Goal: Task Accomplishment & Management: Manage account settings

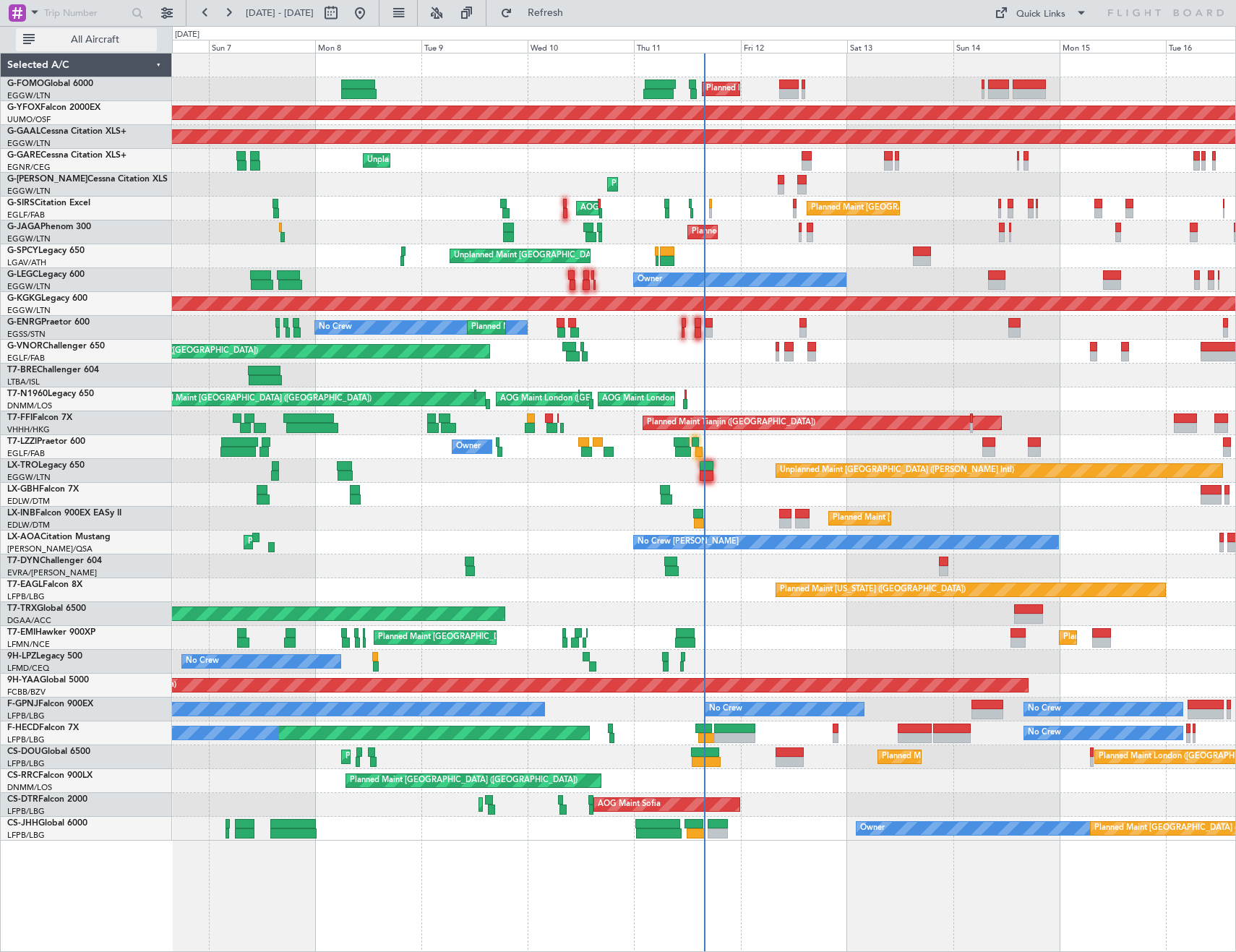
drag, startPoint x: 95, startPoint y: 42, endPoint x: 114, endPoint y: 39, distance: 19.2
click at [103, 41] on span "All Aircraft" at bounding box center [95, 40] width 115 height 10
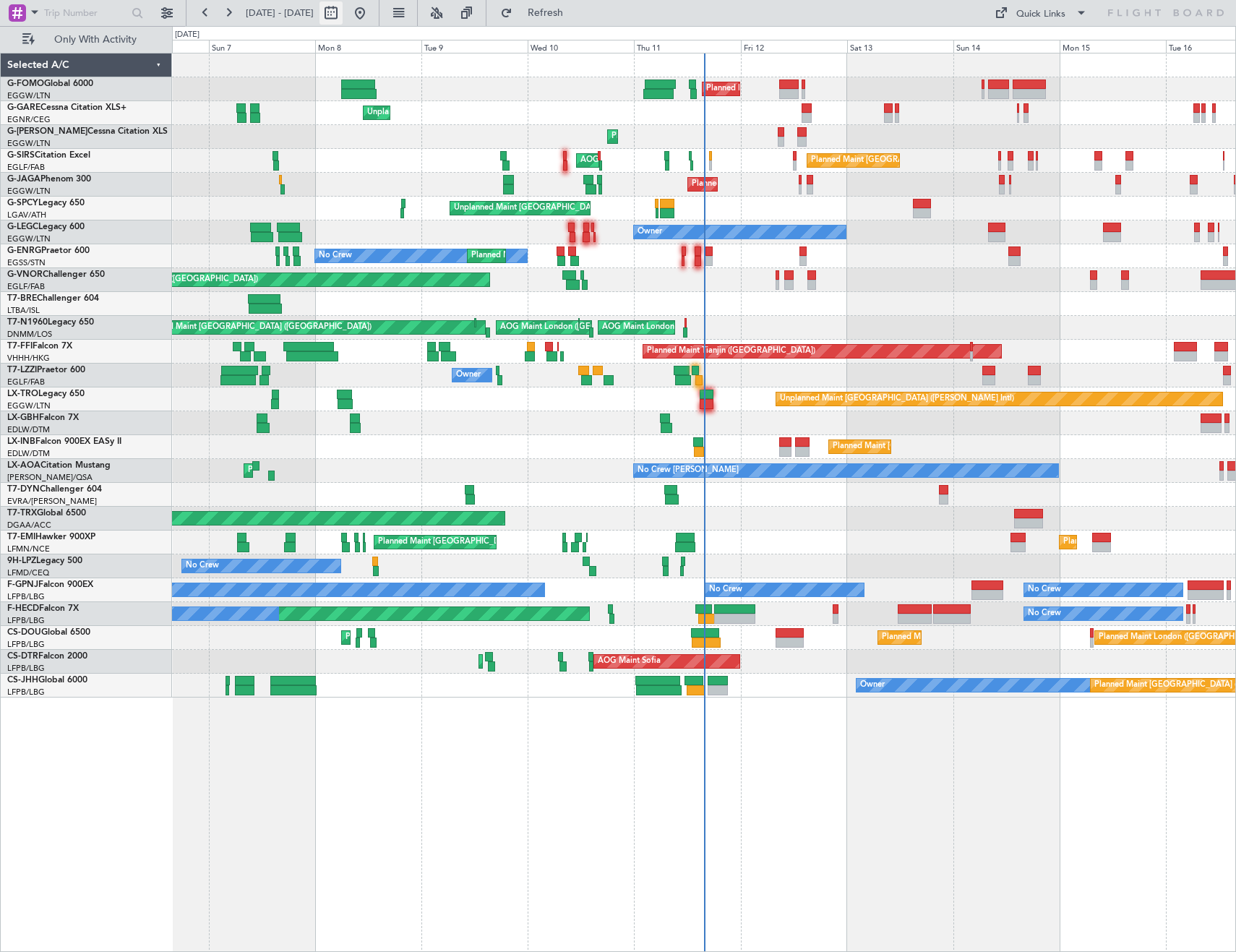
click at [342, 10] on button at bounding box center [331, 13] width 23 height 23
select select "9"
select select "2025"
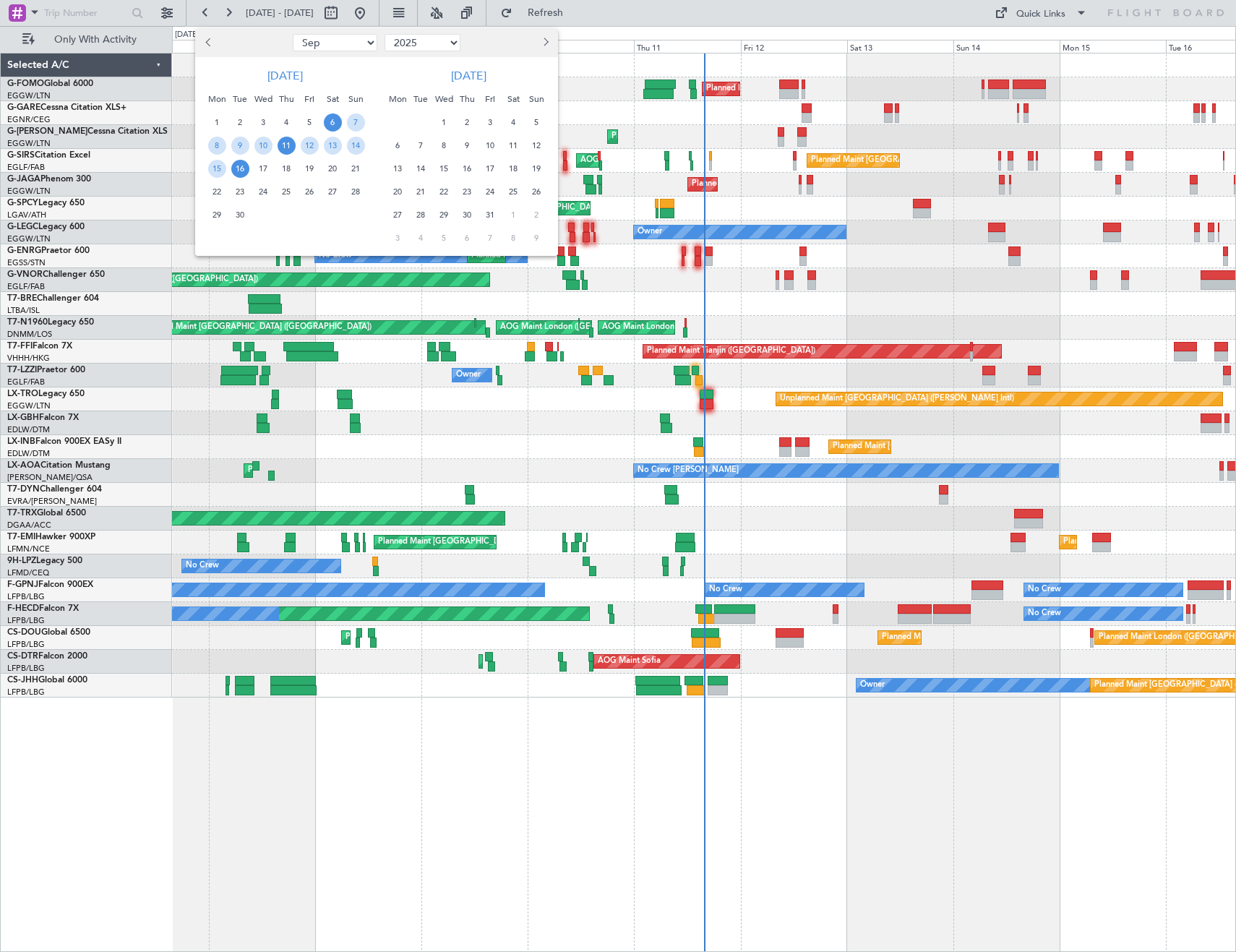
click at [291, 143] on span "11" at bounding box center [286, 145] width 18 height 18
click at [294, 165] on span "18" at bounding box center [286, 169] width 18 height 18
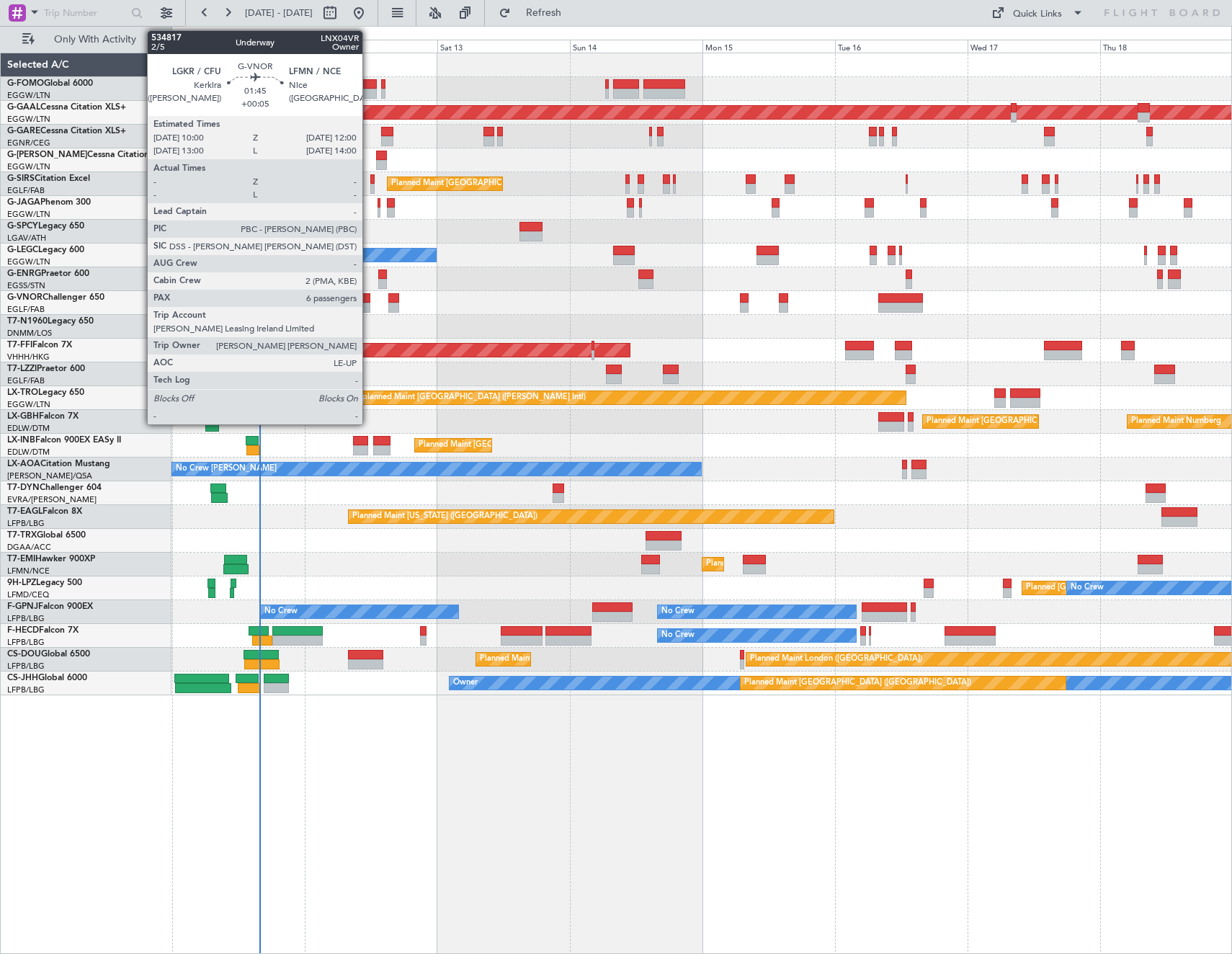
click at [369, 302] on div at bounding box center [365, 298] width 11 height 10
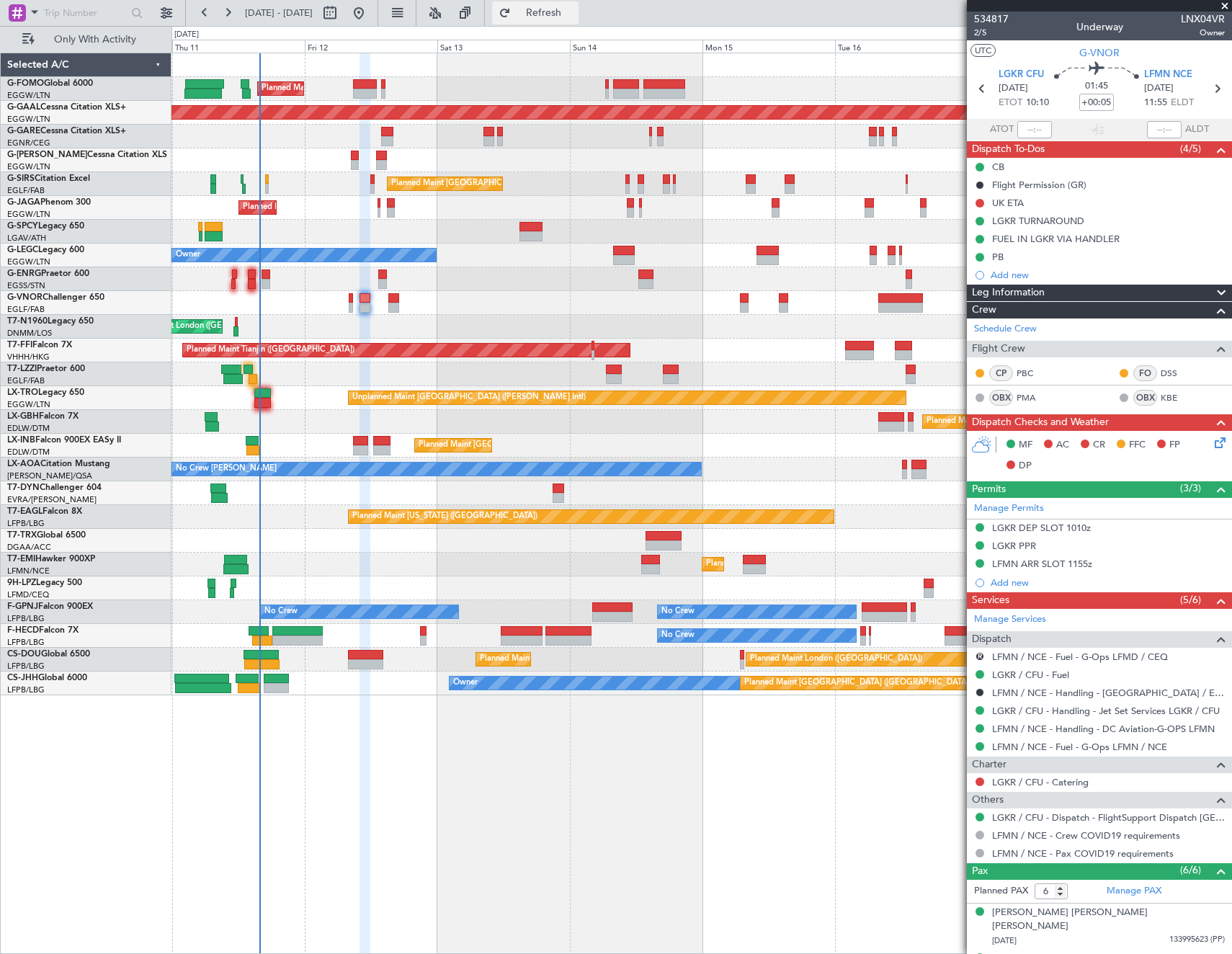
click at [574, 17] on span "Refresh" at bounding box center [544, 13] width 61 height 10
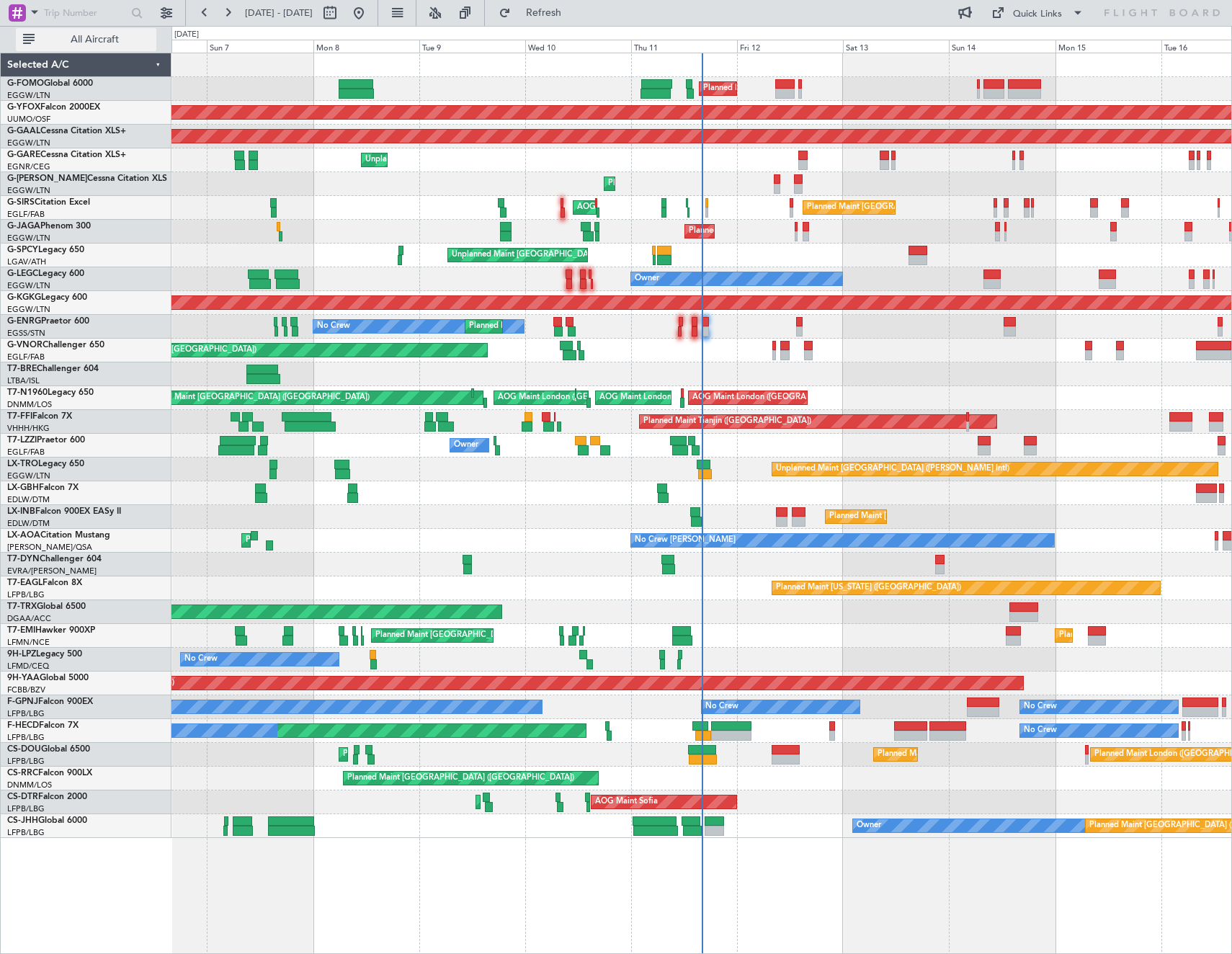
click at [94, 43] on span "All Aircraft" at bounding box center [94, 40] width 114 height 10
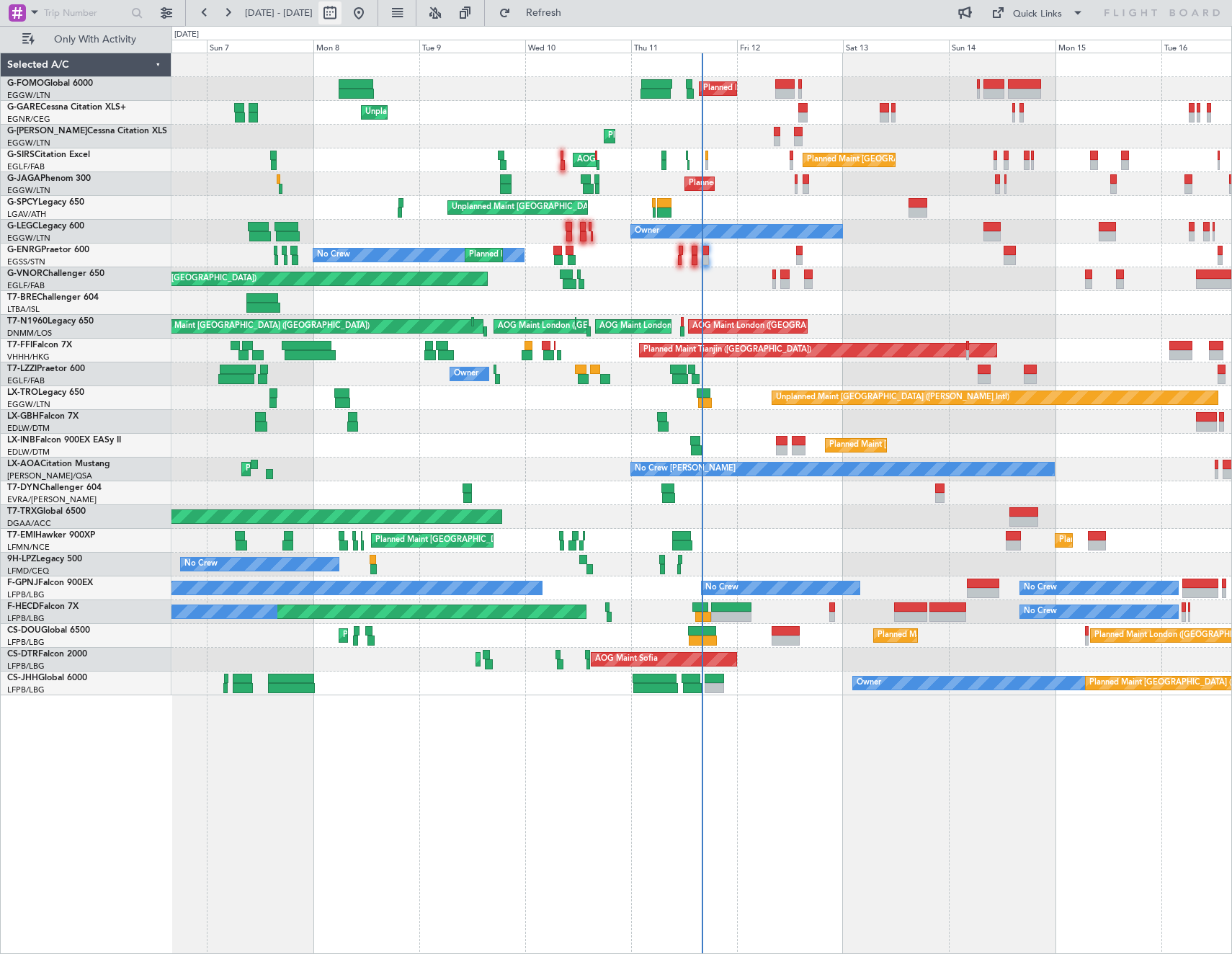
click at [341, 9] on button at bounding box center [330, 13] width 23 height 23
select select "9"
select select "2025"
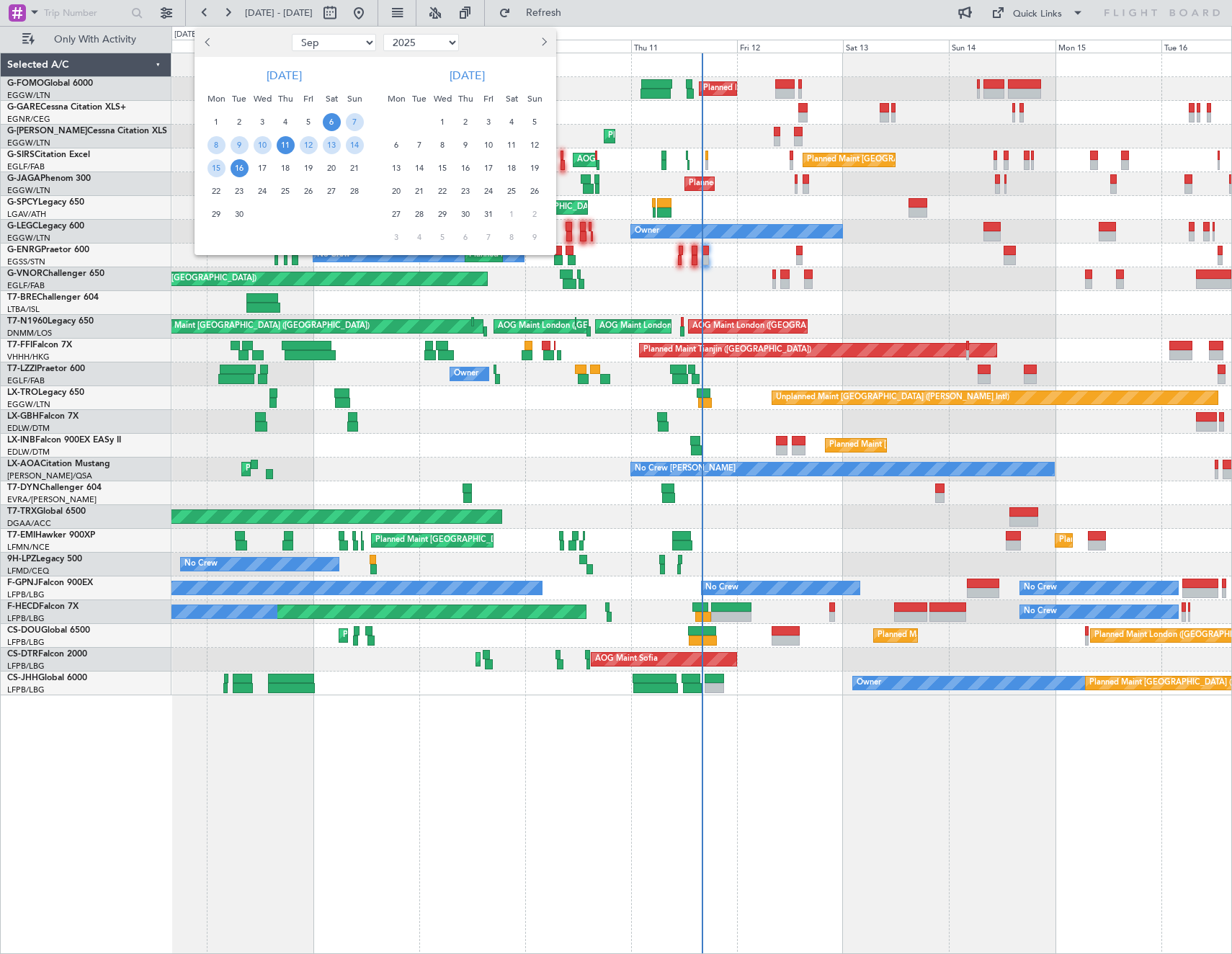
click at [289, 148] on span "11" at bounding box center [285, 145] width 18 height 18
click at [284, 167] on span "18" at bounding box center [285, 168] width 18 height 18
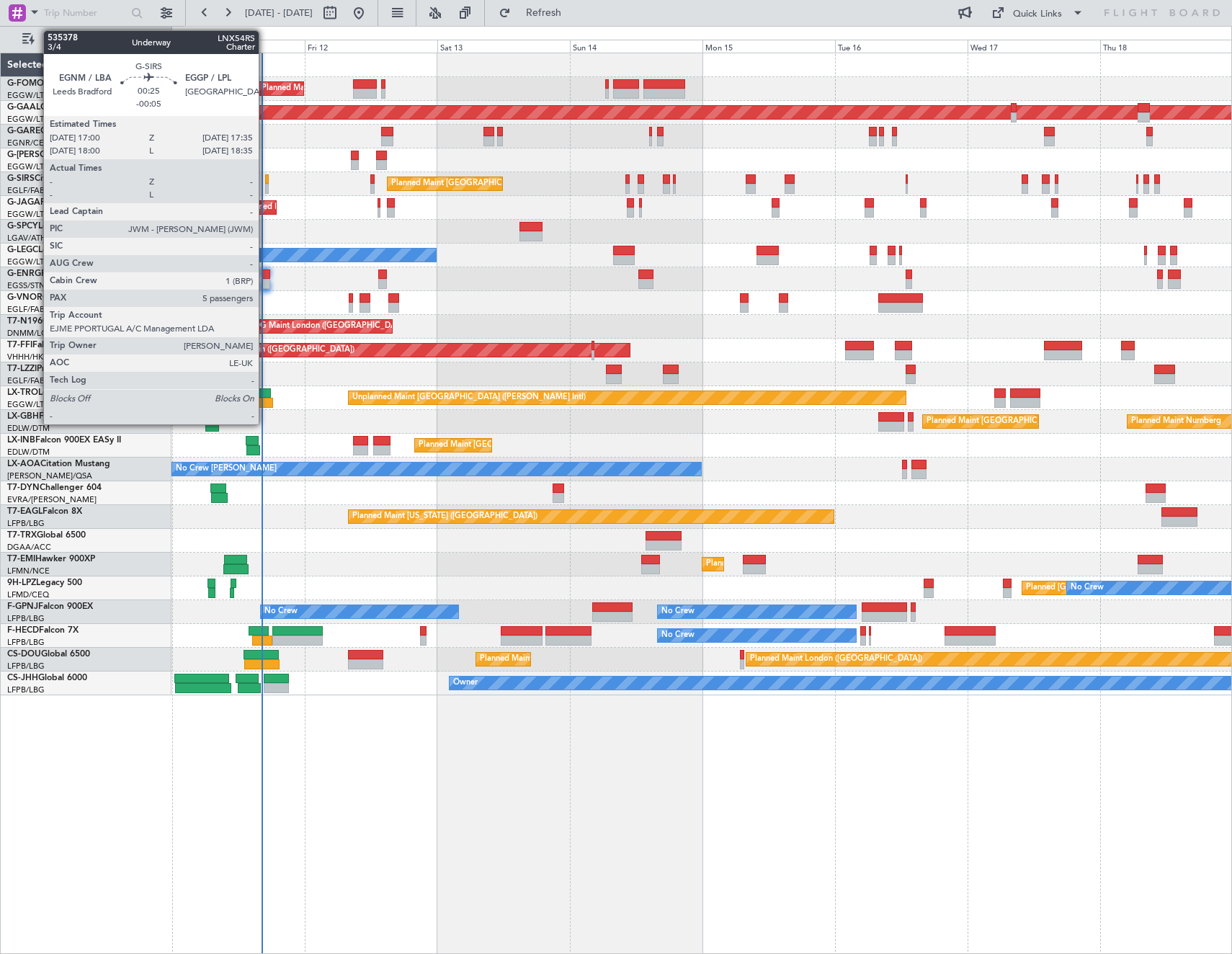
click at [265, 183] on div at bounding box center [267, 179] width 3 height 10
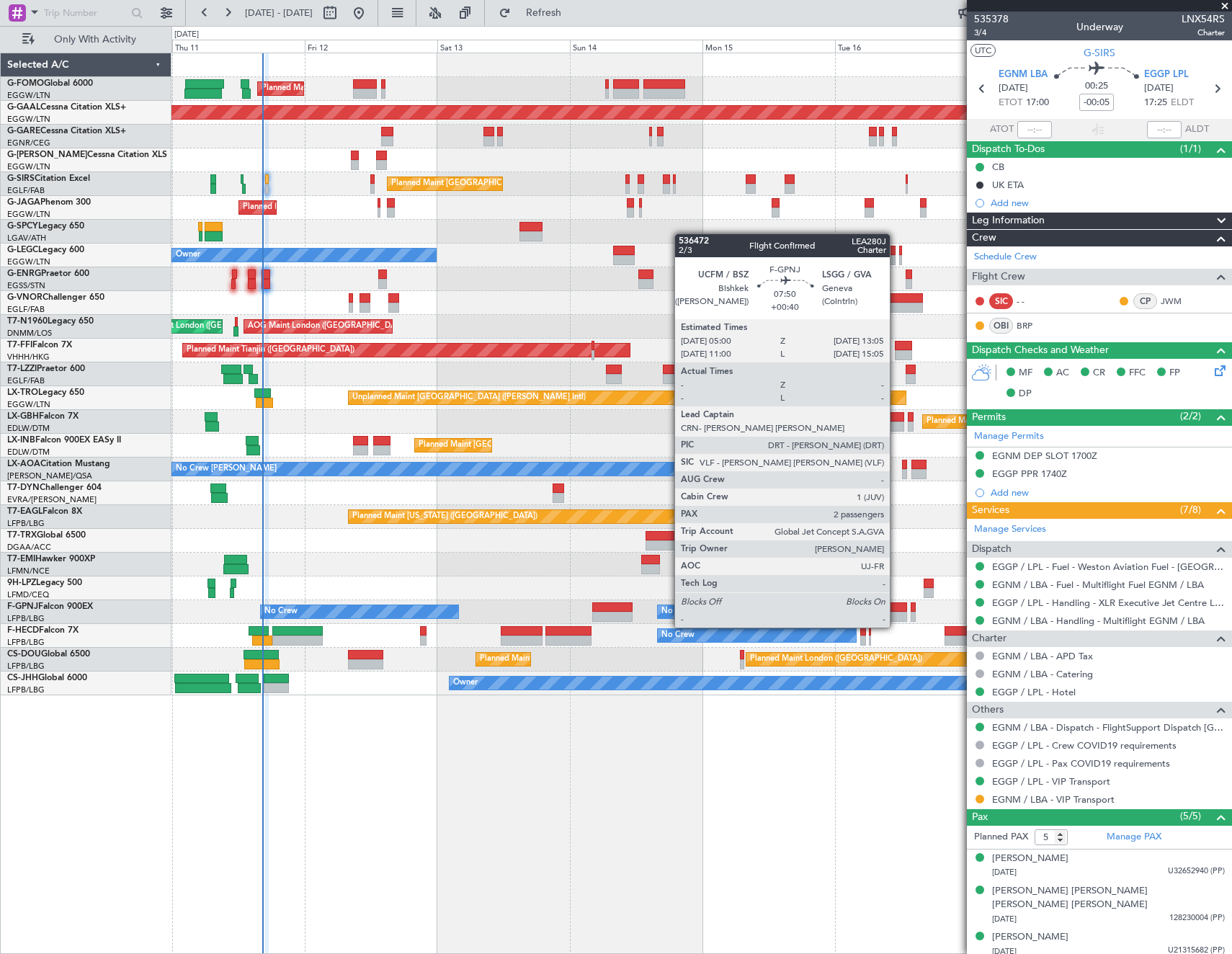
click at [897, 613] on div at bounding box center [885, 617] width 45 height 10
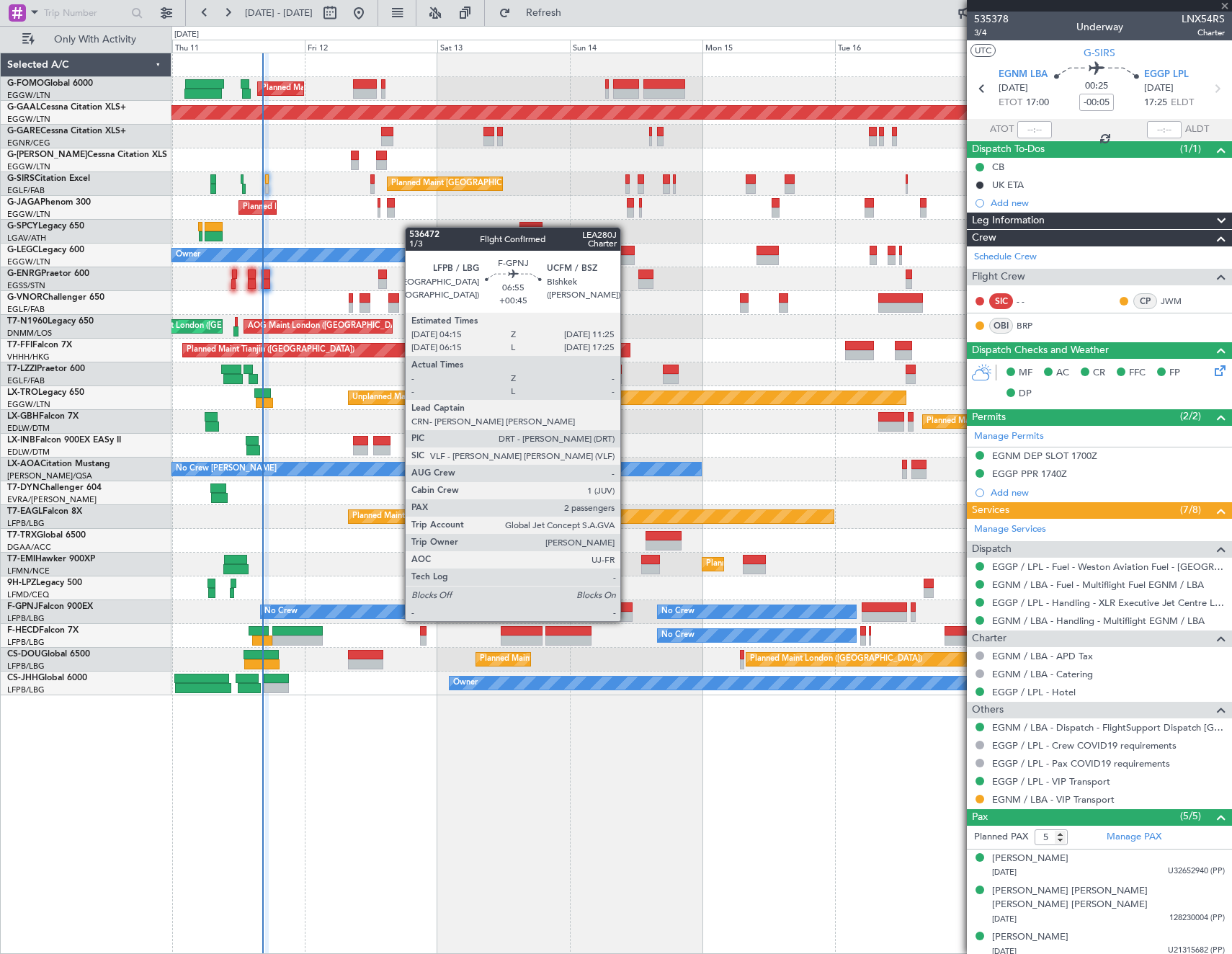
type input "+00:40"
type input "2"
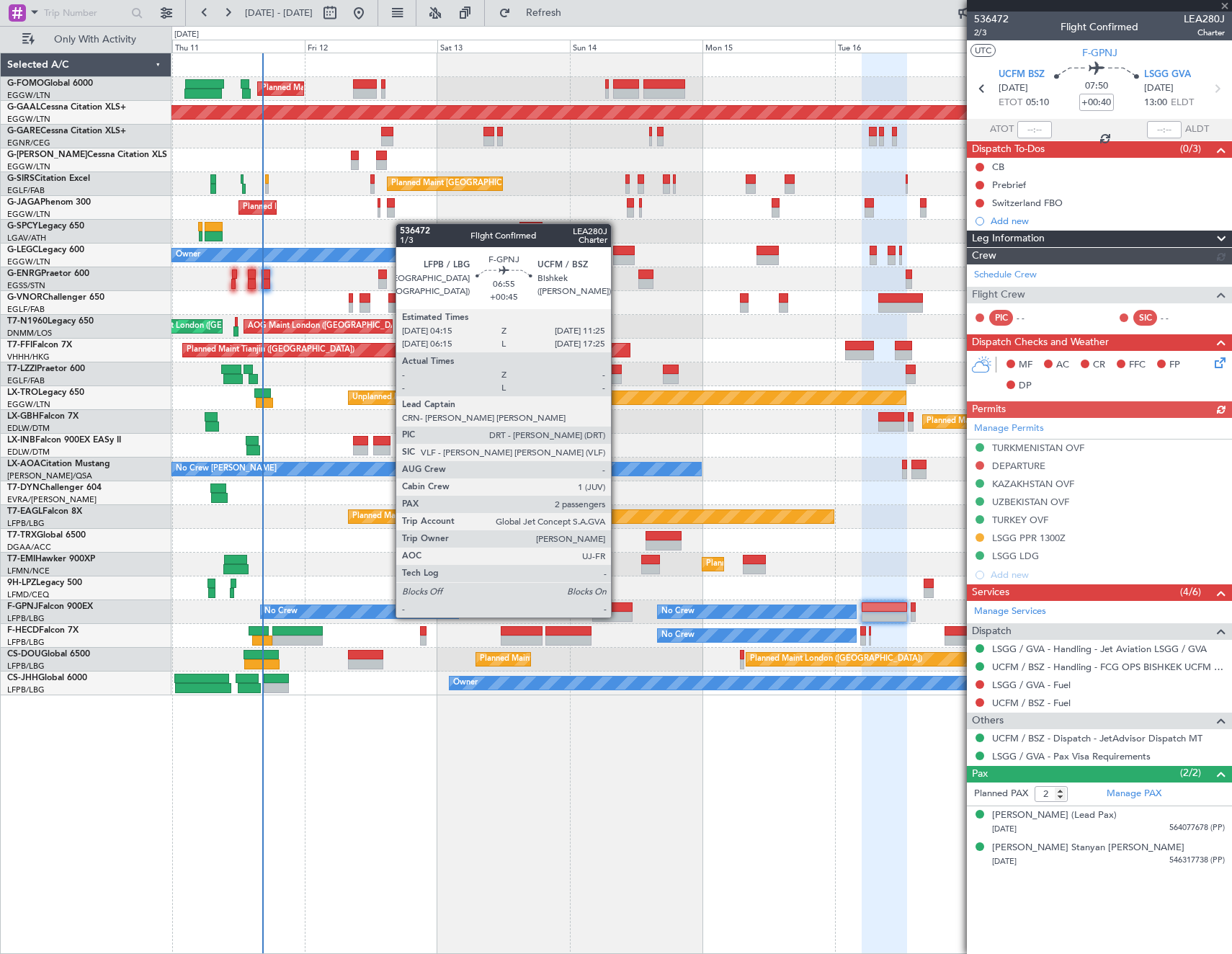
click at [618, 603] on div at bounding box center [613, 607] width 40 height 10
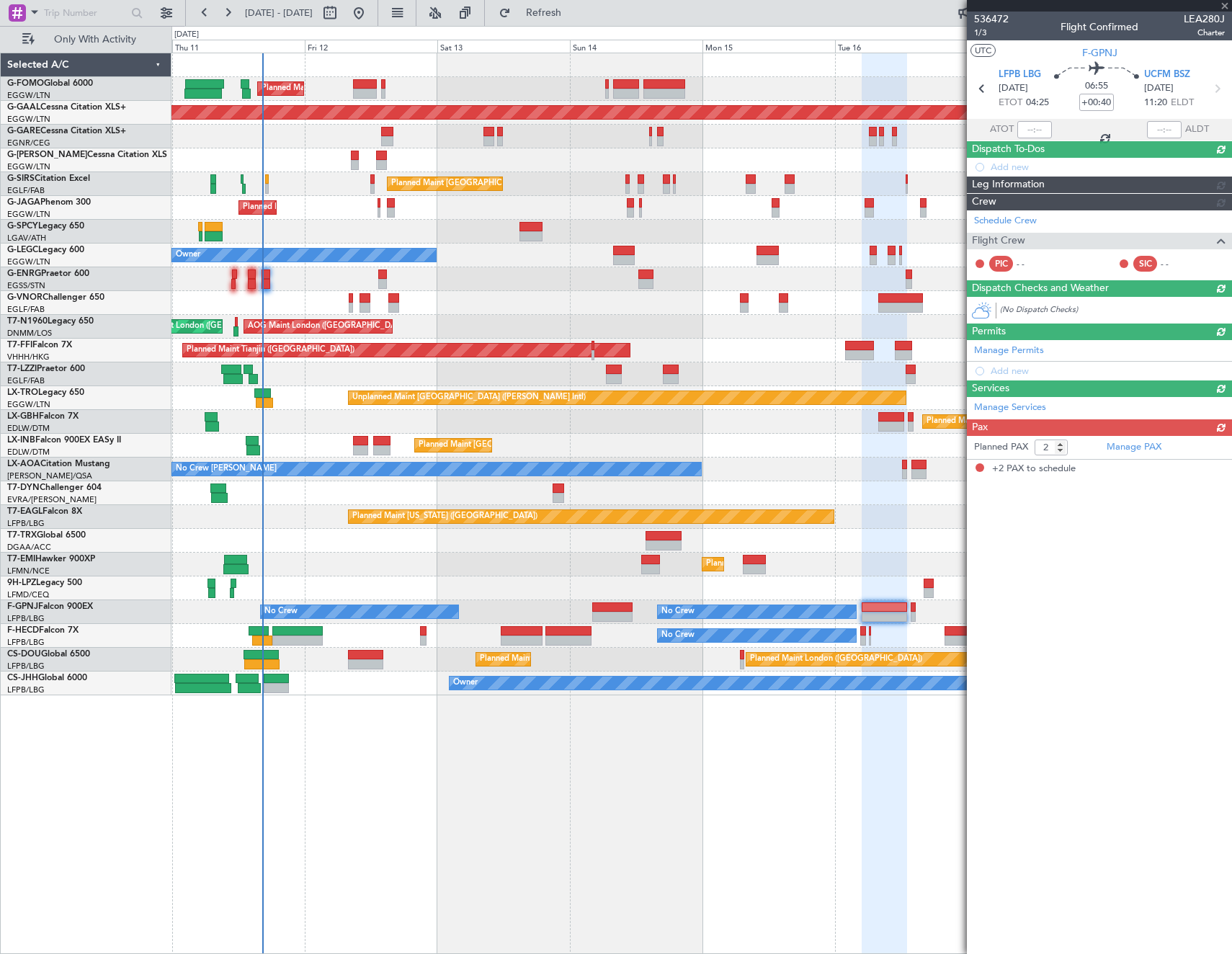
type input "+00:45"
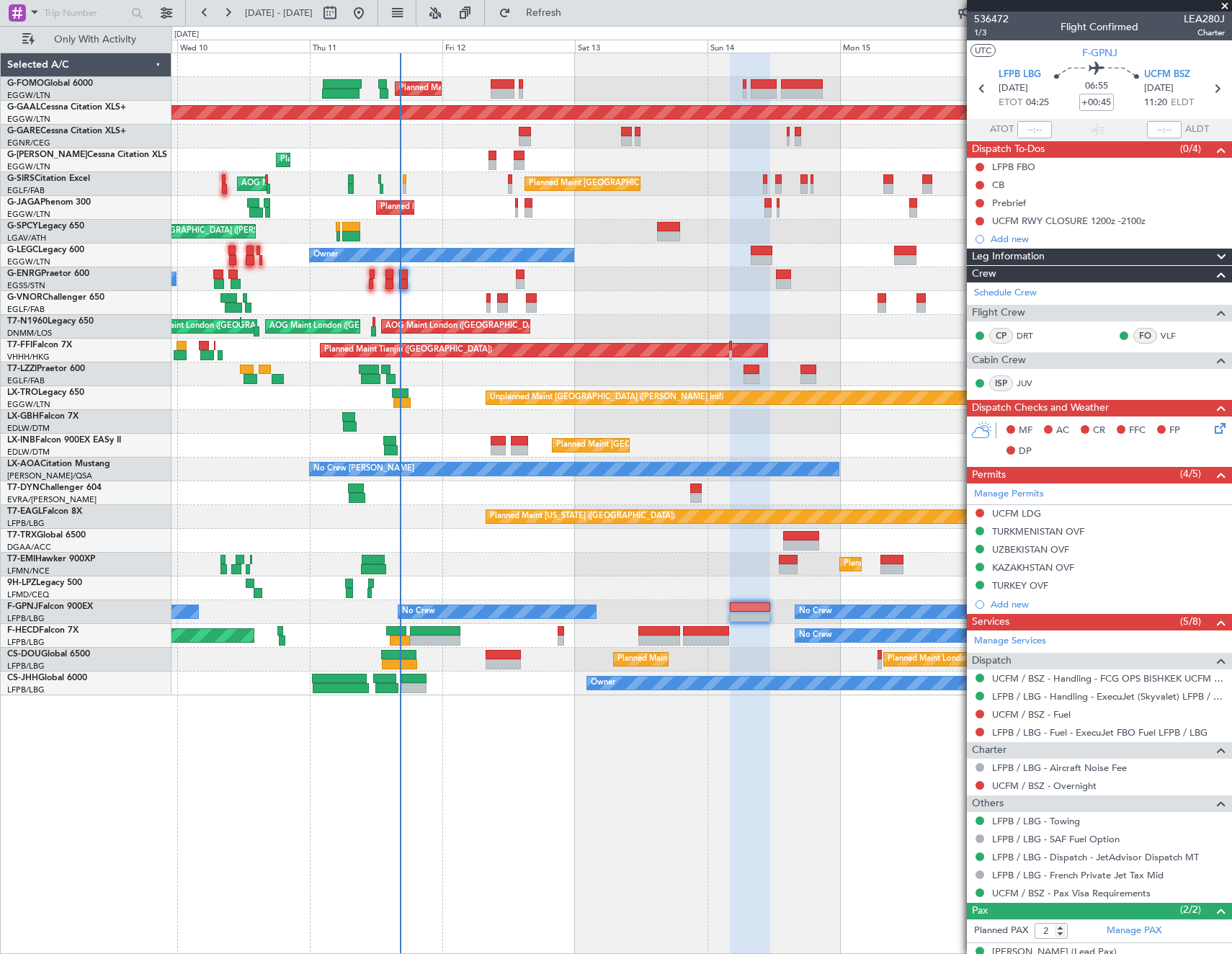
click at [664, 570] on div "Planned Maint London (Luton) Planned Maint Dusseldorf Unplanned Maint Chester P…" at bounding box center [701, 374] width 1060 height 642
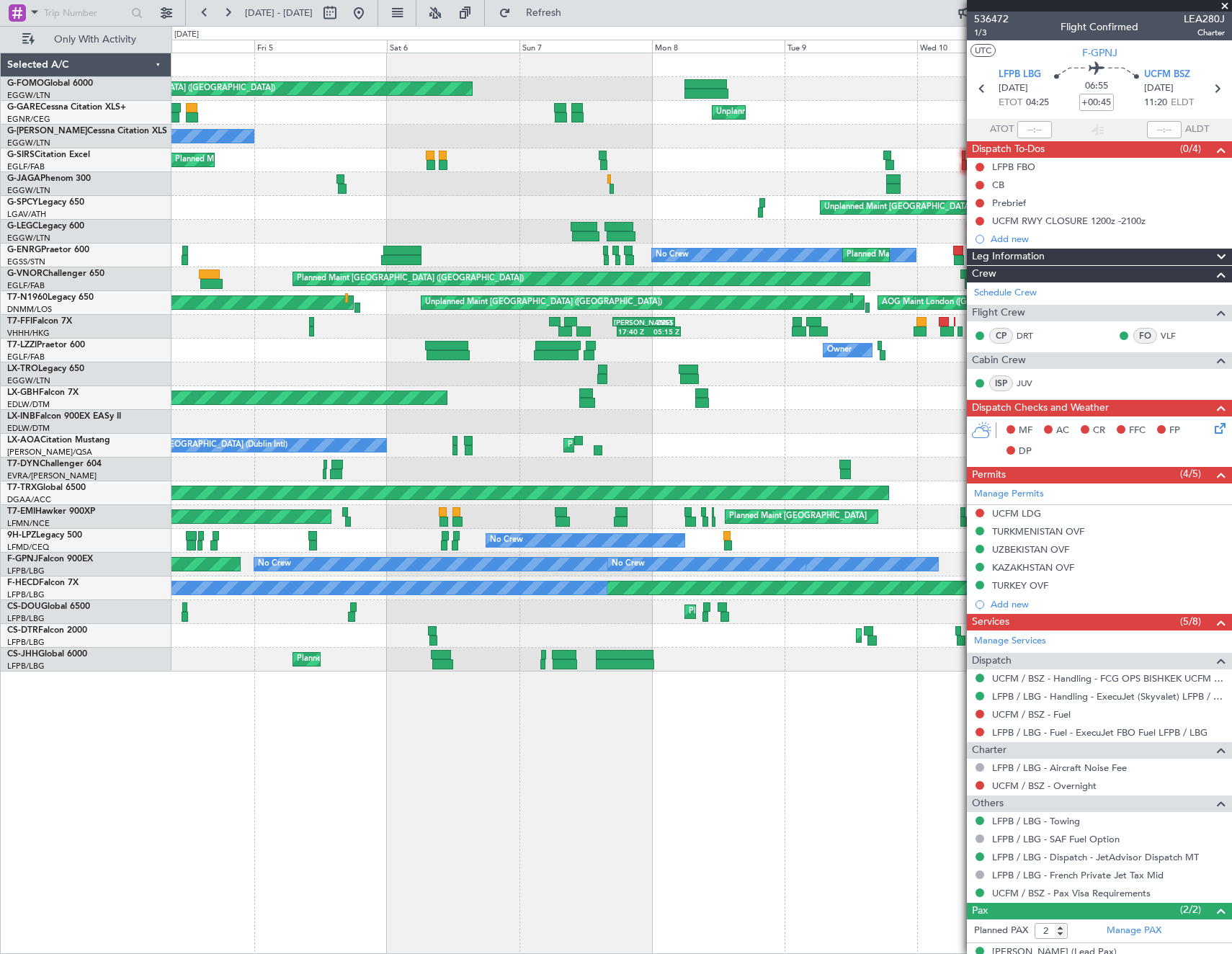
click at [955, 544] on div "No Crew No Crew" at bounding box center [701, 540] width 1060 height 23
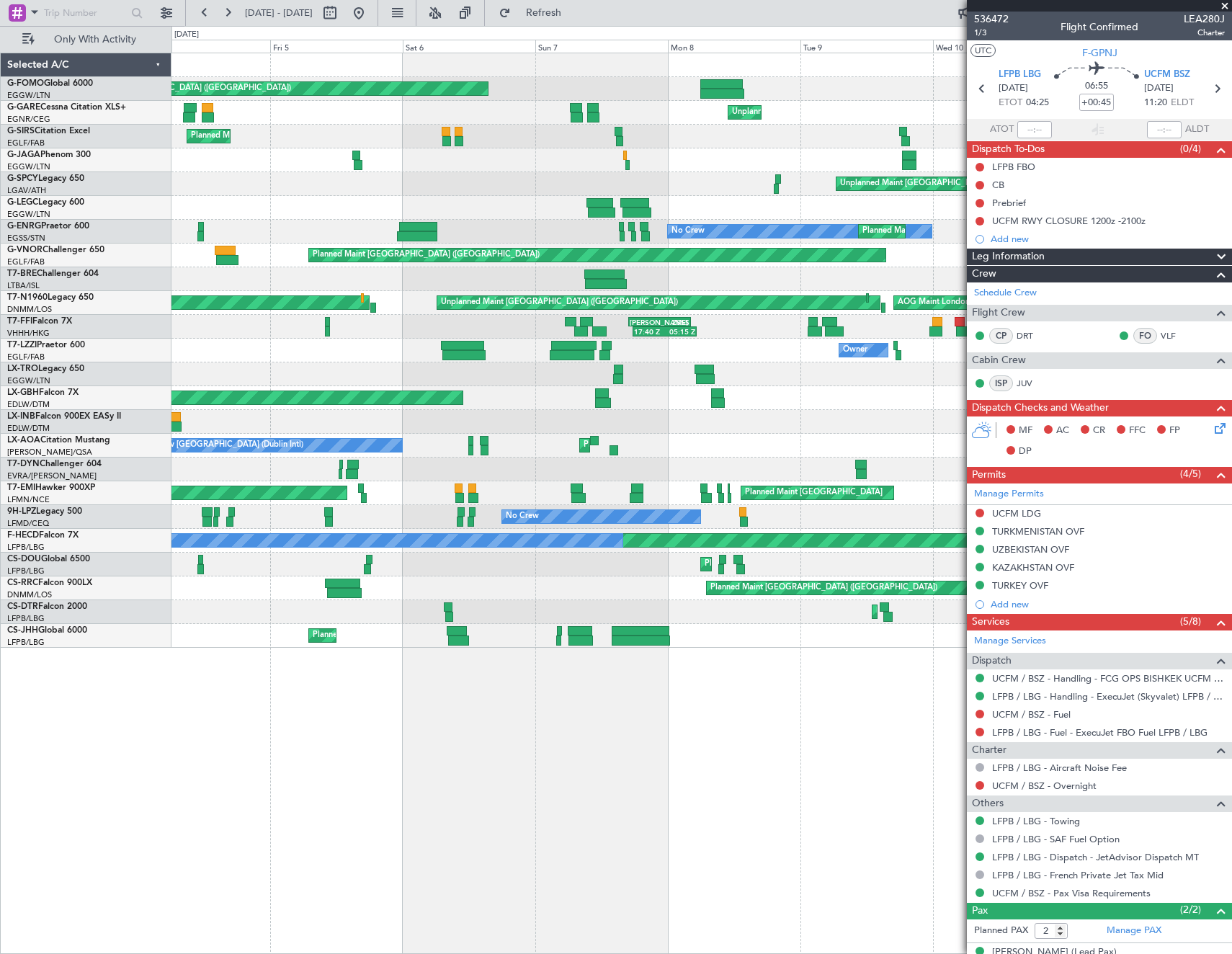
click at [668, 588] on div "Planned Maint [GEOGRAPHIC_DATA] ([GEOGRAPHIC_DATA])" at bounding box center [701, 587] width 1060 height 23
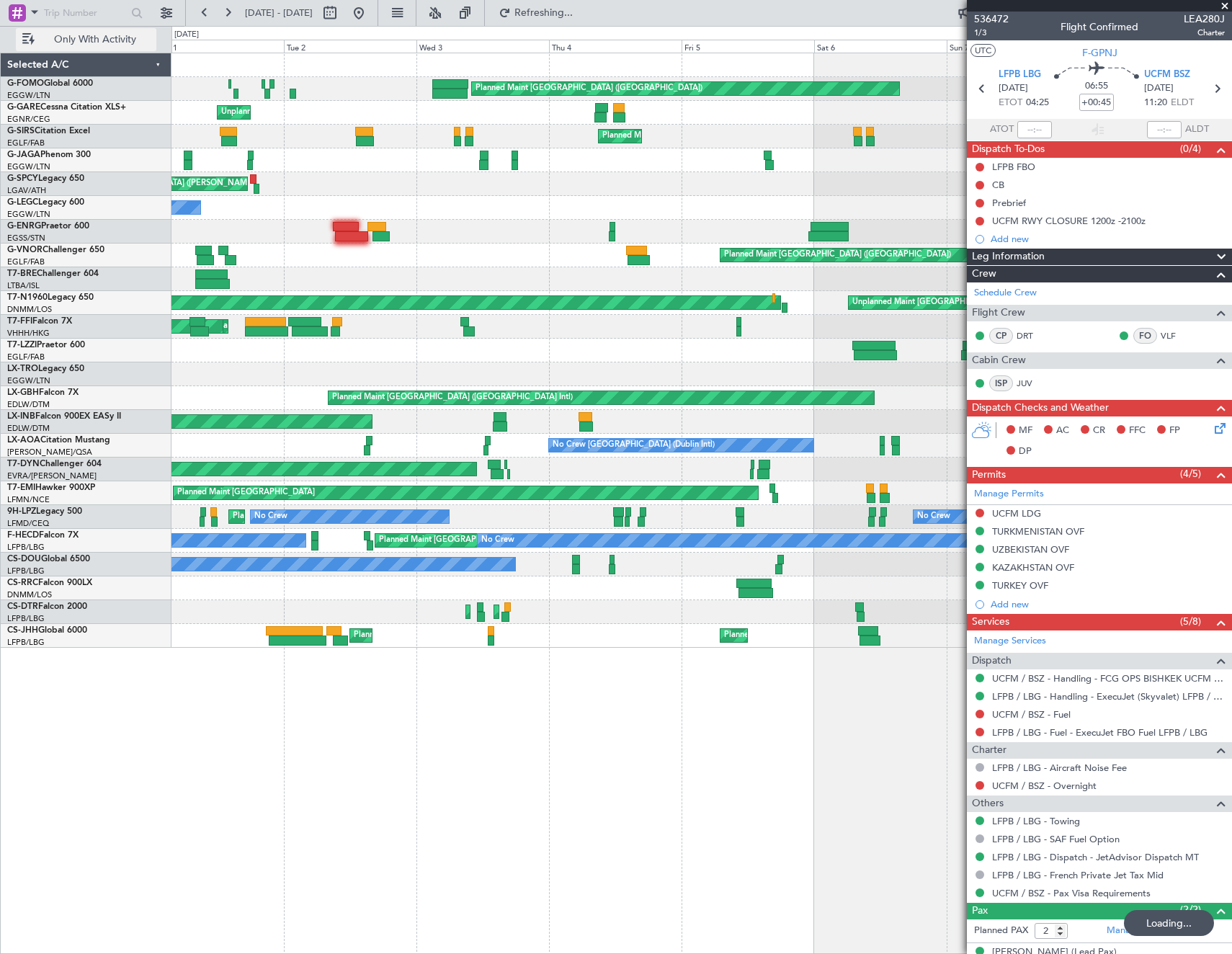
click at [104, 29] on button "Only With Activity" at bounding box center [86, 39] width 140 height 23
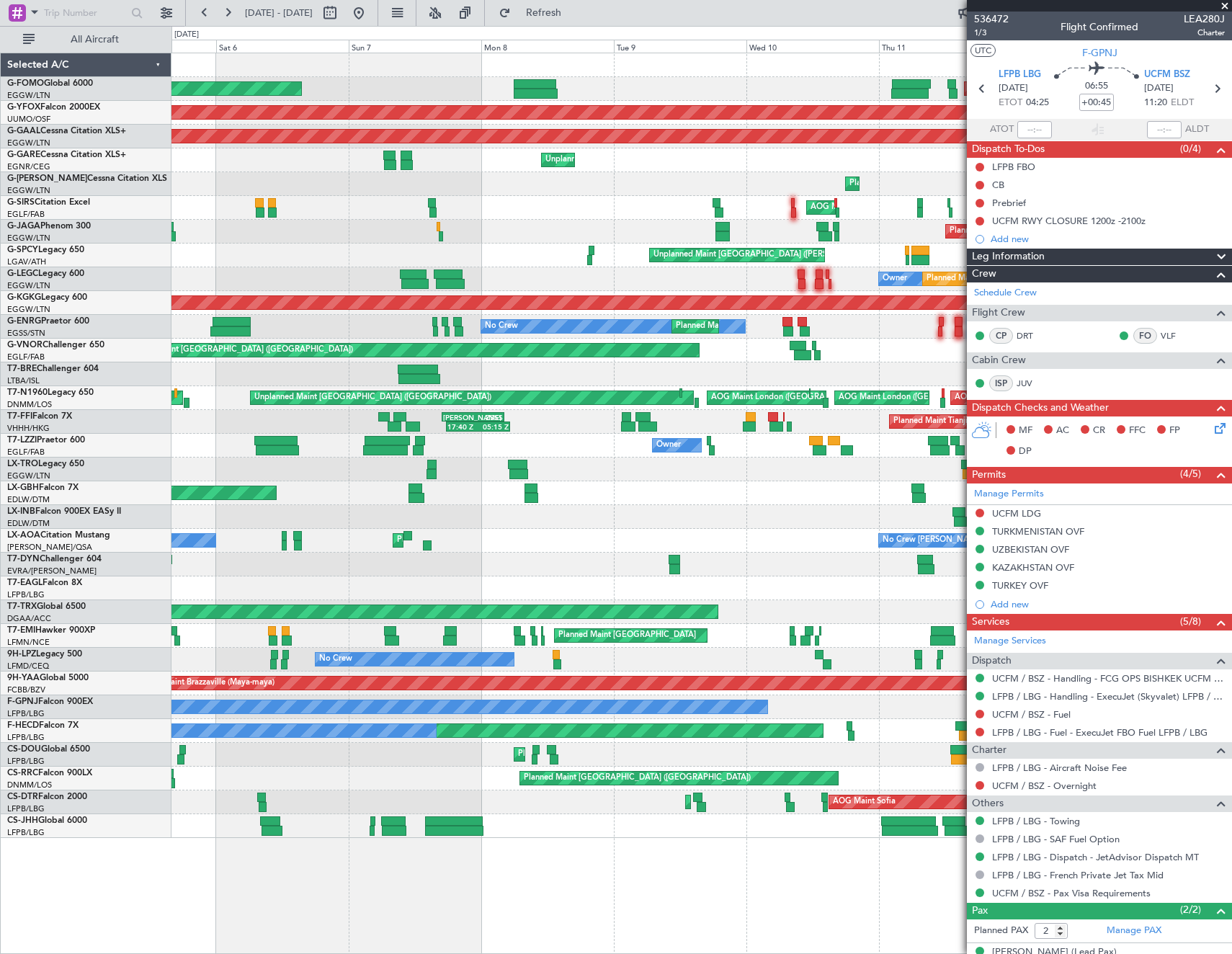
click at [92, 563] on div "Planned Maint London (Luton) Planned Maint London (Luton) AOG Maint Ostafyevo P…" at bounding box center [616, 490] width 1232 height 928
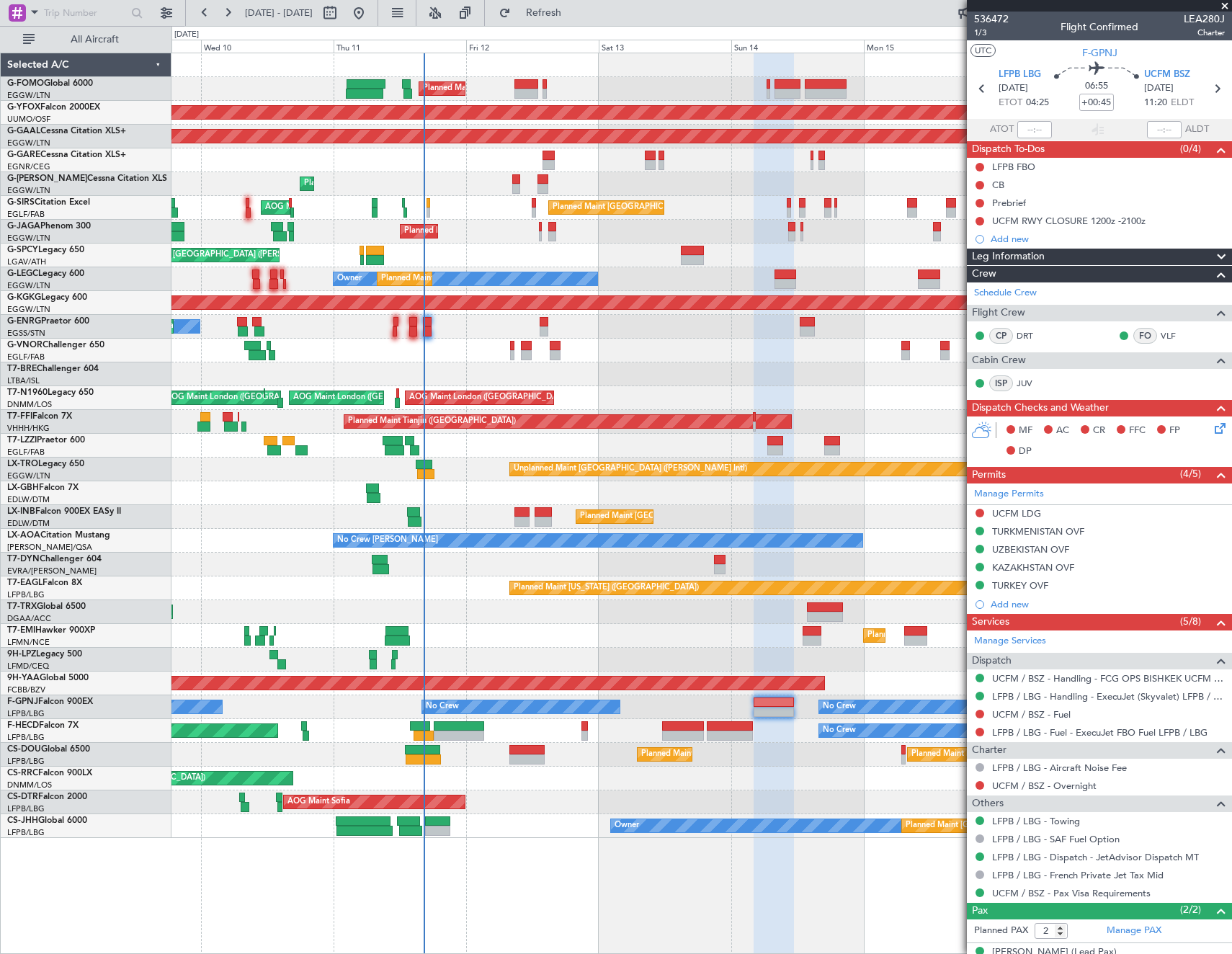
click at [164, 537] on div "Planned Maint London (Luton) AOG Maint Ostafyevo Planned Maint Dusseldorf Unpla…" at bounding box center [616, 490] width 1232 height 928
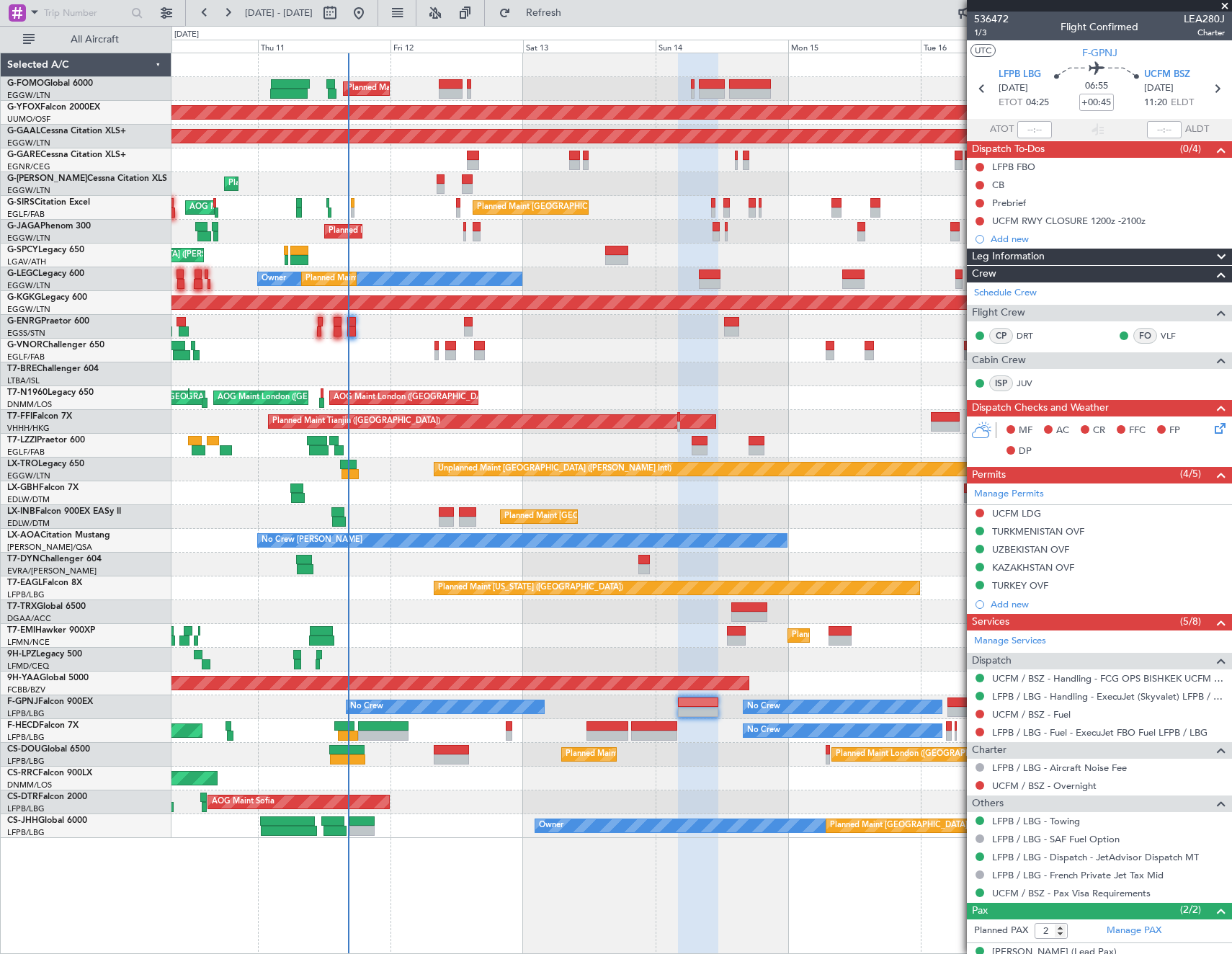
click at [742, 670] on div "Planned Maint London (Luton) AOG Maint Ostafyevo Planned Maint Dusseldorf Unpla…" at bounding box center [701, 446] width 1060 height 785
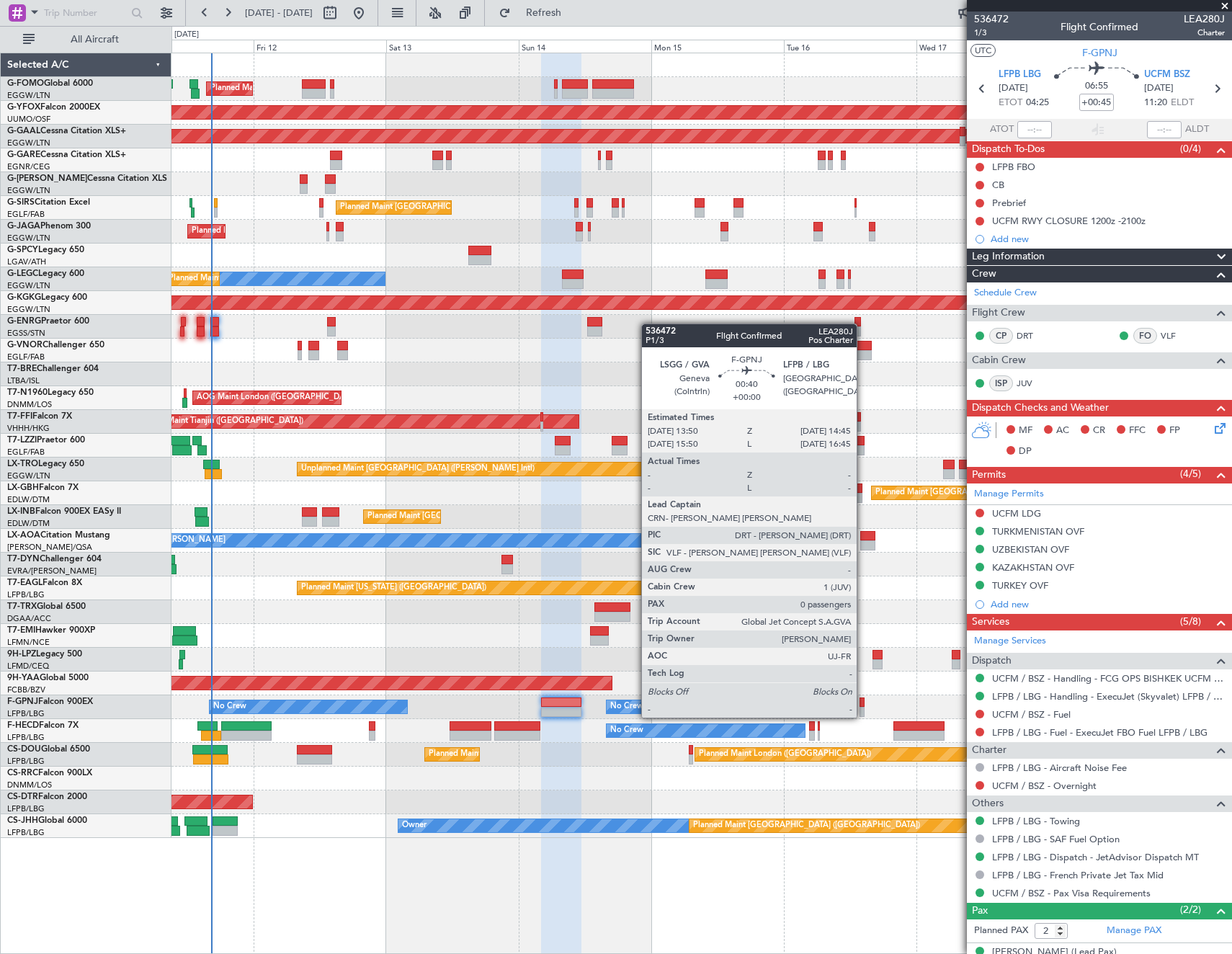
click at [863, 704] on div at bounding box center [862, 703] width 6 height 10
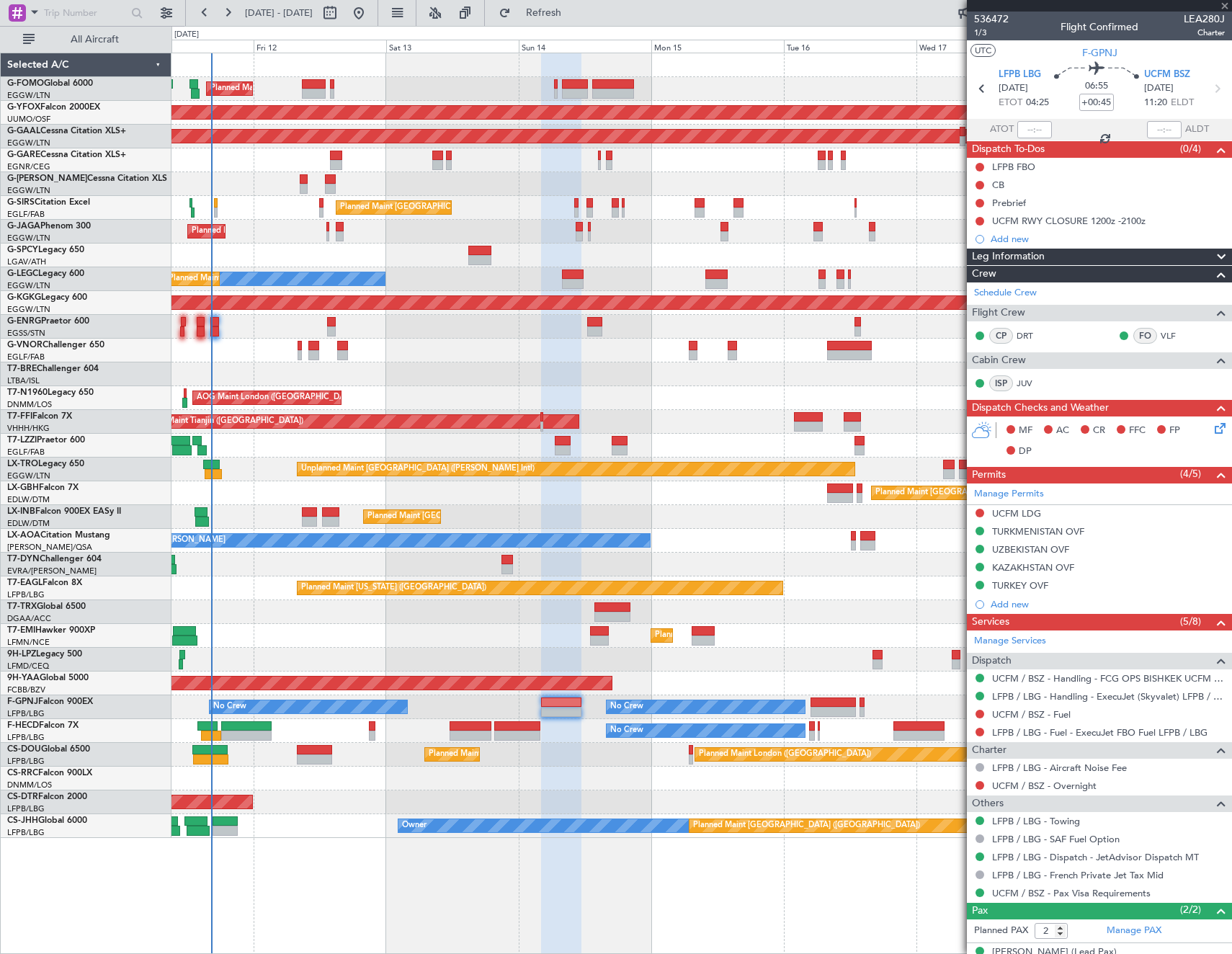
type input "0"
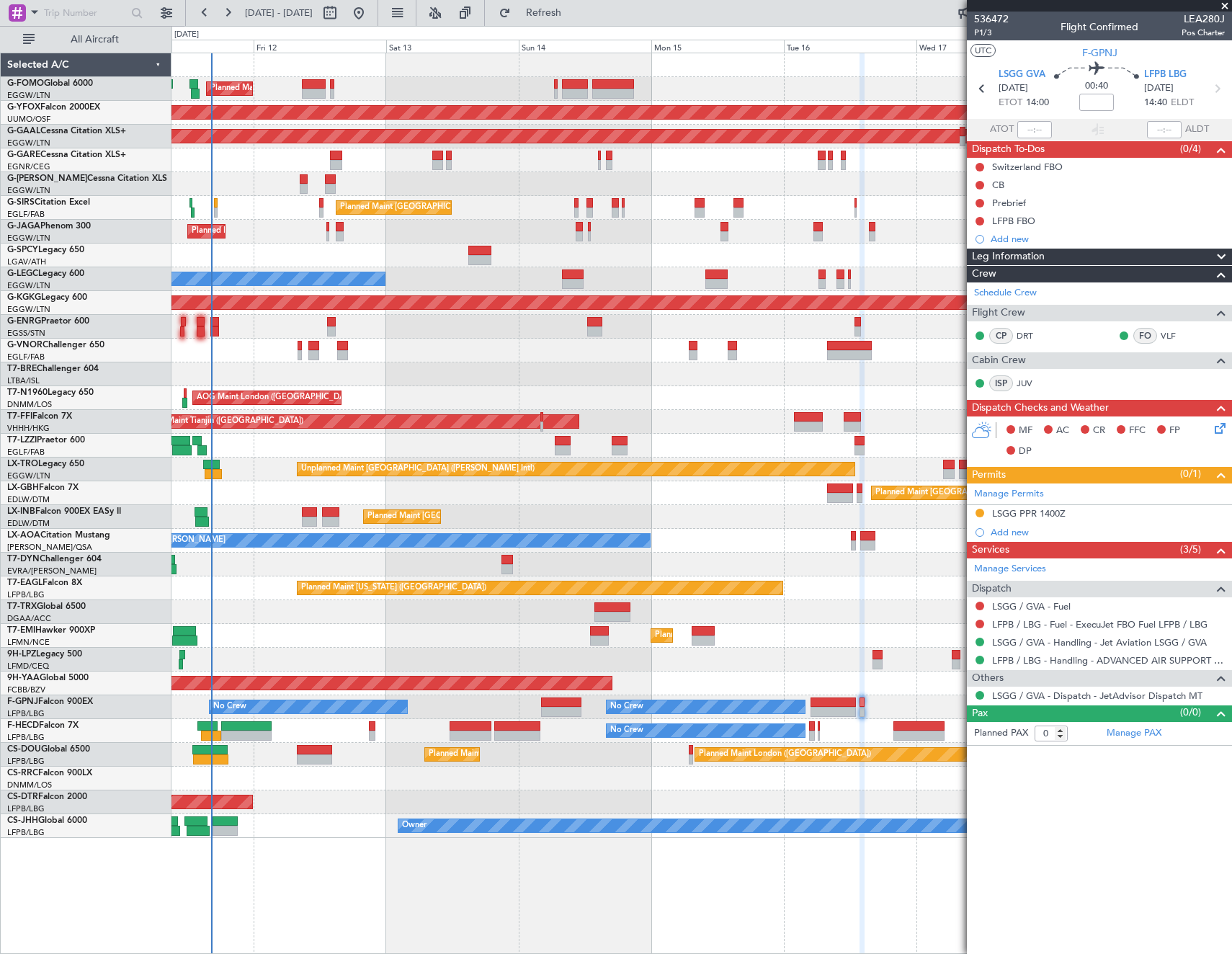
click at [769, 620] on div "Planned Maint London (Luton) AOG Maint Ostafyevo Planned Maint Dusseldorf Plann…" at bounding box center [701, 446] width 1060 height 785
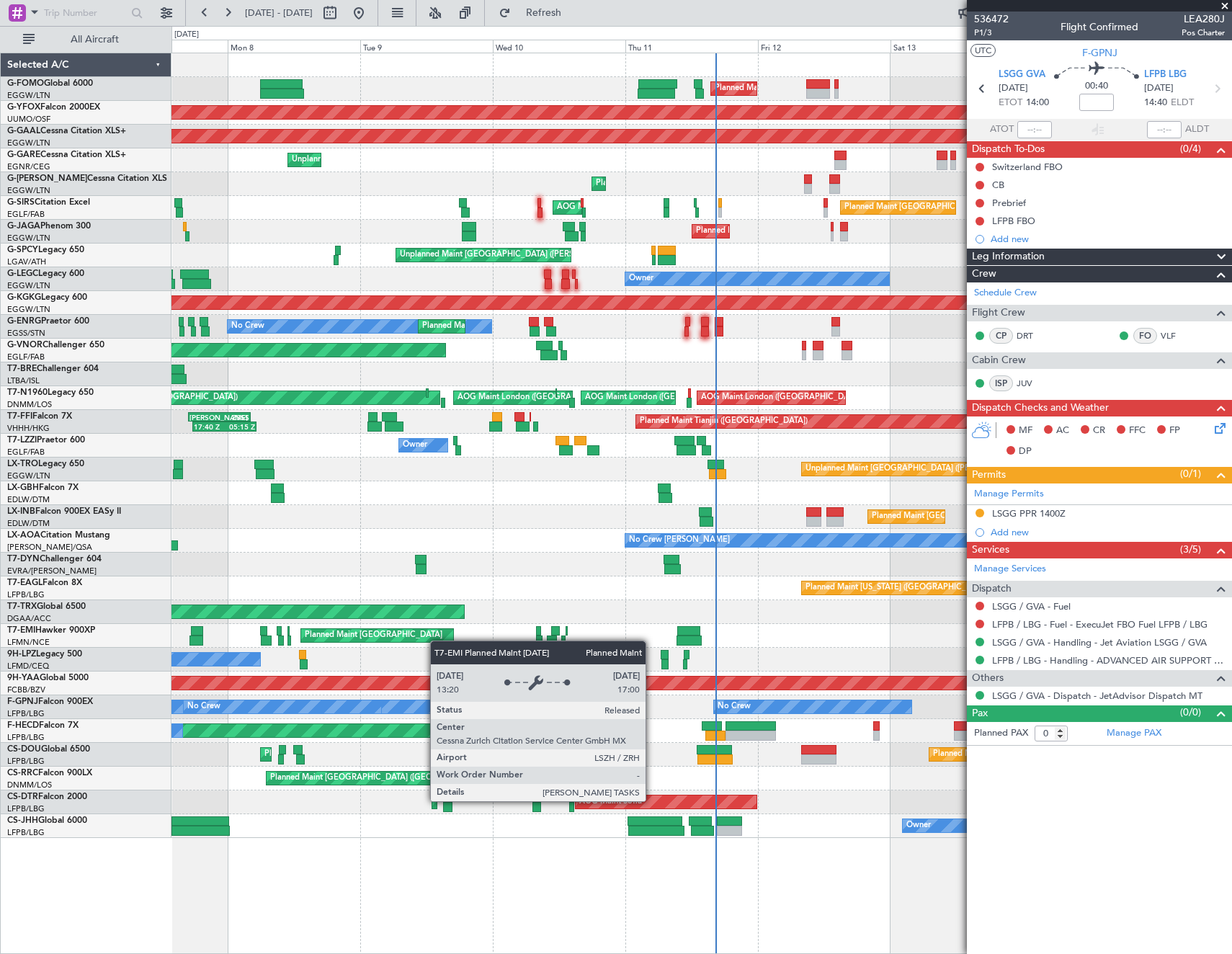
click at [875, 600] on div "Planned Maint London (Luton) Planned Maint London (Luton) AOG Maint Ostafyevo P…" at bounding box center [701, 446] width 1060 height 785
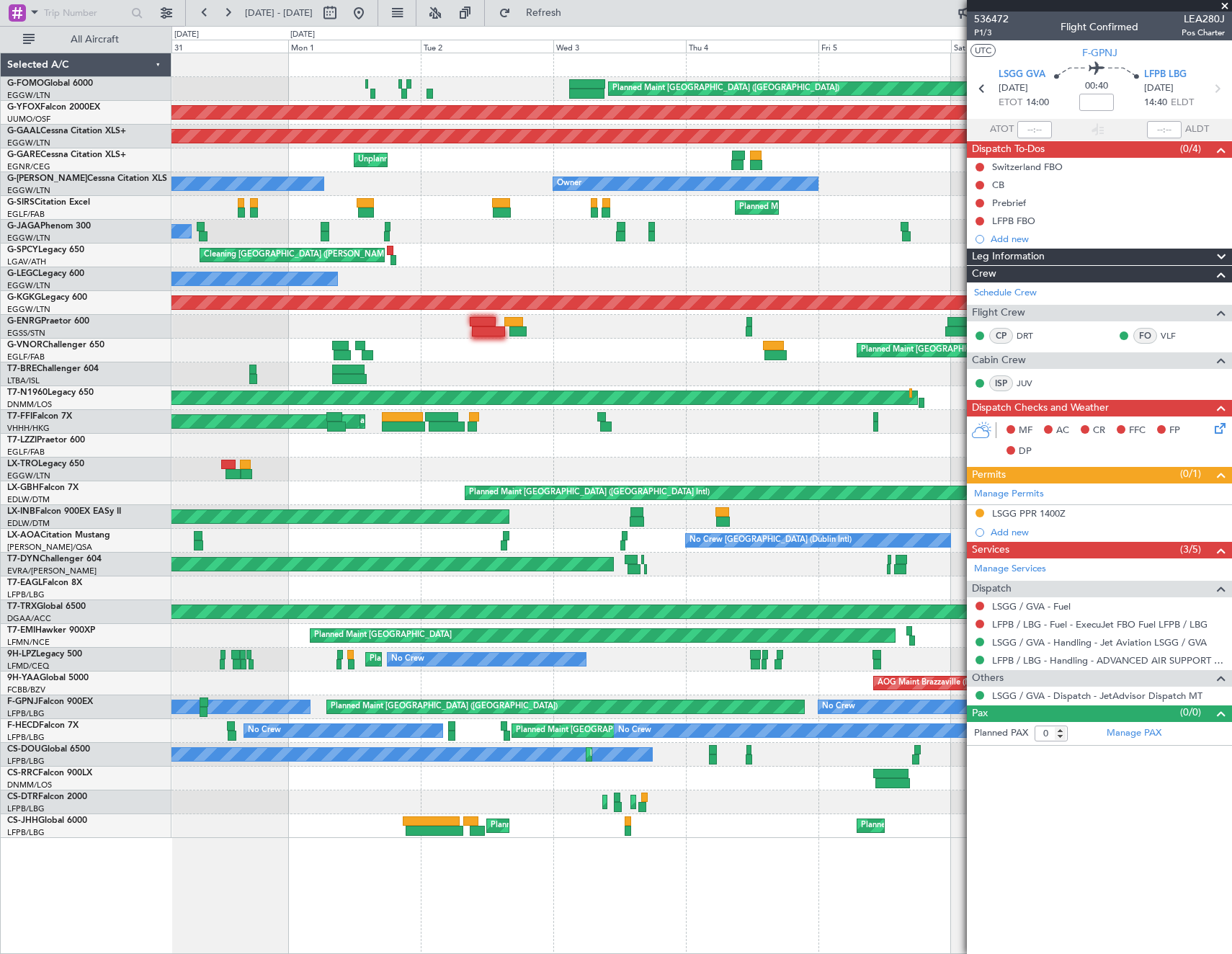
click at [878, 588] on div "Planned Maint London (Luton) AOG Maint Ostafyevo Planned Maint Dusseldorf Unpla…" at bounding box center [701, 446] width 1060 height 785
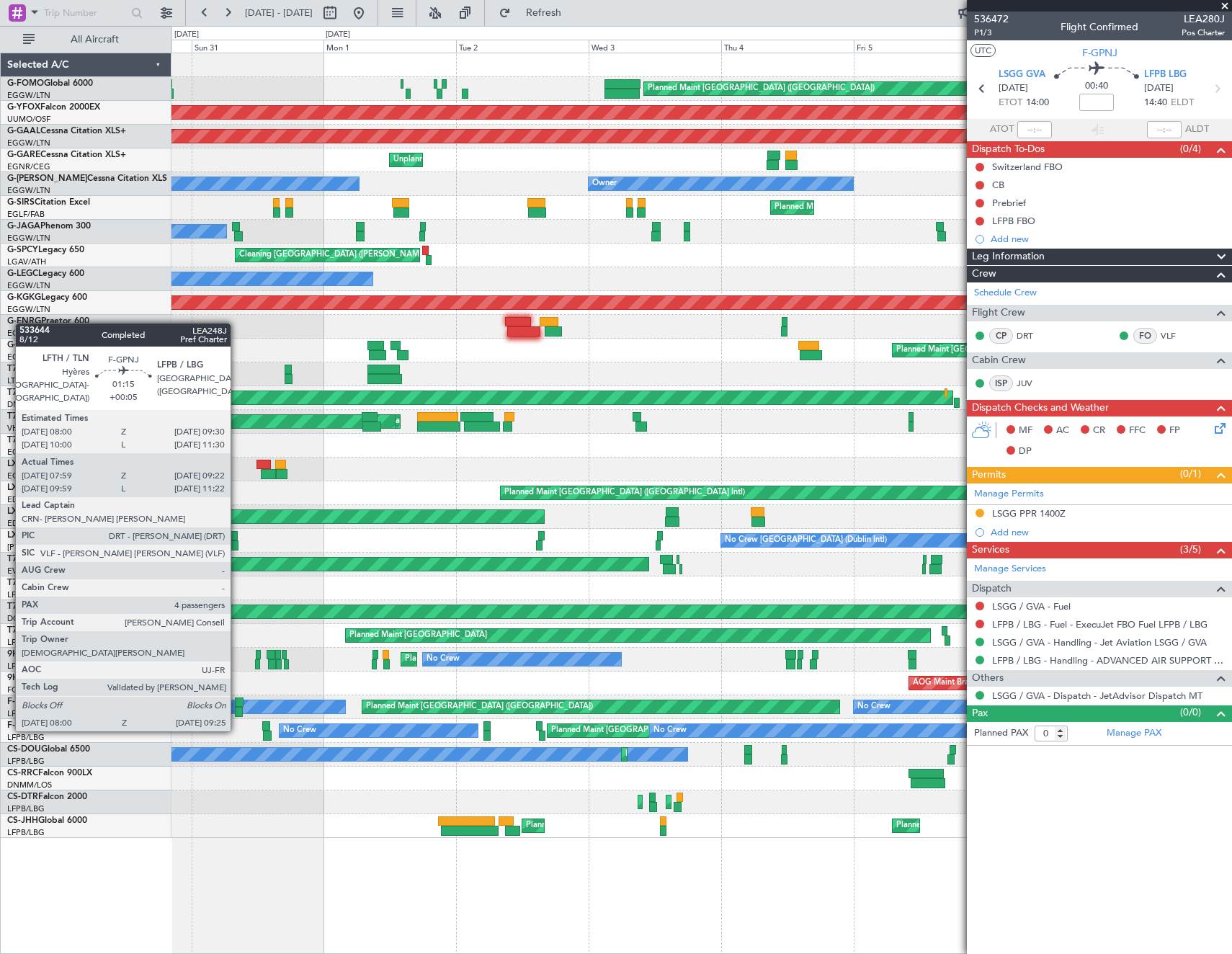
click at [237, 703] on div at bounding box center [239, 703] width 9 height 10
type input "+00:05"
type input "08:09"
type input "09:17"
type input "4"
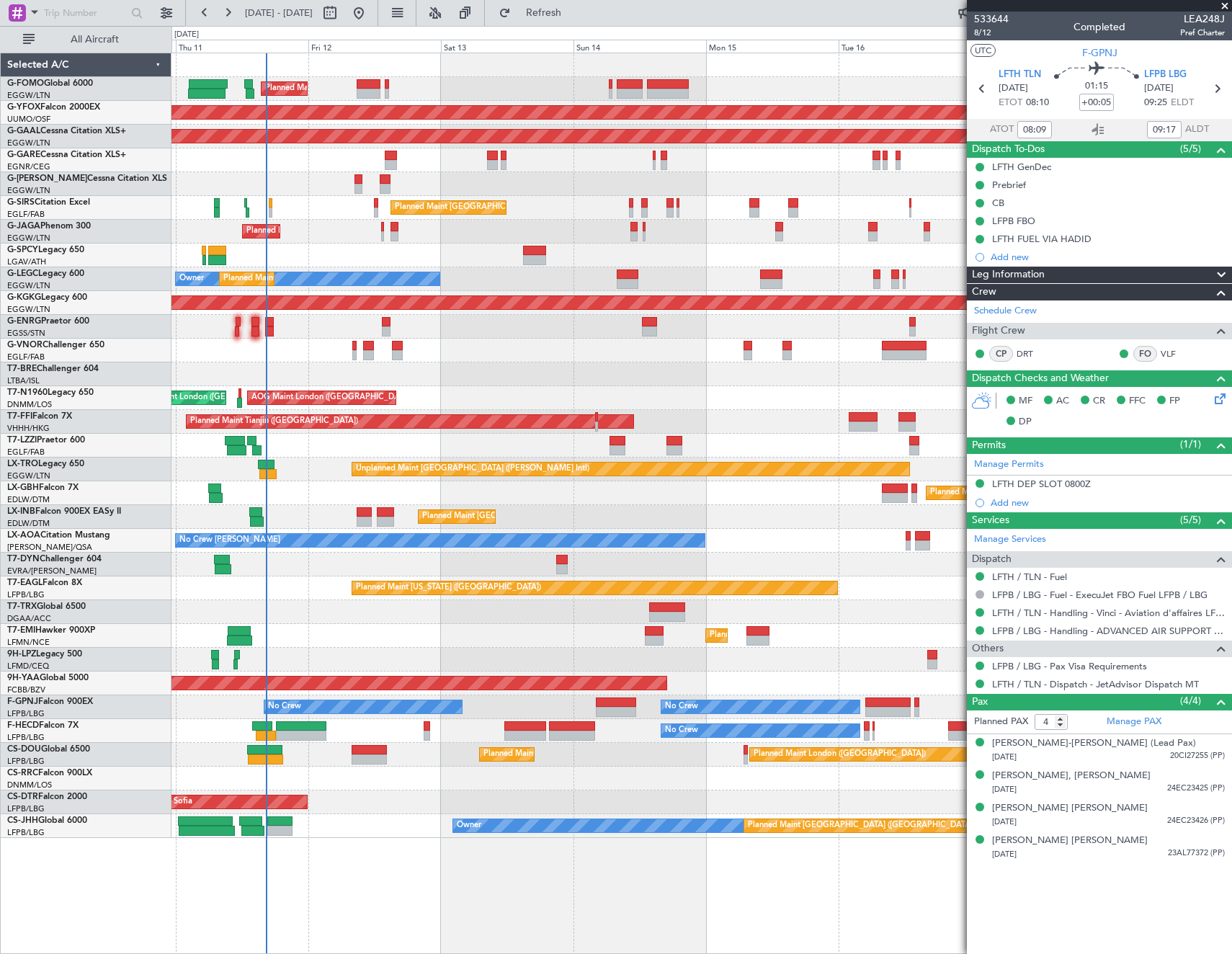
click at [194, 570] on div "Planned Maint London (Luton) AOG Maint Ostafyevo Planned Maint Dusseldorf Plann…" at bounding box center [701, 446] width 1060 height 785
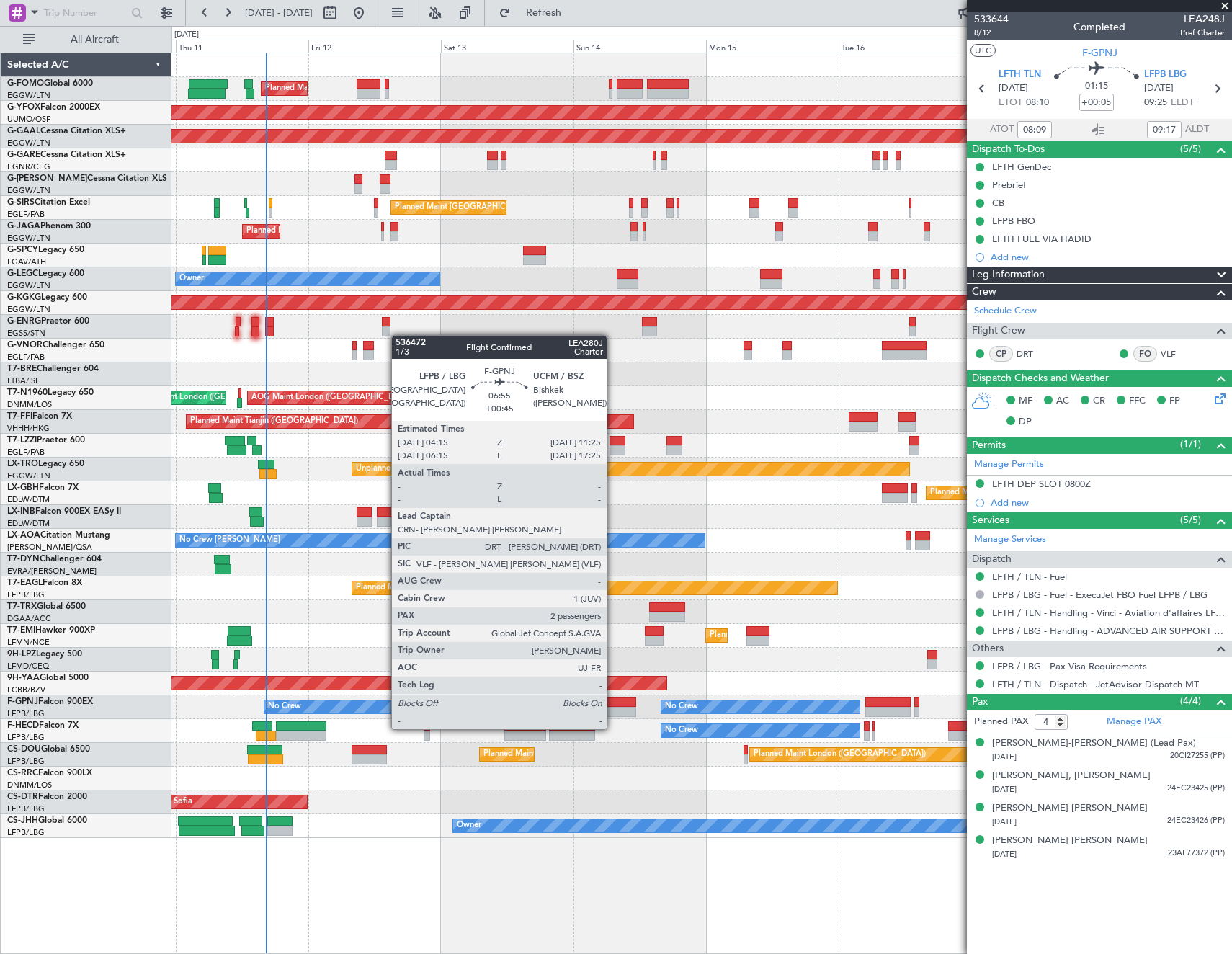
click at [616, 710] on div at bounding box center [616, 712] width 40 height 10
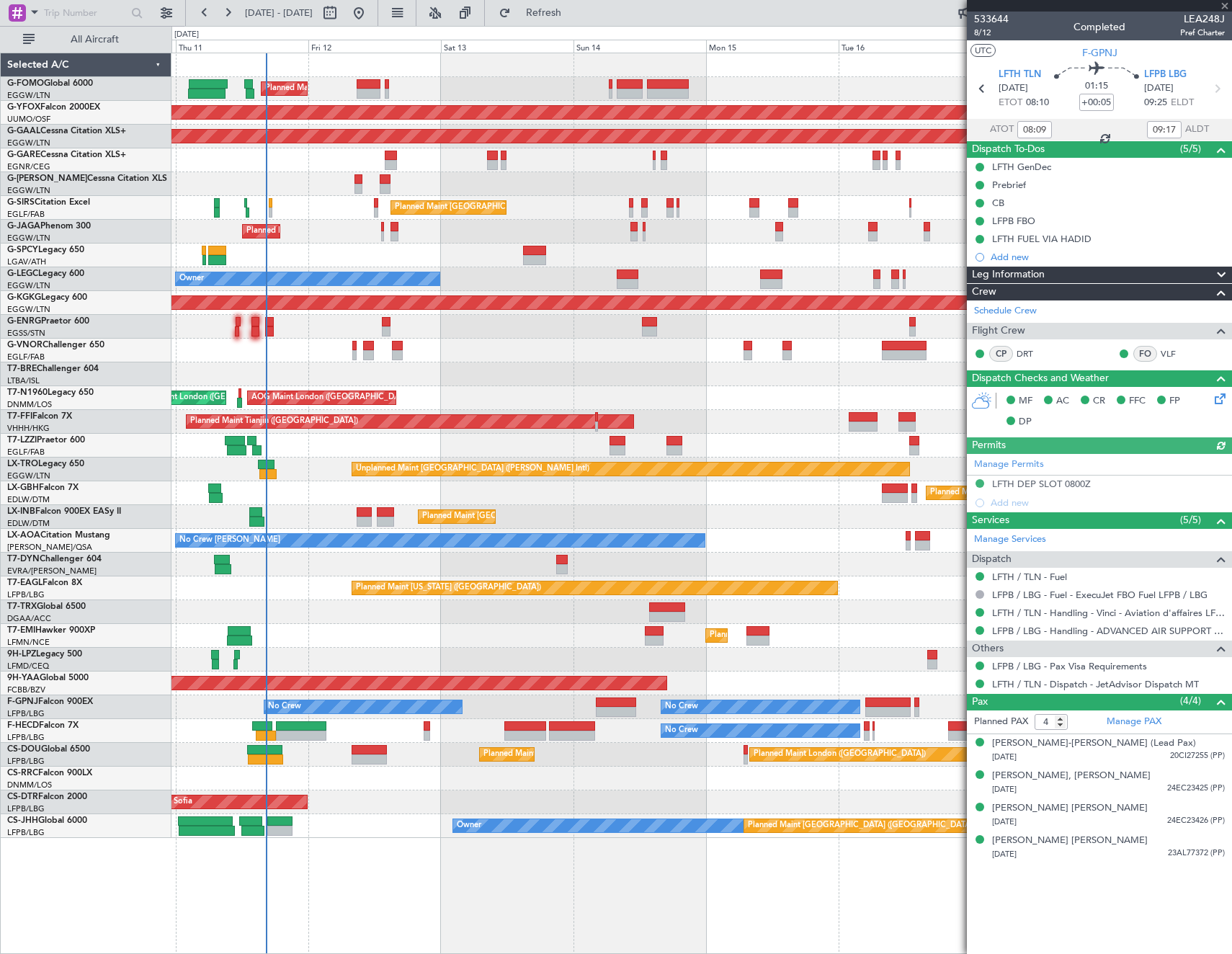
type input "+00:45"
type input "2"
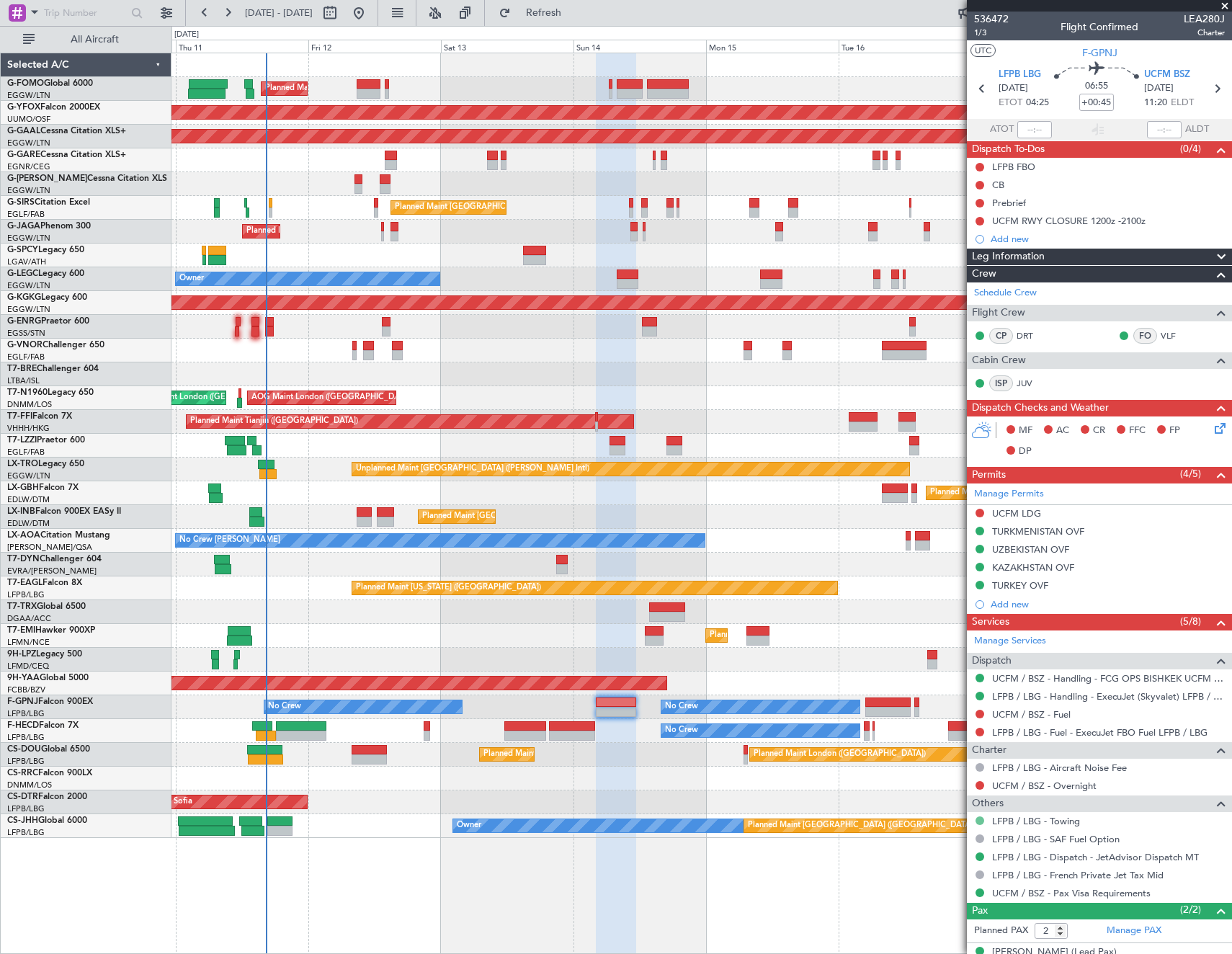
click at [982, 819] on button at bounding box center [980, 821] width 9 height 9
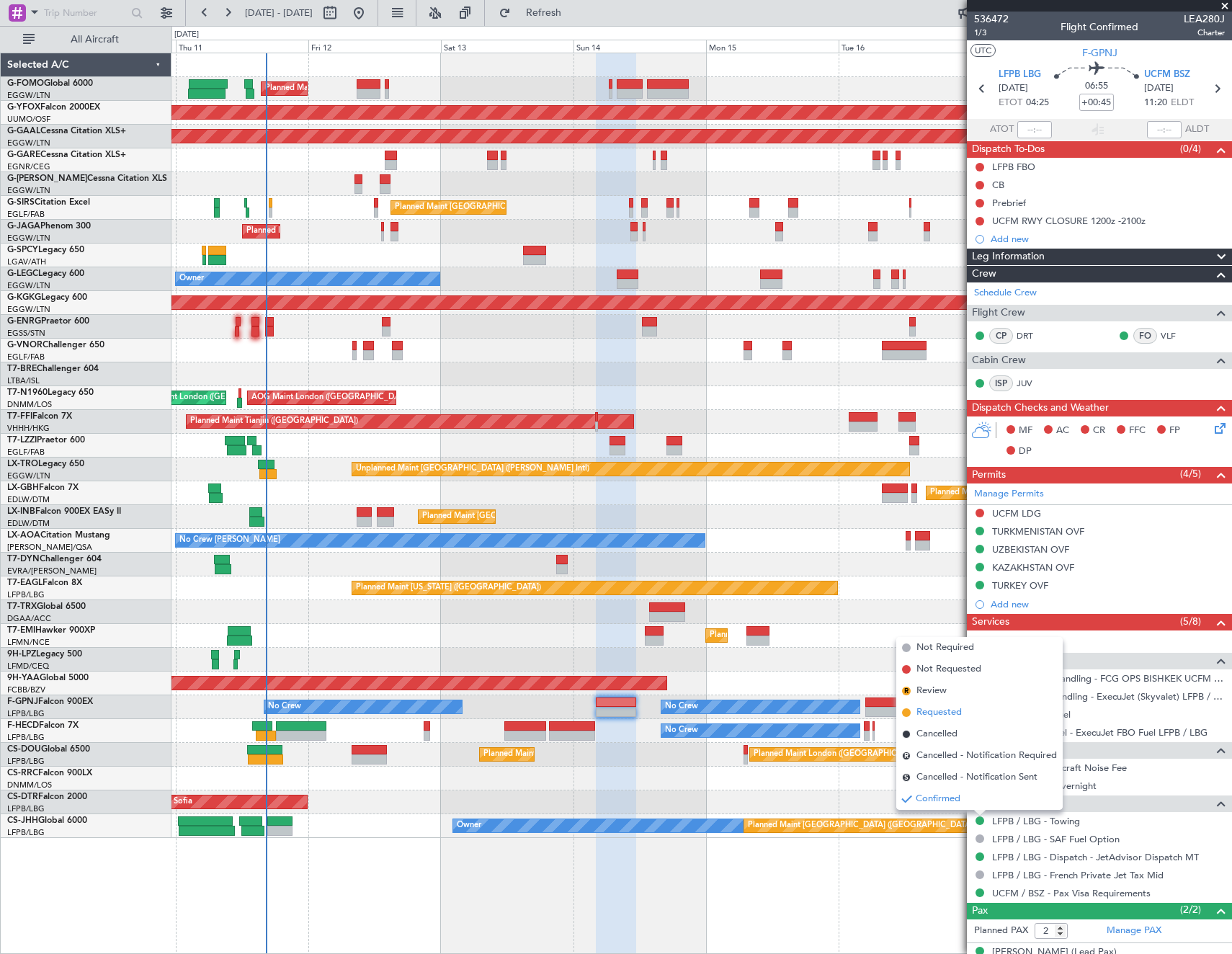
click at [948, 712] on span "Requested" at bounding box center [939, 712] width 45 height 15
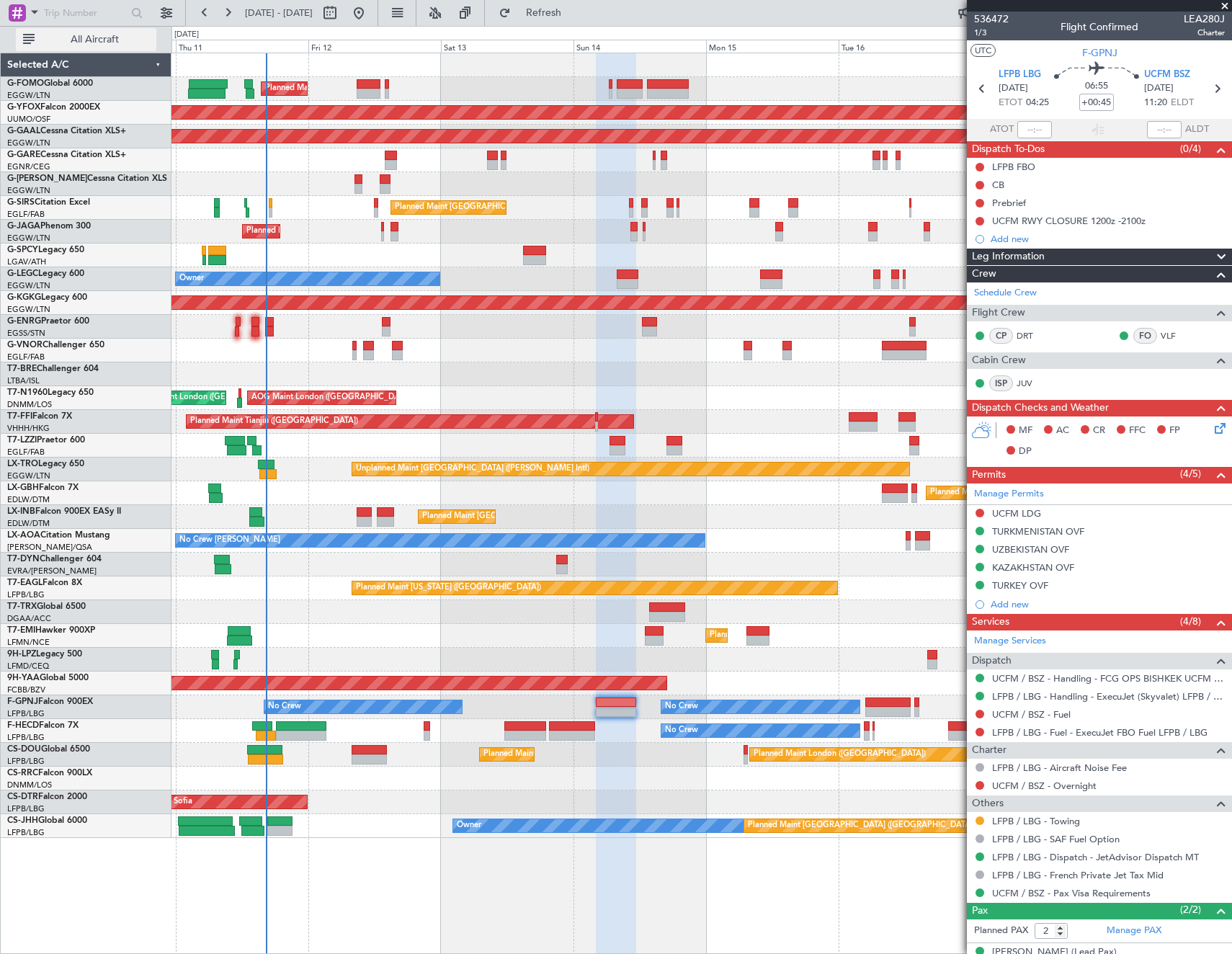
click at [103, 45] on span "All Aircraft" at bounding box center [94, 40] width 114 height 10
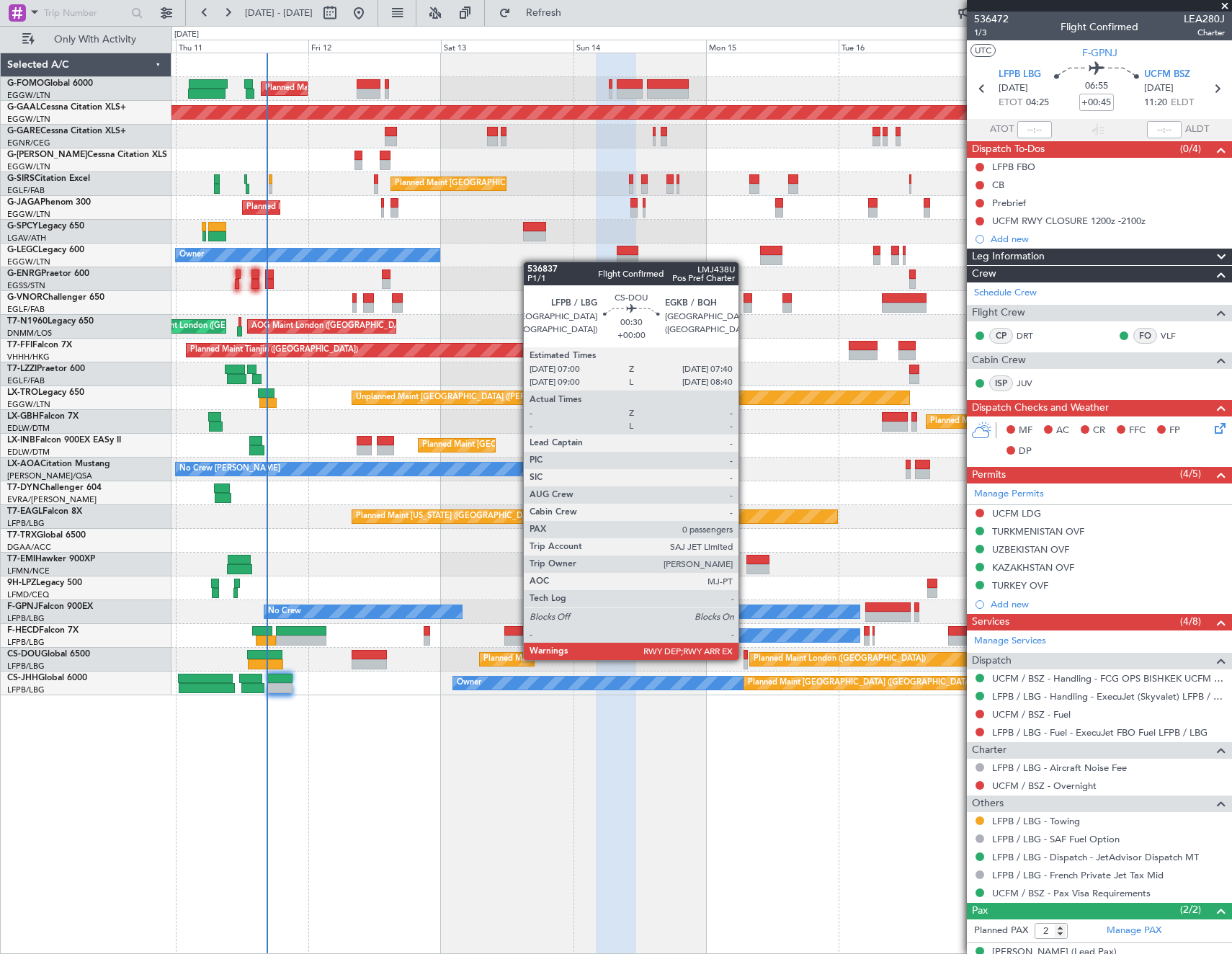
click at [745, 659] on div at bounding box center [745, 655] width 4 height 10
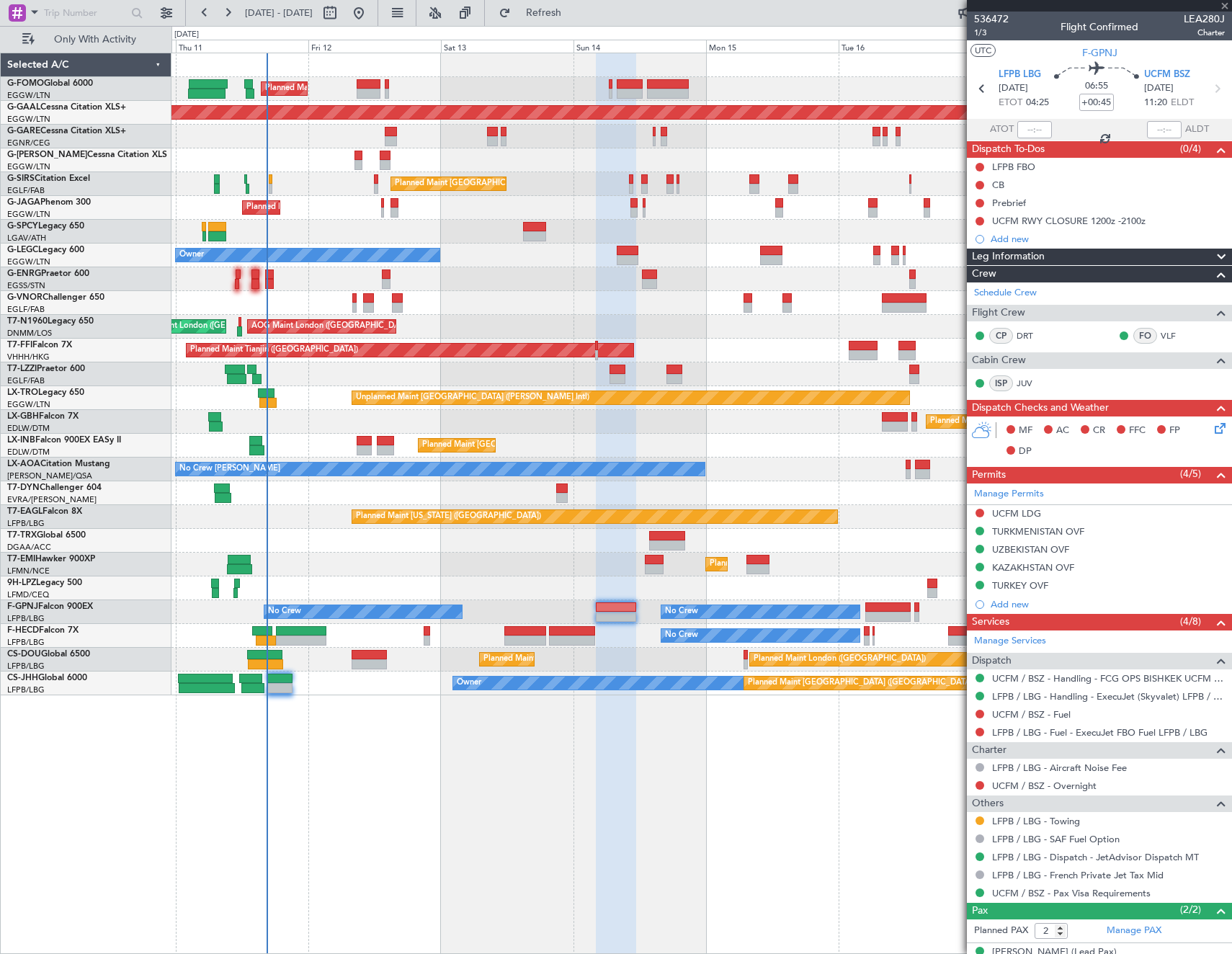
type input "0"
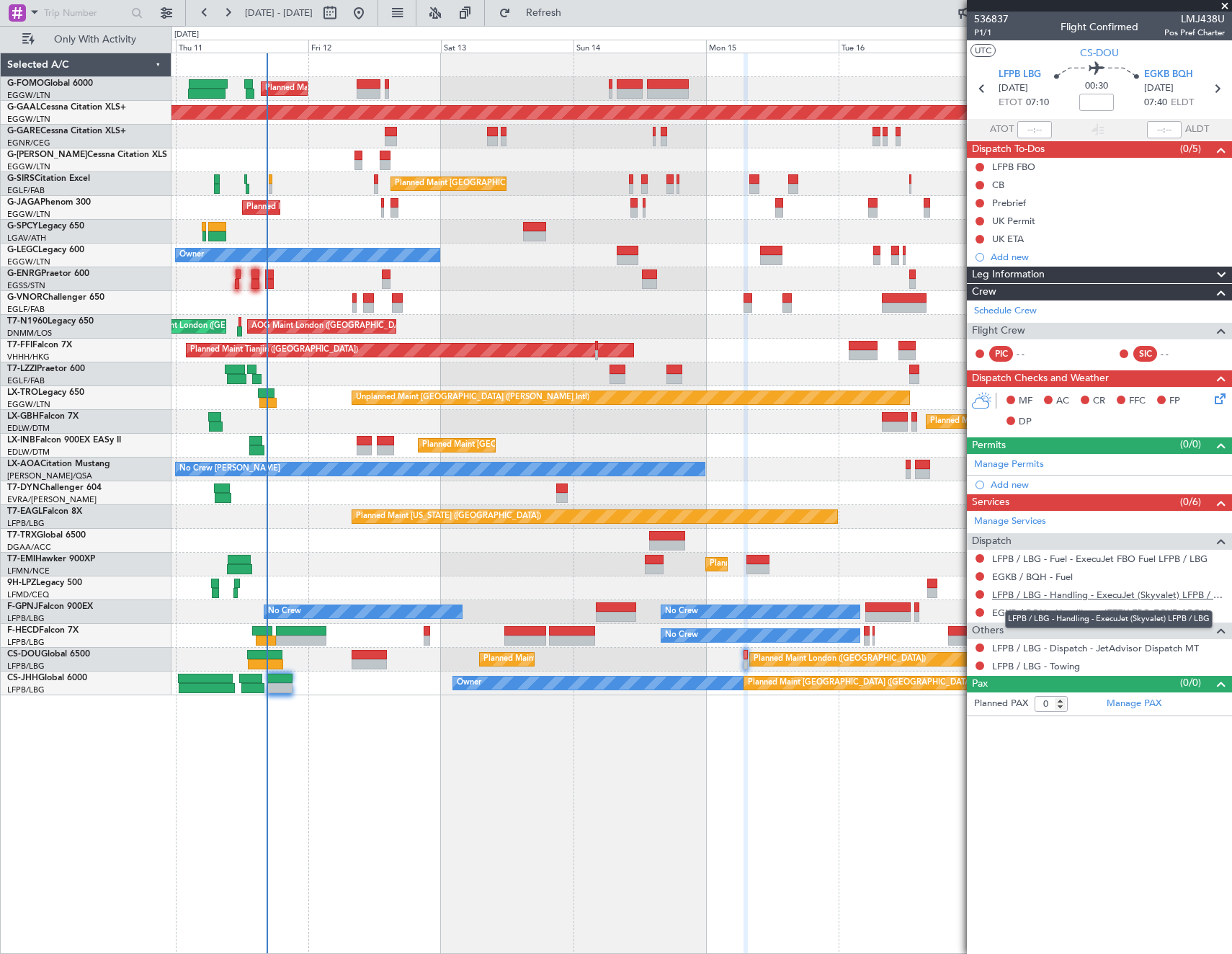
click at [1051, 589] on link "LFPB / LBG - Handling - ExecuJet (Skyvalet) LFPB / LBG" at bounding box center [1108, 594] width 233 height 12
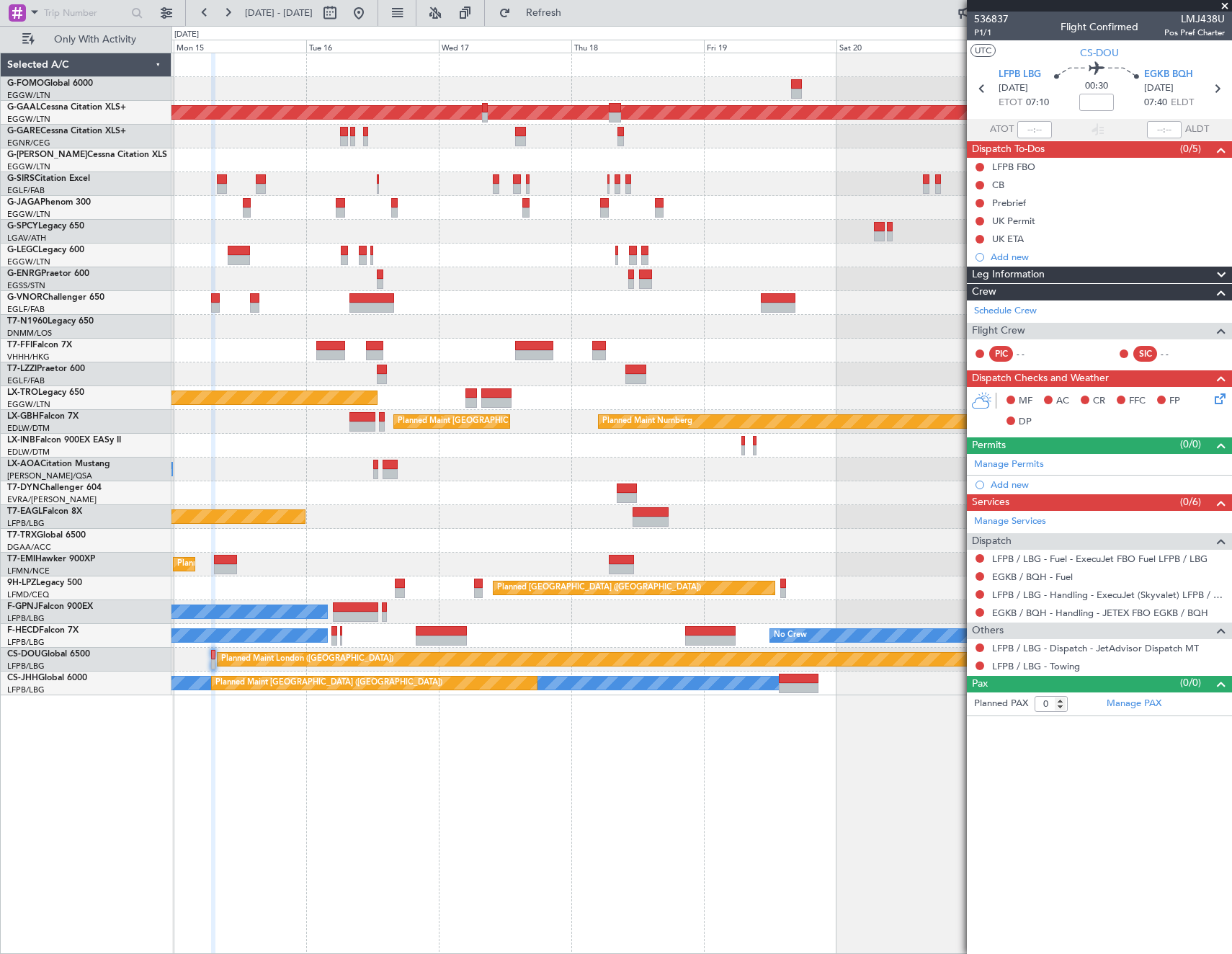
click at [327, 527] on div "Planned Maint [US_STATE] ([GEOGRAPHIC_DATA])" at bounding box center [701, 516] width 1060 height 23
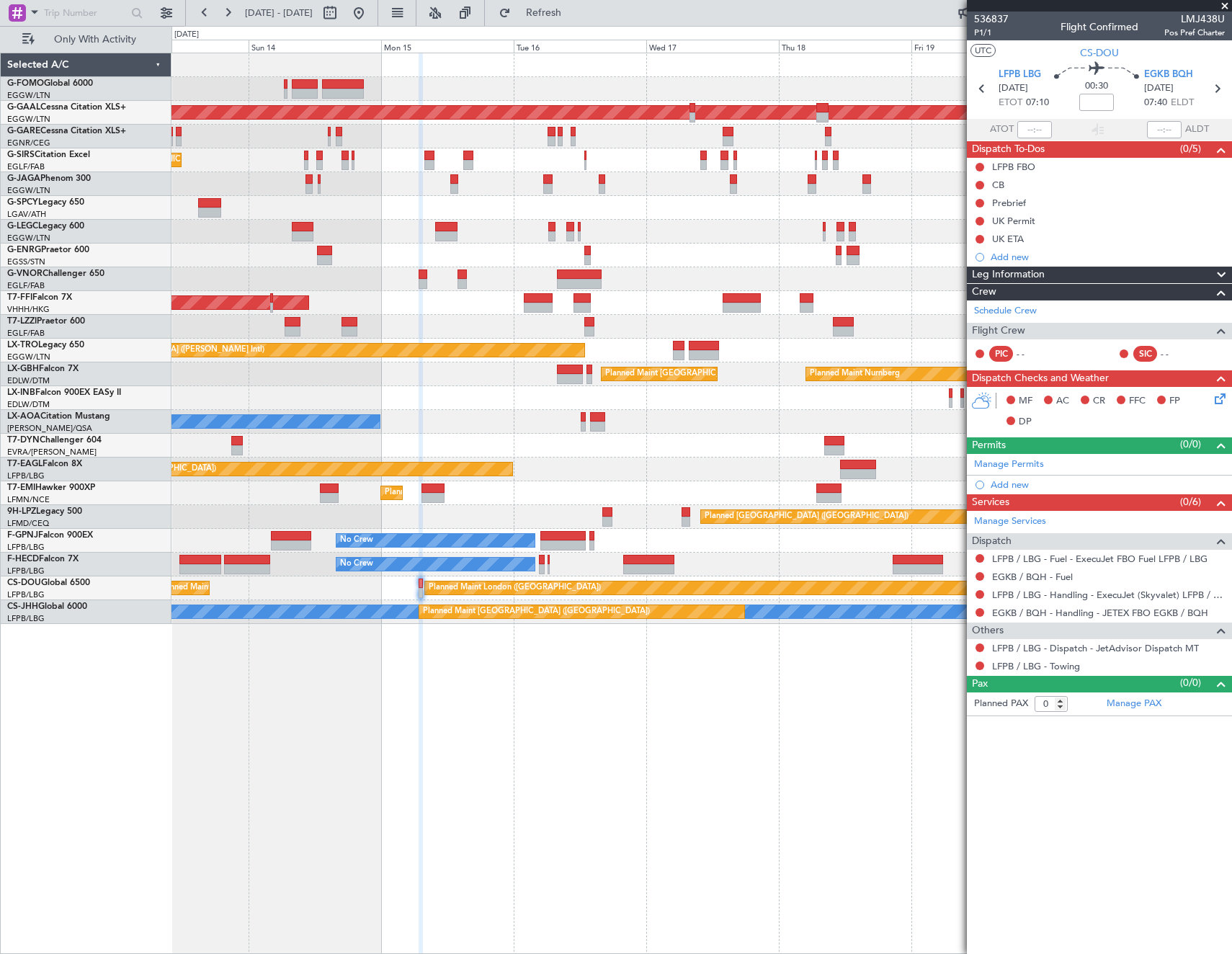
click at [739, 573] on div "No Crew No Crew" at bounding box center [701, 564] width 1060 height 23
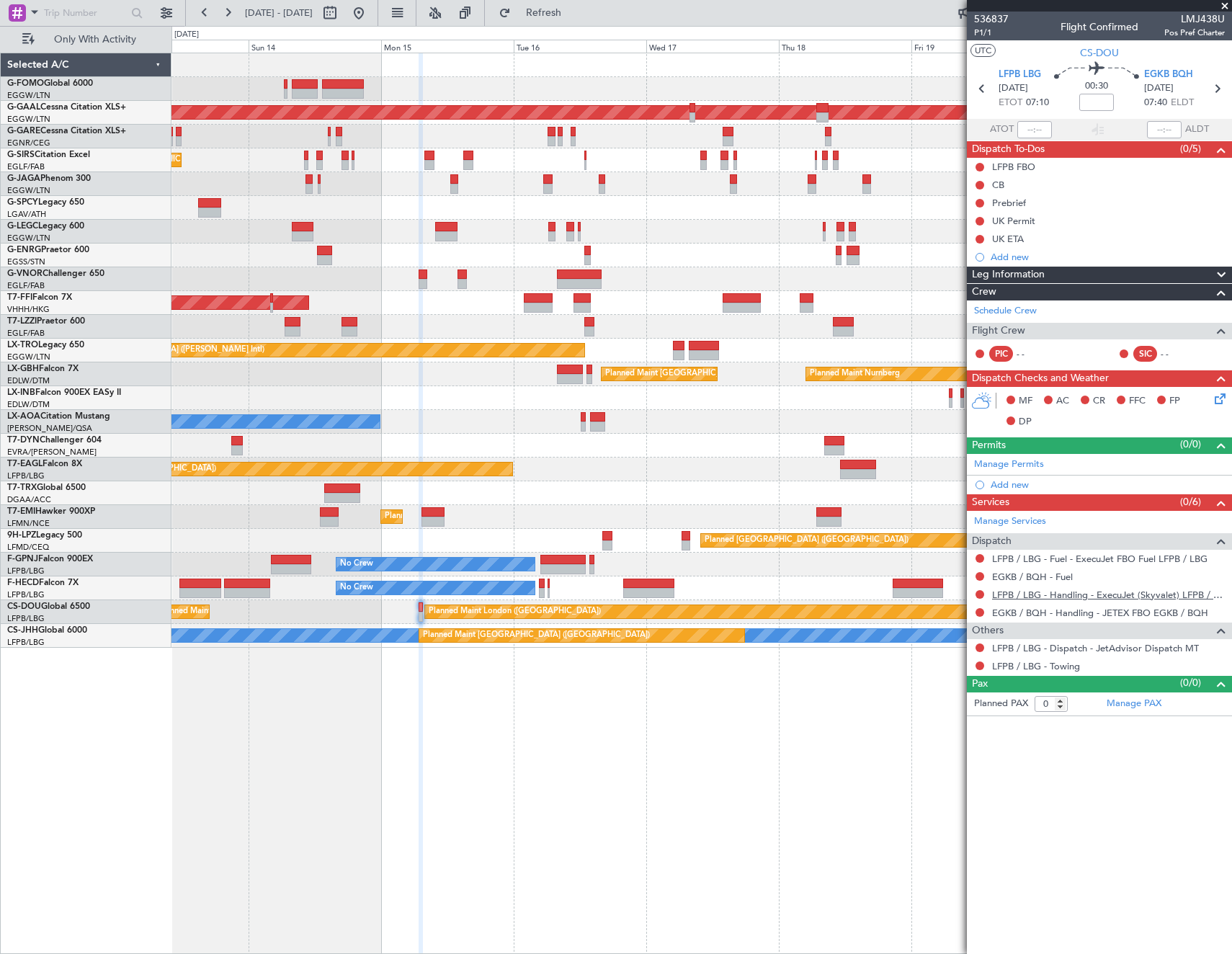
click at [1051, 592] on link "LFPB / LBG - Handling - ExecuJet (Skyvalet) LFPB / LBG" at bounding box center [1108, 594] width 233 height 12
click at [1044, 610] on link "EGKB / BQH - Handling - JETEX FBO EGKB / BQH" at bounding box center [1099, 613] width 216 height 12
click at [571, 20] on button "Refresh" at bounding box center [535, 13] width 87 height 23
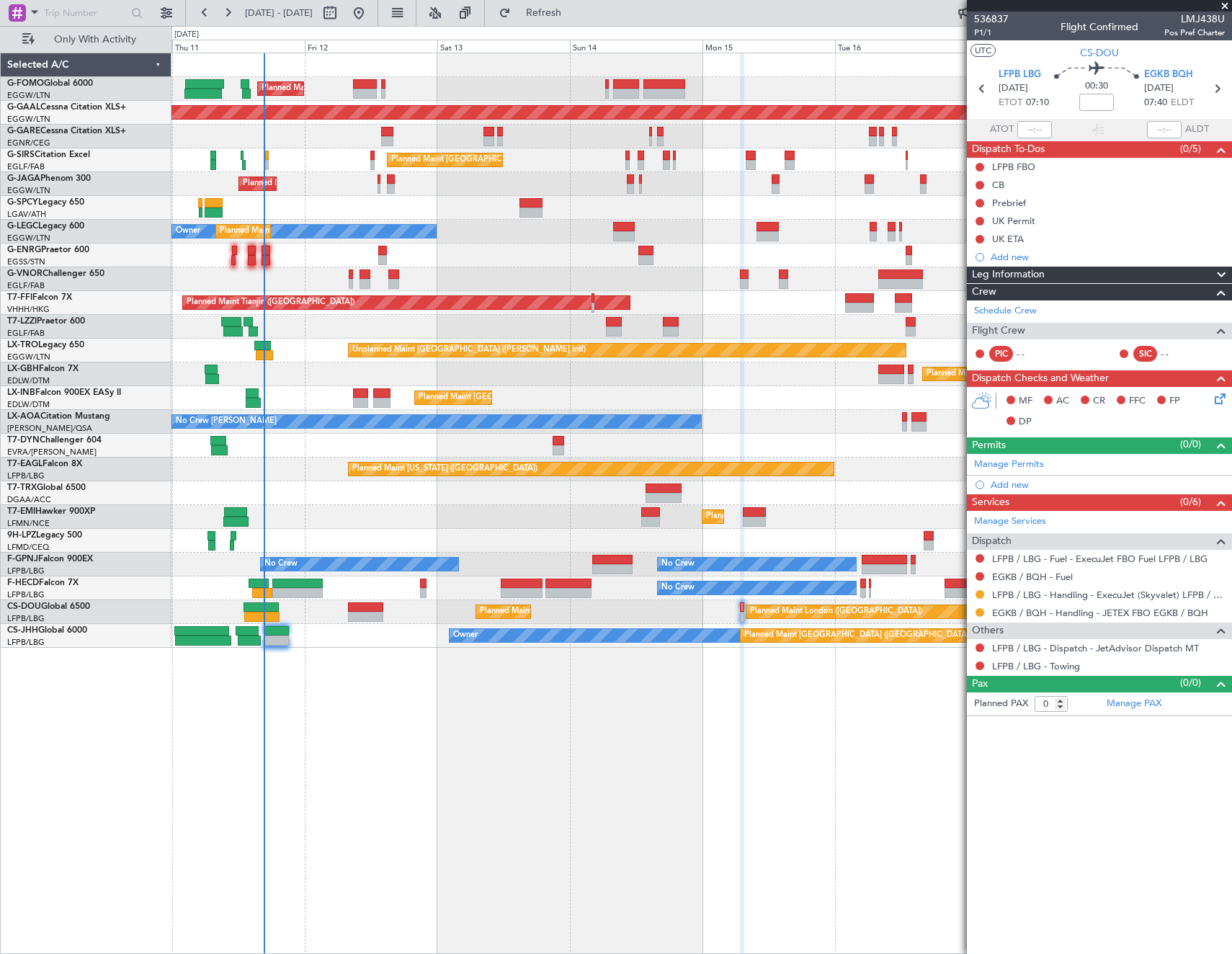
click at [691, 358] on div "Planned Maint London (Luton) Planned Maint Dusseldorf Planned Maint London (Far…" at bounding box center [701, 351] width 1060 height 594
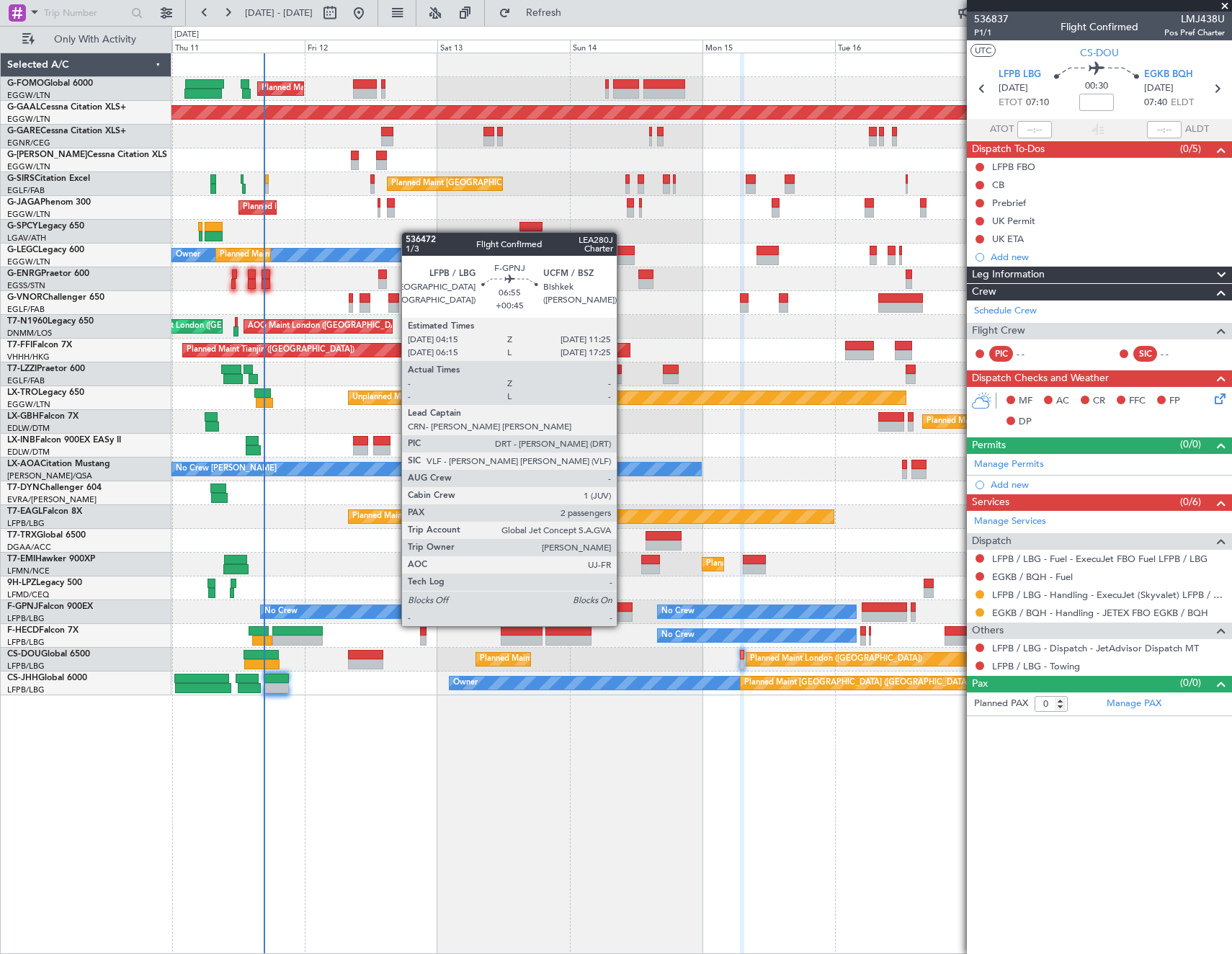
click at [623, 612] on div at bounding box center [613, 617] width 40 height 10
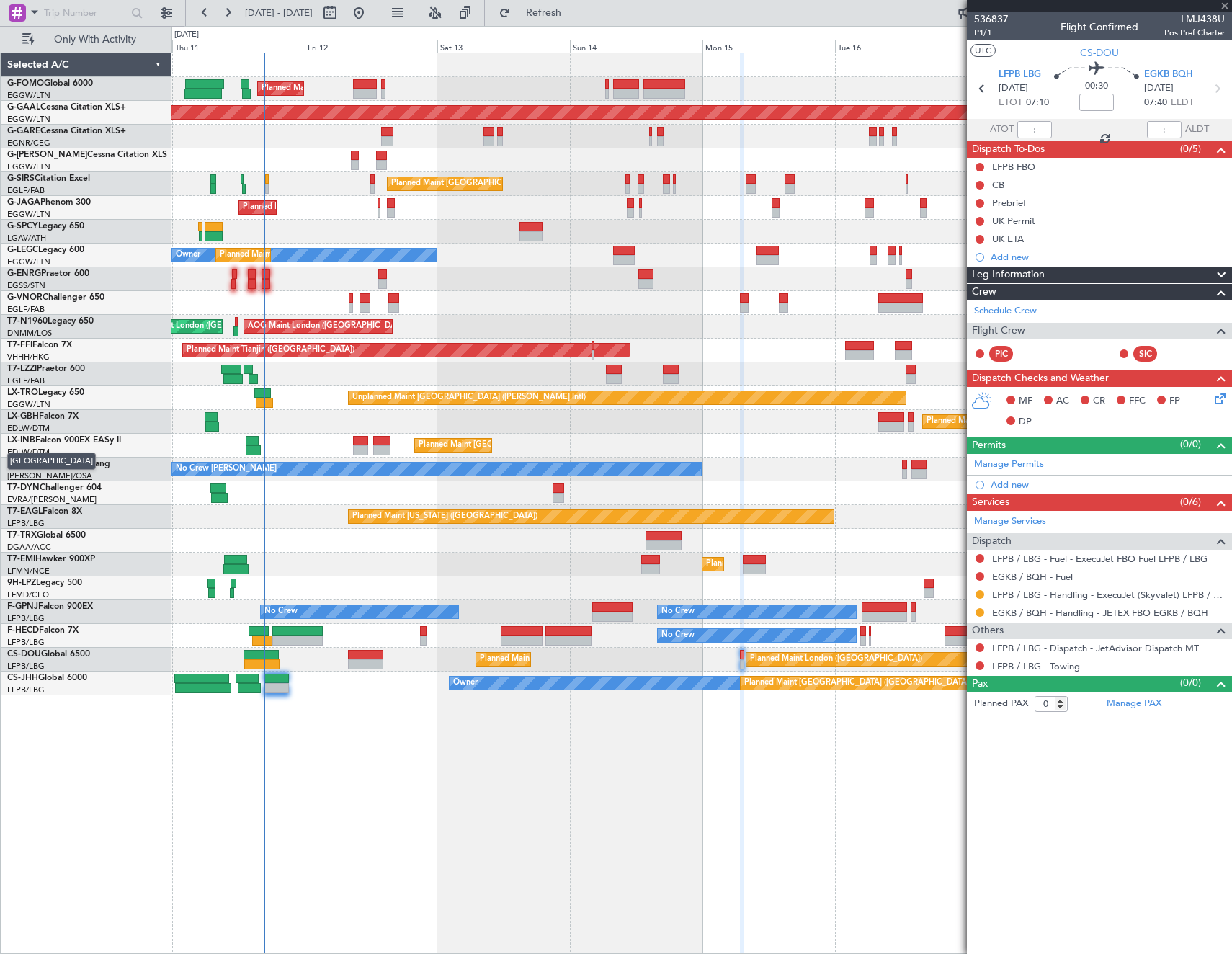
type input "+00:45"
type input "2"
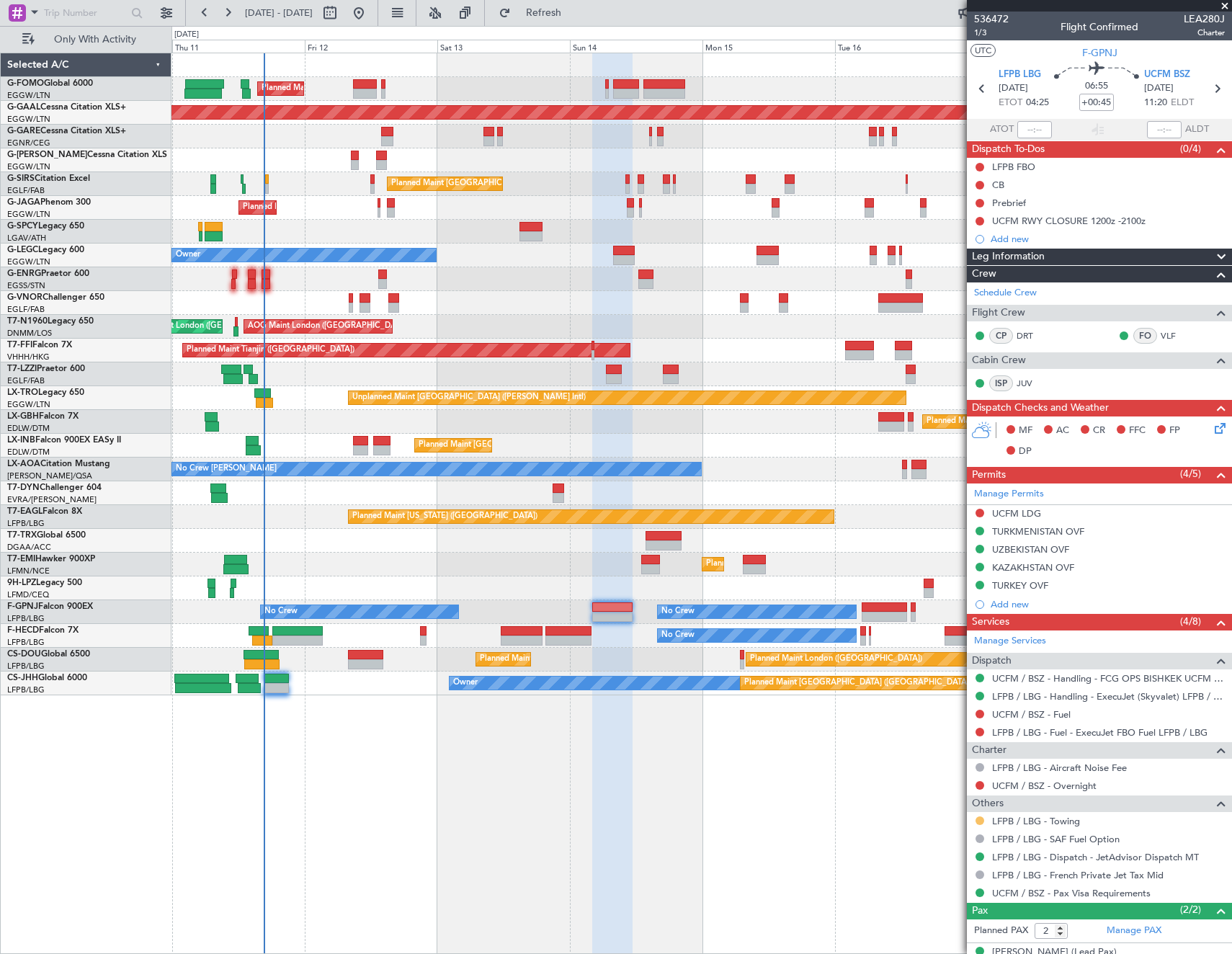
click at [982, 819] on button at bounding box center [980, 821] width 9 height 9
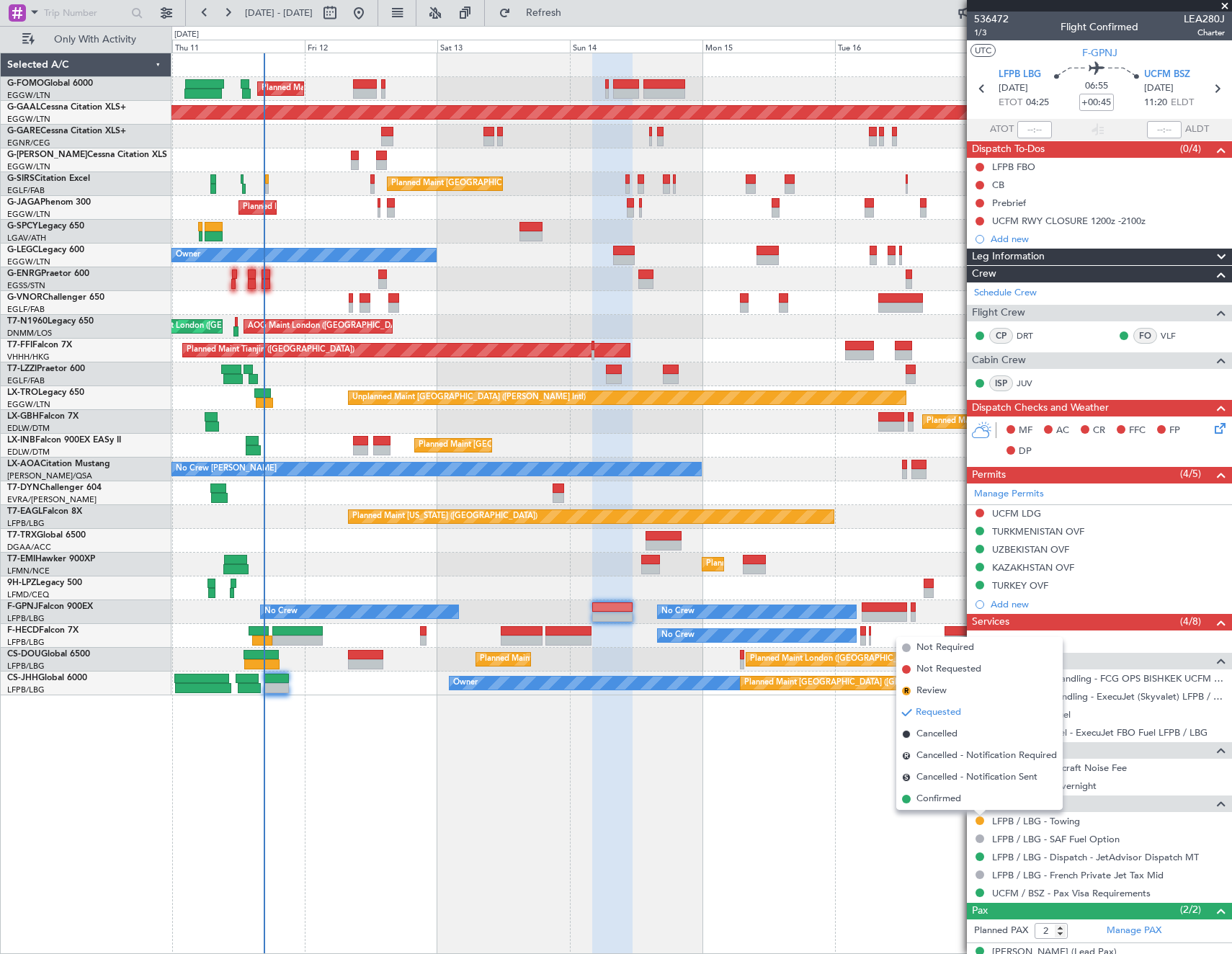
click at [966, 796] on li "Confirmed" at bounding box center [980, 799] width 166 height 22
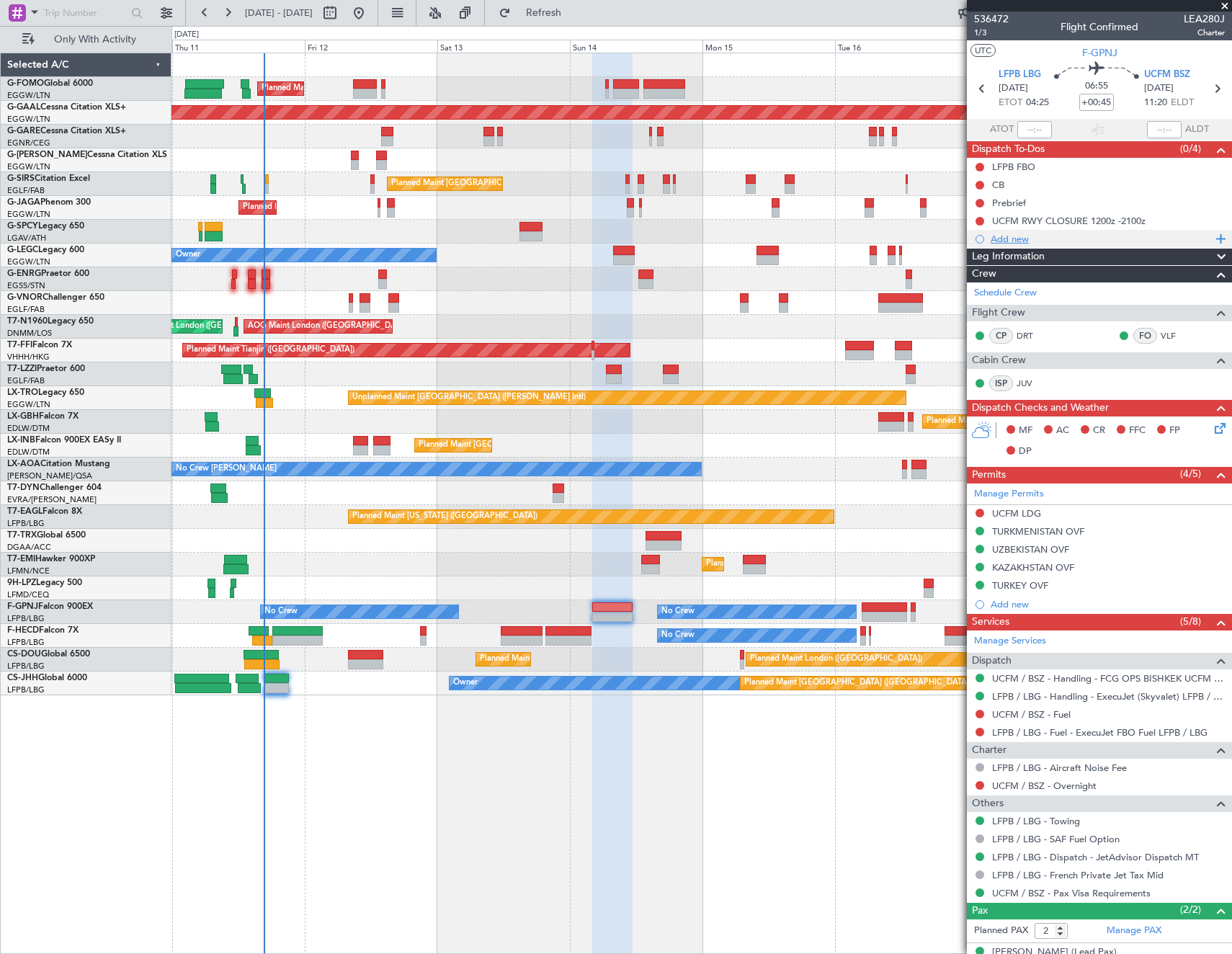
click at [1012, 241] on div "Add new" at bounding box center [1100, 239] width 221 height 12
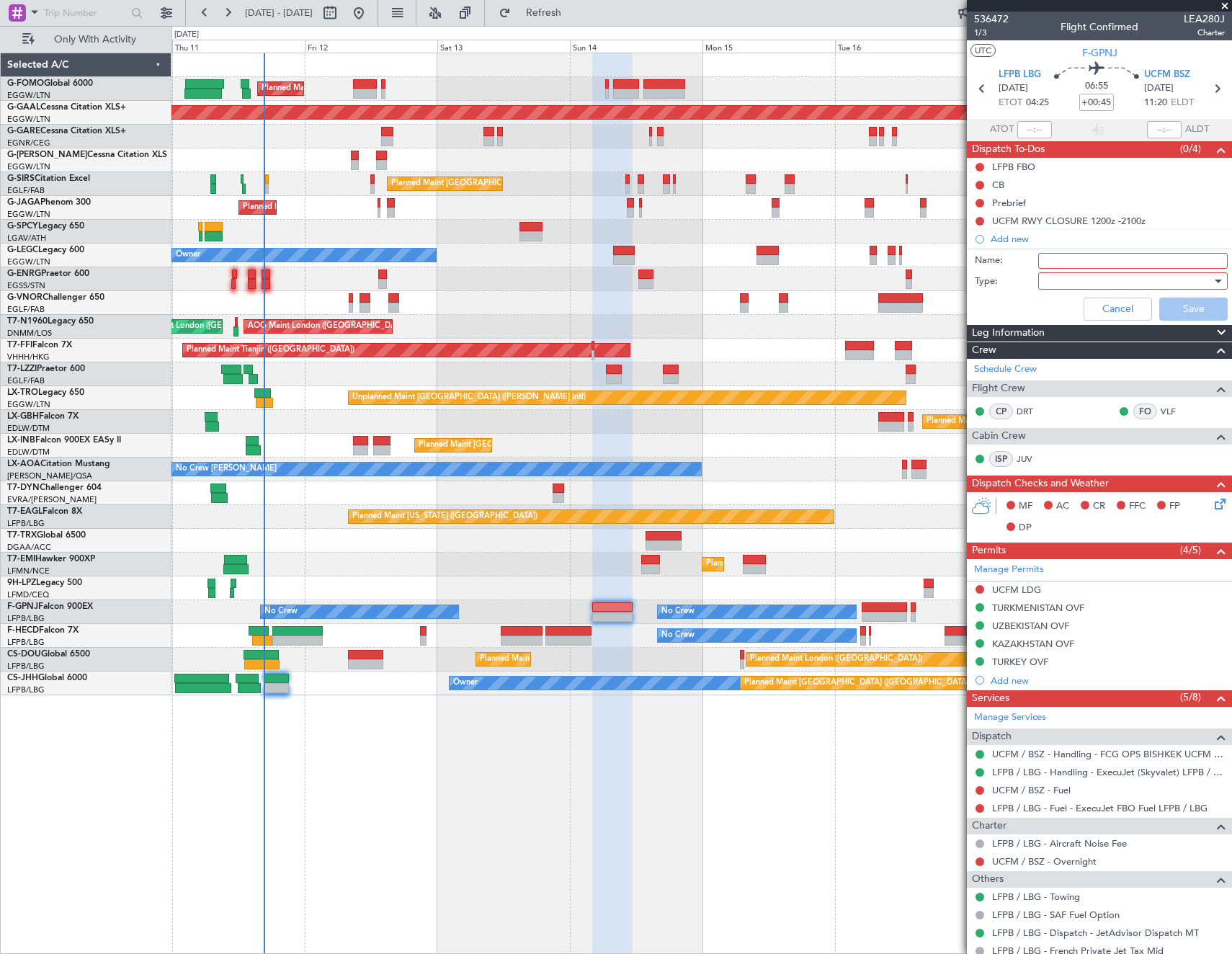
click at [1068, 256] on input "Name:" at bounding box center [1132, 261] width 190 height 16
click at [1111, 280] on div at bounding box center [1128, 281] width 168 height 22
click at [1070, 311] on span "Generic" at bounding box center [1126, 310] width 169 height 22
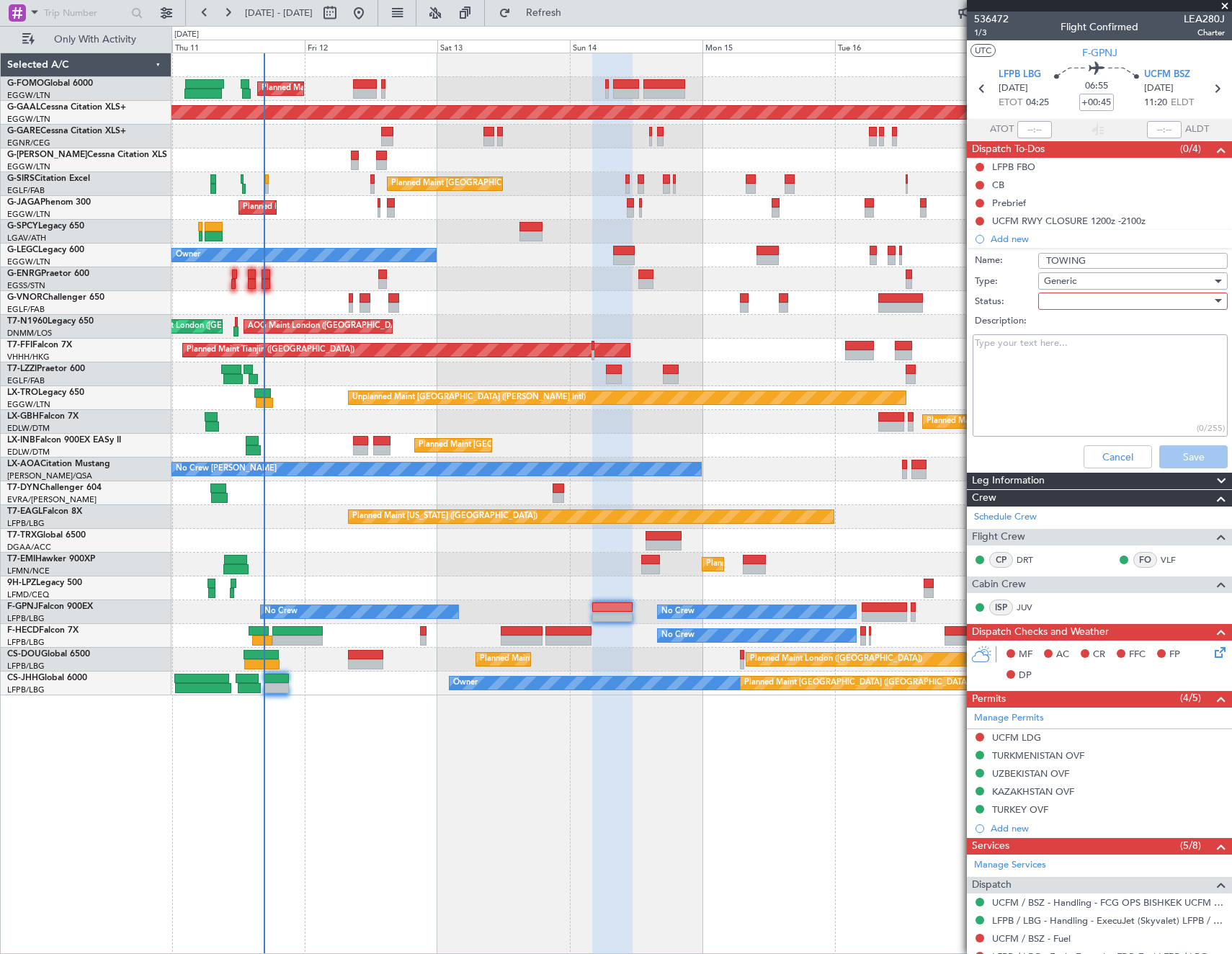
click at [1076, 301] on div at bounding box center [1128, 301] width 168 height 22
click at [1104, 329] on span "Not Started" at bounding box center [1126, 329] width 169 height 22
click at [1044, 259] on input "TOWING" at bounding box center [1132, 261] width 190 height 16
type input "LFPB TOWING"
click at [1069, 397] on textarea "Description:" at bounding box center [1100, 386] width 255 height 103
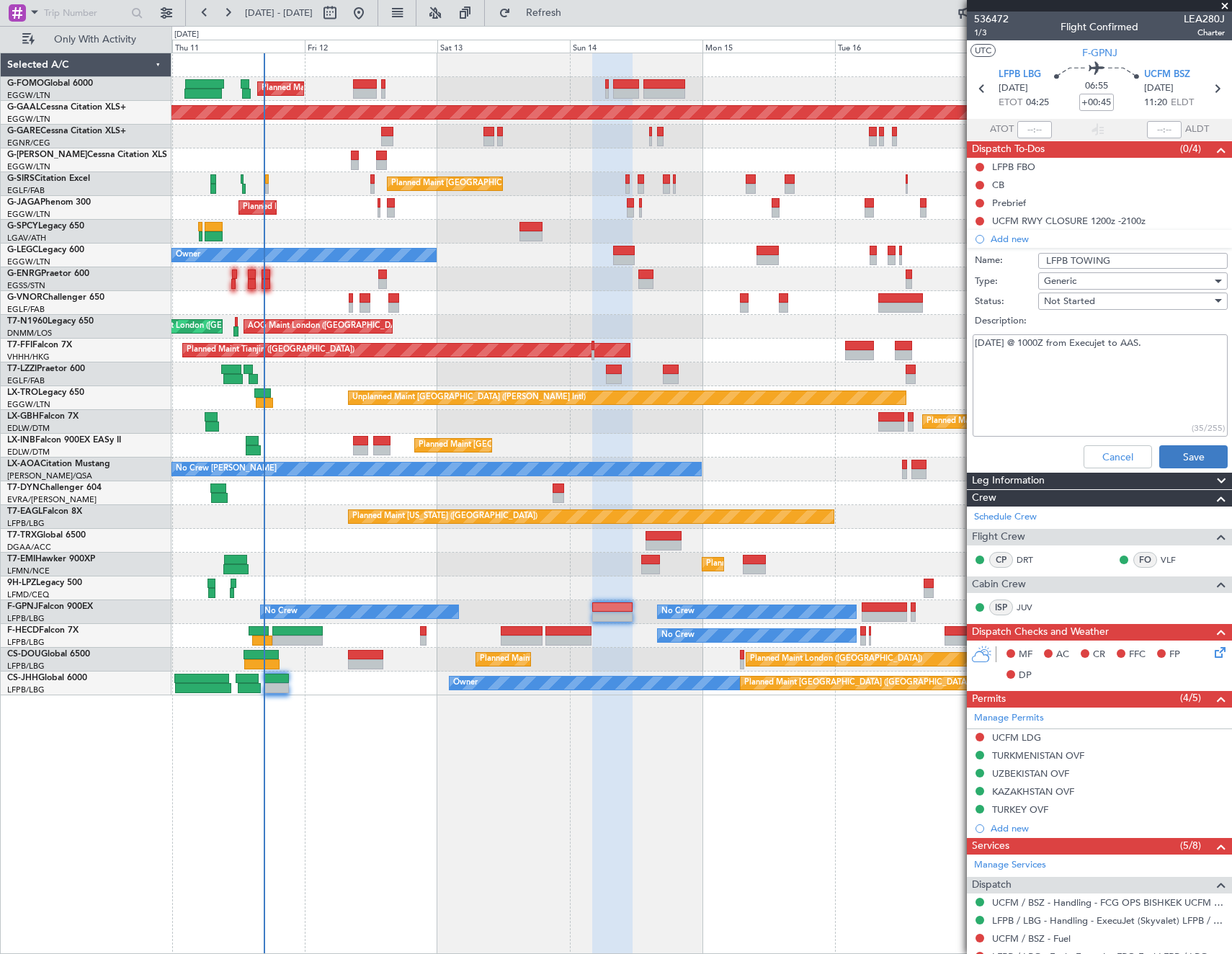
type textarea "13SEP @ 1000Z from Execujet to AAS."
click at [1186, 459] on button "Save" at bounding box center [1193, 457] width 68 height 23
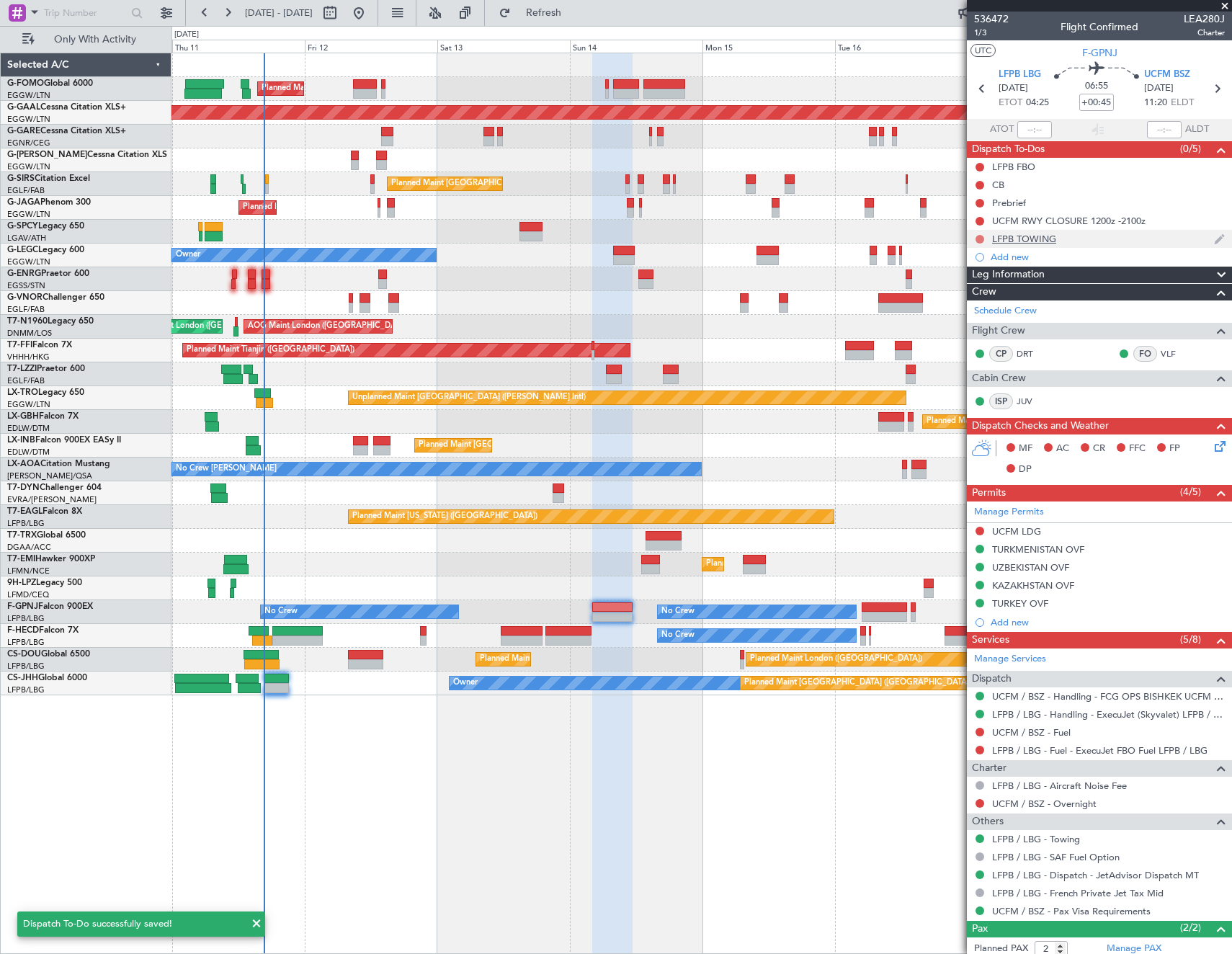
click at [982, 237] on button at bounding box center [980, 239] width 9 height 9
click at [970, 302] on span "Completed" at bounding box center [986, 302] width 48 height 15
click at [1033, 244] on mat-tooltip-component "UCFM RWY CLOSURE 1200z -2100z" at bounding box center [1068, 245] width 156 height 38
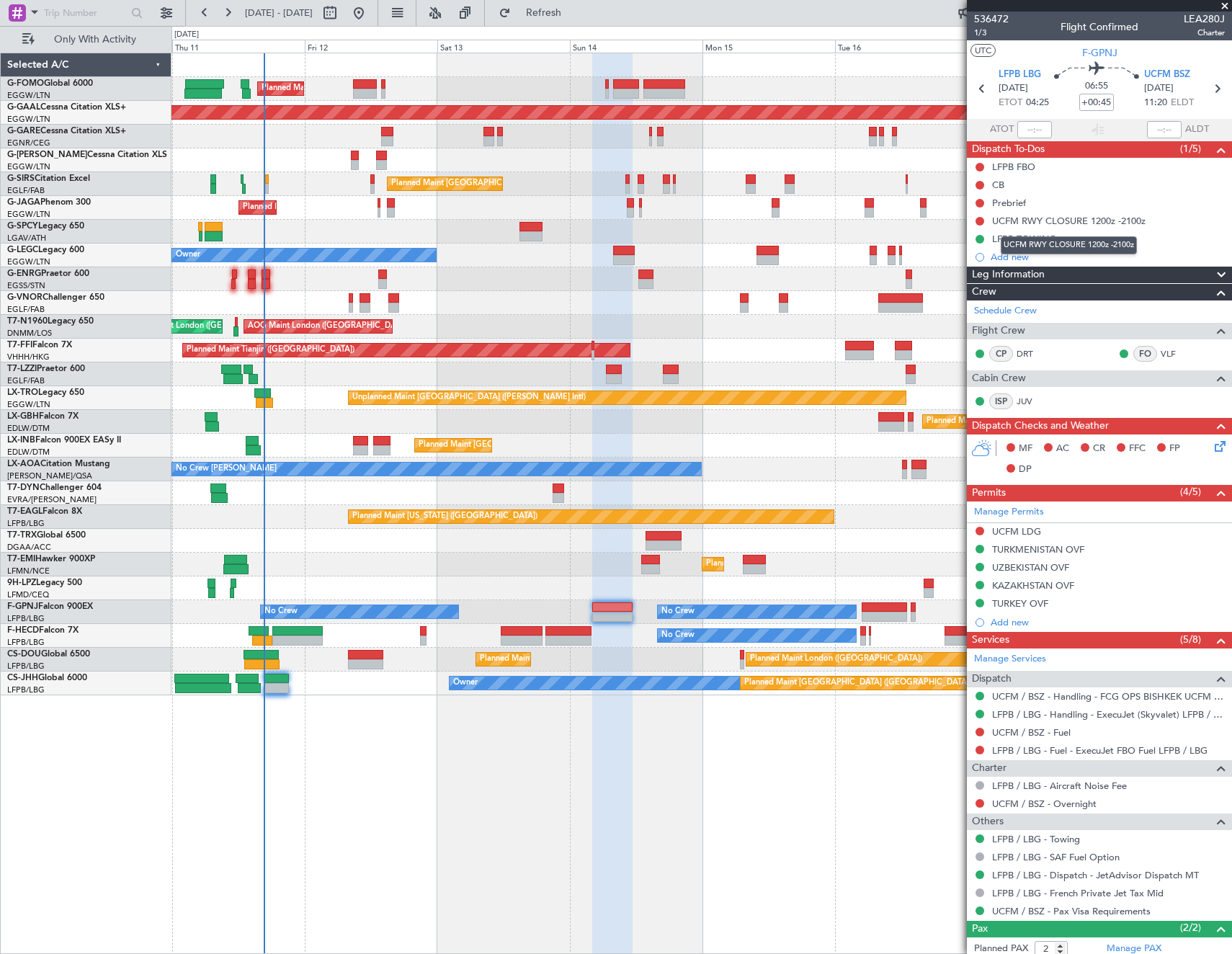
click at [1031, 234] on mat-tooltip-component "UCFM RWY CLOSURE 1200z -2100z" at bounding box center [1068, 245] width 156 height 38
click at [1015, 237] on div "LFPB TOWING" at bounding box center [1024, 239] width 64 height 12
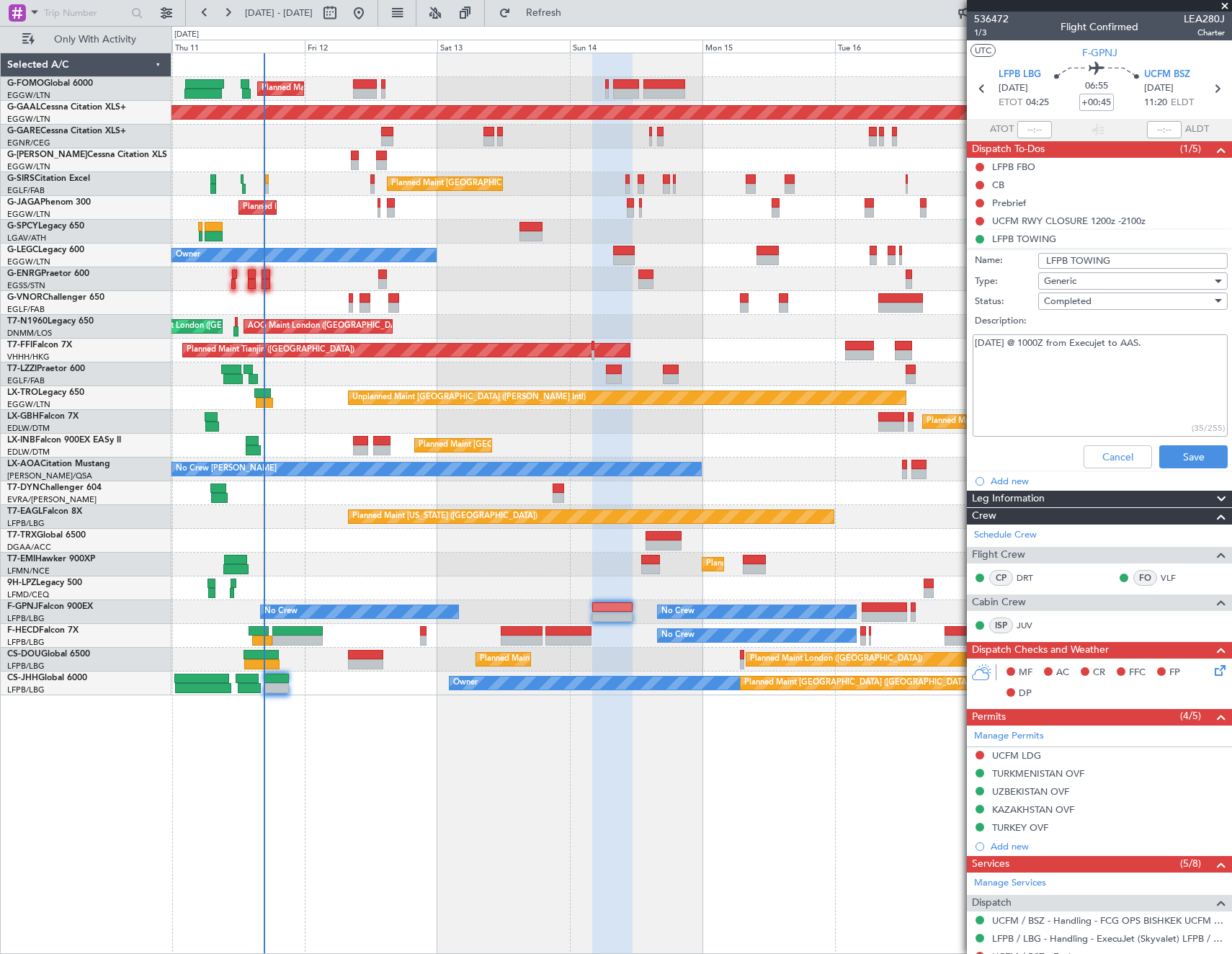
click at [1021, 340] on textarea "13SEP @ 1000Z from Execujet to AAS." at bounding box center [1100, 386] width 255 height 103
type textarea "13SEP @ 1700Z from Execujet to AAS."
click at [1180, 456] on button "Save" at bounding box center [1193, 457] width 68 height 23
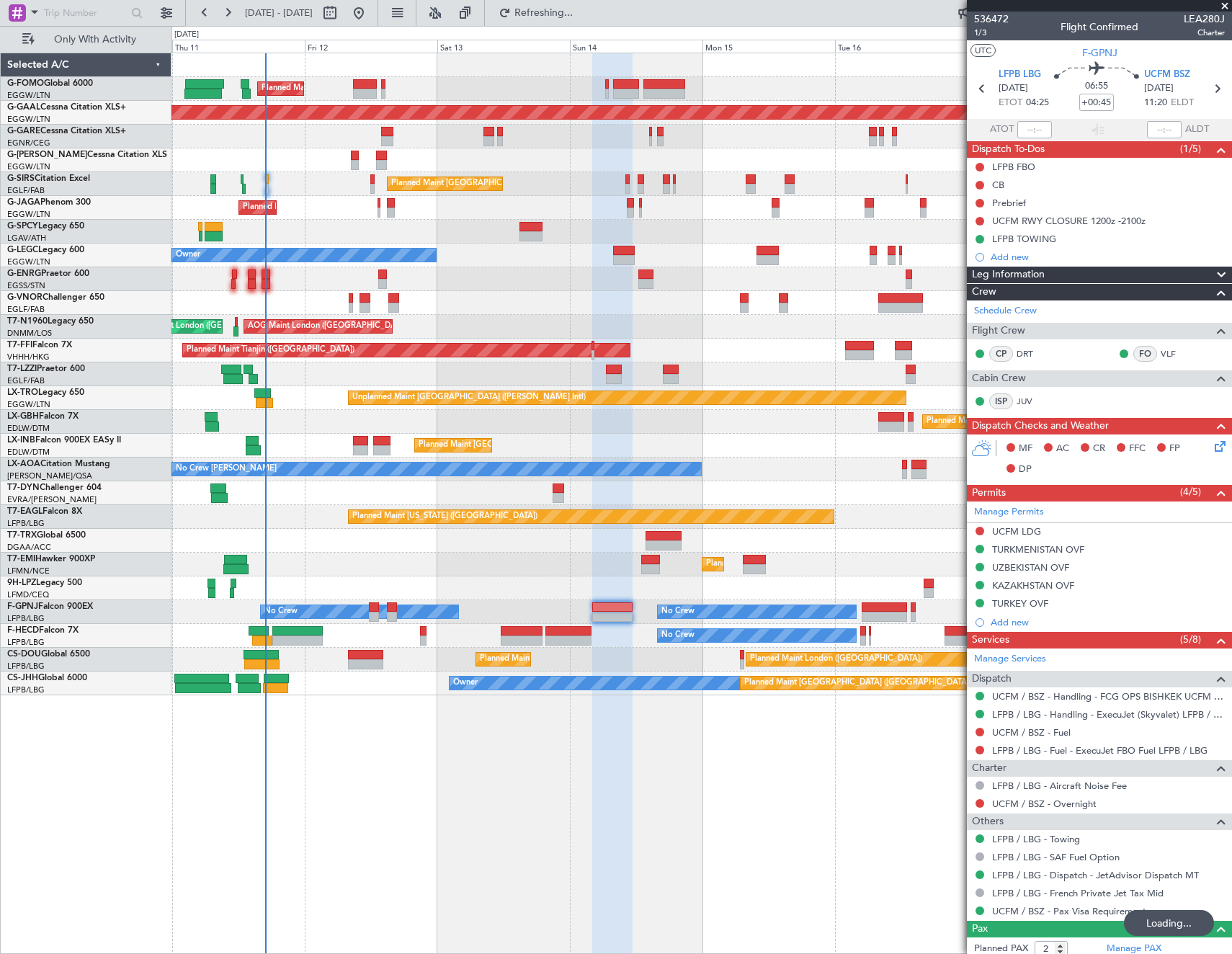
click at [530, 365] on div "Planned Maint London (Luton) Planned Maint Dusseldorf Planned Maint London (Lut…" at bounding box center [701, 374] width 1060 height 642
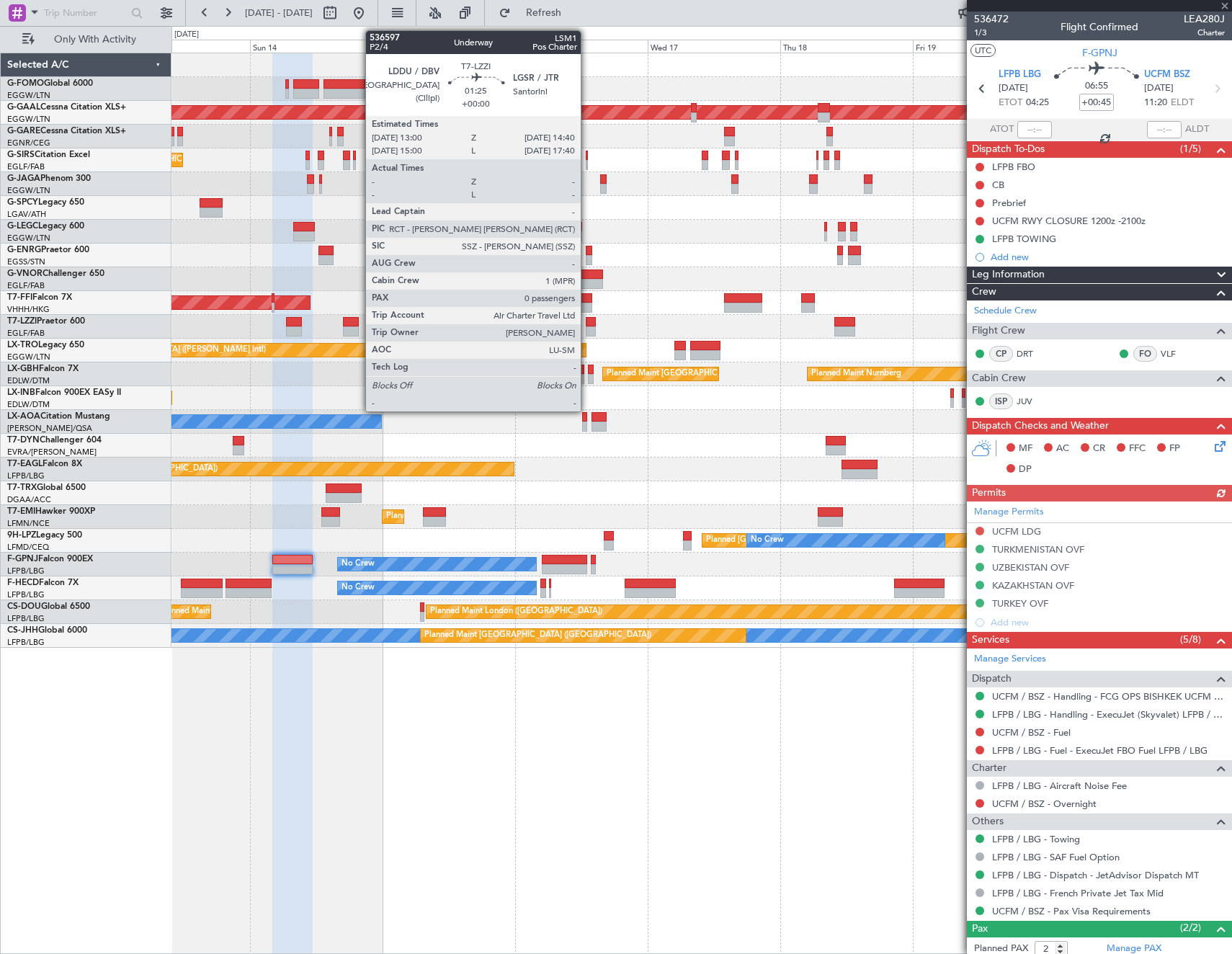
click at [587, 328] on div at bounding box center [590, 332] width 10 height 10
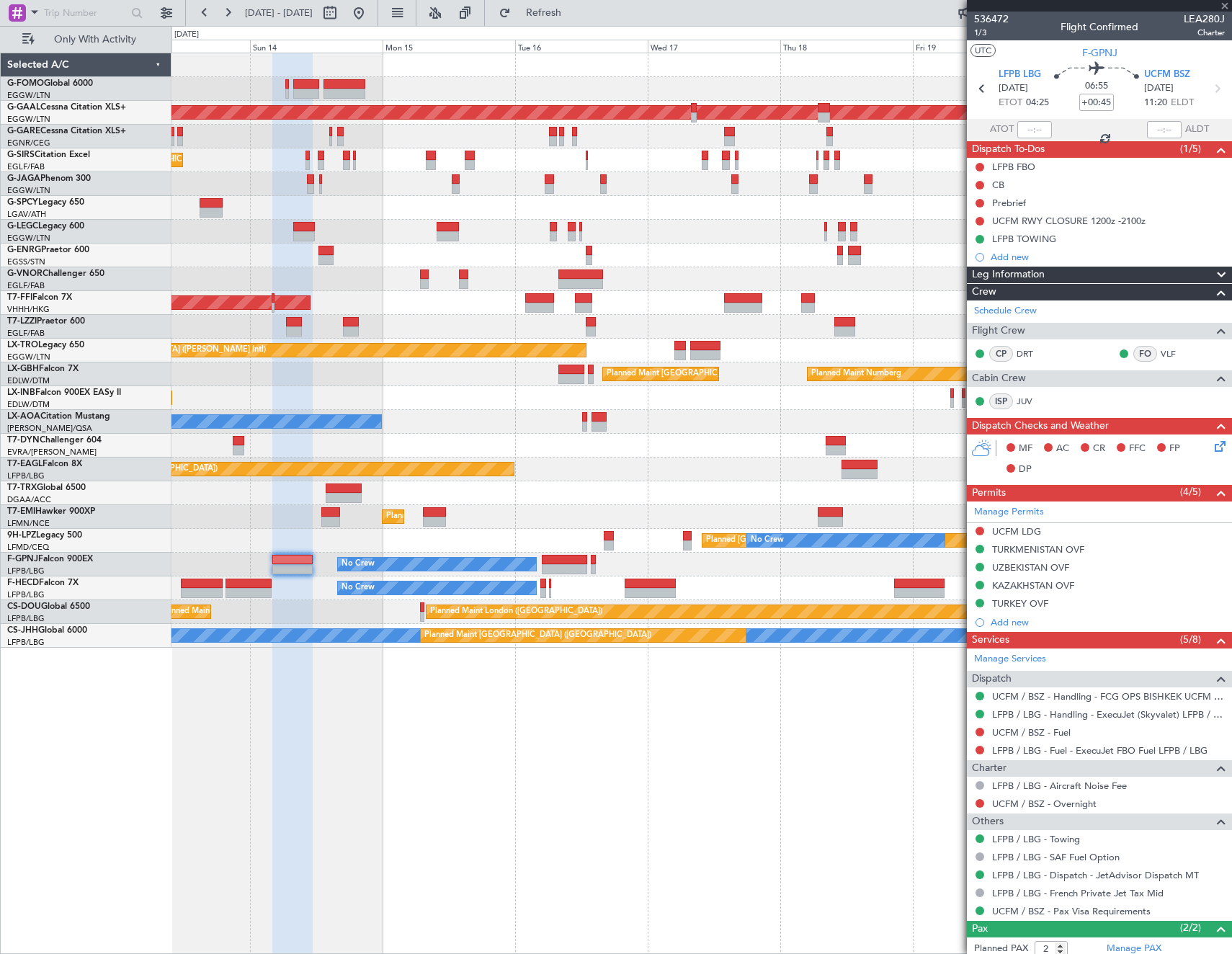
type input "0"
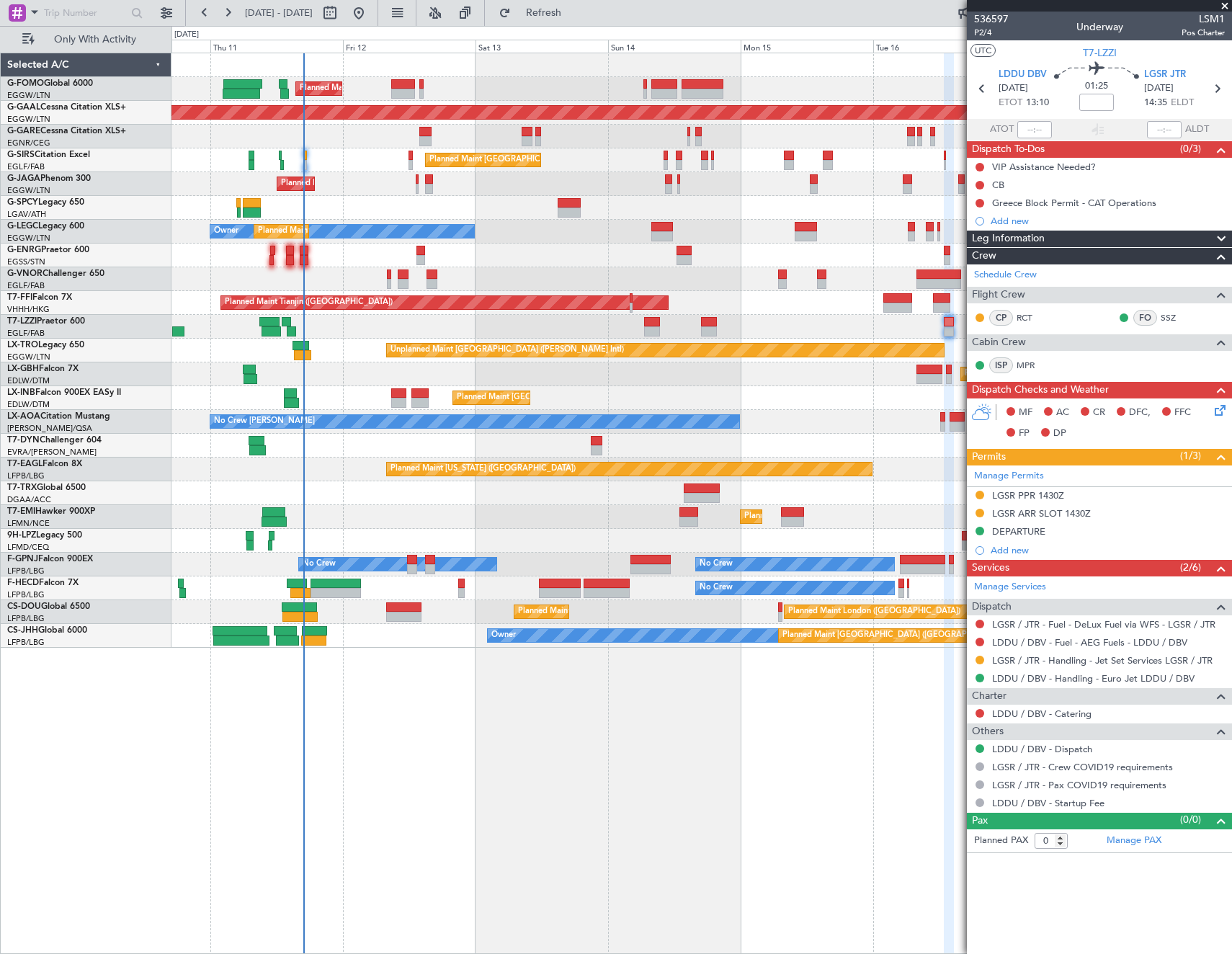
click at [802, 441] on div at bounding box center [701, 445] width 1060 height 23
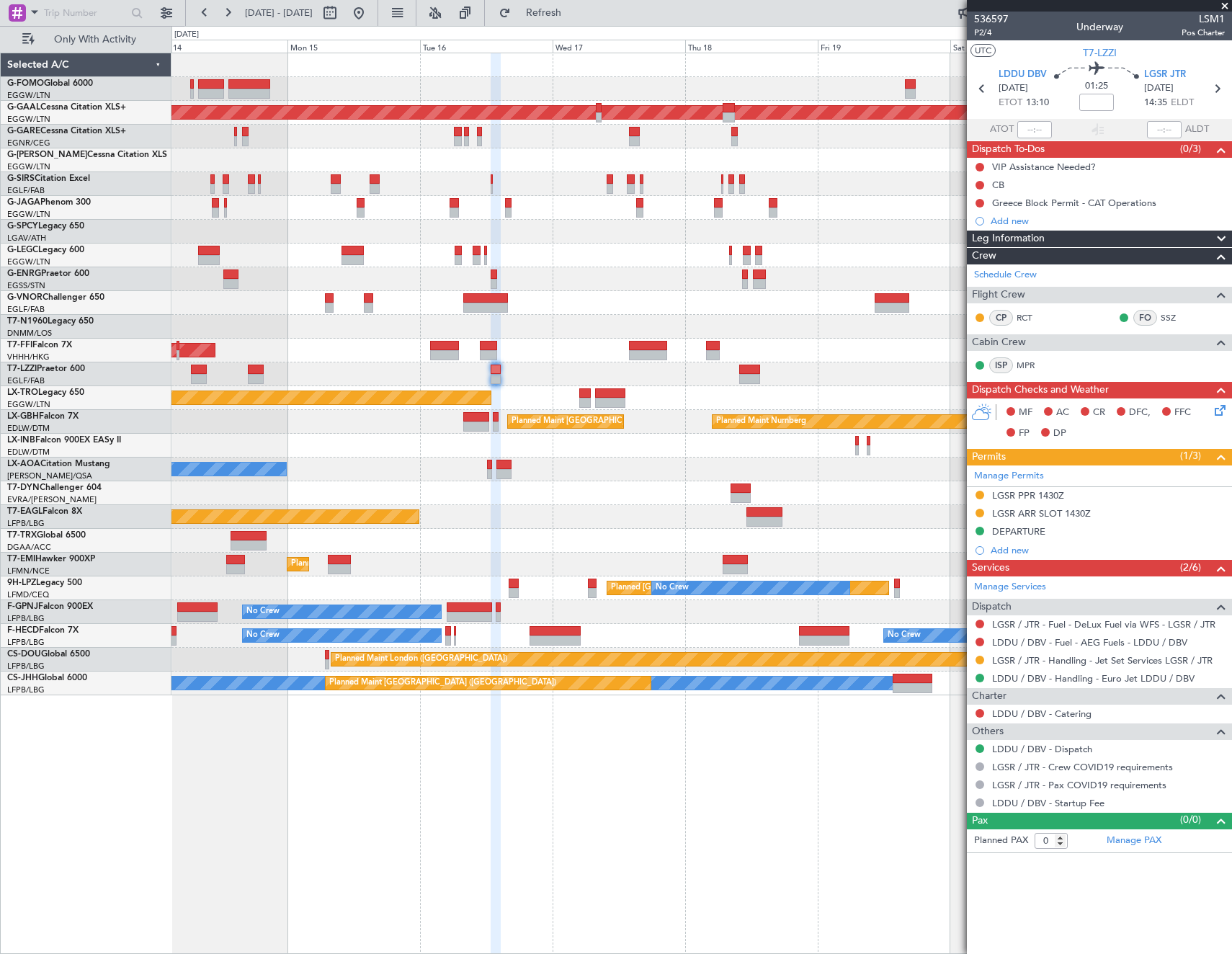
click at [390, 362] on div "Planned Maint Dusseldorf Planned Maint London (Farnborough) A/C Unavailable Lon…" at bounding box center [701, 374] width 1060 height 642
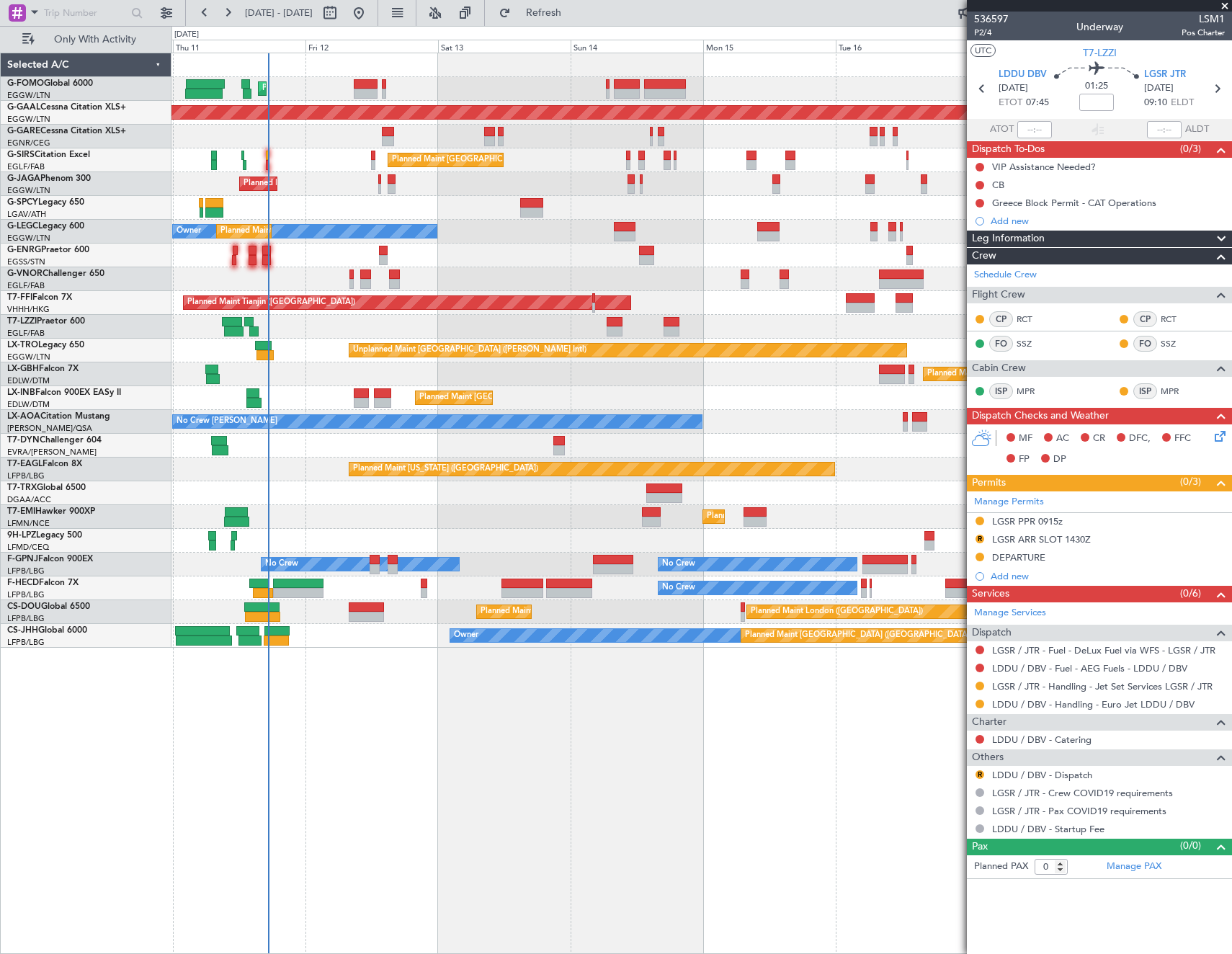
click at [737, 370] on div "Planned Maint London (Luton) Planned Maint Dusseldorf Planned Maint London (Far…" at bounding box center [701, 351] width 1060 height 594
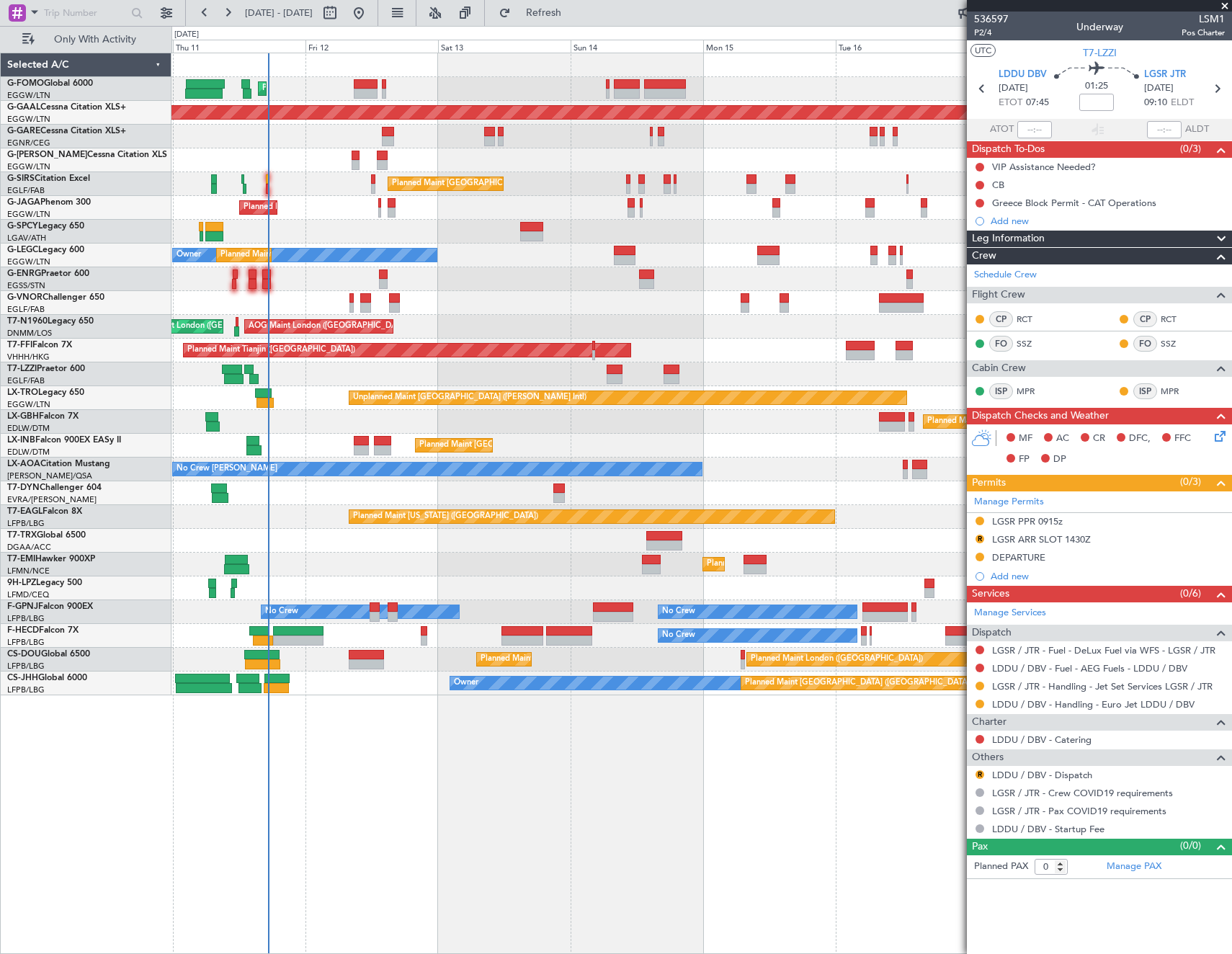
click at [97, 769] on div "Selected A/C G-FOMO Global 6000 EGGW/LTN London (Luton) G-GAAL Cessna Citation …" at bounding box center [86, 503] width 171 height 901
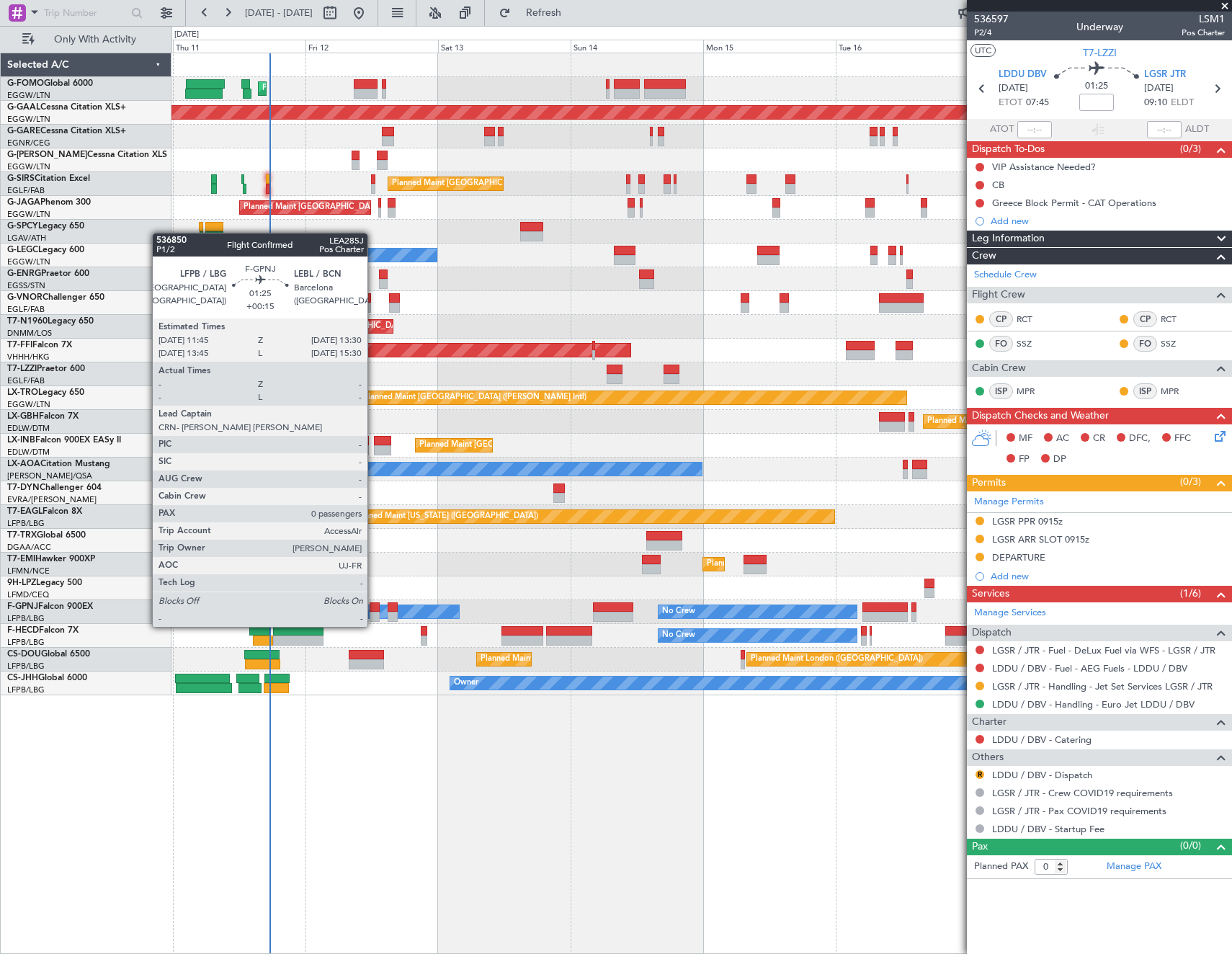
click at [374, 613] on div at bounding box center [375, 617] width 10 height 10
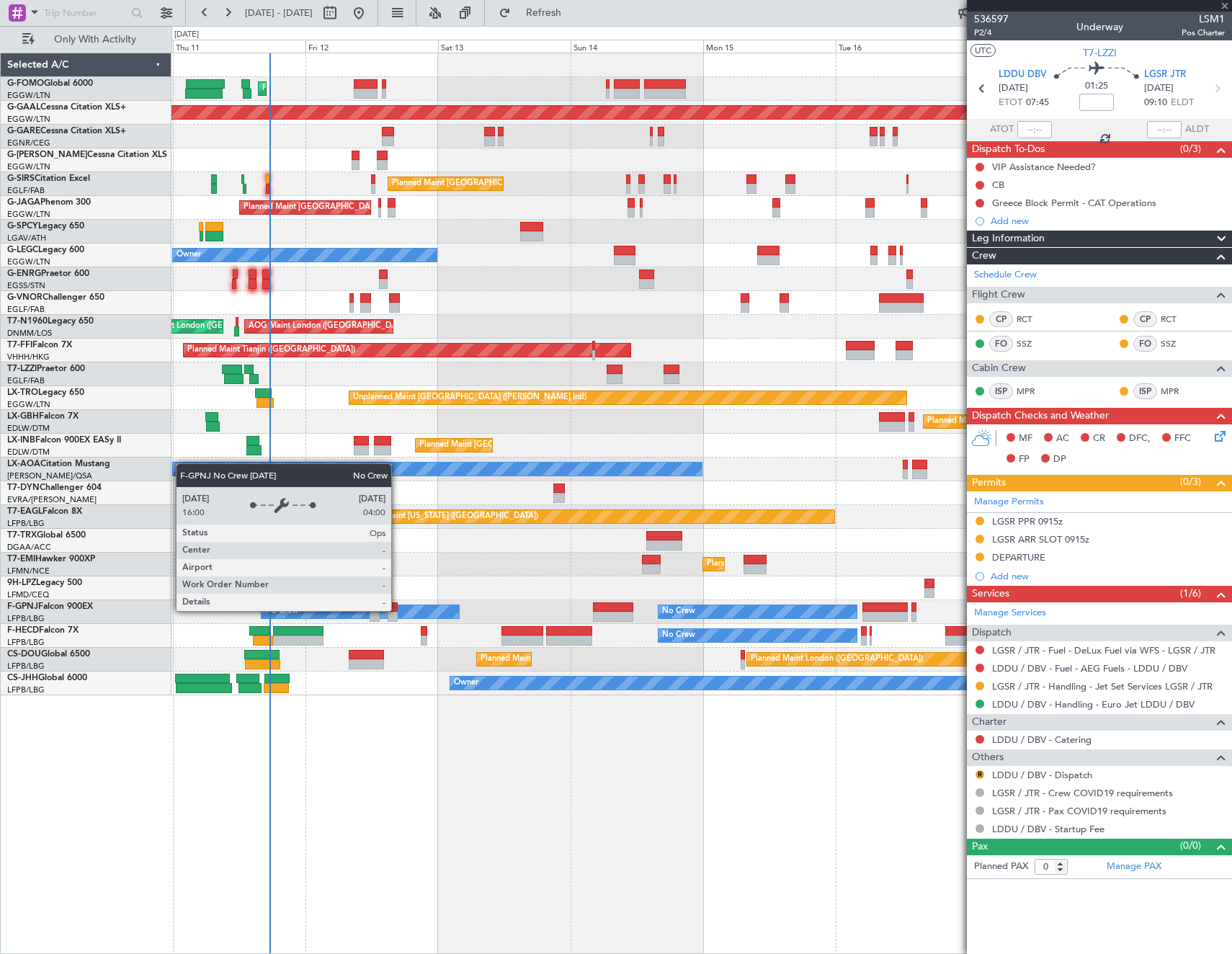
type input "+00:15"
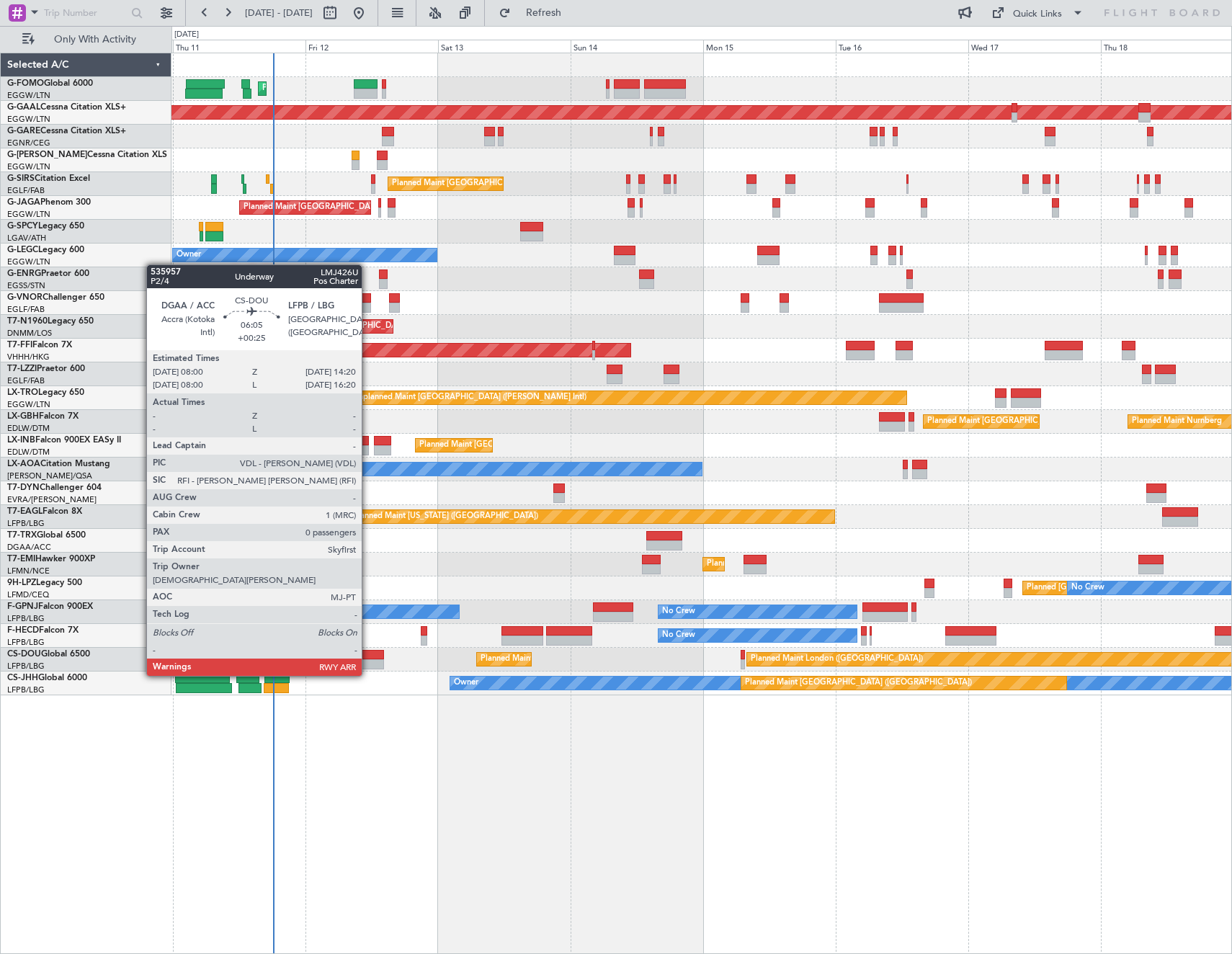
click at [368, 661] on div at bounding box center [366, 665] width 36 height 10
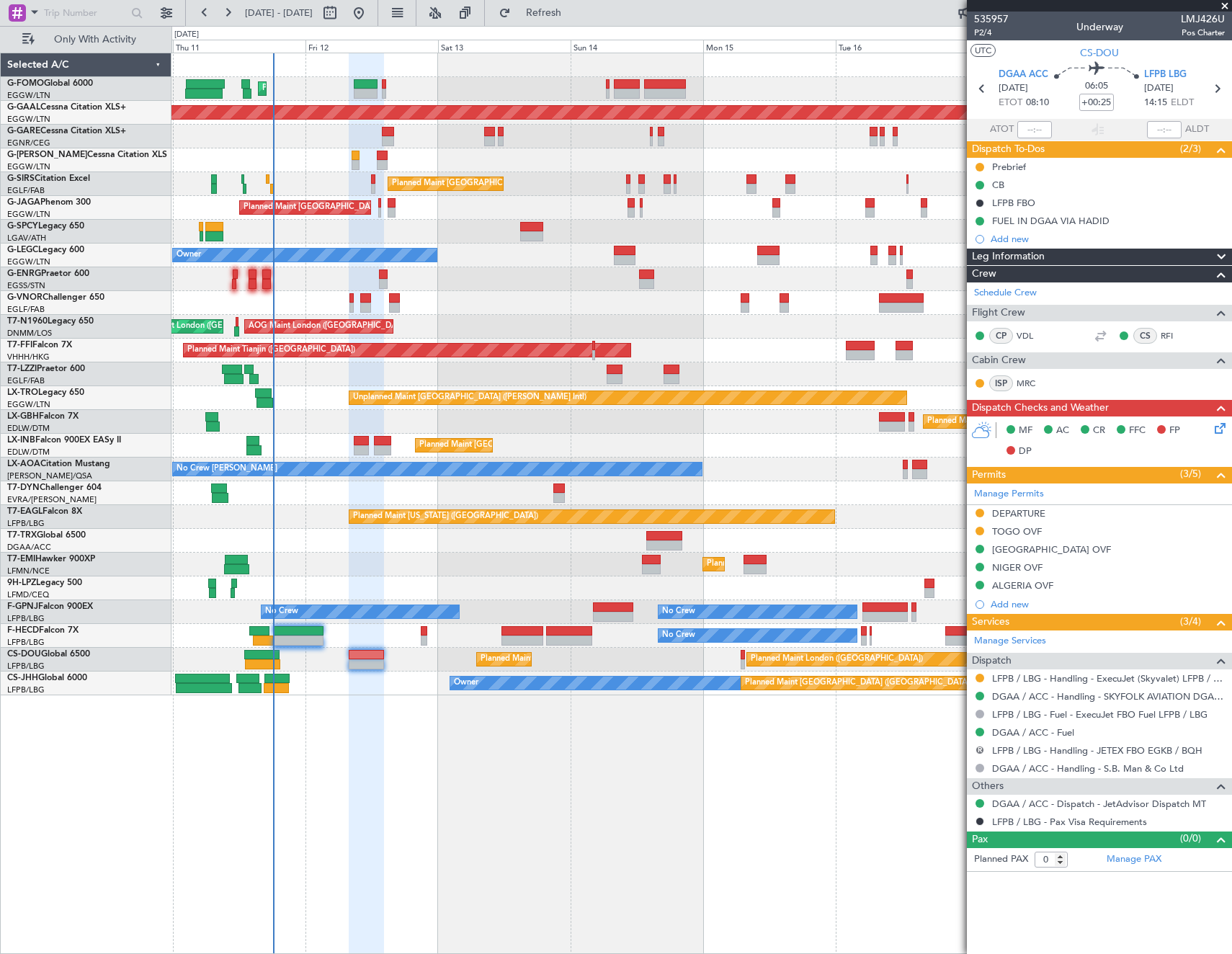
click at [981, 750] on button "R" at bounding box center [980, 750] width 9 height 9
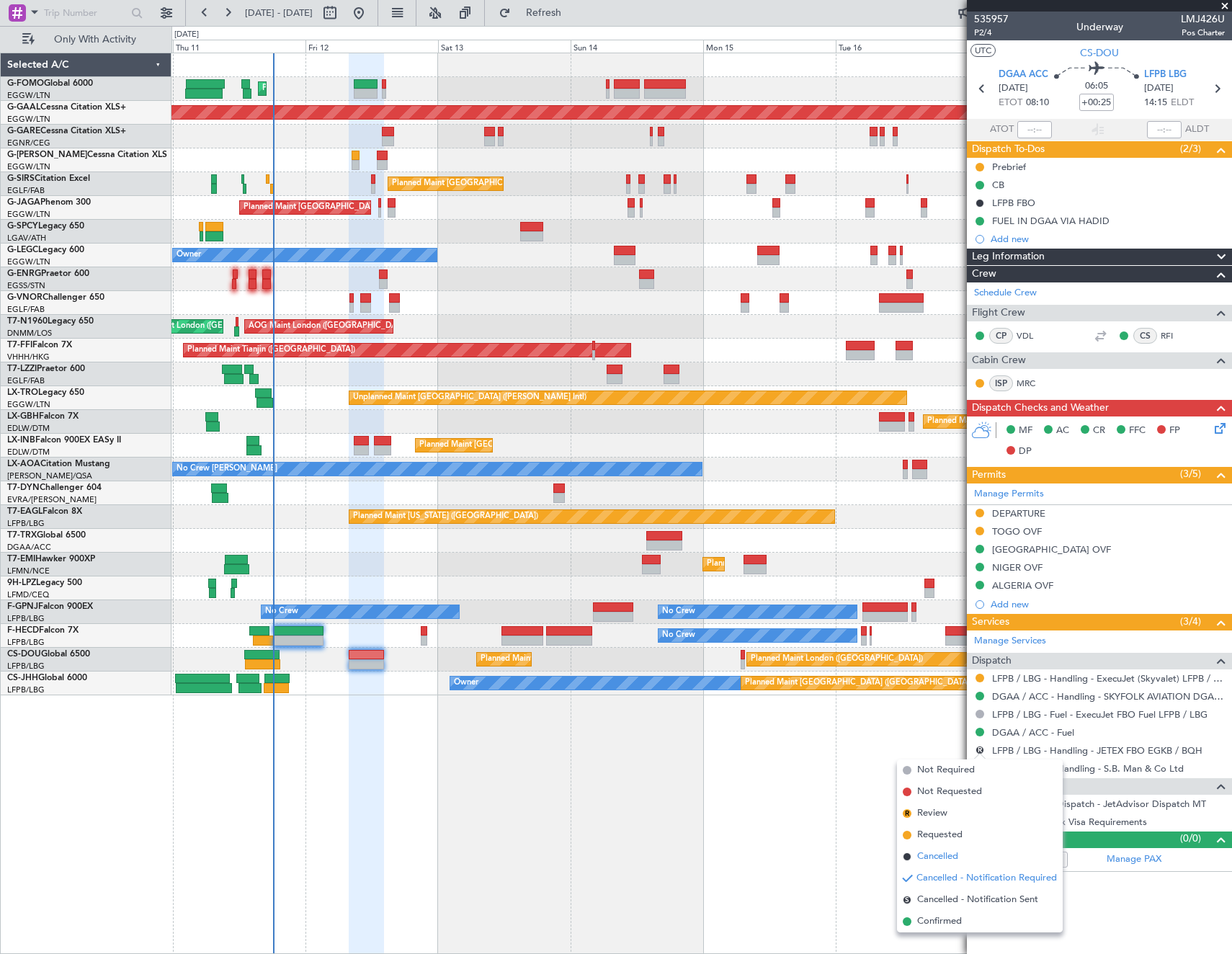
click at [957, 857] on span "Cancelled" at bounding box center [937, 856] width 41 height 15
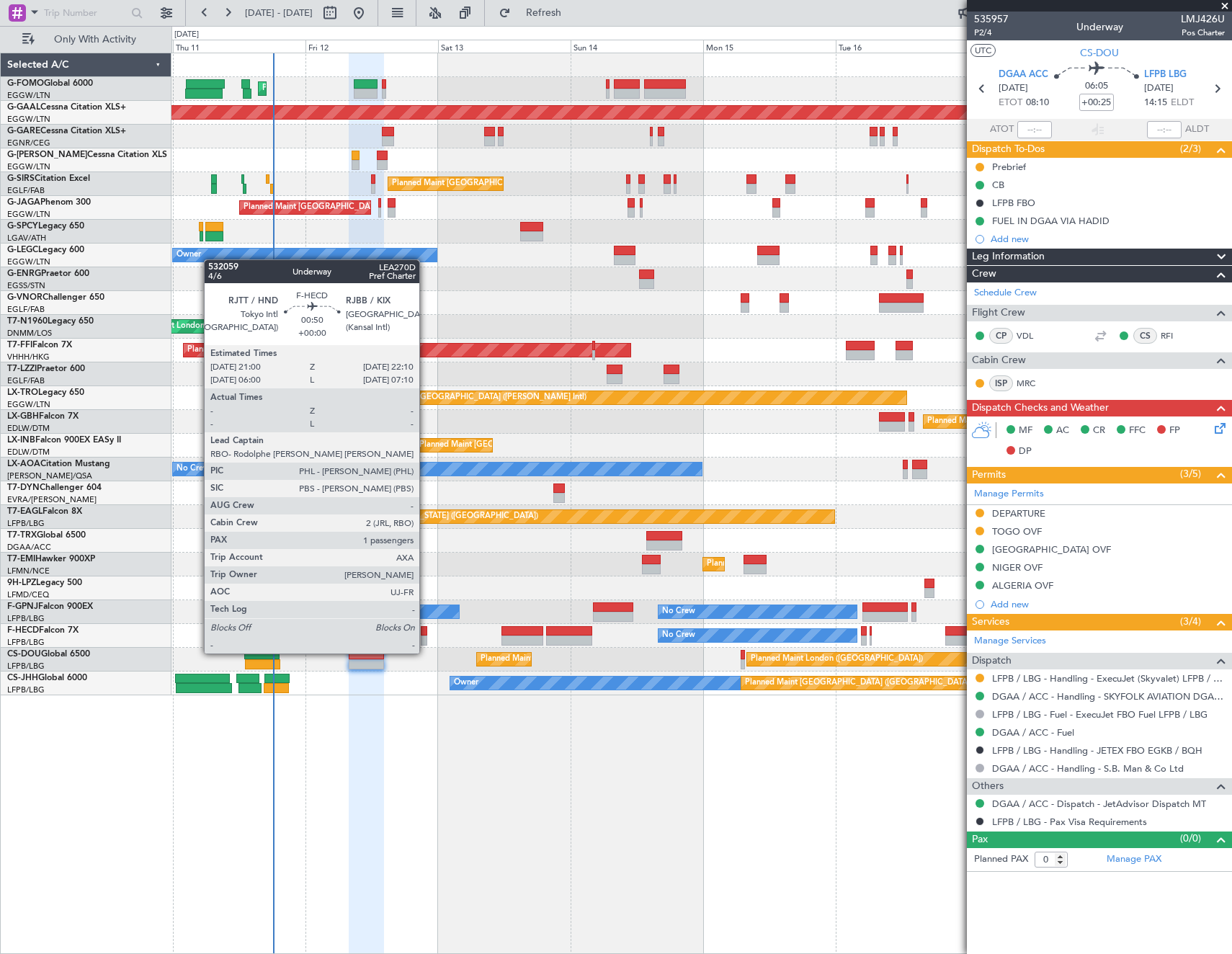
click at [425, 639] on div at bounding box center [424, 640] width 6 height 10
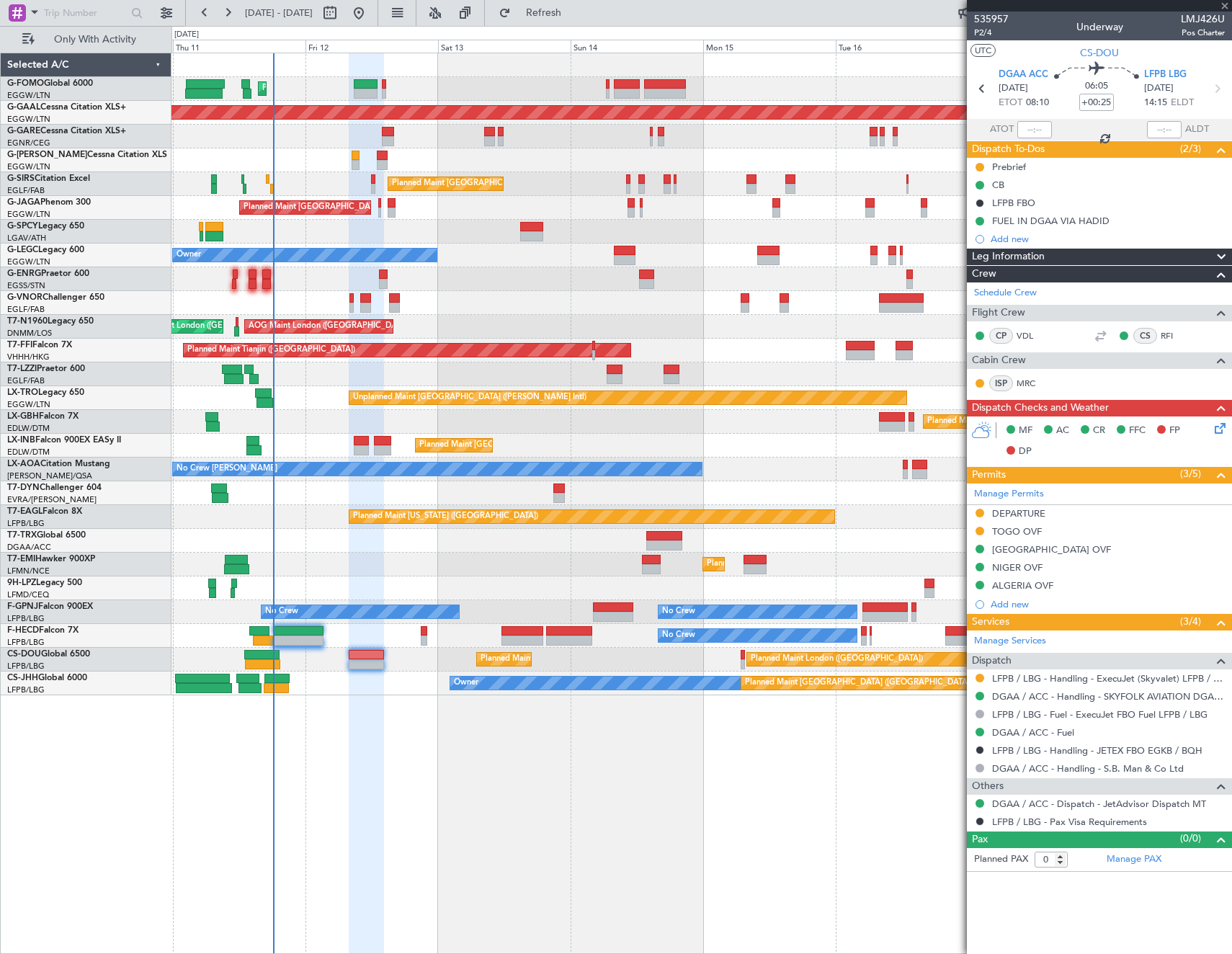
type input "1"
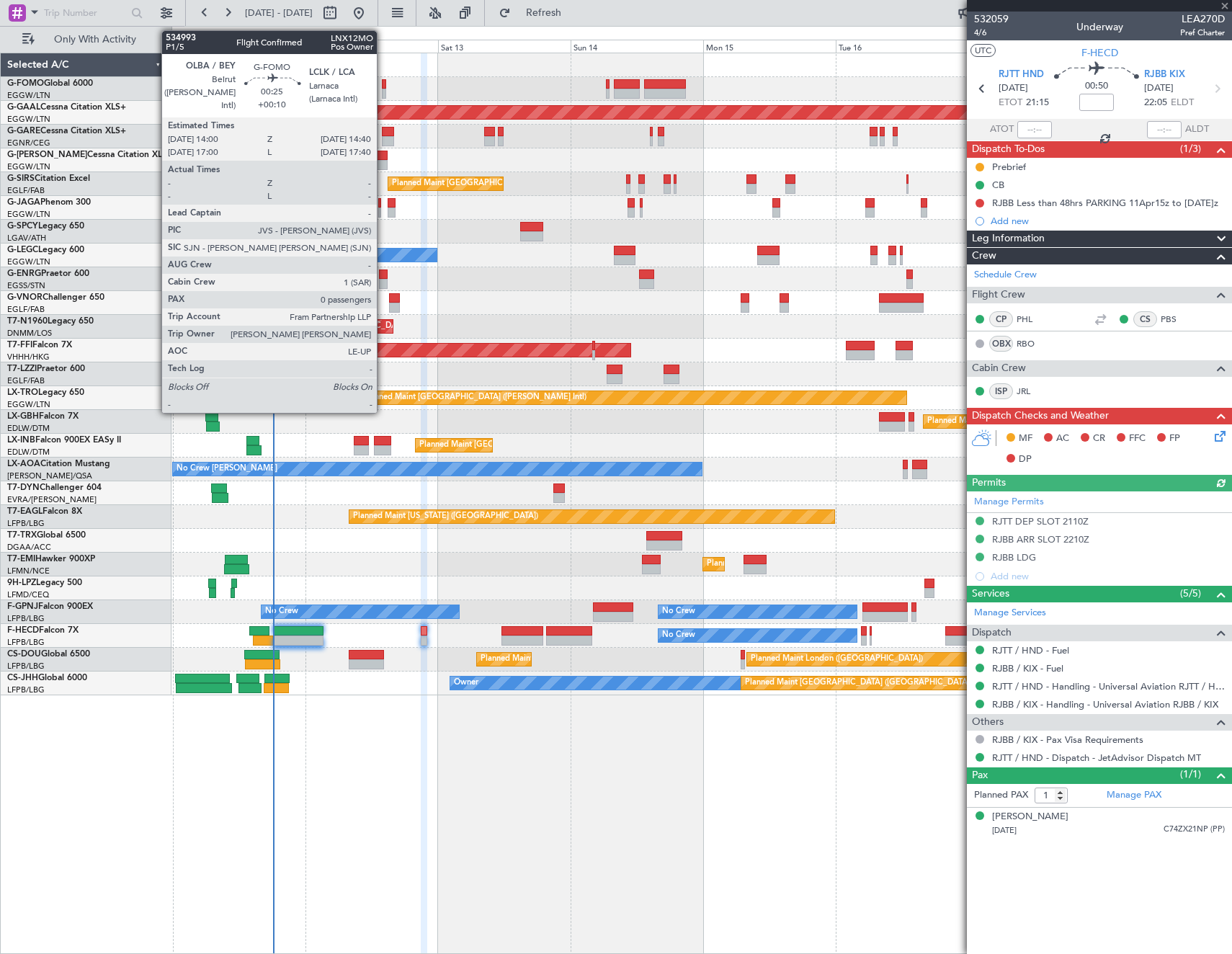
click at [383, 84] on div at bounding box center [384, 84] width 4 height 10
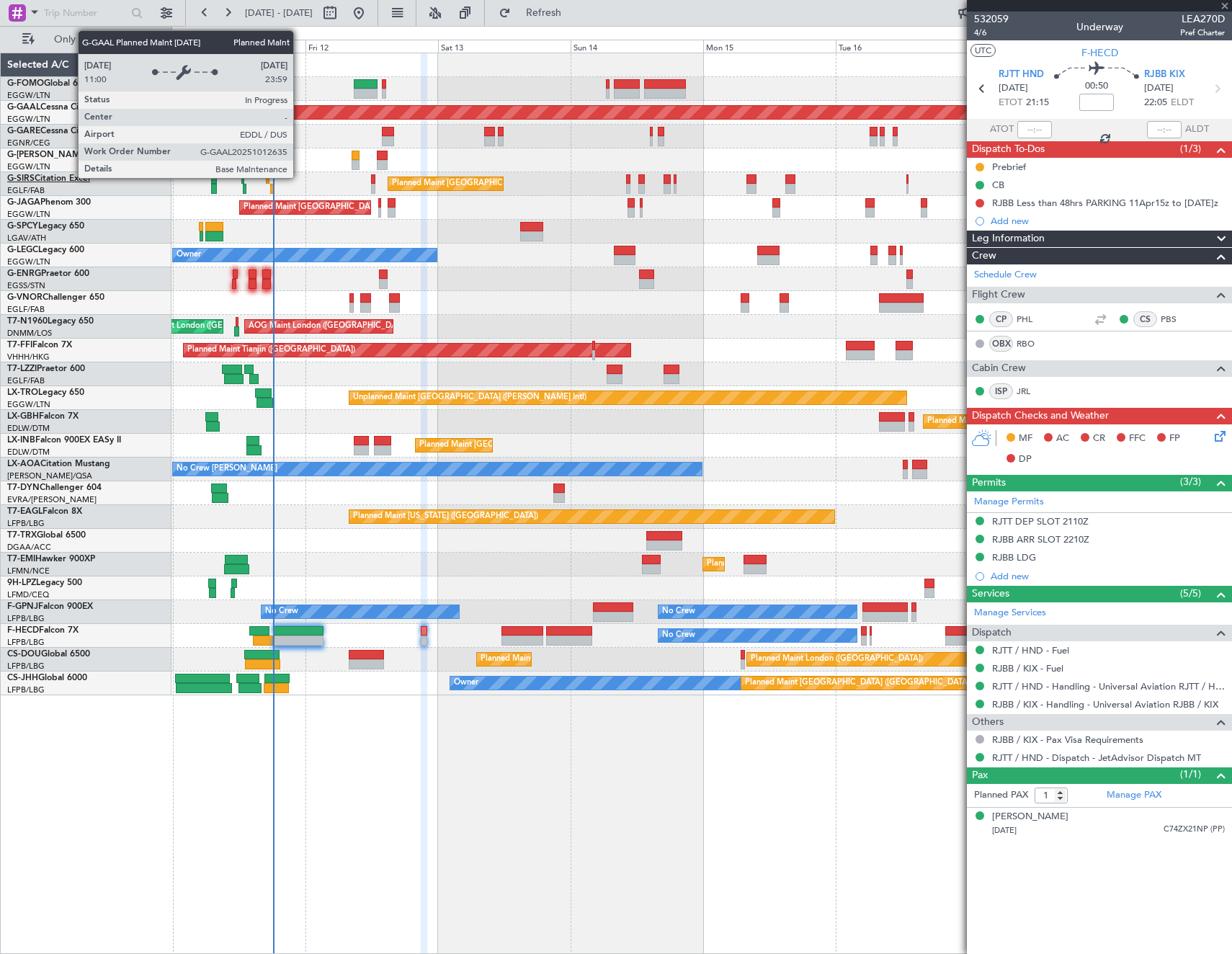
type input "+00:10"
type input "0"
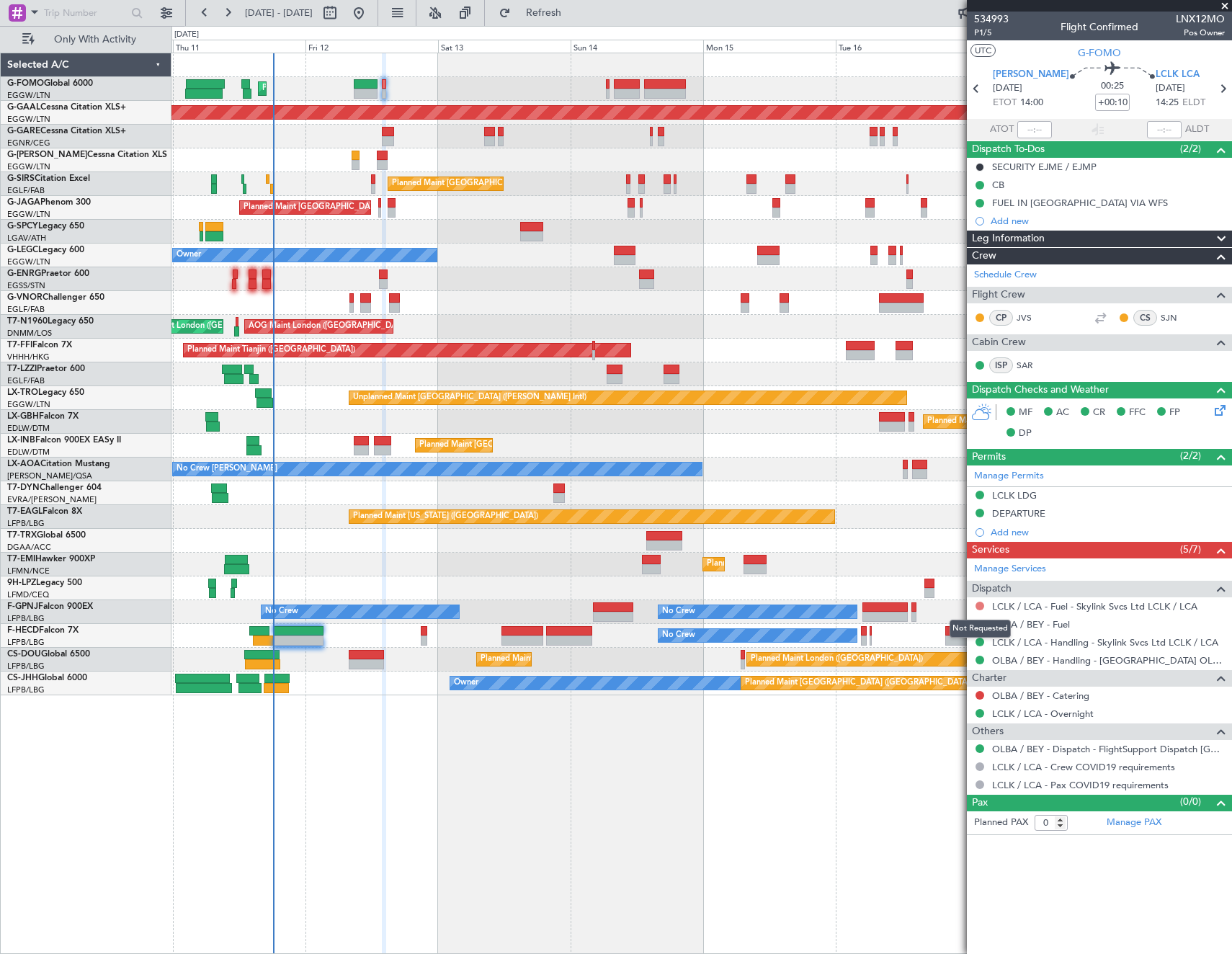
click at [978, 601] on button at bounding box center [980, 606] width 9 height 9
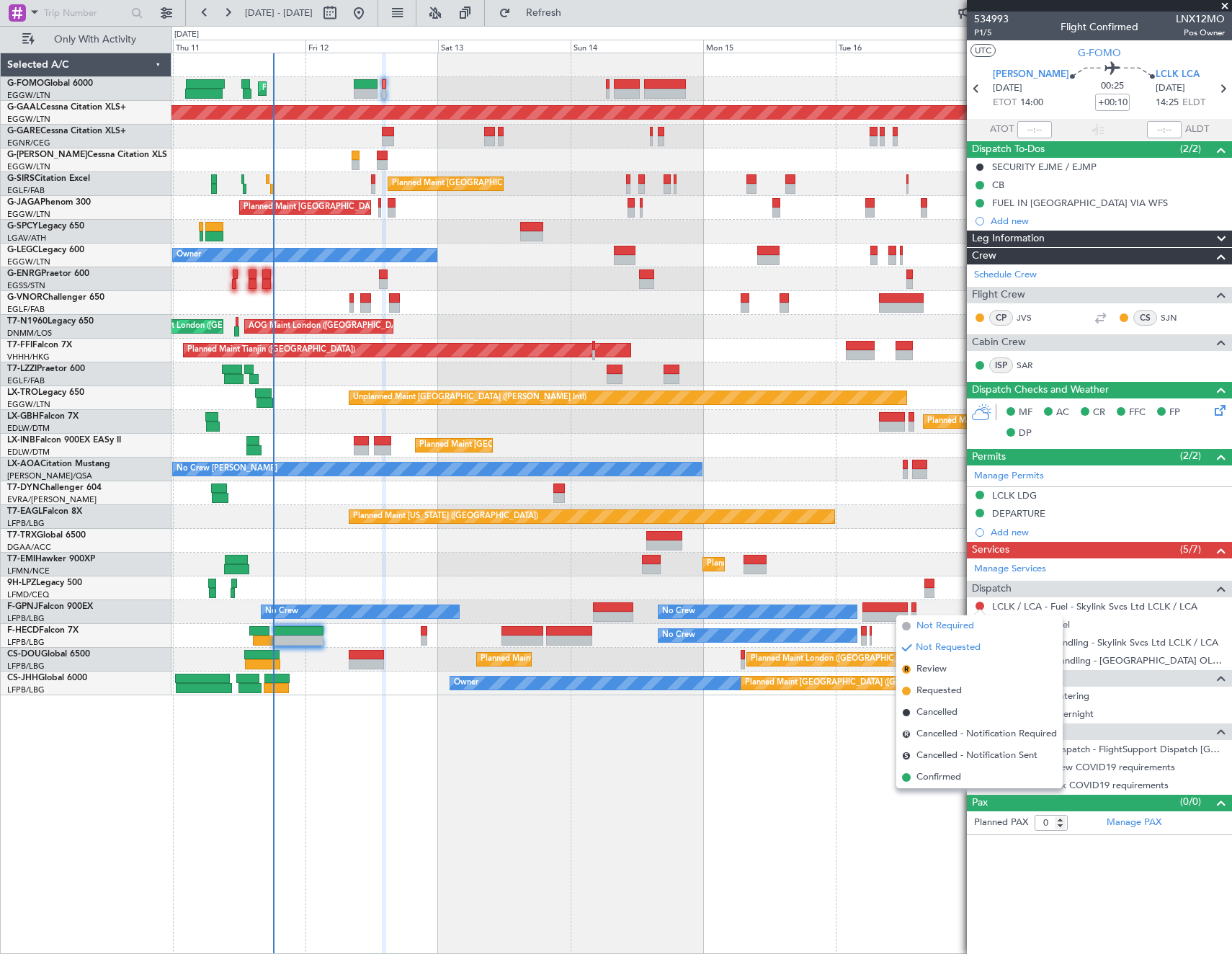
click at [966, 627] on span "Not Required" at bounding box center [945, 626] width 58 height 15
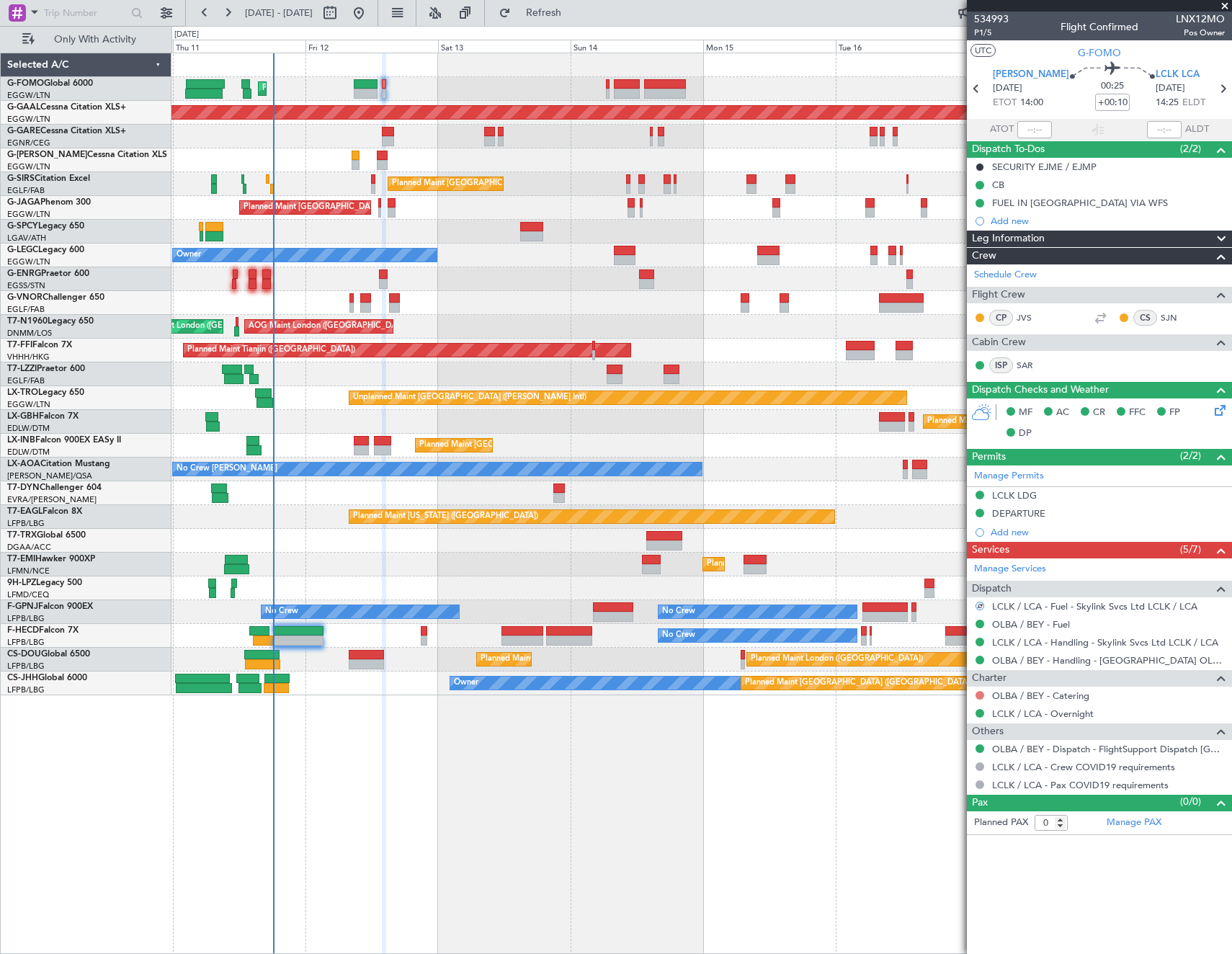
click at [979, 695] on button at bounding box center [980, 696] width 9 height 9
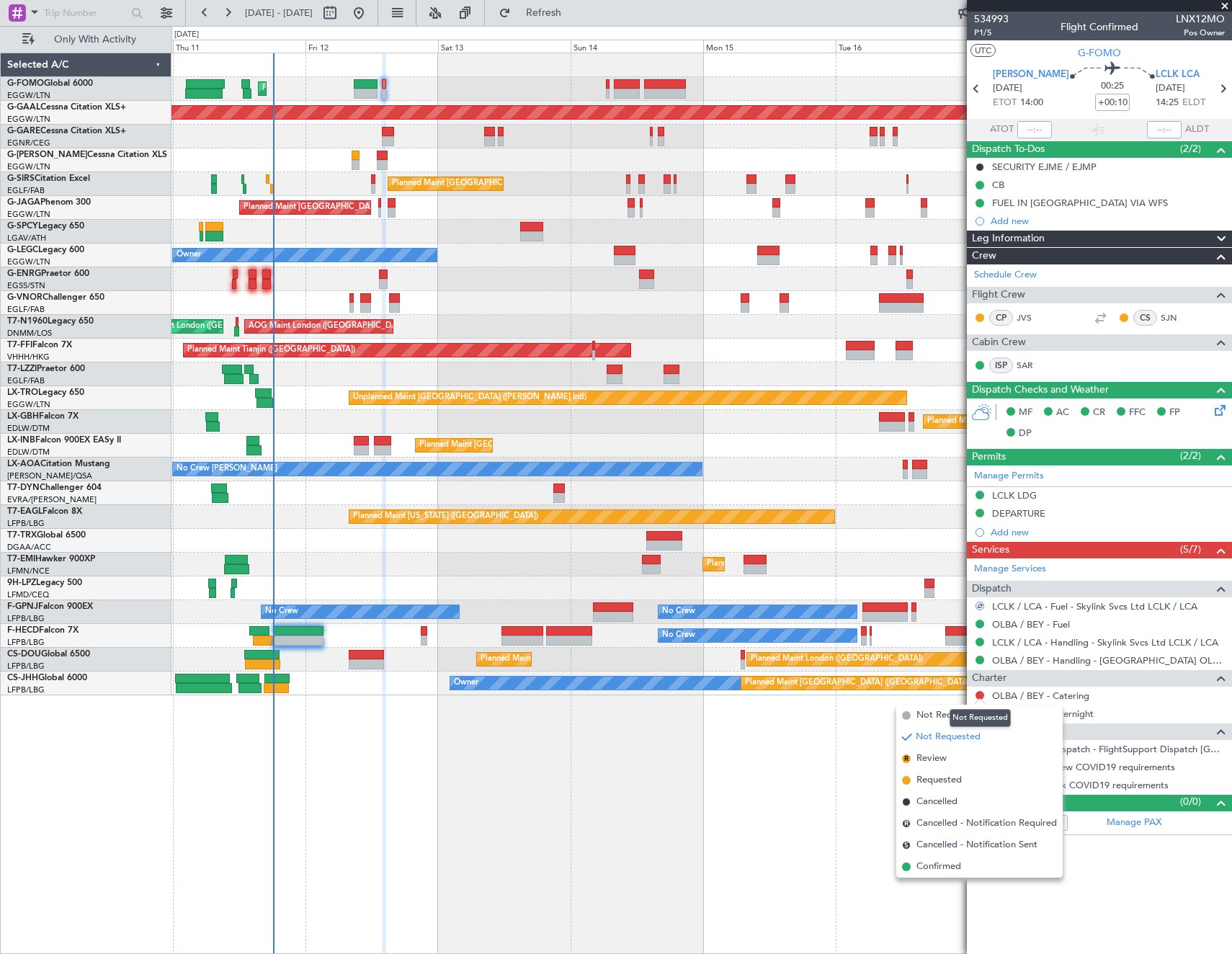
click at [943, 718] on mat-tooltip-component "Not Requested" at bounding box center [980, 718] width 81 height 38
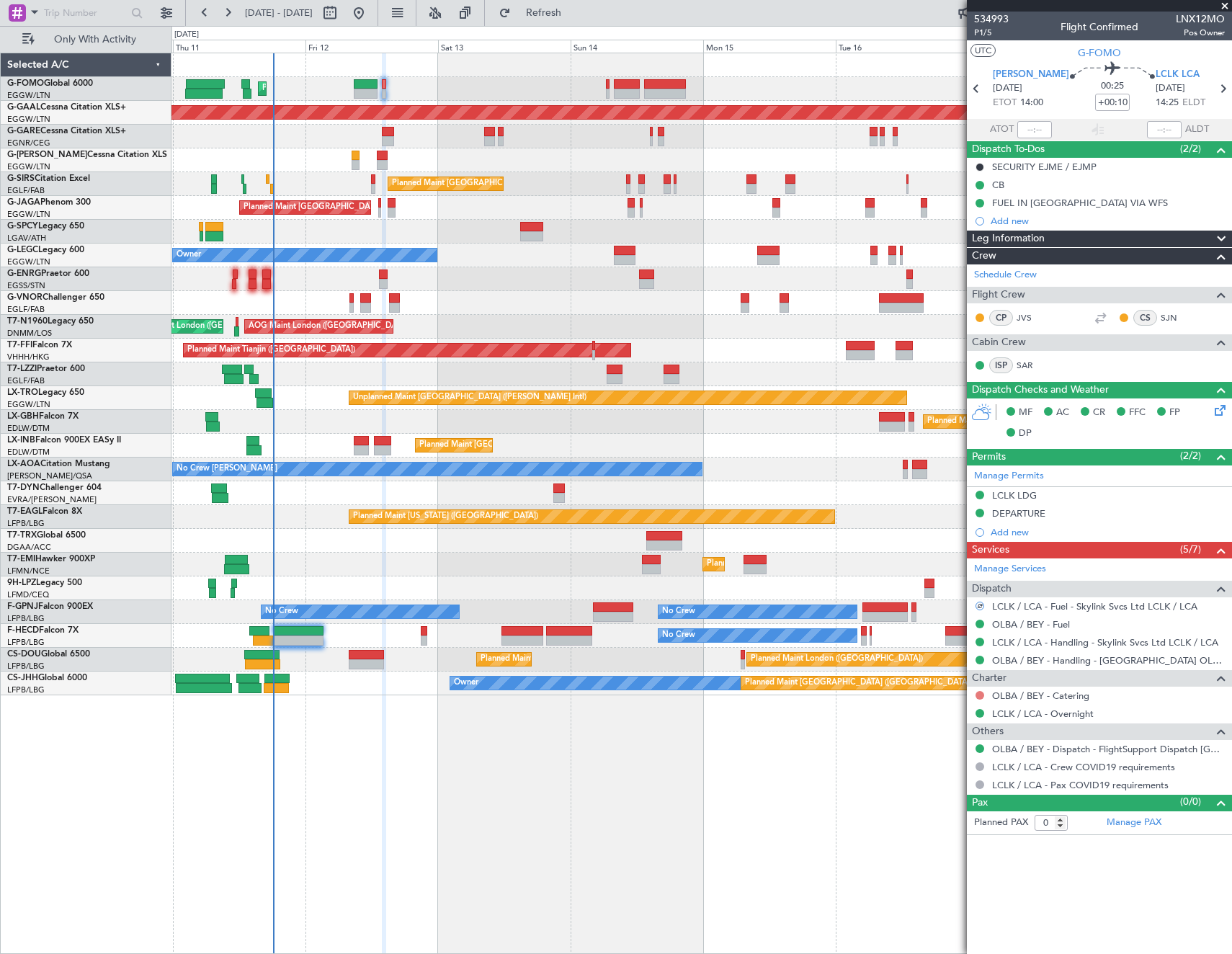
click at [978, 691] on button at bounding box center [980, 696] width 9 height 9
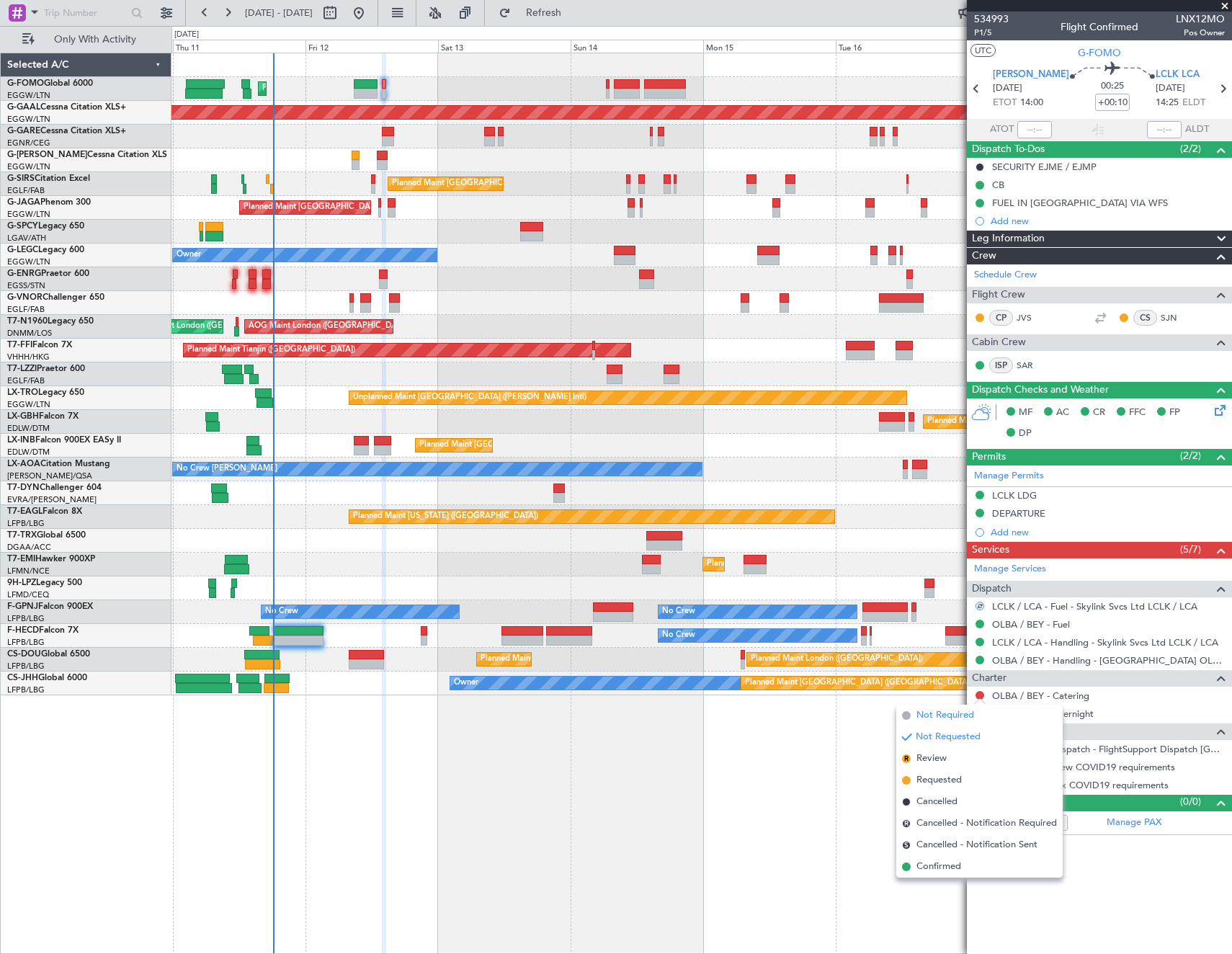
click at [910, 719] on li "Not Required" at bounding box center [980, 715] width 166 height 22
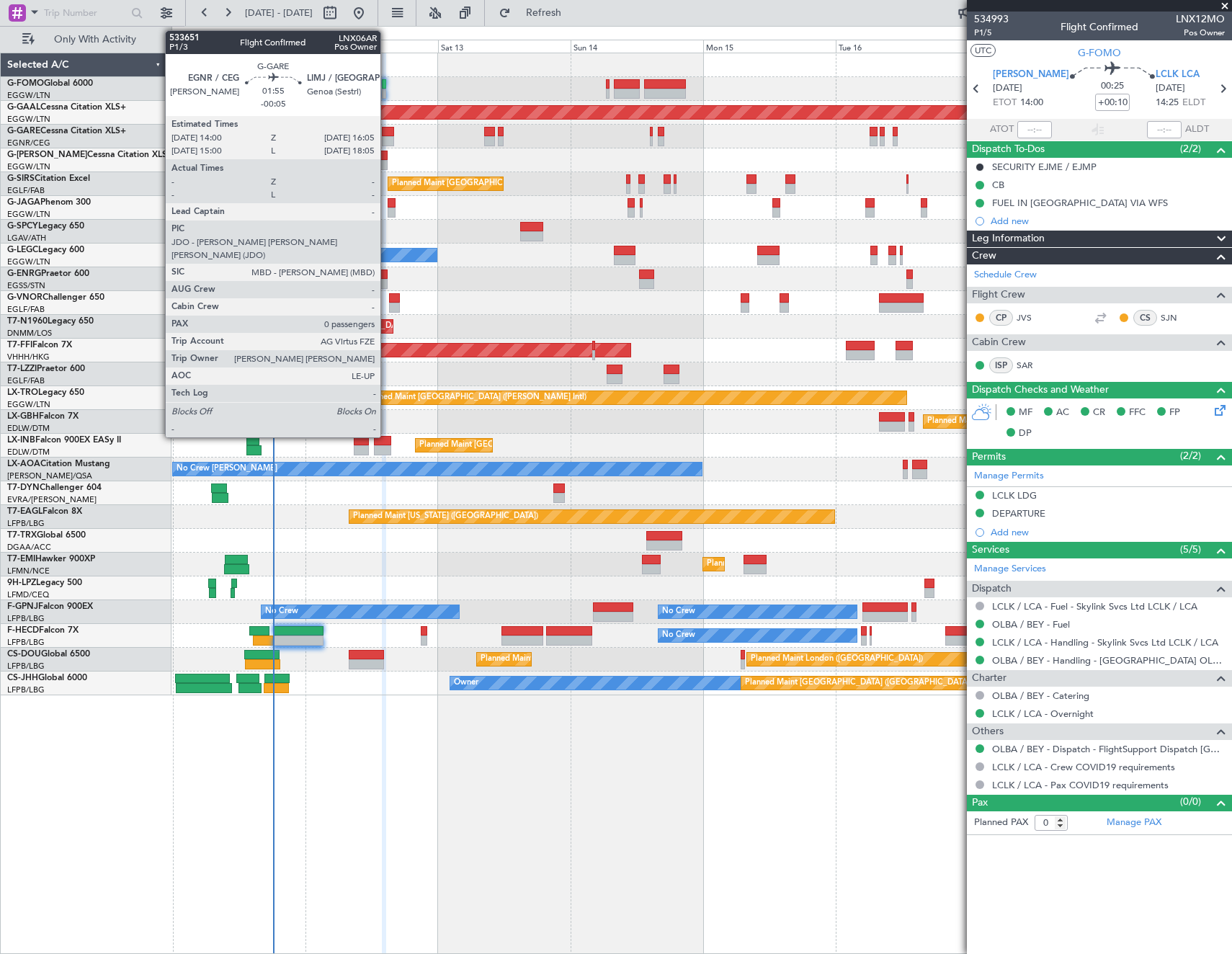
click at [387, 135] on div at bounding box center [387, 132] width 11 height 10
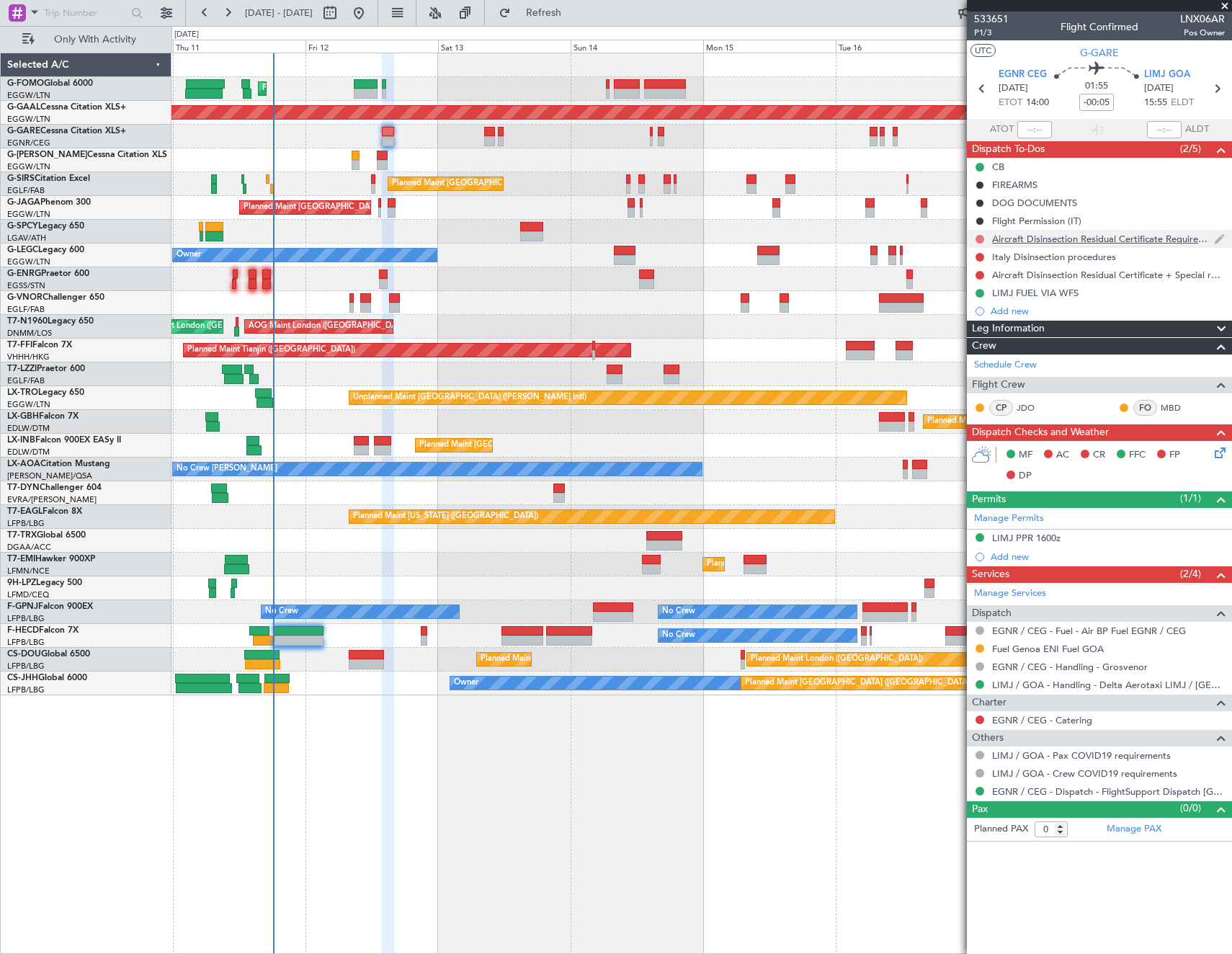
click at [982, 238] on button at bounding box center [980, 239] width 9 height 9
drag, startPoint x: 963, startPoint y: 323, endPoint x: 987, endPoint y: 268, distance: 60.0
click at [965, 317] on span "Cancelled" at bounding box center [982, 324] width 41 height 15
click at [982, 255] on button at bounding box center [980, 257] width 9 height 9
click at [981, 341] on span "Cancelled" at bounding box center [982, 342] width 41 height 15
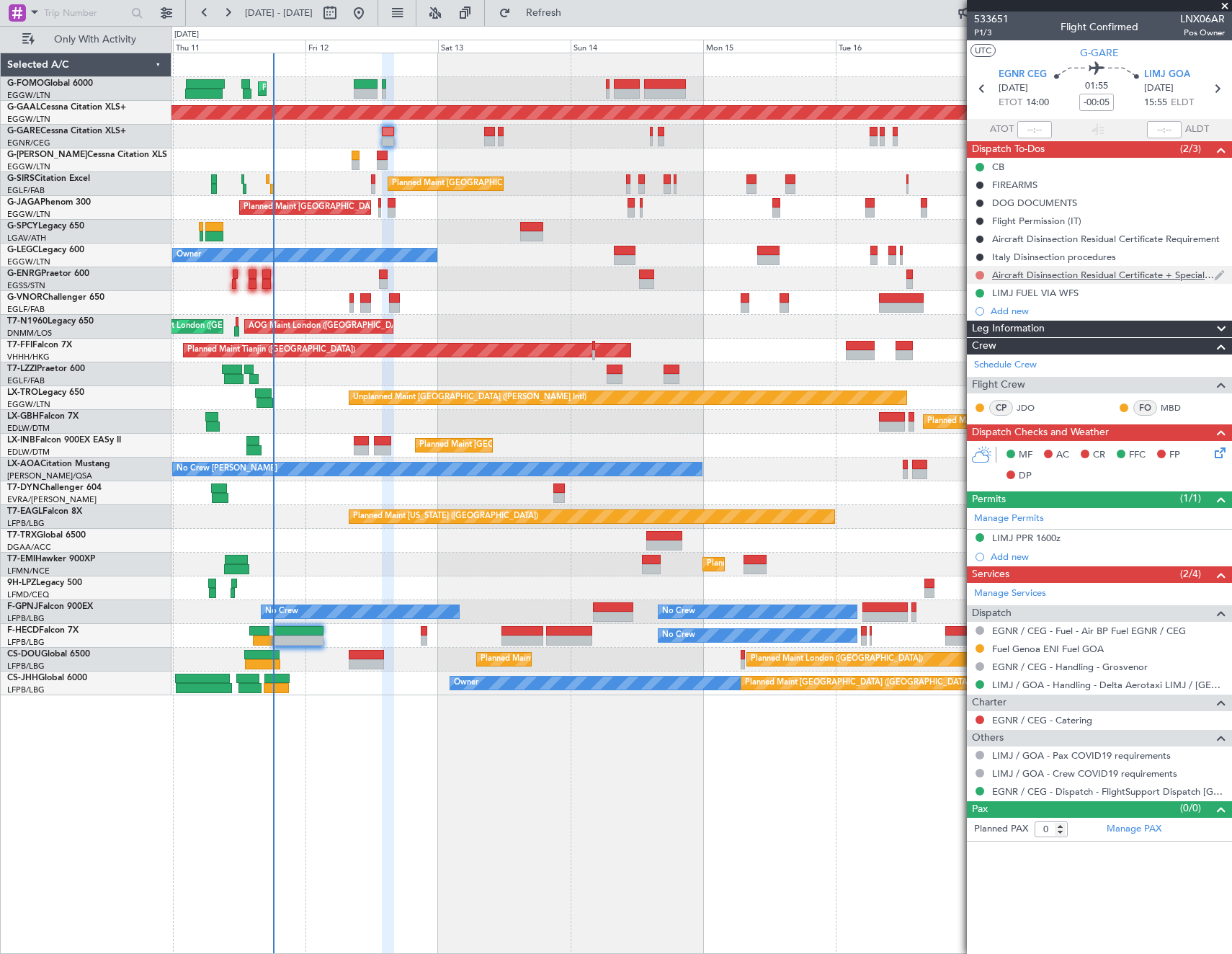
click at [977, 276] on button at bounding box center [980, 276] width 9 height 9
click at [969, 365] on span "Cancelled" at bounding box center [982, 360] width 41 height 15
click at [1223, 454] on icon at bounding box center [1217, 450] width 11 height 11
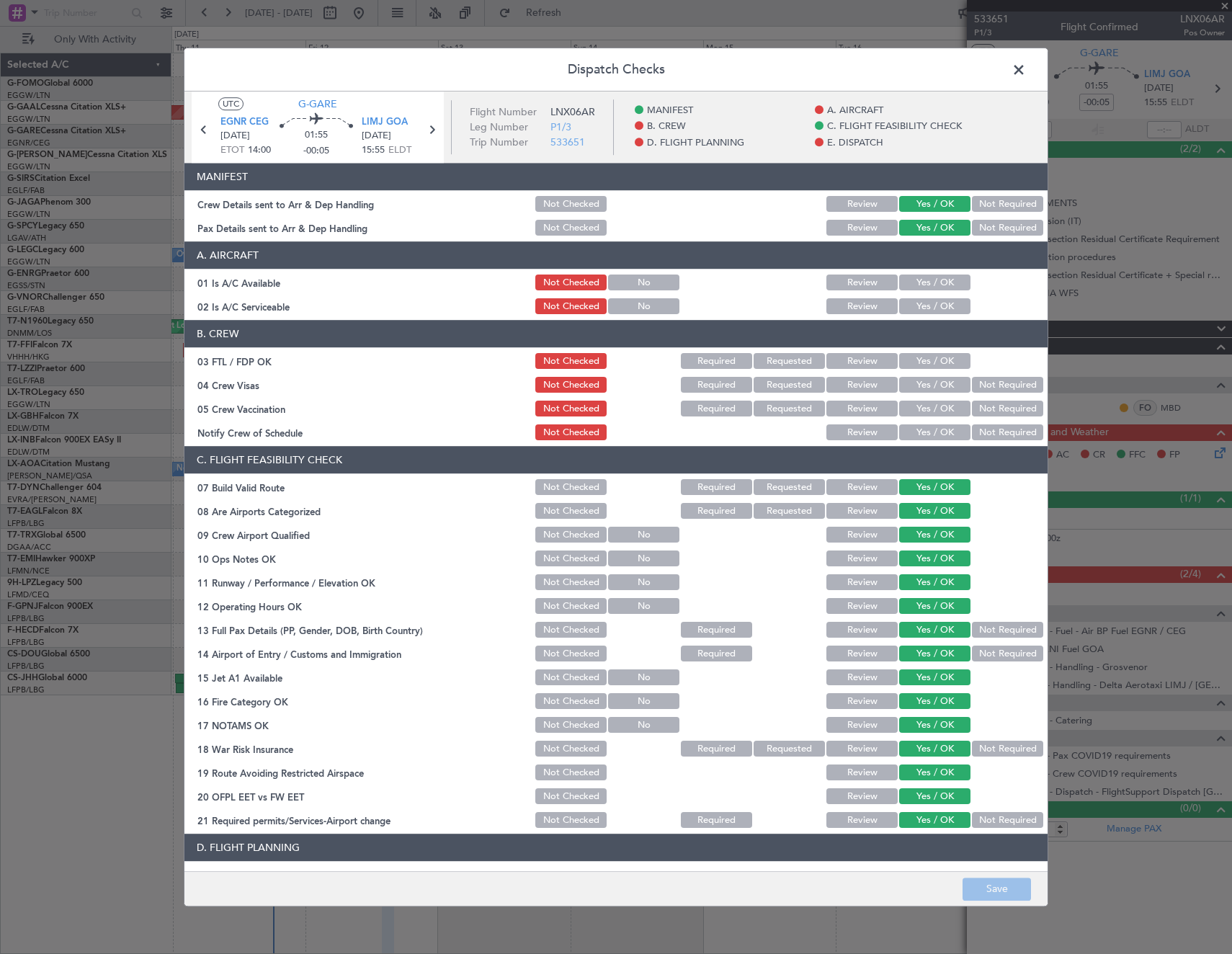
drag, startPoint x: 930, startPoint y: 282, endPoint x: 930, endPoint y: 291, distance: 9.0
click at [930, 285] on button "Yes / OK" at bounding box center [935, 283] width 71 height 16
drag, startPoint x: 930, startPoint y: 302, endPoint x: 1035, endPoint y: 711, distance: 422.3
click at [931, 302] on button "Yes / OK" at bounding box center [935, 307] width 71 height 16
click at [1016, 888] on button "Save" at bounding box center [996, 889] width 68 height 23
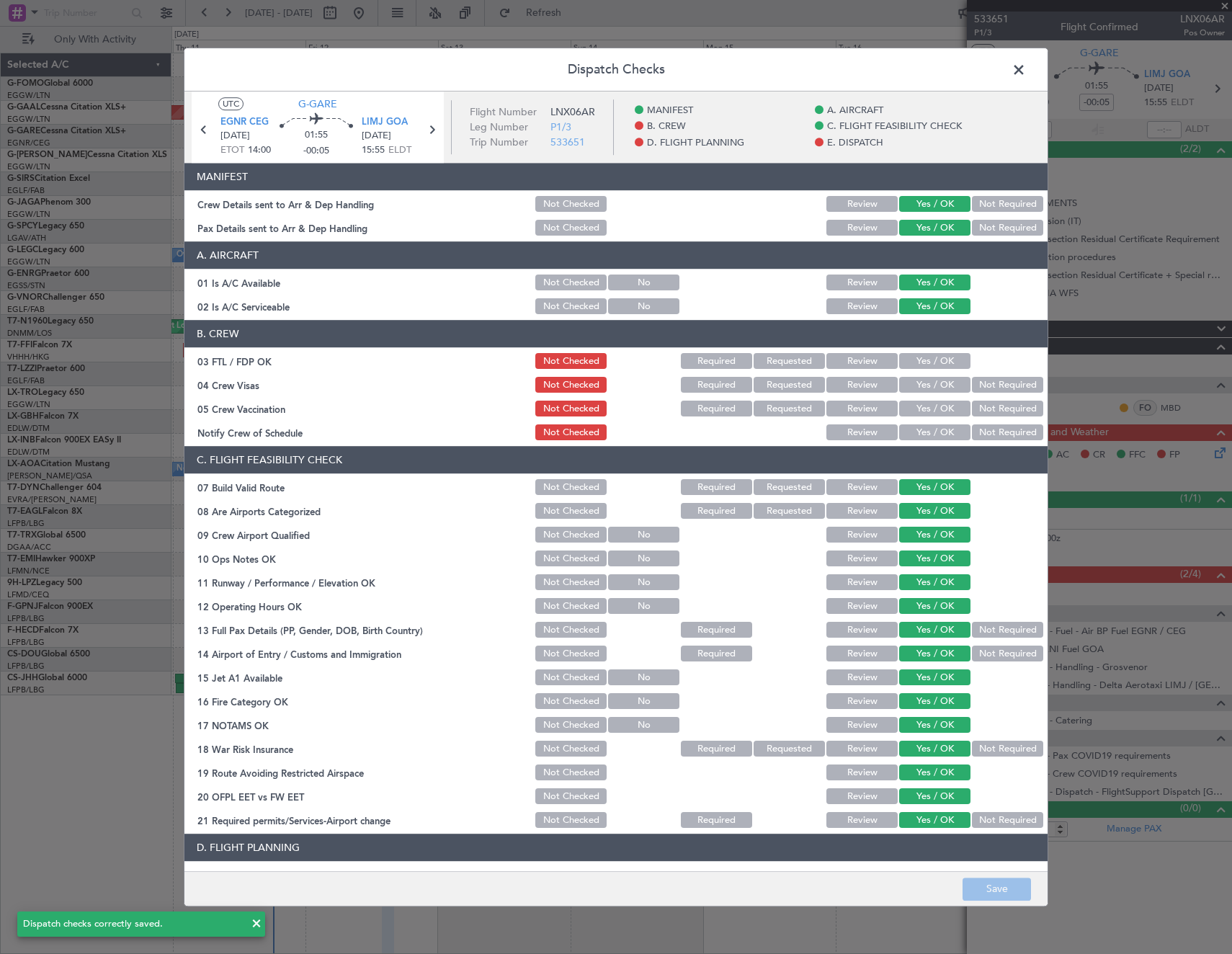
click at [1026, 72] on span at bounding box center [1026, 73] width 0 height 29
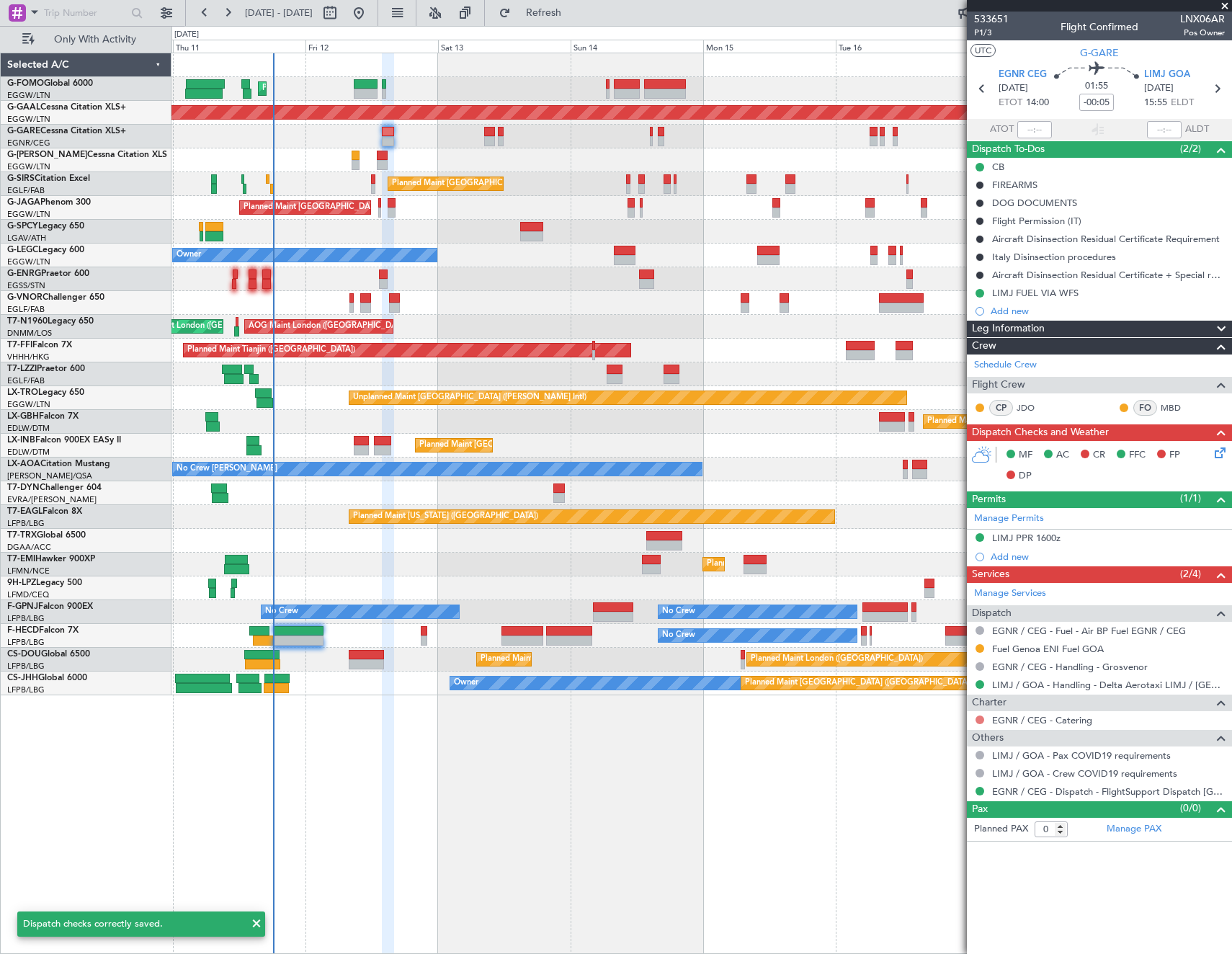
click at [982, 720] on button at bounding box center [980, 720] width 9 height 9
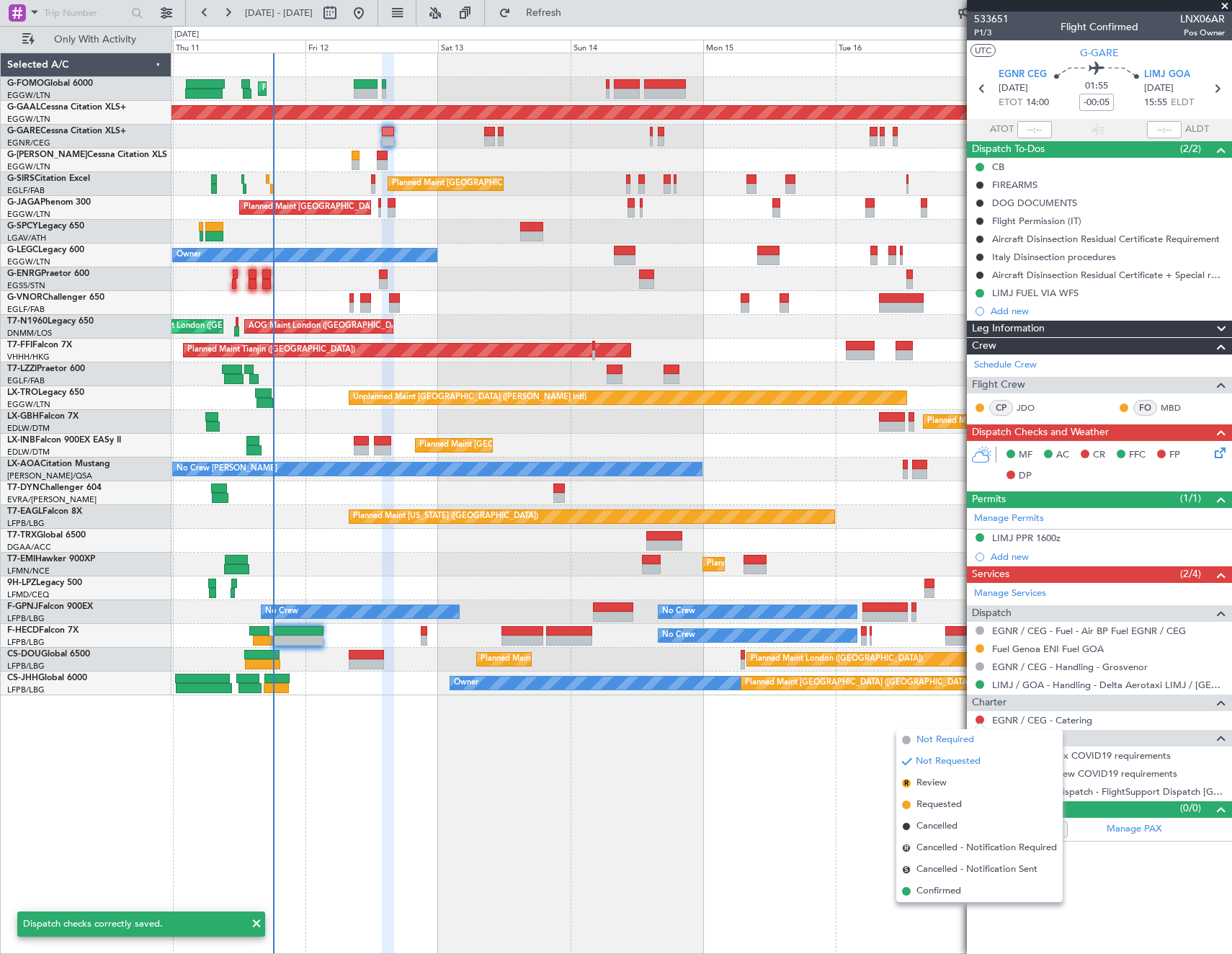
click at [932, 743] on span "Not Required" at bounding box center [945, 740] width 58 height 15
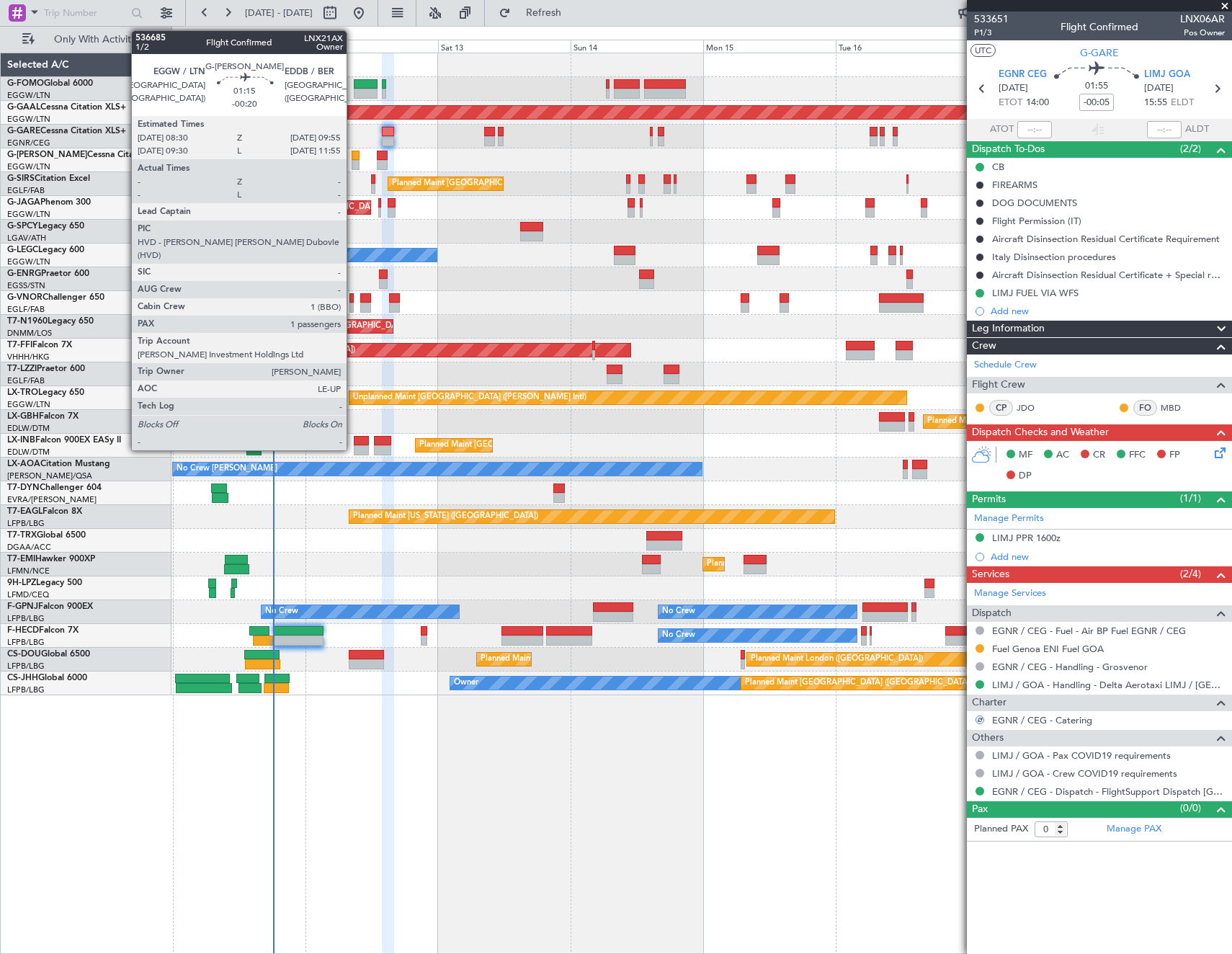
click at [353, 153] on div at bounding box center [355, 156] width 8 height 10
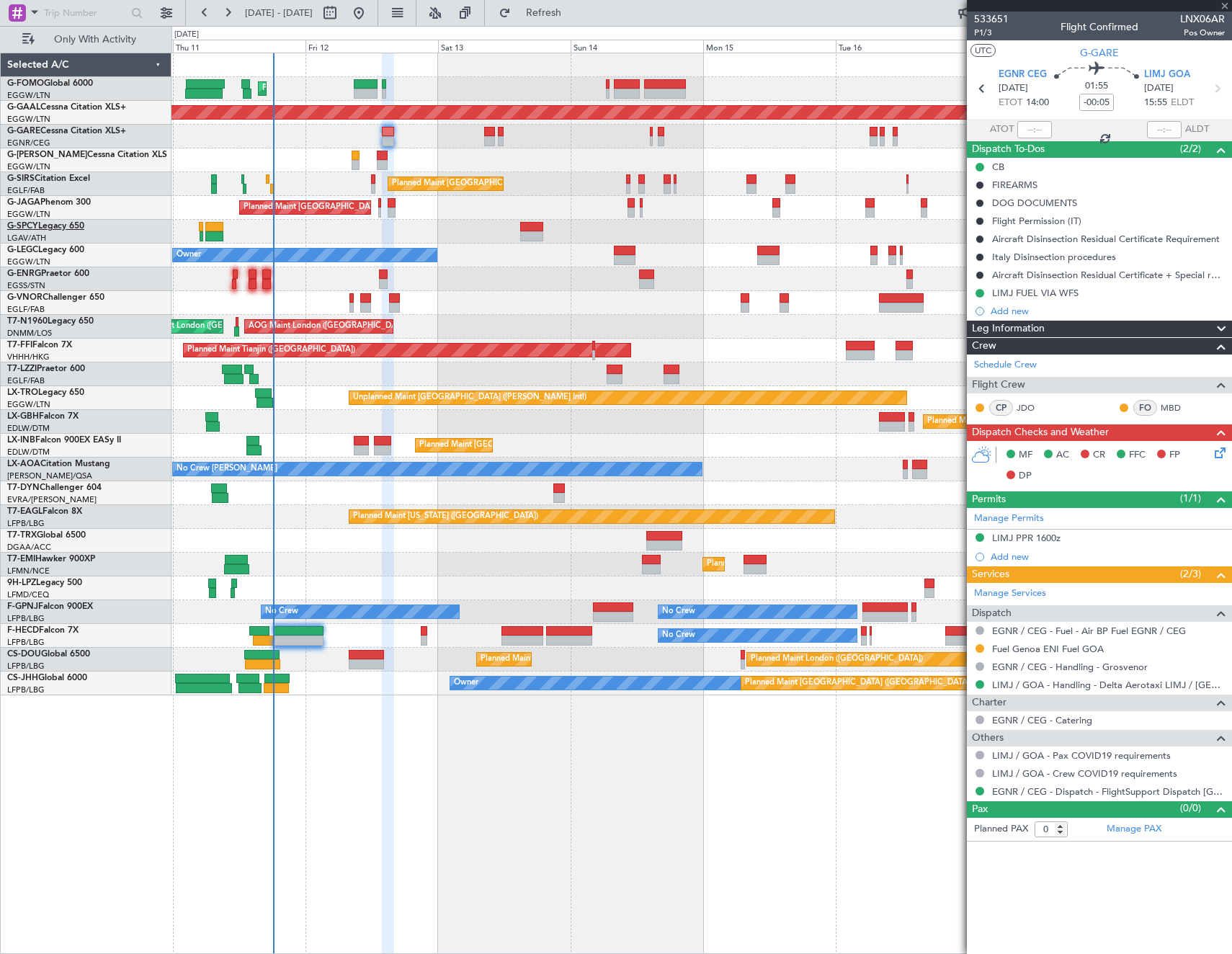
type input "-00:20"
type input "1"
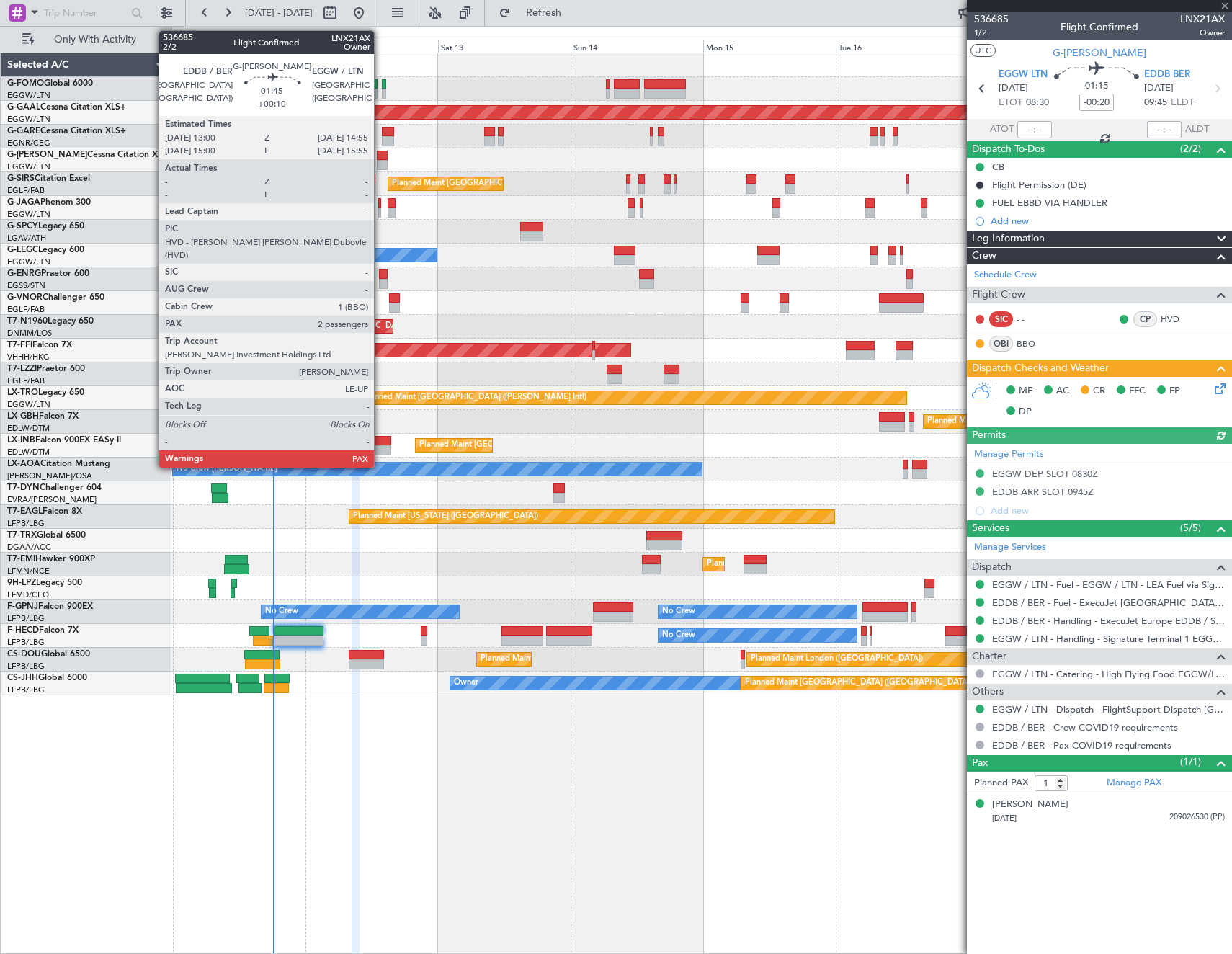
click at [380, 159] on div at bounding box center [382, 156] width 10 height 10
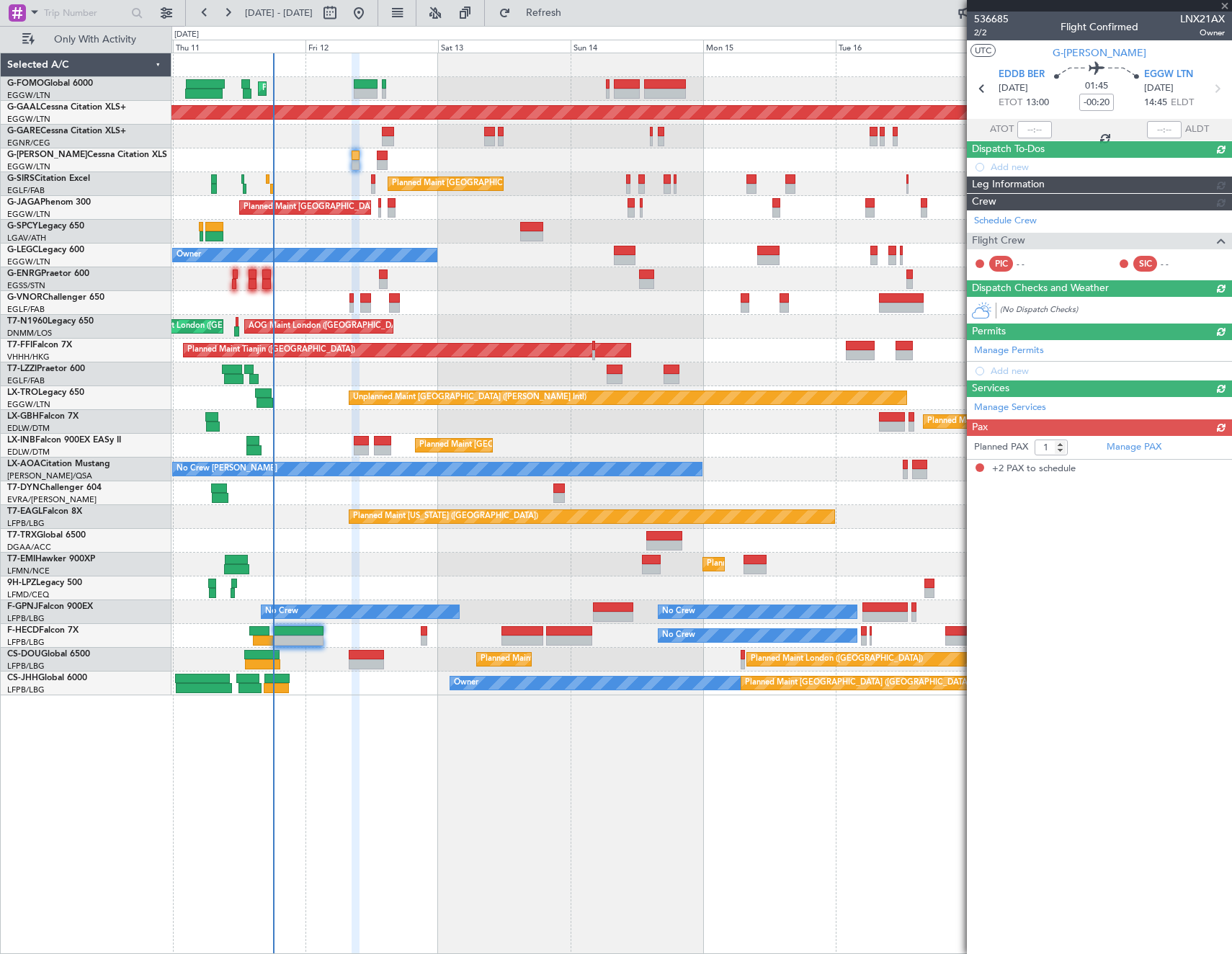
type input "+00:10"
type input "2"
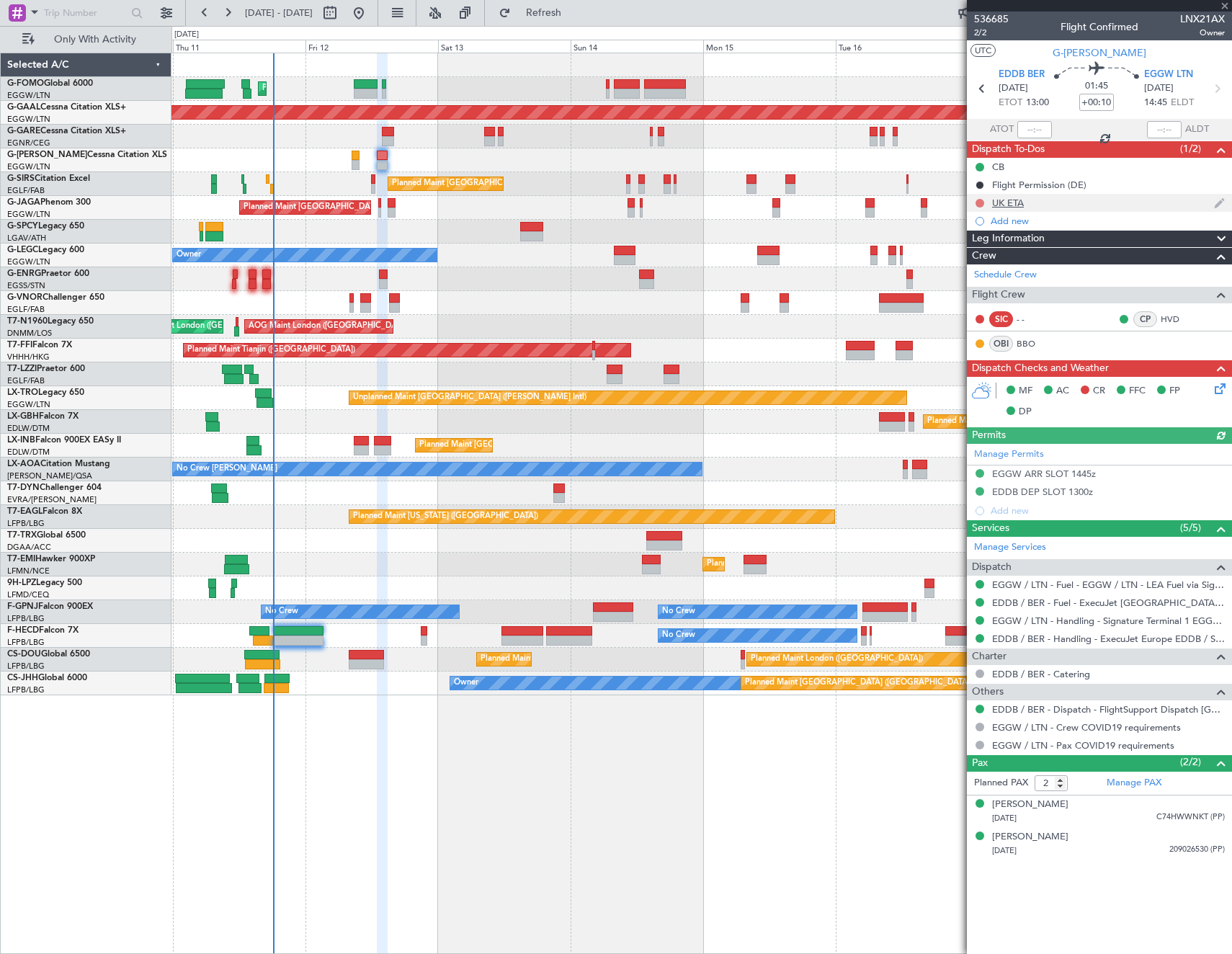
click at [978, 204] on button at bounding box center [980, 204] width 9 height 9
click at [965, 283] on span "Cancelled" at bounding box center [982, 288] width 41 height 15
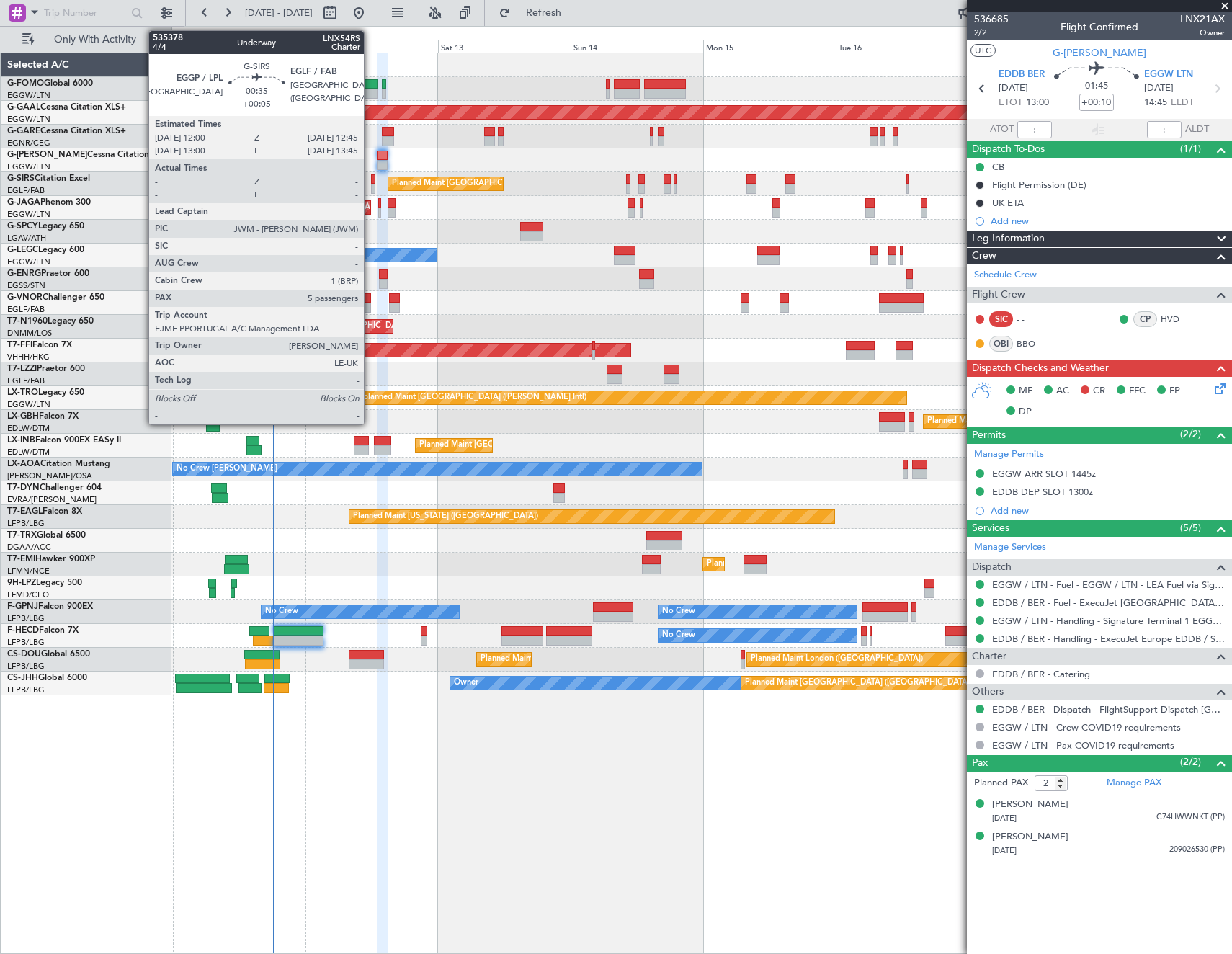
click at [371, 183] on div at bounding box center [373, 179] width 4 height 10
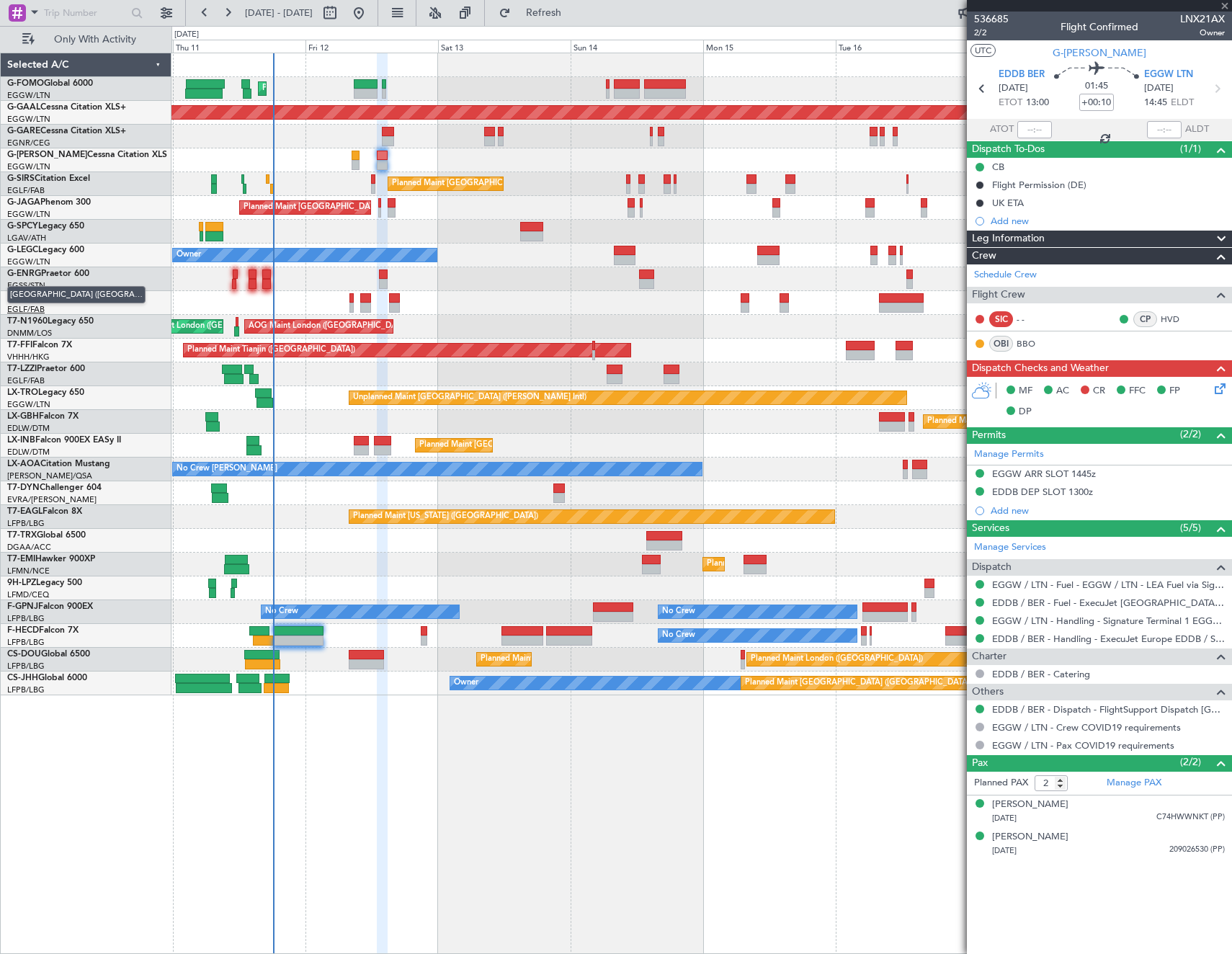
type input "+00:05"
type input "5"
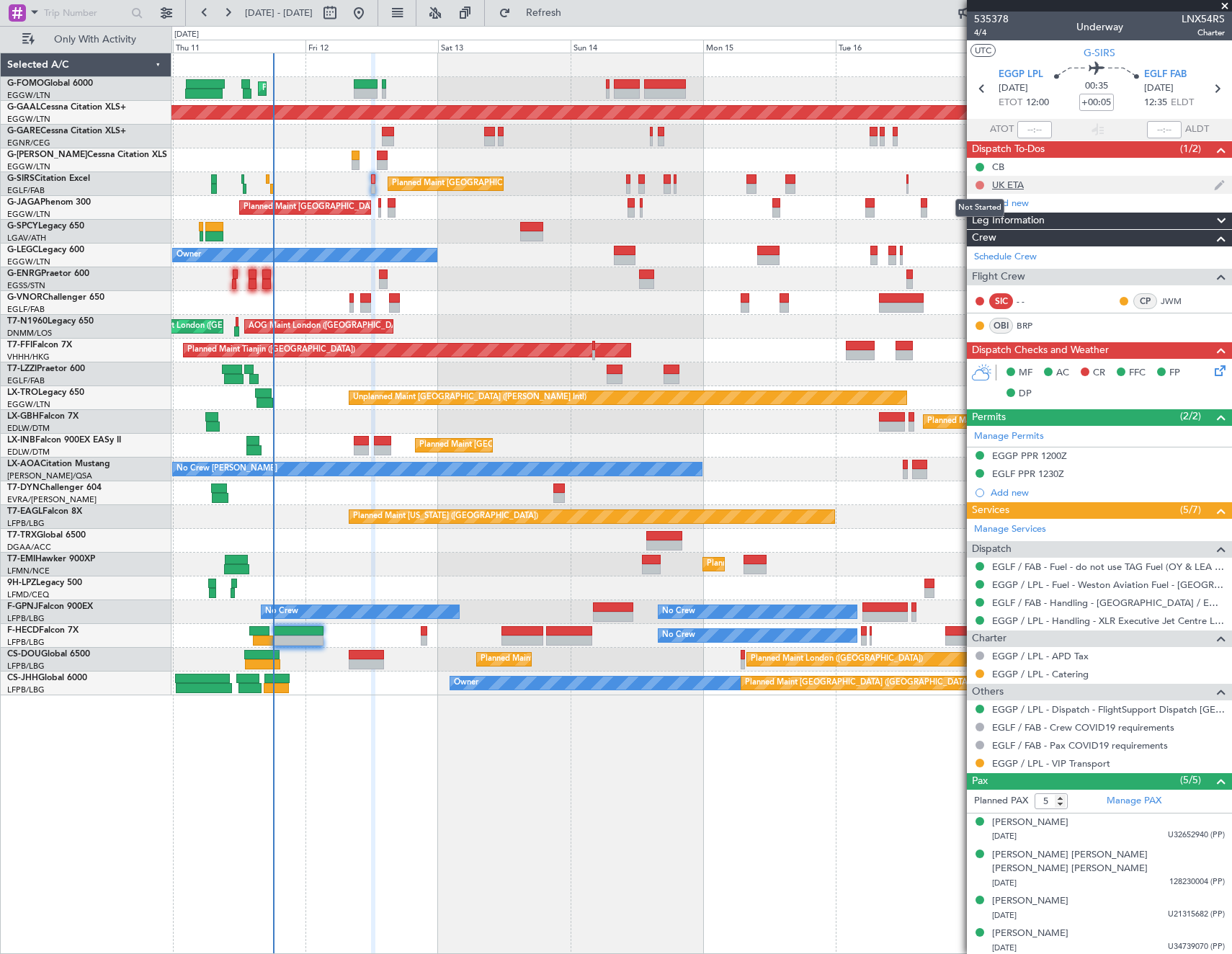
click at [978, 182] on button at bounding box center [980, 185] width 9 height 9
click at [975, 270] on span "Cancelled" at bounding box center [982, 270] width 41 height 15
click at [379, 204] on div at bounding box center [380, 204] width 3 height 10
type input "-00:10"
type input "0"
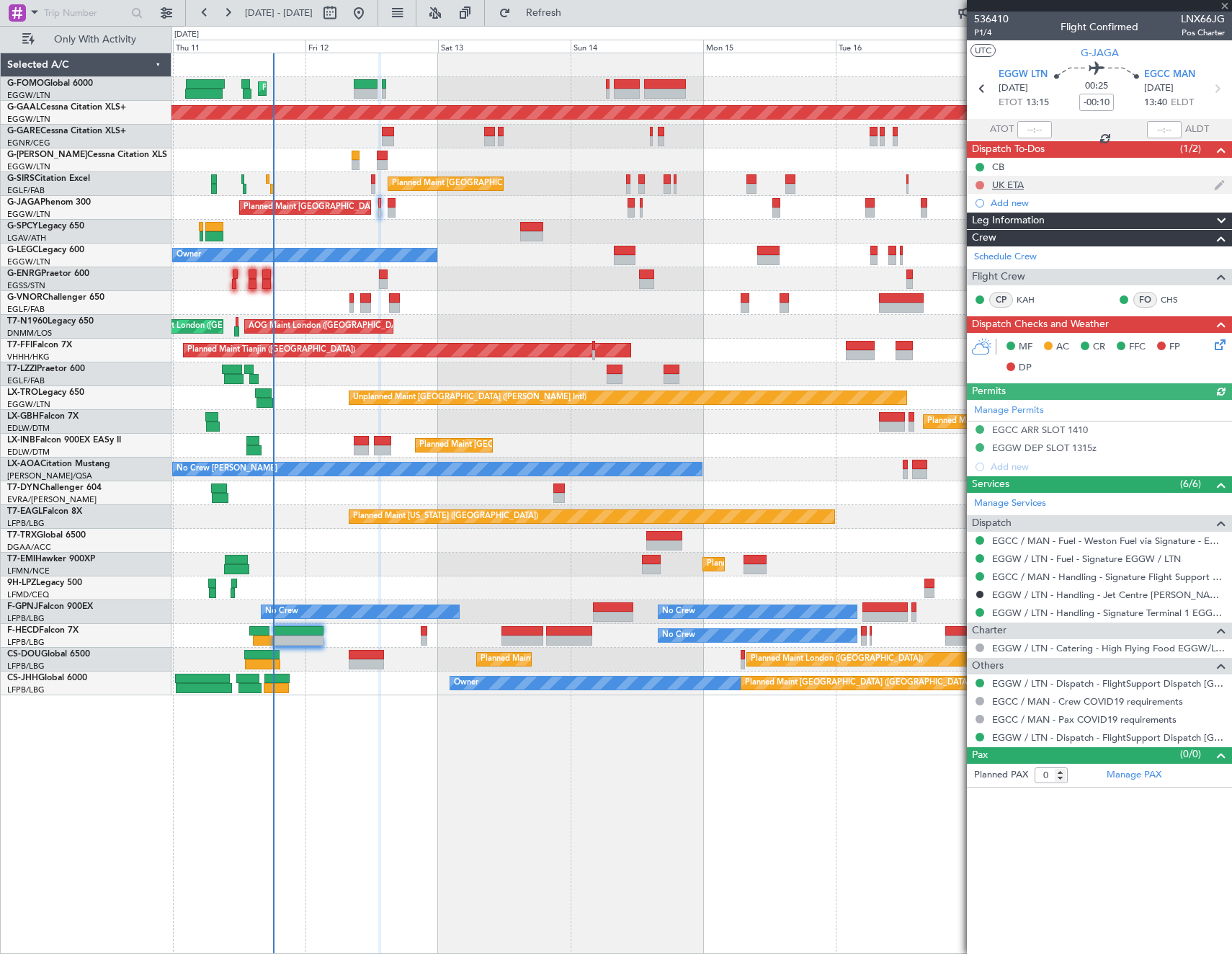
click at [979, 182] on button at bounding box center [980, 185] width 9 height 9
click at [978, 269] on span "Cancelled" at bounding box center [982, 270] width 41 height 15
click at [1219, 344] on icon at bounding box center [1217, 341] width 11 height 11
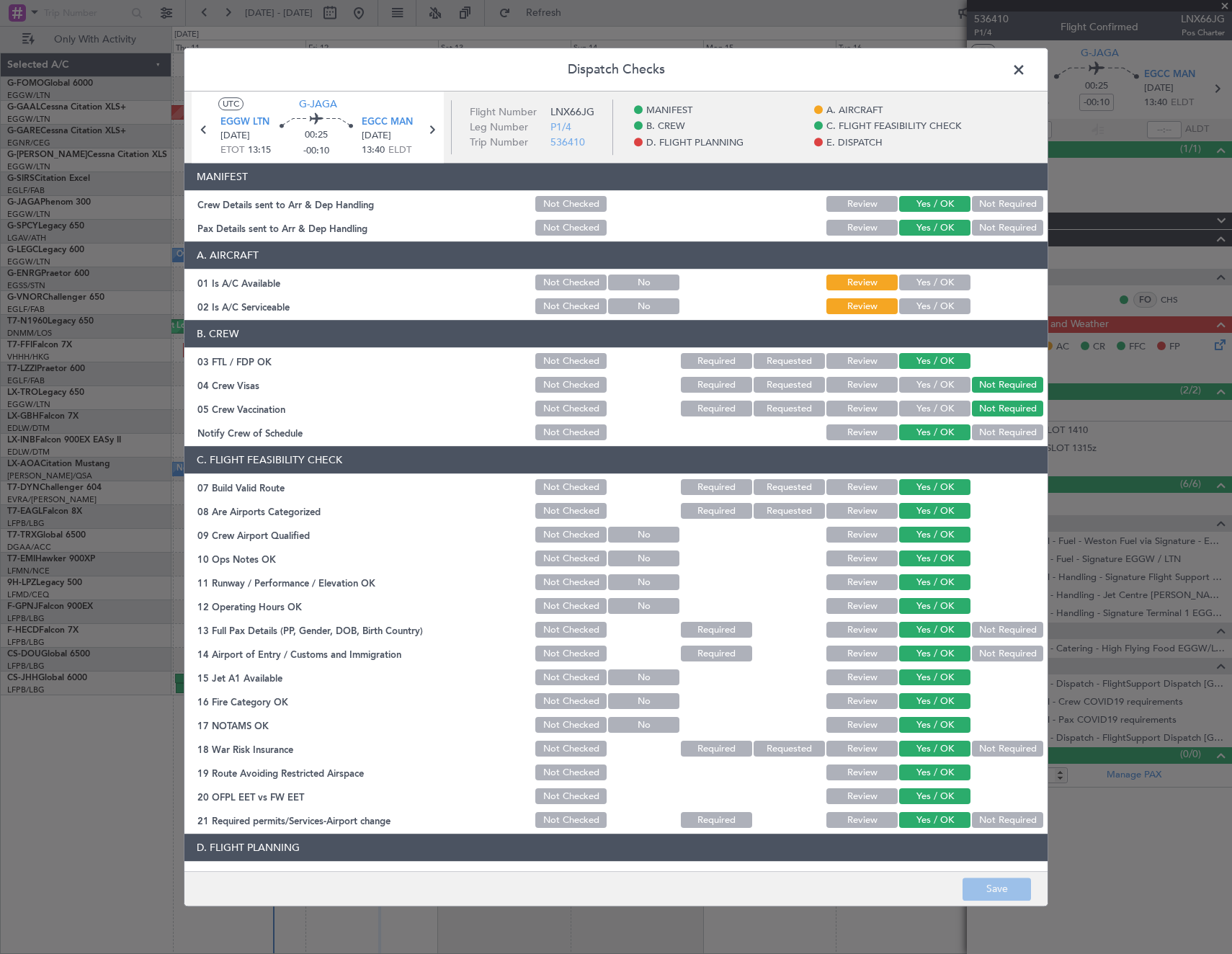
click at [915, 281] on button "Yes / OK" at bounding box center [935, 283] width 71 height 16
drag, startPoint x: 930, startPoint y: 308, endPoint x: 1060, endPoint y: 782, distance: 491.5
click at [931, 308] on button "Yes / OK" at bounding box center [935, 307] width 71 height 16
click at [1010, 892] on button "Save" at bounding box center [996, 889] width 68 height 23
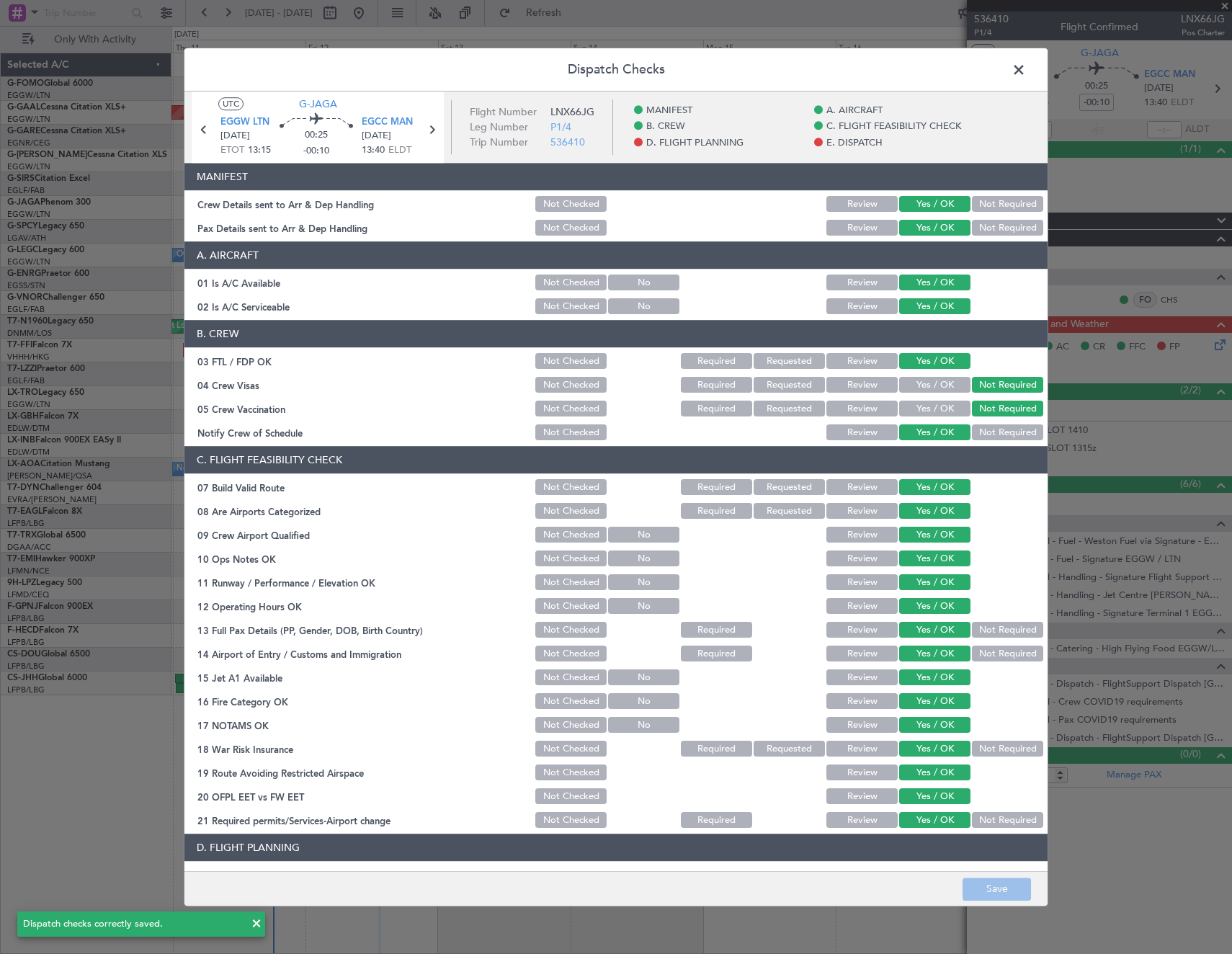
click at [1026, 66] on span at bounding box center [1026, 73] width 0 height 29
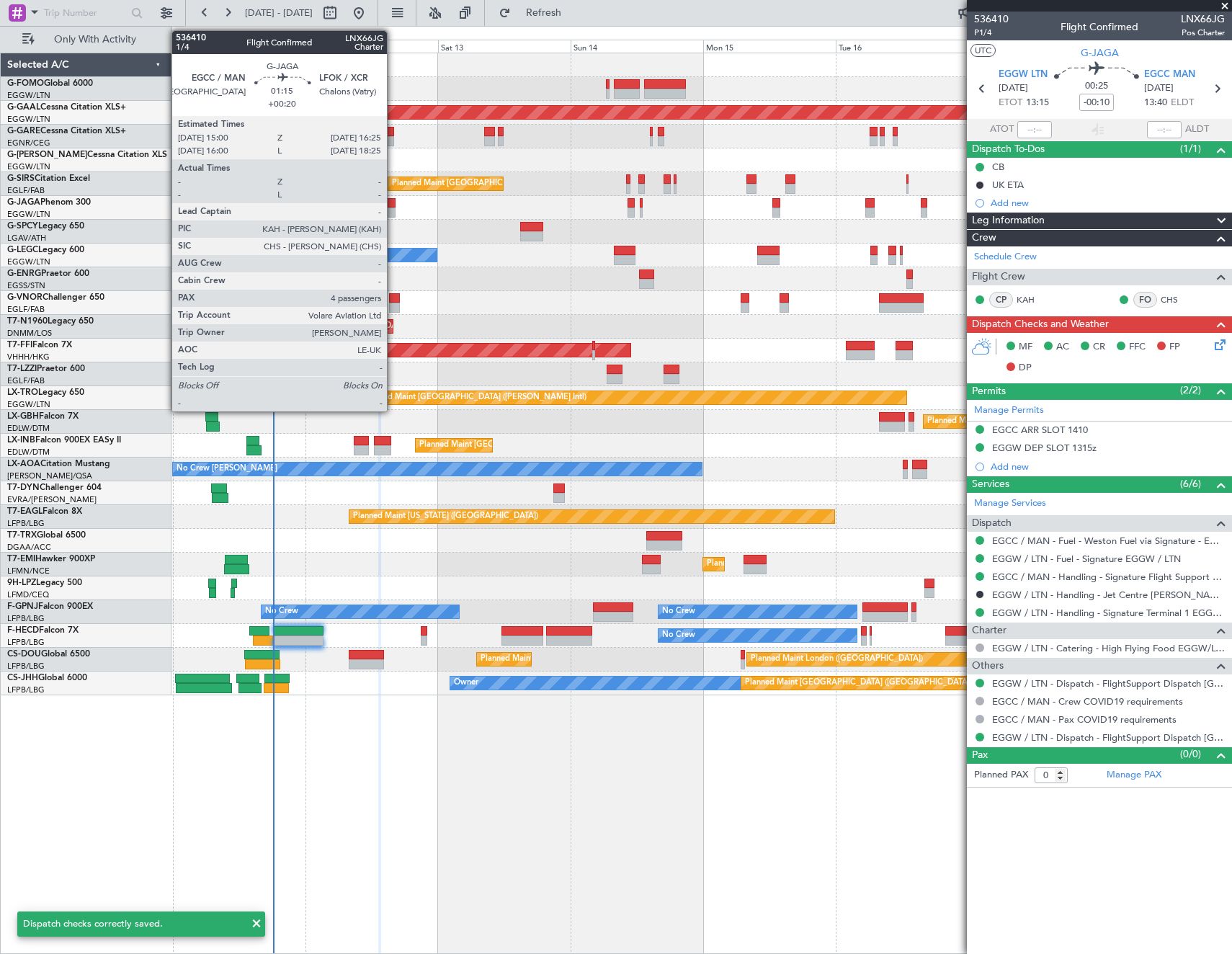
click at [393, 206] on div at bounding box center [391, 204] width 8 height 10
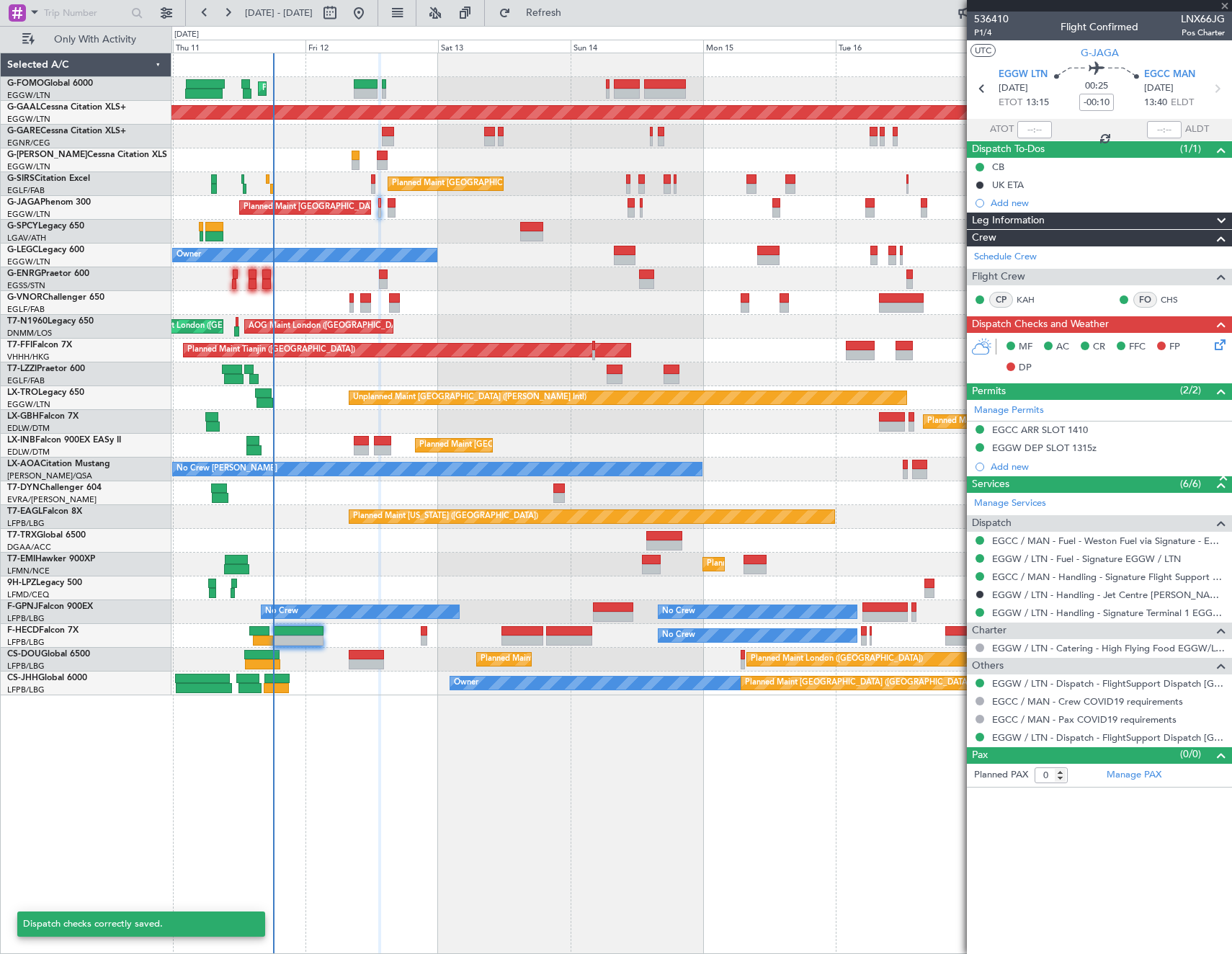
type input "+00:20"
type input "4"
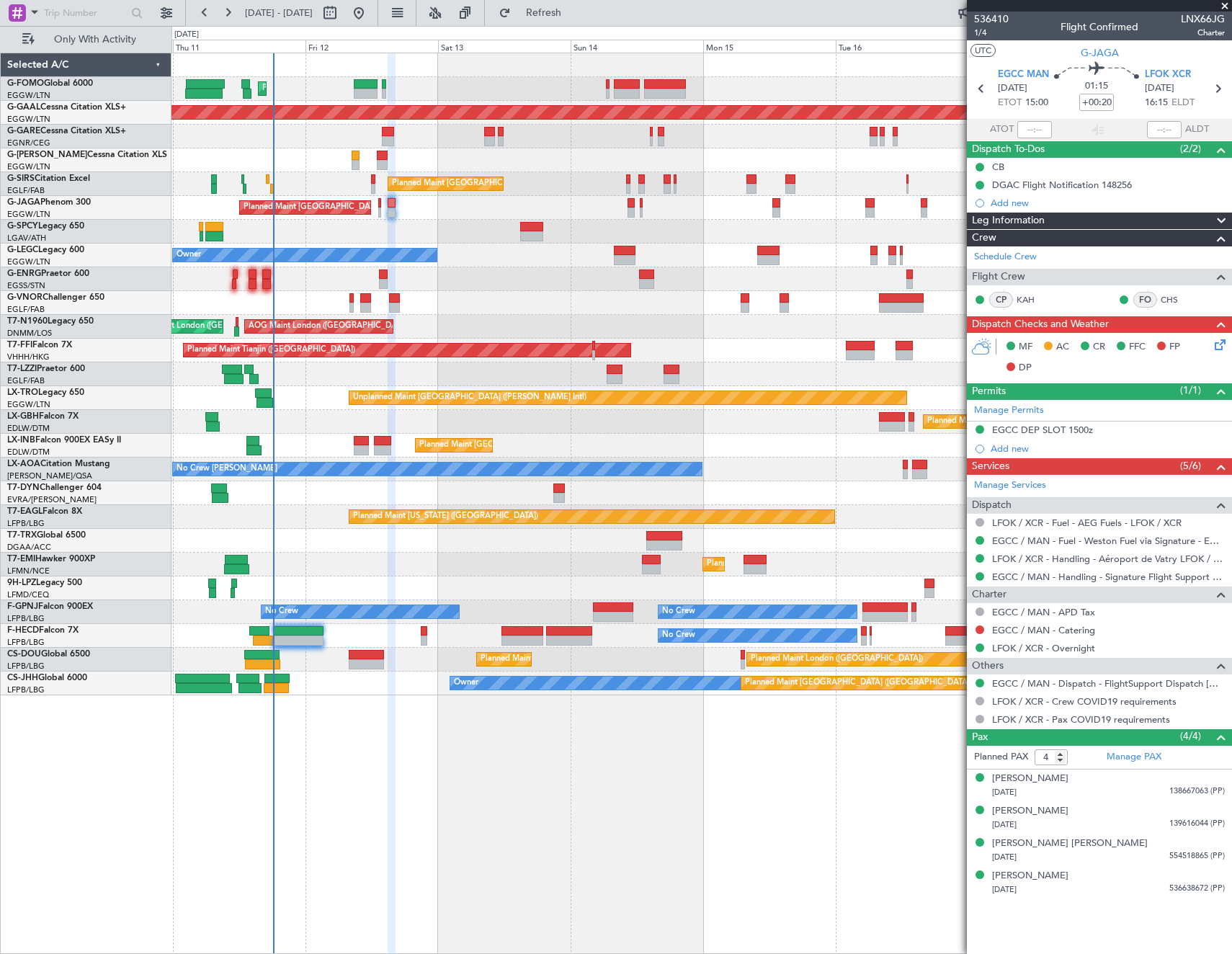
click at [1210, 345] on div "MF AC CR FFC FP DP" at bounding box center [1106, 357] width 211 height 42
click at [1219, 344] on icon at bounding box center [1217, 341] width 11 height 11
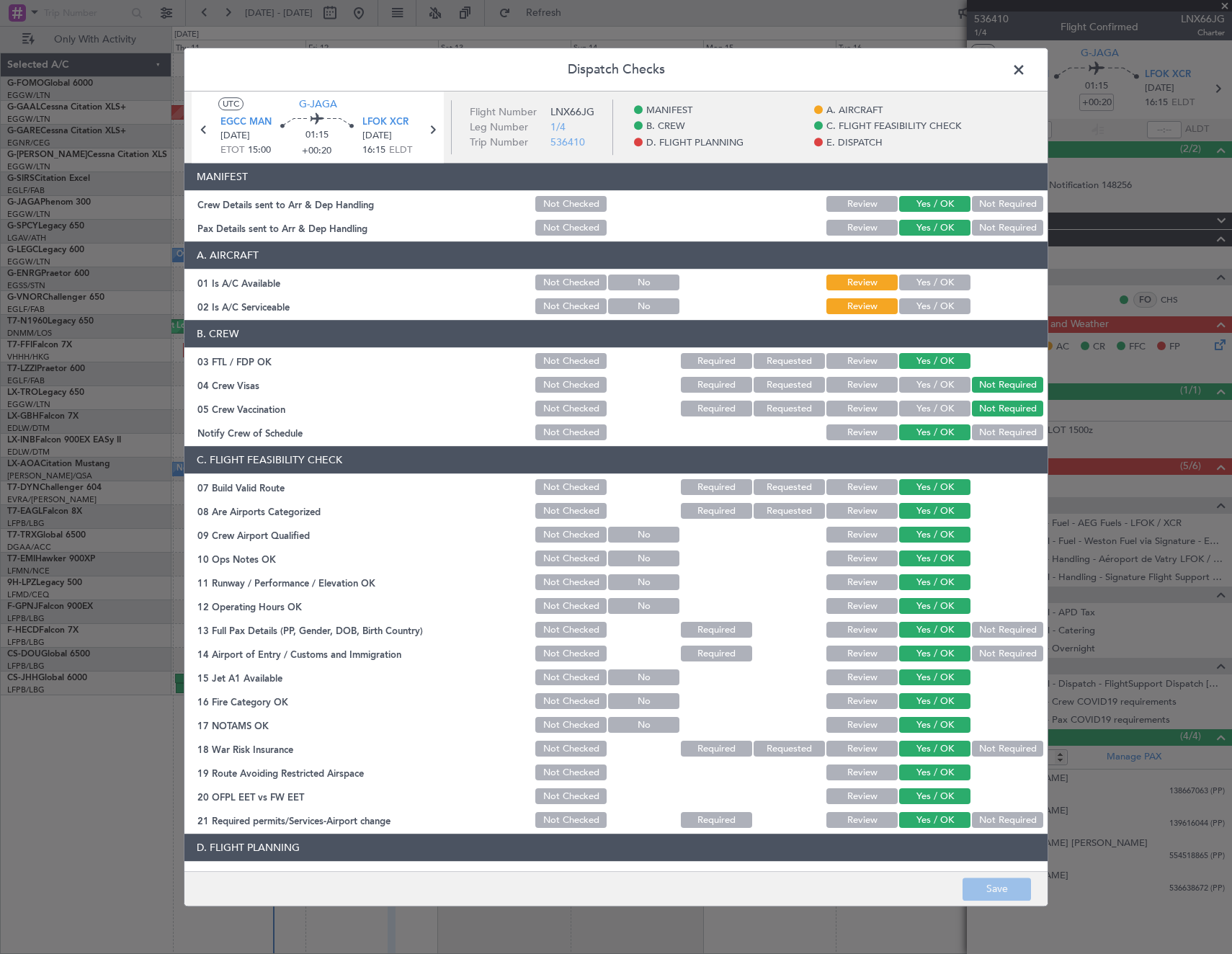
click at [933, 285] on button "Yes / OK" at bounding box center [935, 283] width 71 height 16
click at [933, 313] on button "Yes / OK" at bounding box center [935, 307] width 71 height 16
click at [1017, 892] on button "Save" at bounding box center [996, 889] width 68 height 23
click at [1026, 66] on span at bounding box center [1026, 73] width 0 height 29
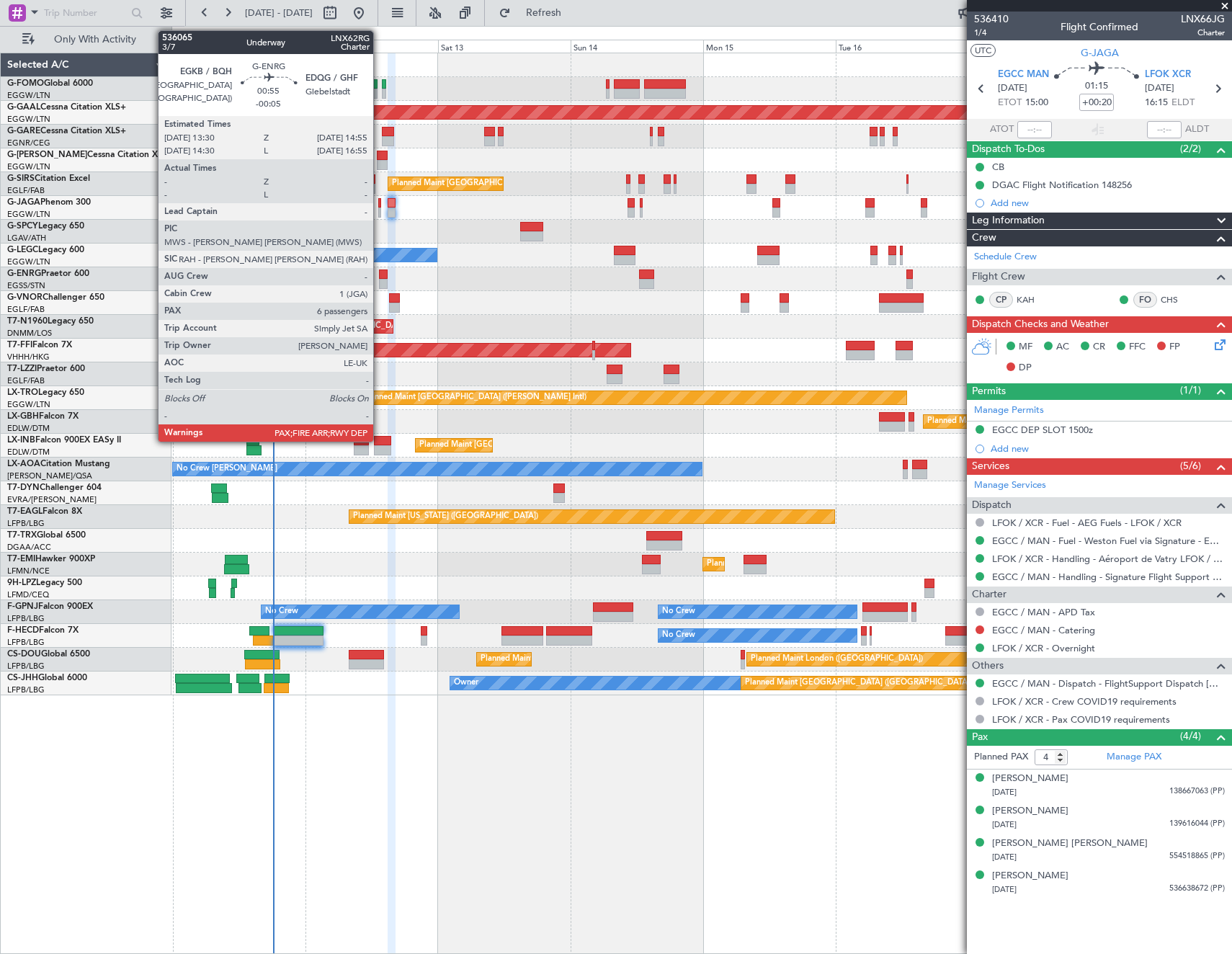
click at [379, 272] on div at bounding box center [382, 275] width 8 height 10
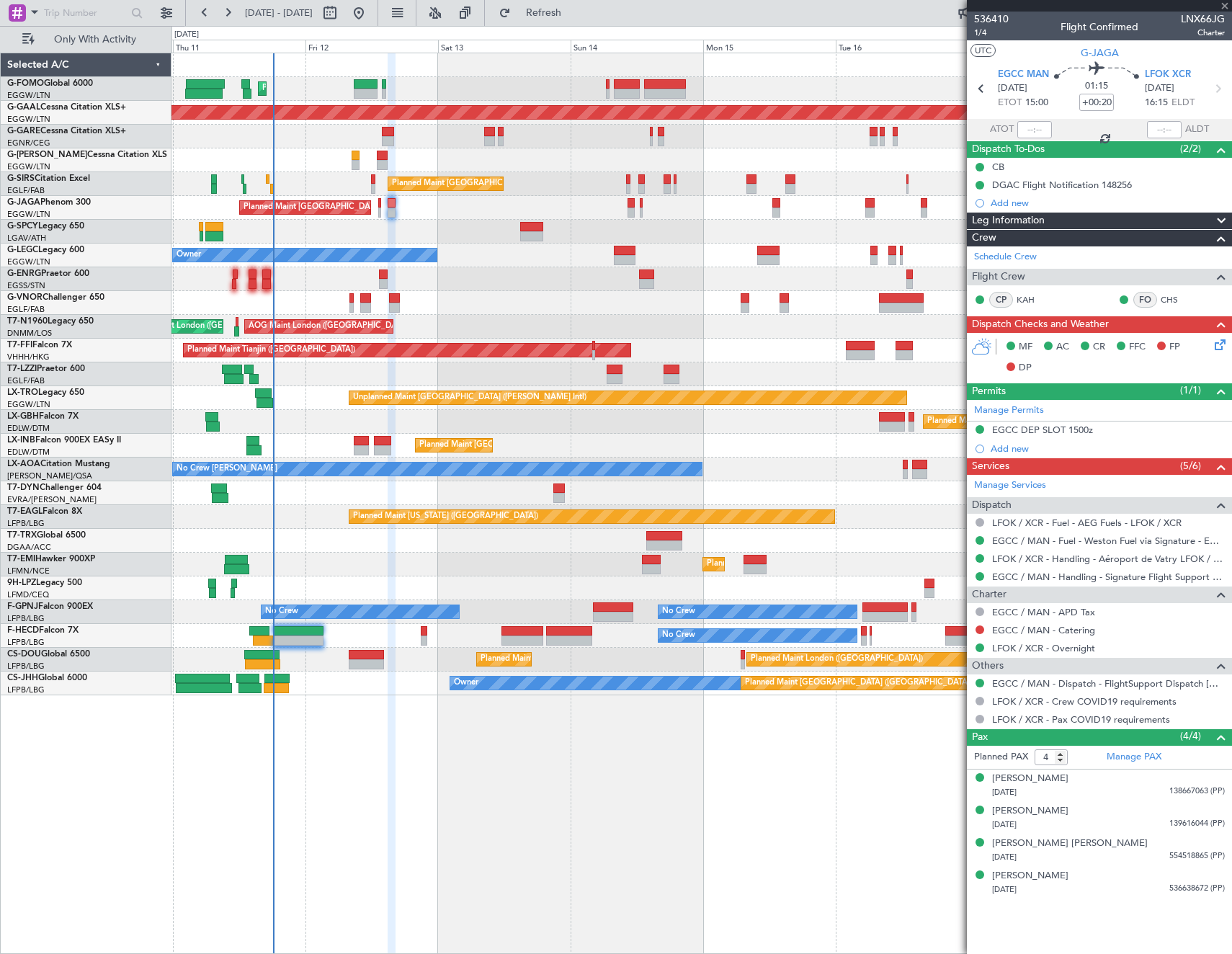
type input "-00:05"
type input "6"
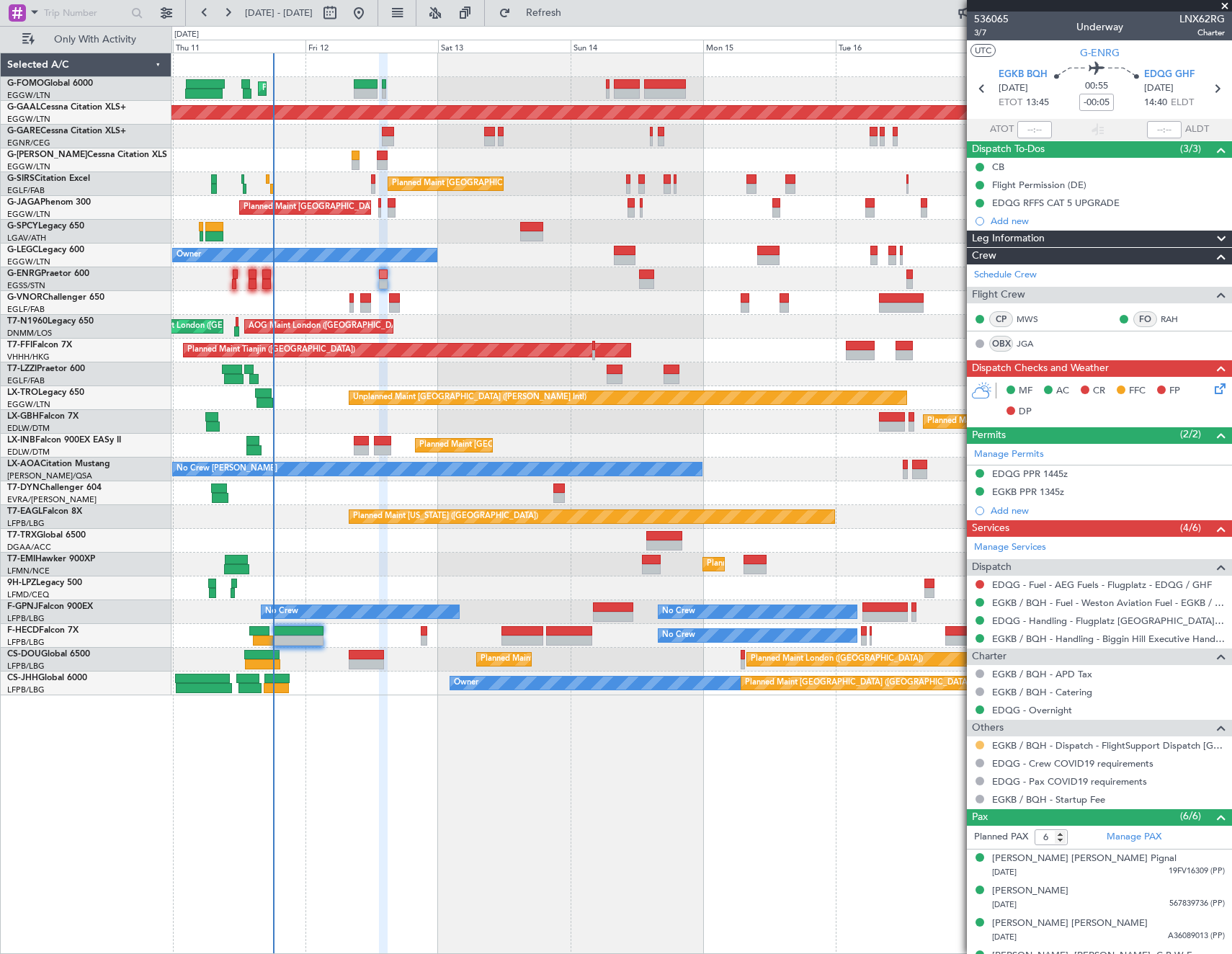
click at [983, 743] on button at bounding box center [980, 745] width 9 height 9
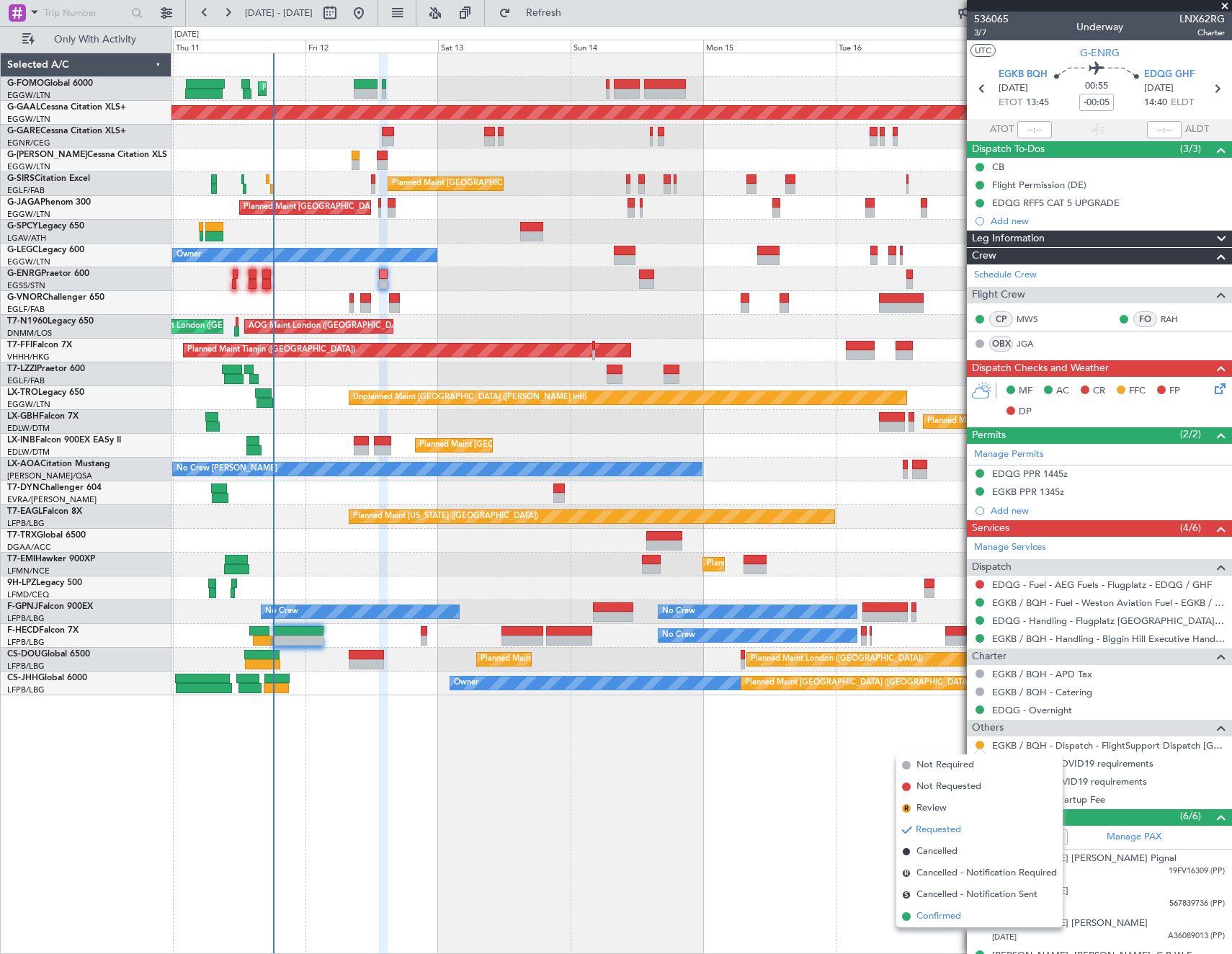
click at [956, 913] on span "Confirmed" at bounding box center [939, 917] width 45 height 15
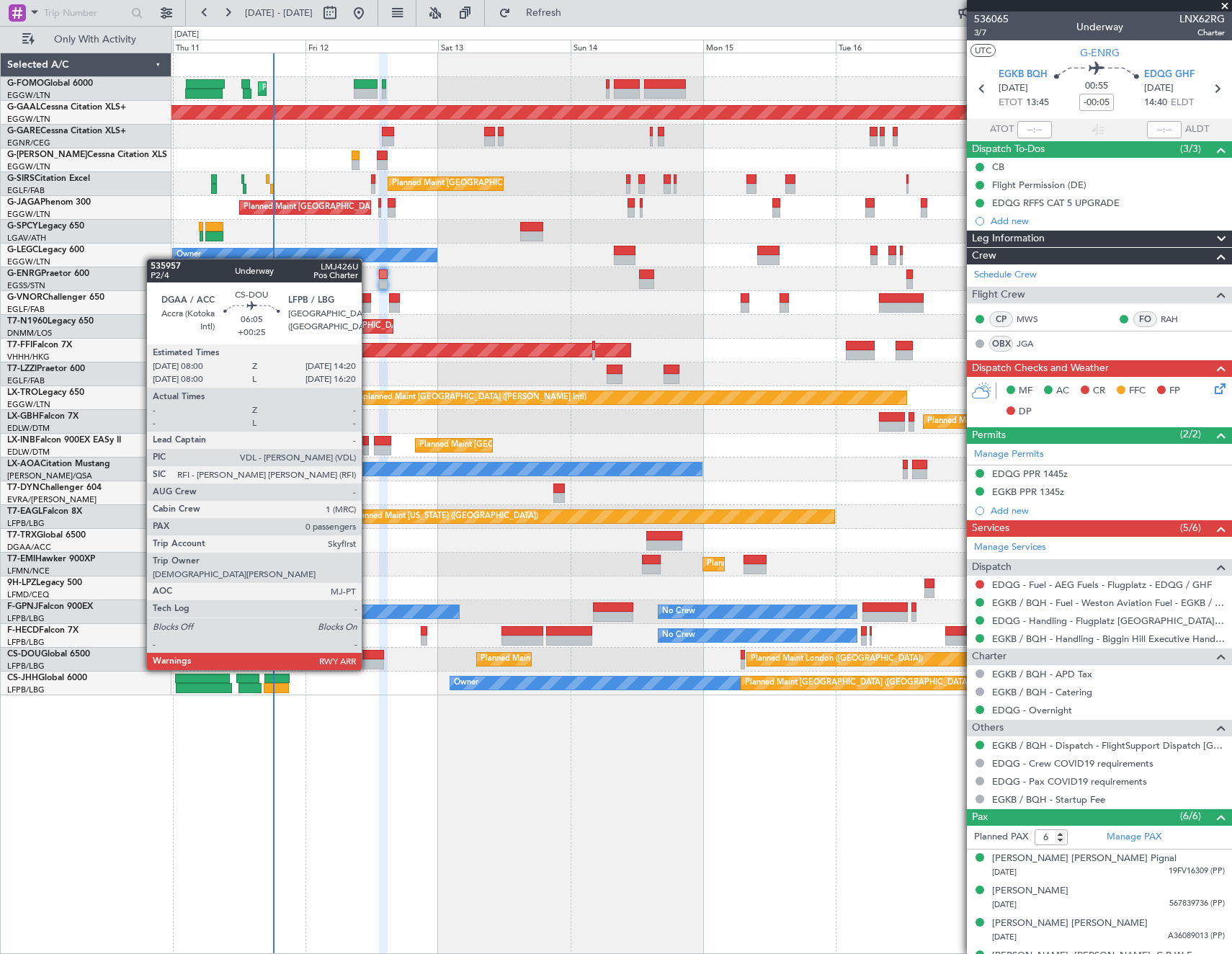
click at [368, 656] on div at bounding box center [366, 655] width 36 height 10
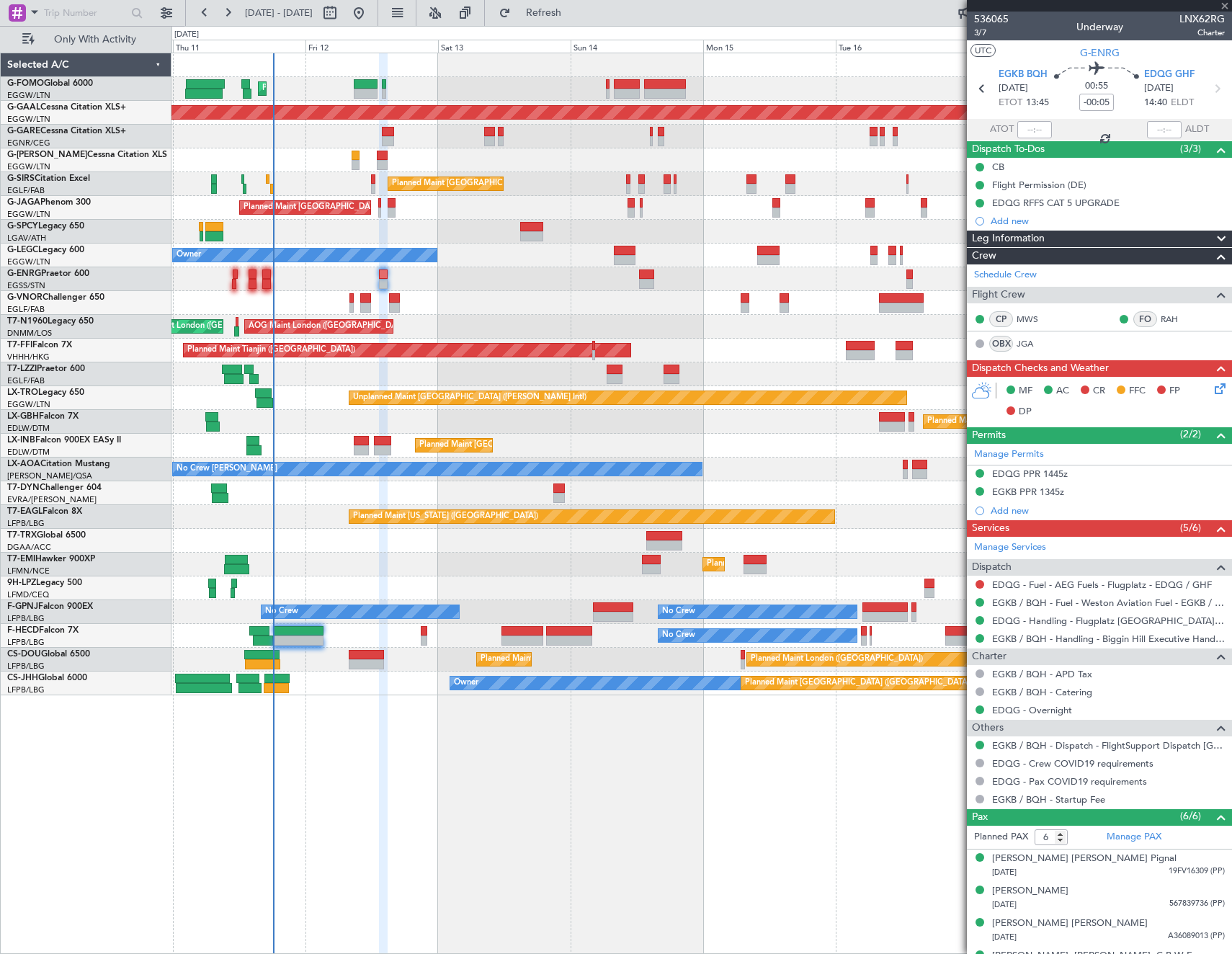
type input "+00:25"
type input "0"
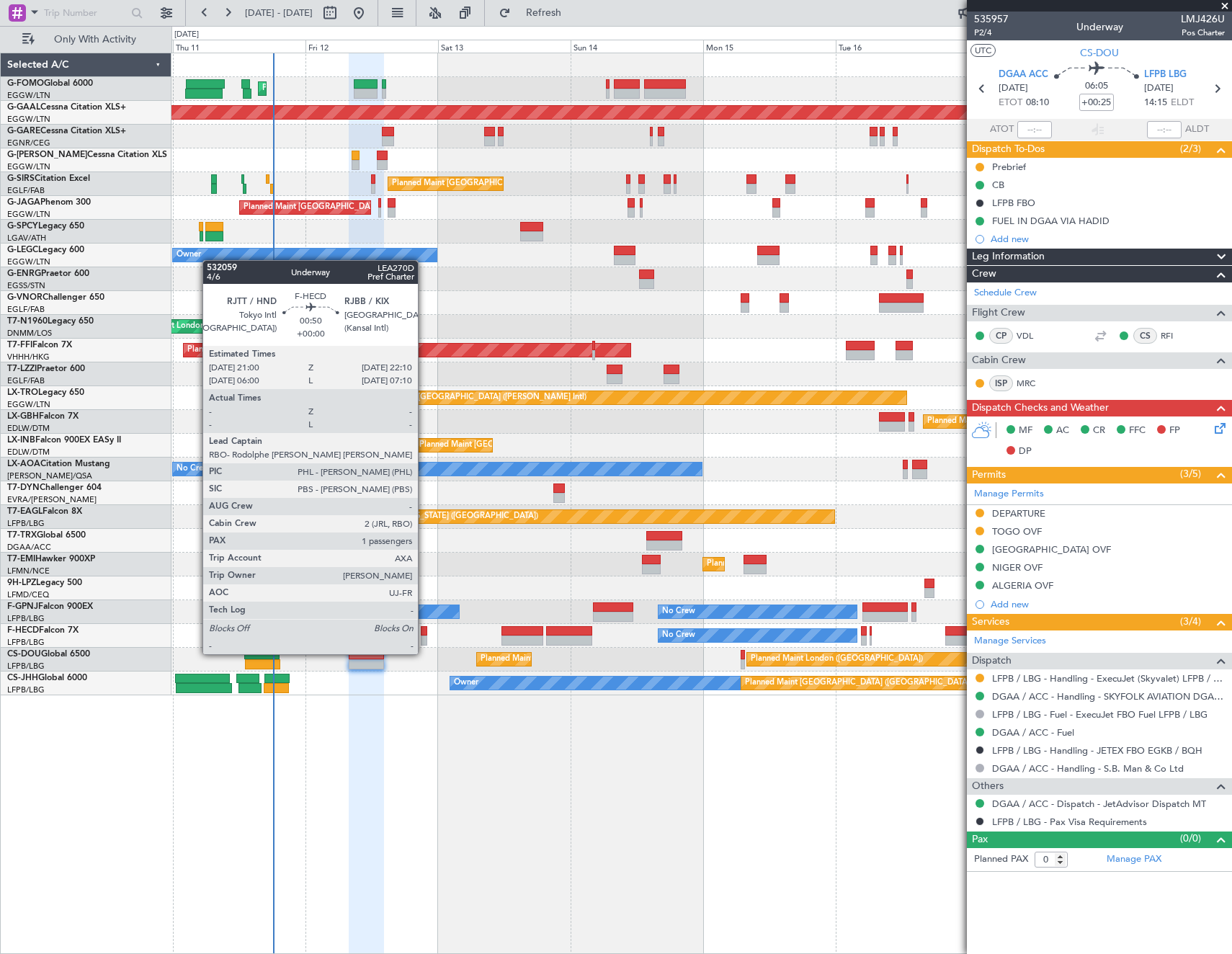
click at [425, 639] on div at bounding box center [424, 640] width 6 height 10
type input "1"
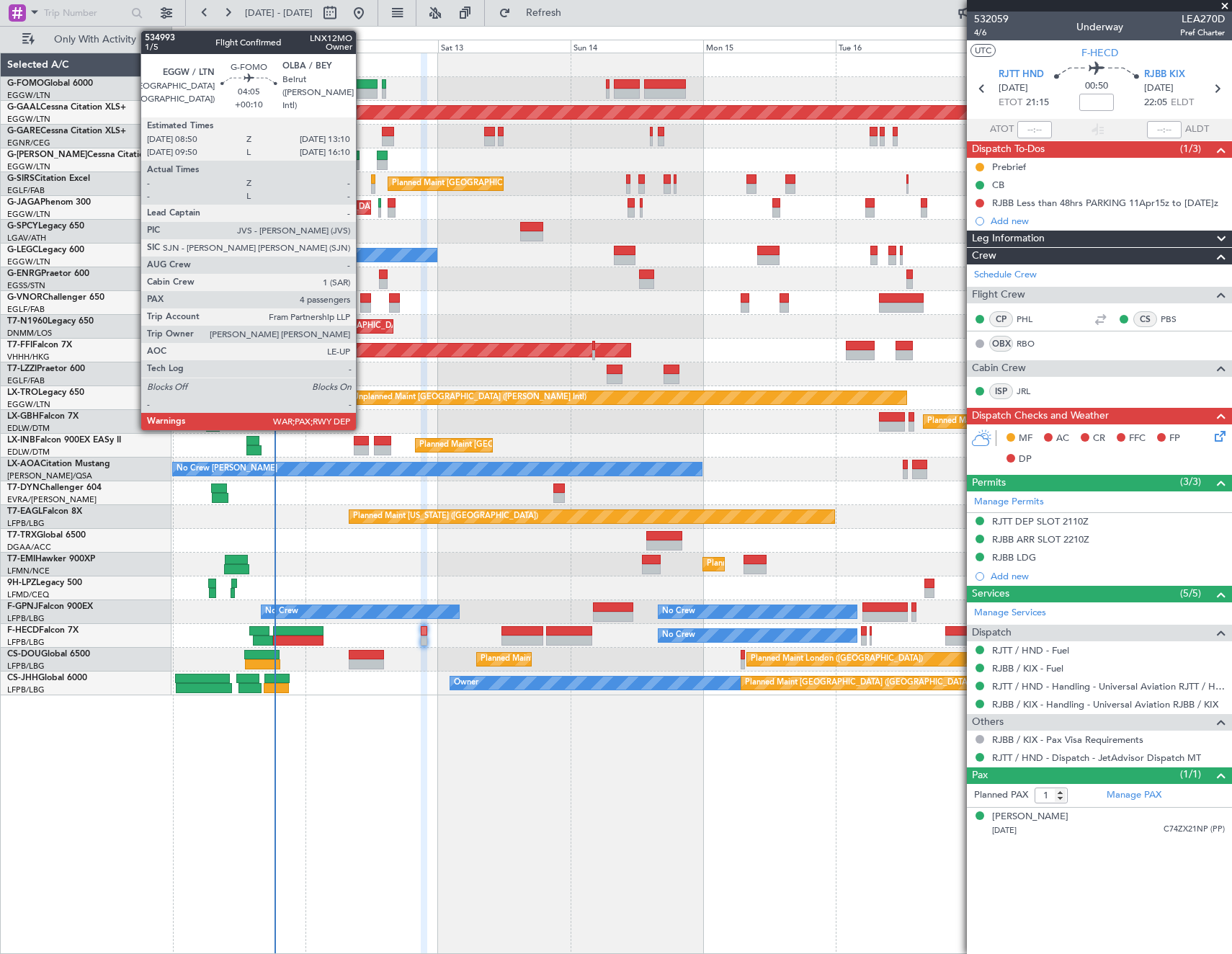
click at [362, 89] on div at bounding box center [366, 94] width 24 height 10
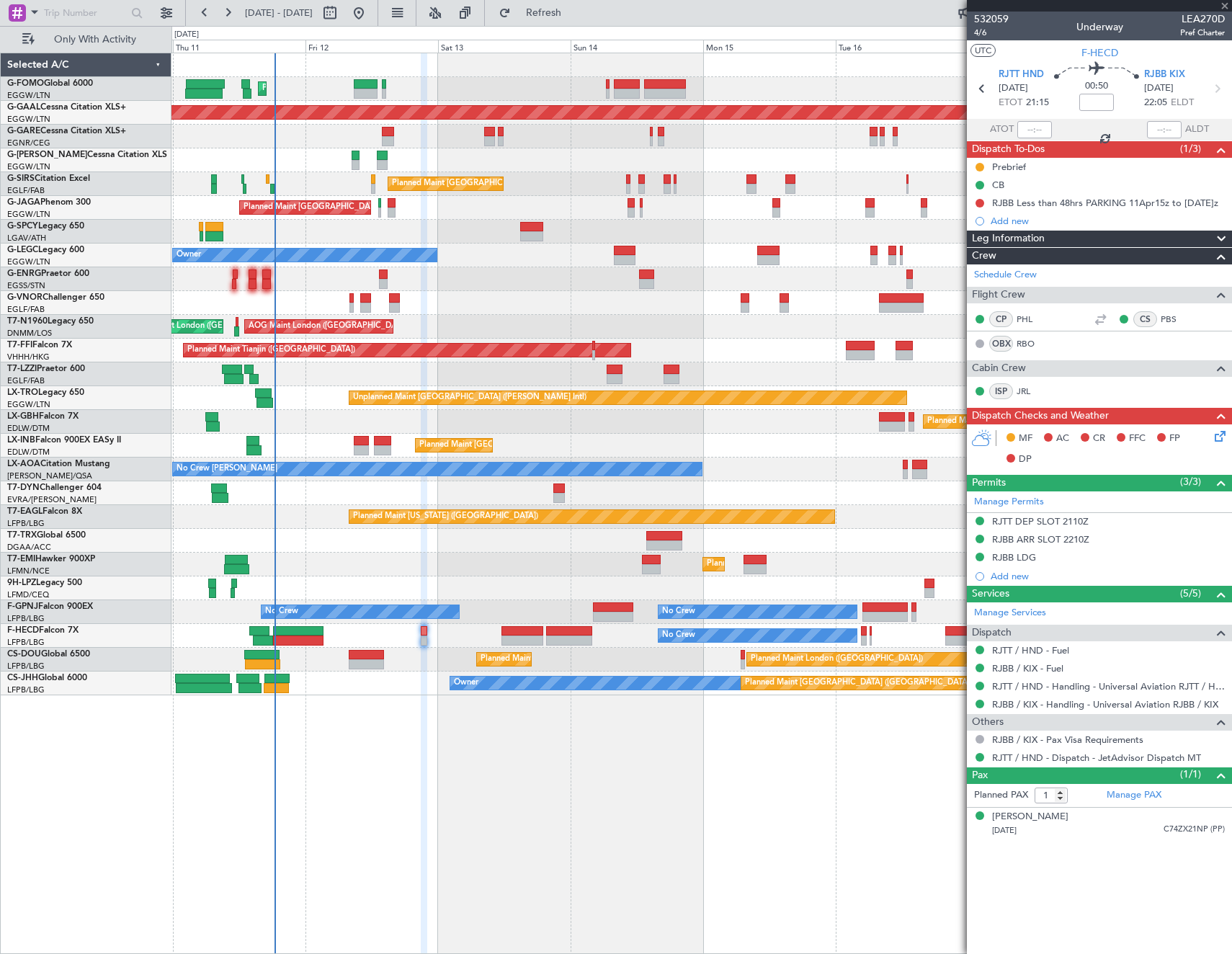
type input "+00:10"
type input "4"
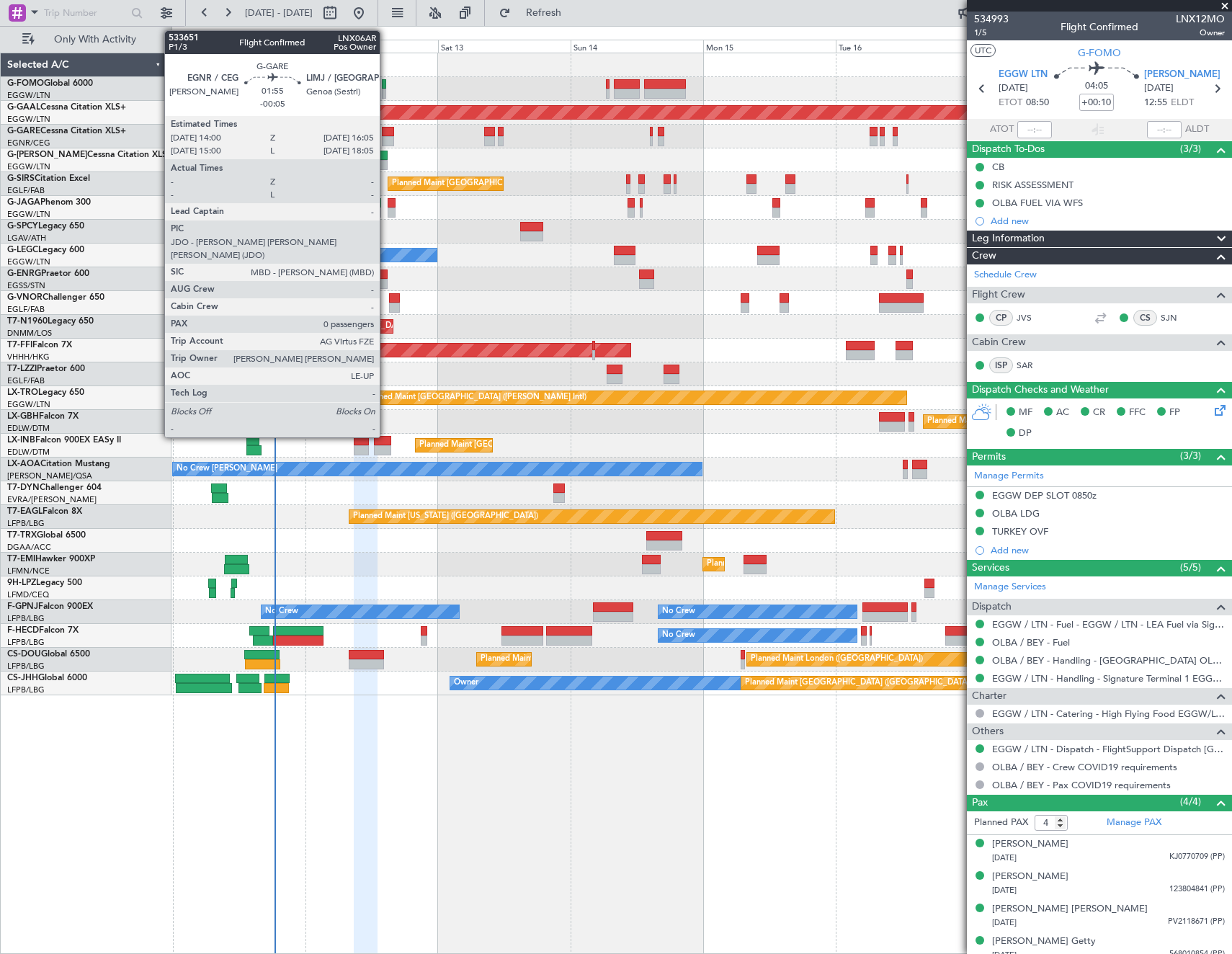
click at [386, 135] on div at bounding box center [387, 132] width 11 height 10
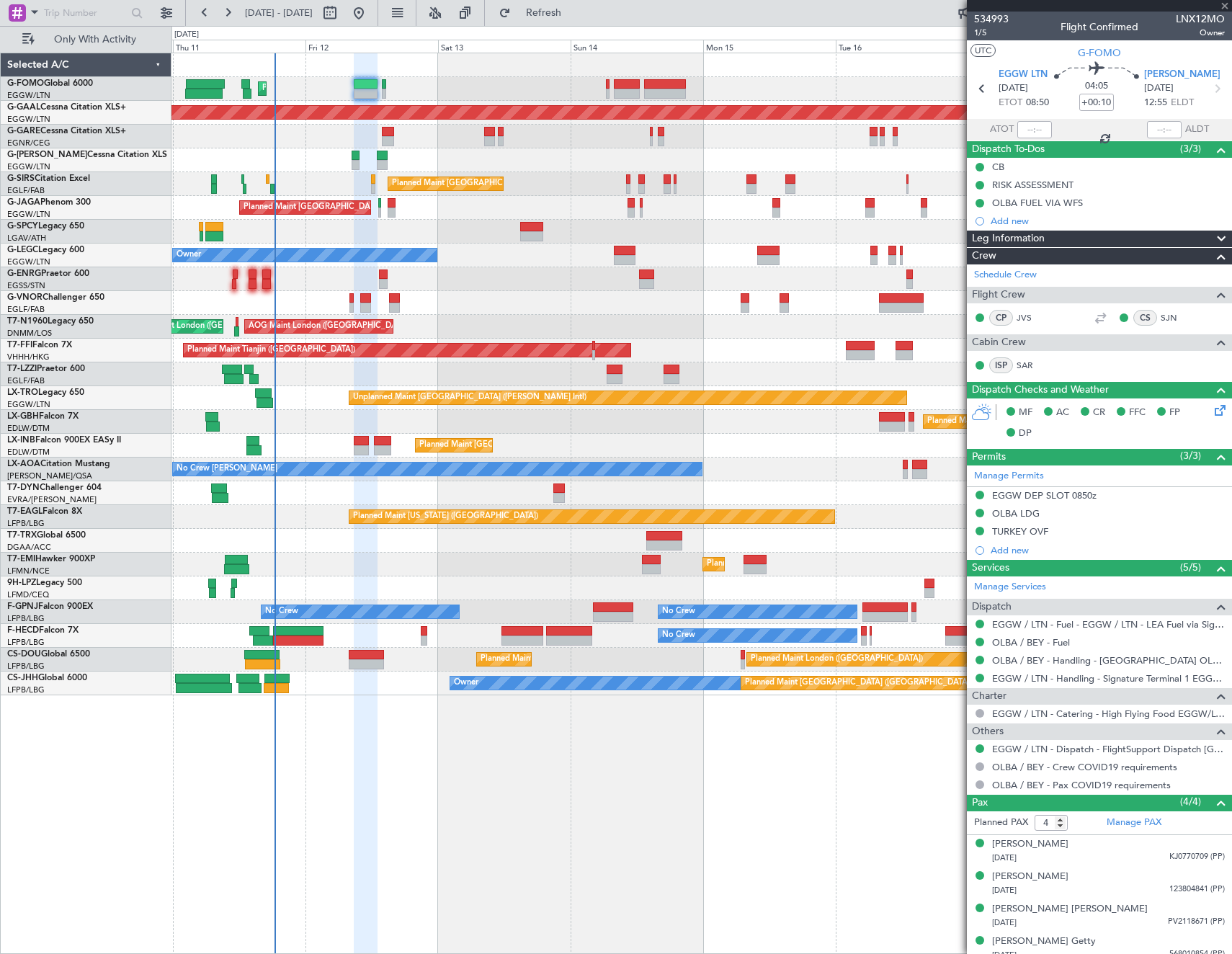
type input "-00:05"
type input "0"
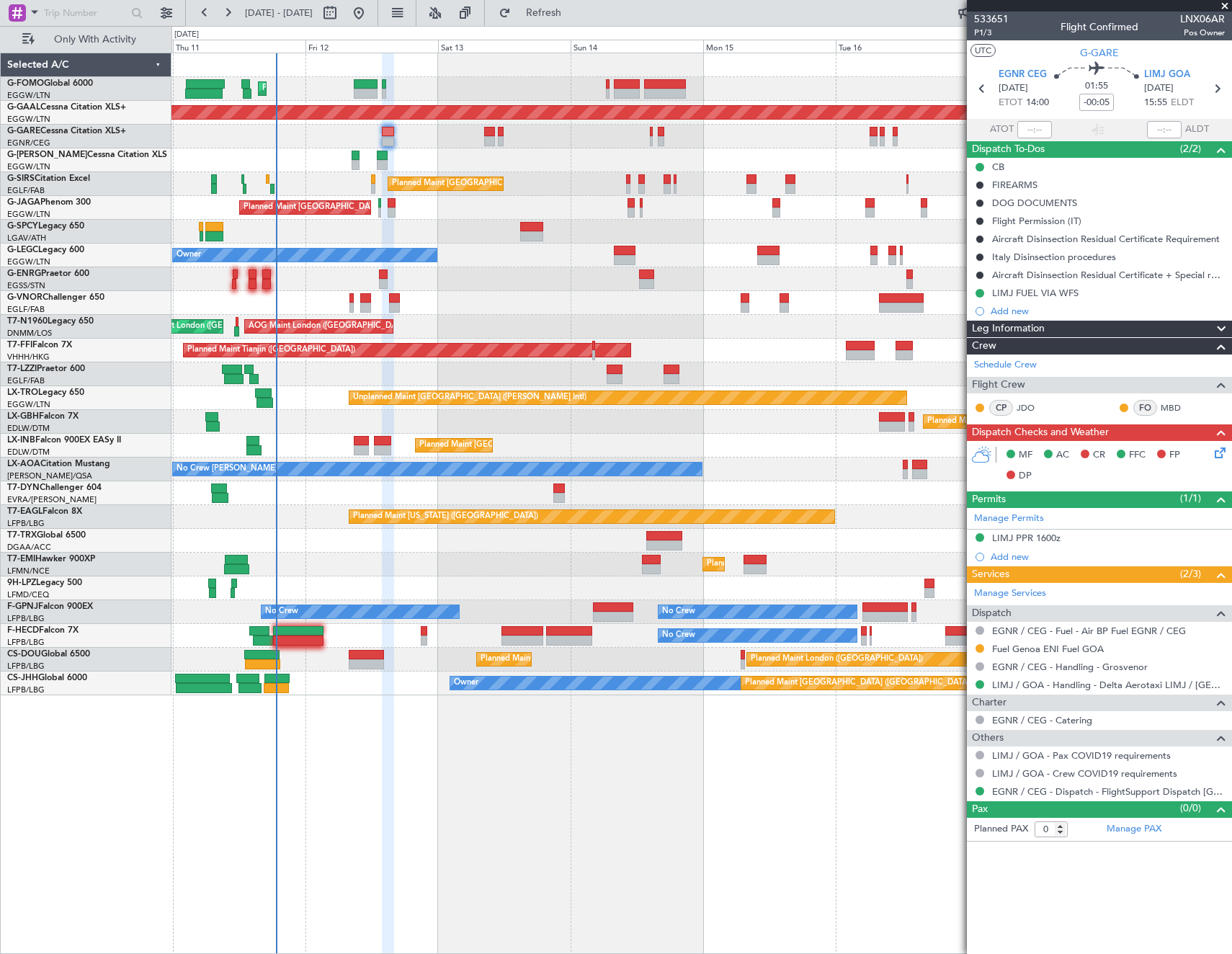
click at [0, 439] on html "10 Sep 2025 - 18 Sep 2025 Refresh Quick Links Only With Activity Planned Maint …" at bounding box center [616, 477] width 1232 height 954
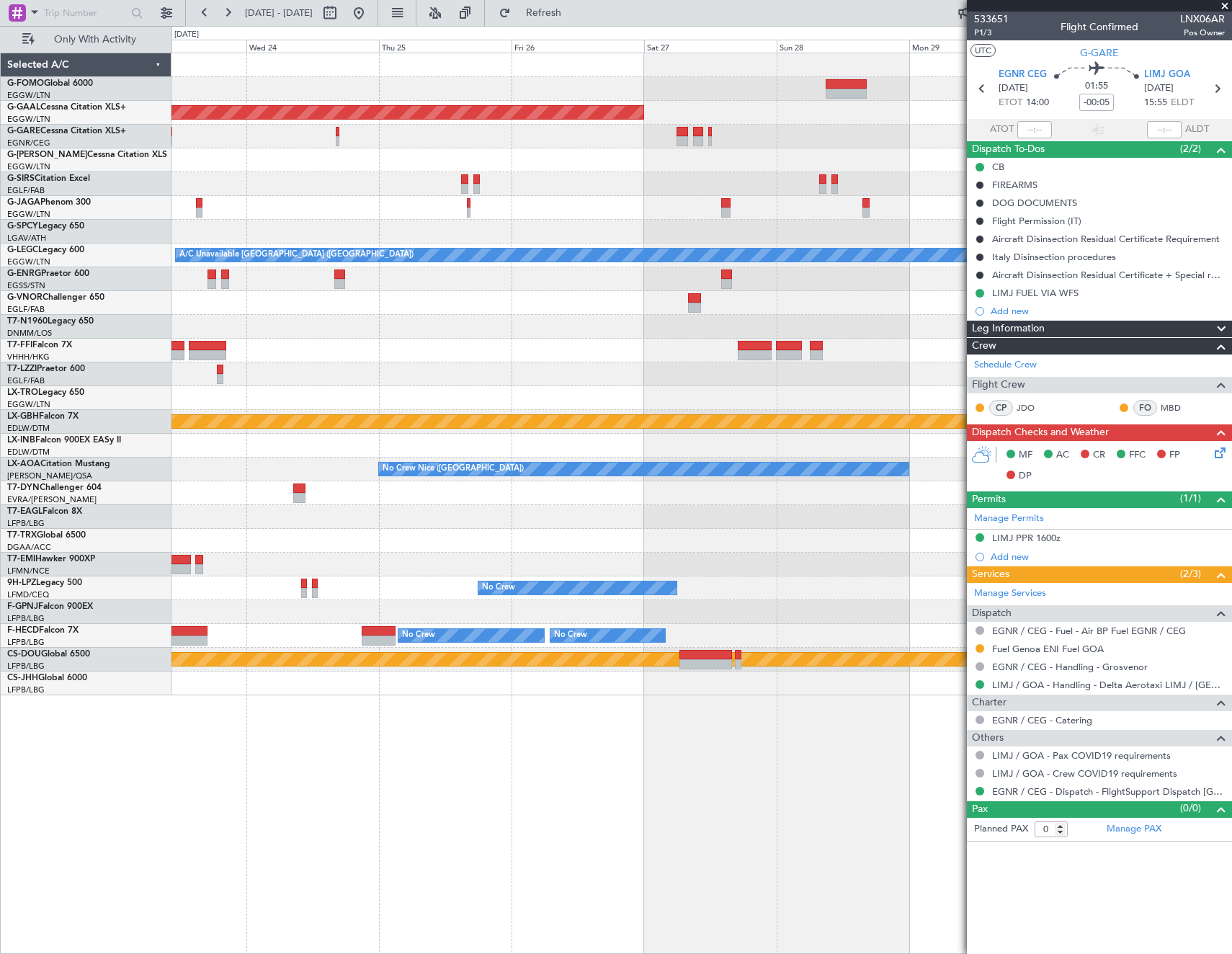
click at [118, 516] on div "Planned Maint Dusseldorf A/C Unavailable London (Luton) Planned Maint Nurnberg …" at bounding box center [616, 490] width 1232 height 928
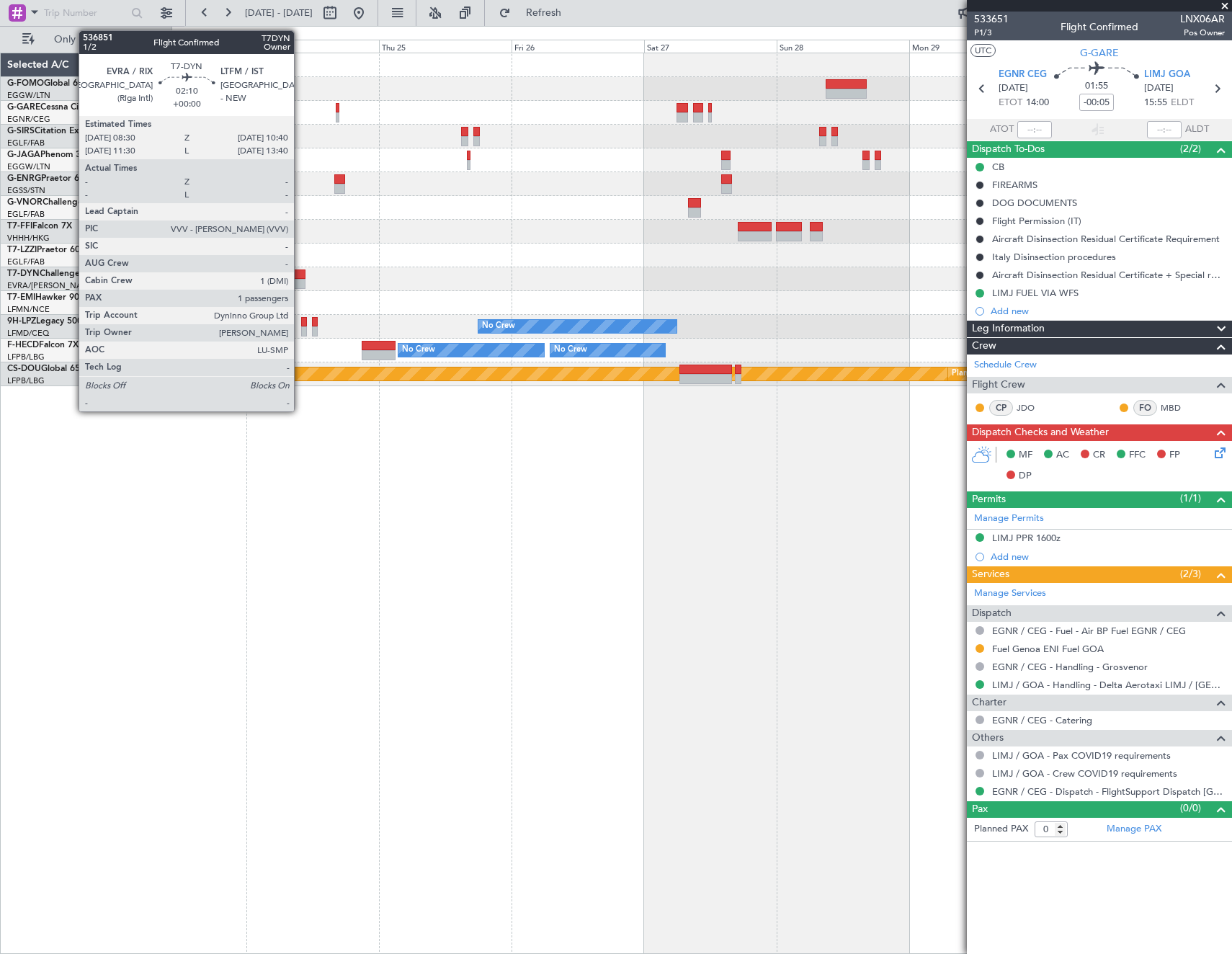
click at [301, 280] on div at bounding box center [299, 284] width 12 height 10
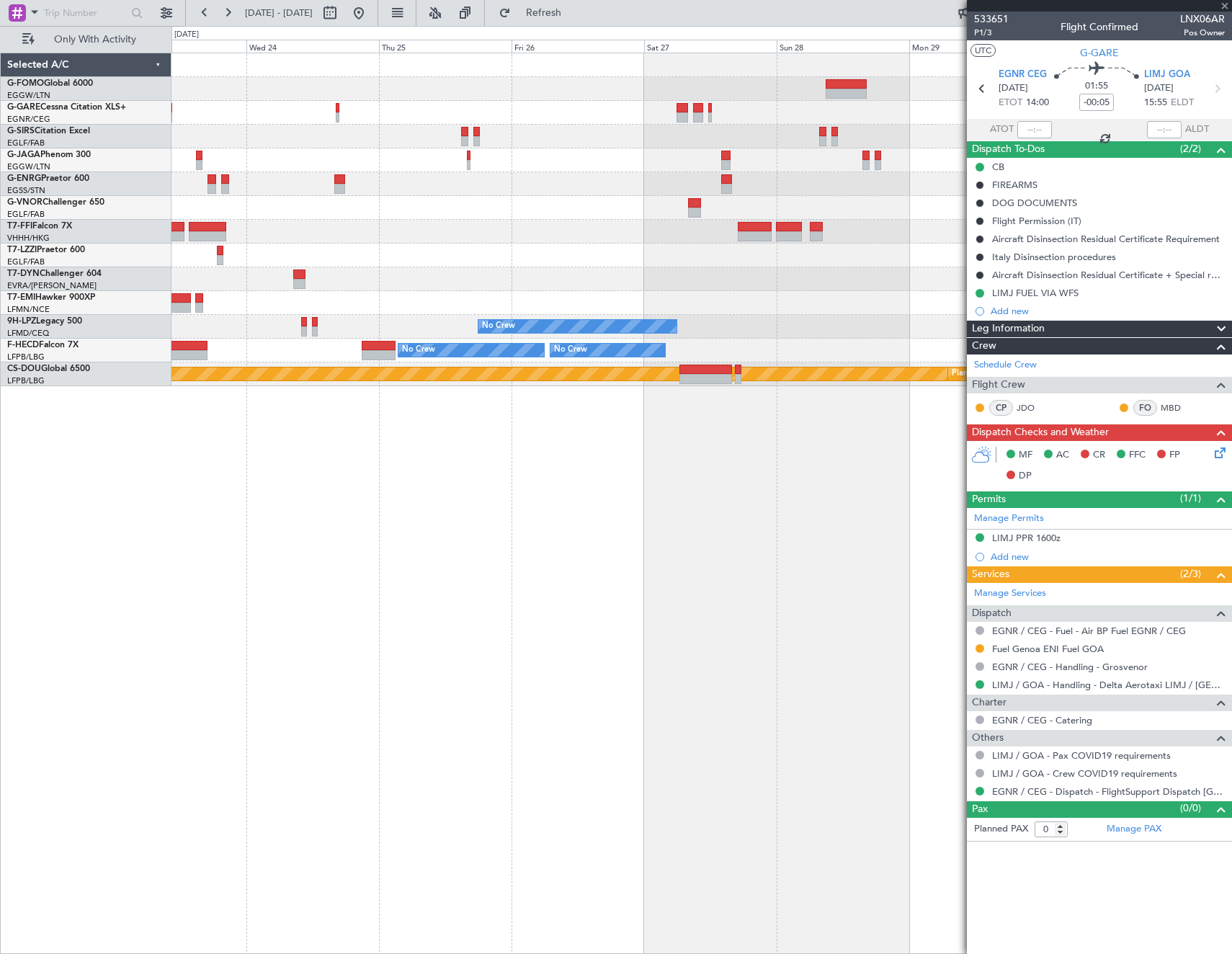
type input "1"
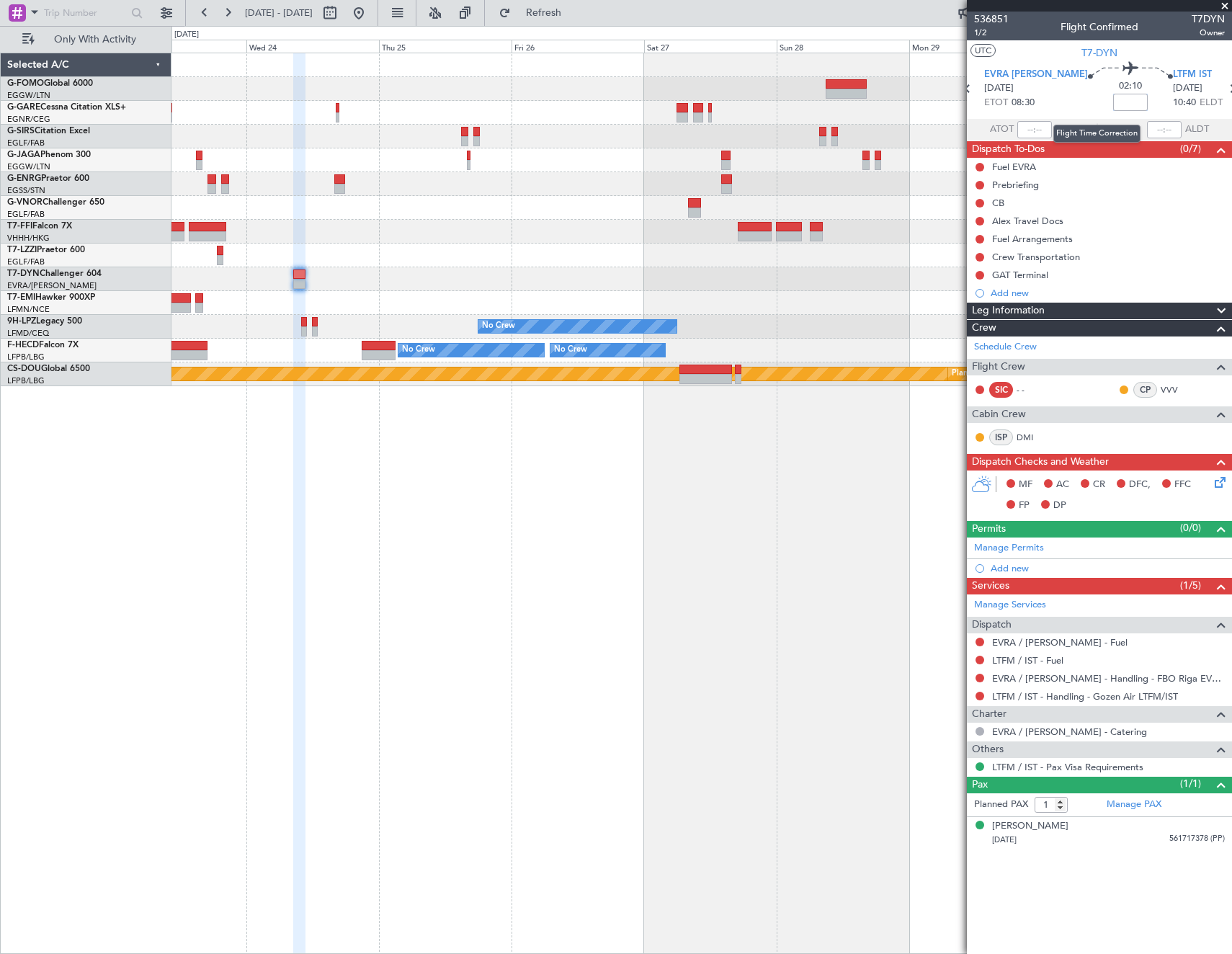
click at [1113, 98] on input at bounding box center [1131, 102] width 35 height 17
type input "+00:30"
click at [1059, 918] on article "536851 1/2 Flight Confirmed T7DYN Owner UTC T7-DYN EVRA [PERSON_NAME] [DATE] ET…" at bounding box center [1099, 483] width 265 height 943
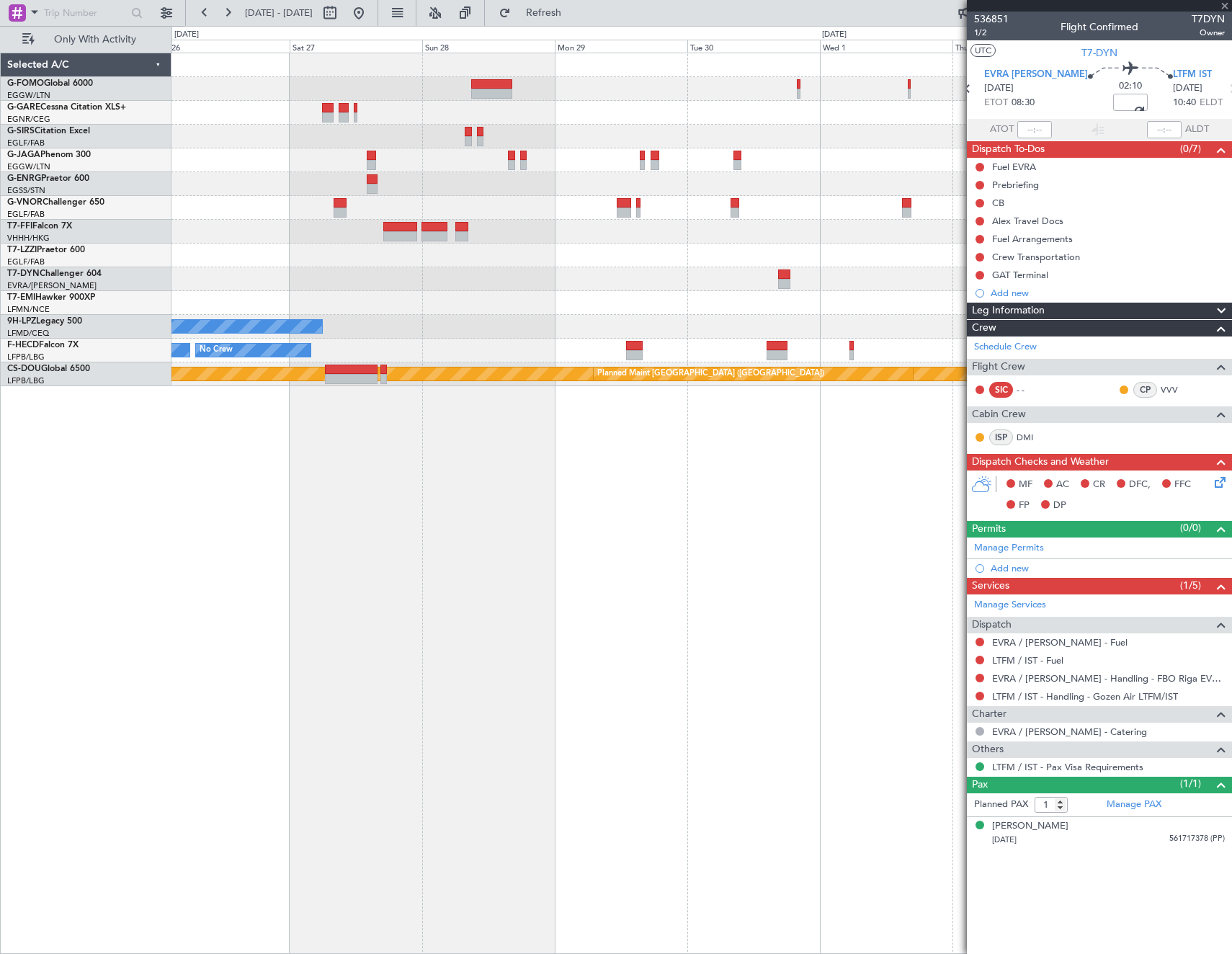
click at [382, 242] on div at bounding box center [701, 231] width 1060 height 23
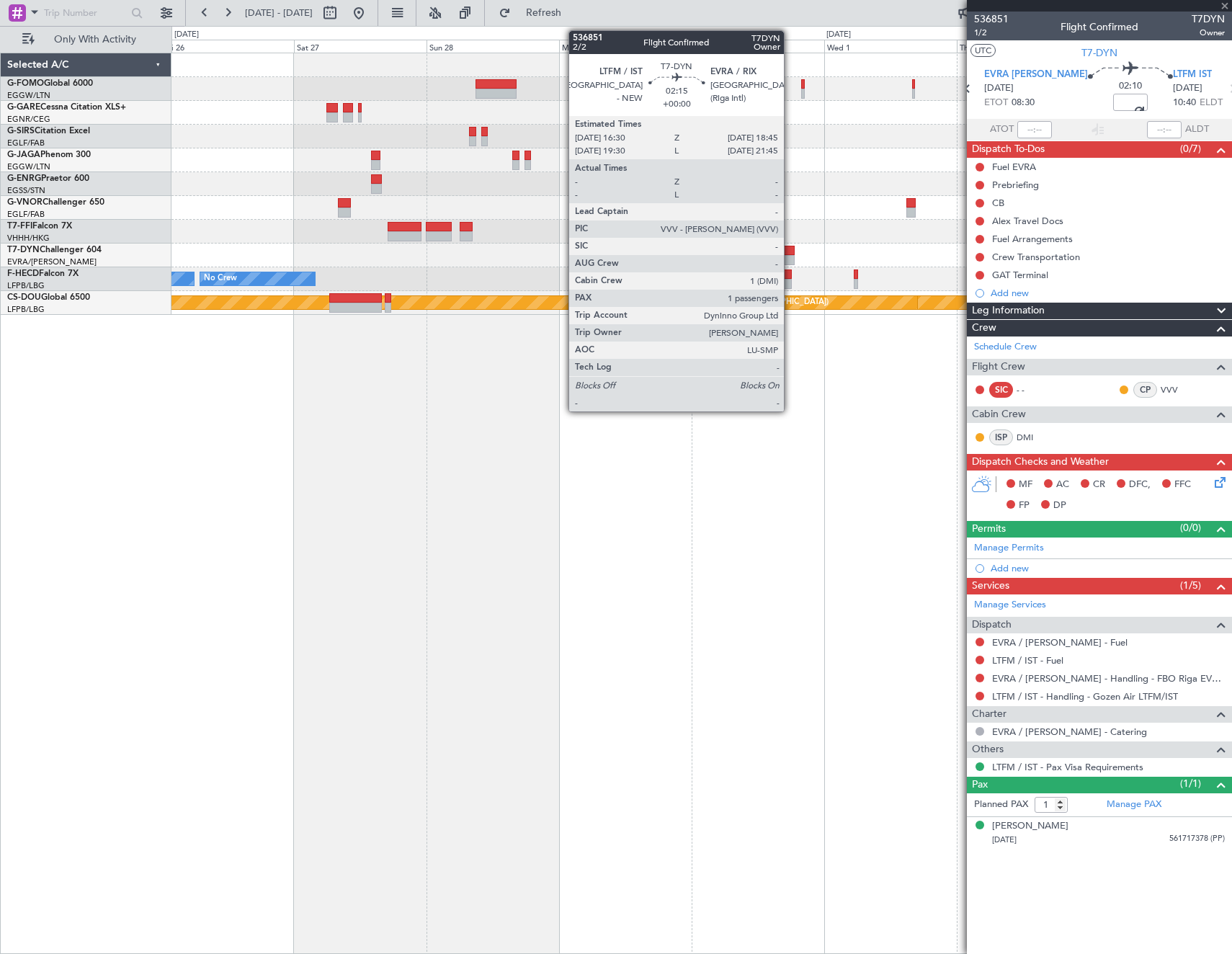
click at [790, 251] on div at bounding box center [788, 251] width 13 height 10
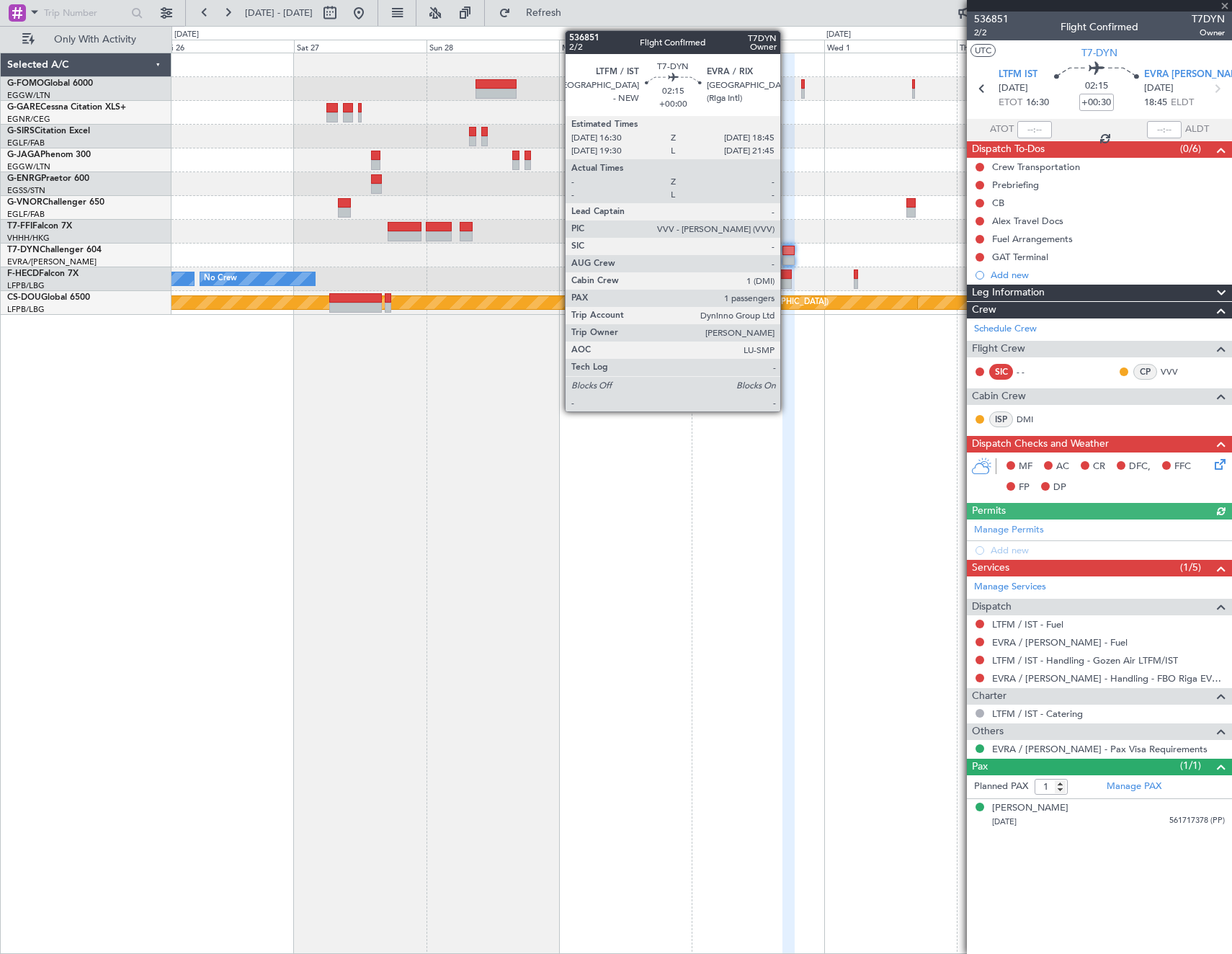
click at [787, 260] on div at bounding box center [788, 260] width 13 height 10
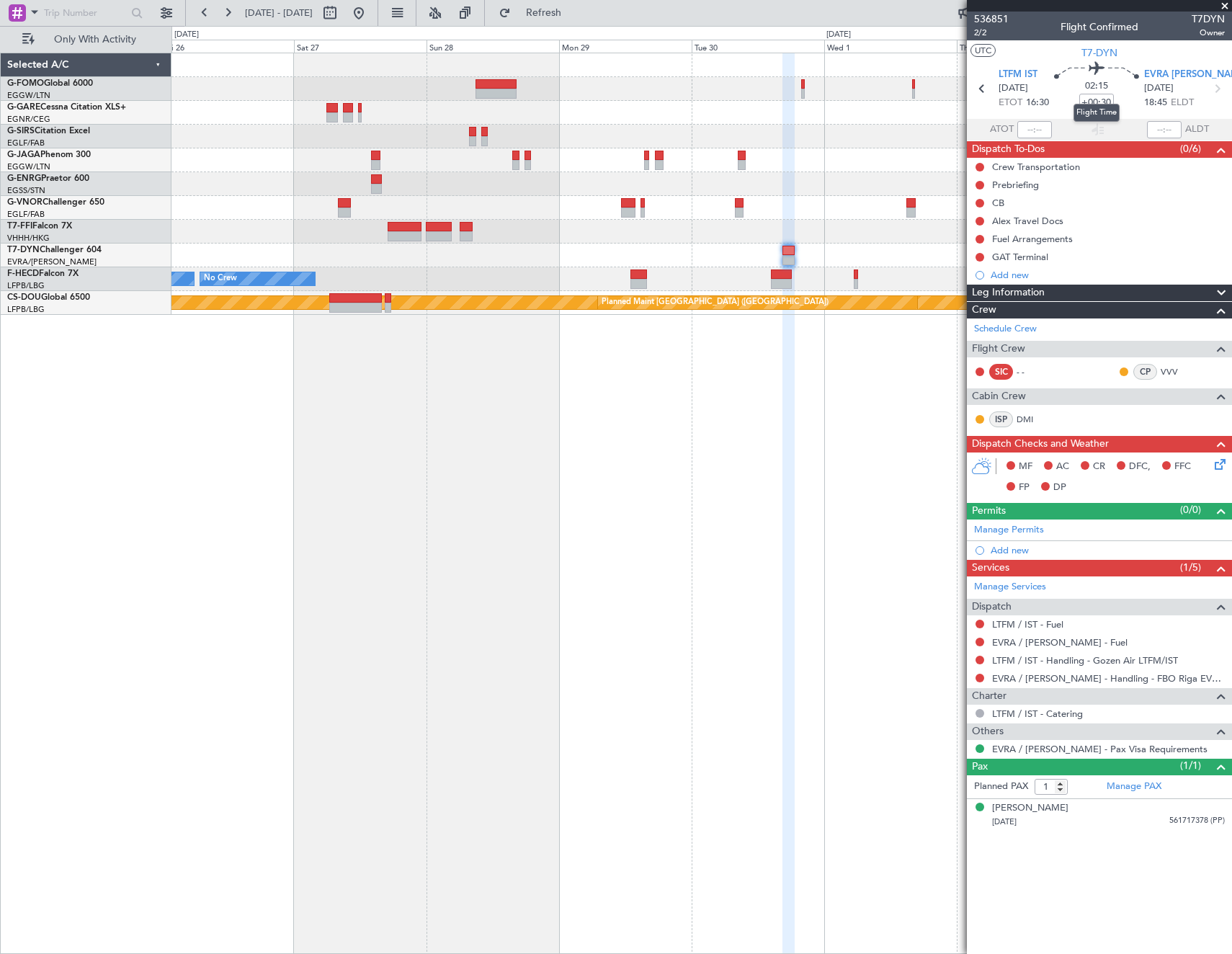
click at [1097, 101] on mat-tooltip-component "Flight Time" at bounding box center [1096, 113] width 67 height 38
click at [1104, 102] on mat-tooltip-component "Flight Time" at bounding box center [1096, 113] width 67 height 38
click at [1099, 105] on input "+00:30" at bounding box center [1097, 102] width 35 height 17
click at [1109, 871] on article "536851 2/2 Flight Confirmed T7DYN Owner UTC T7-DYN LTFM IST [DATE] ETOT 16:30 0…" at bounding box center [1099, 483] width 265 height 943
drag, startPoint x: 1030, startPoint y: 47, endPoint x: 943, endPoint y: 70, distance: 90.0
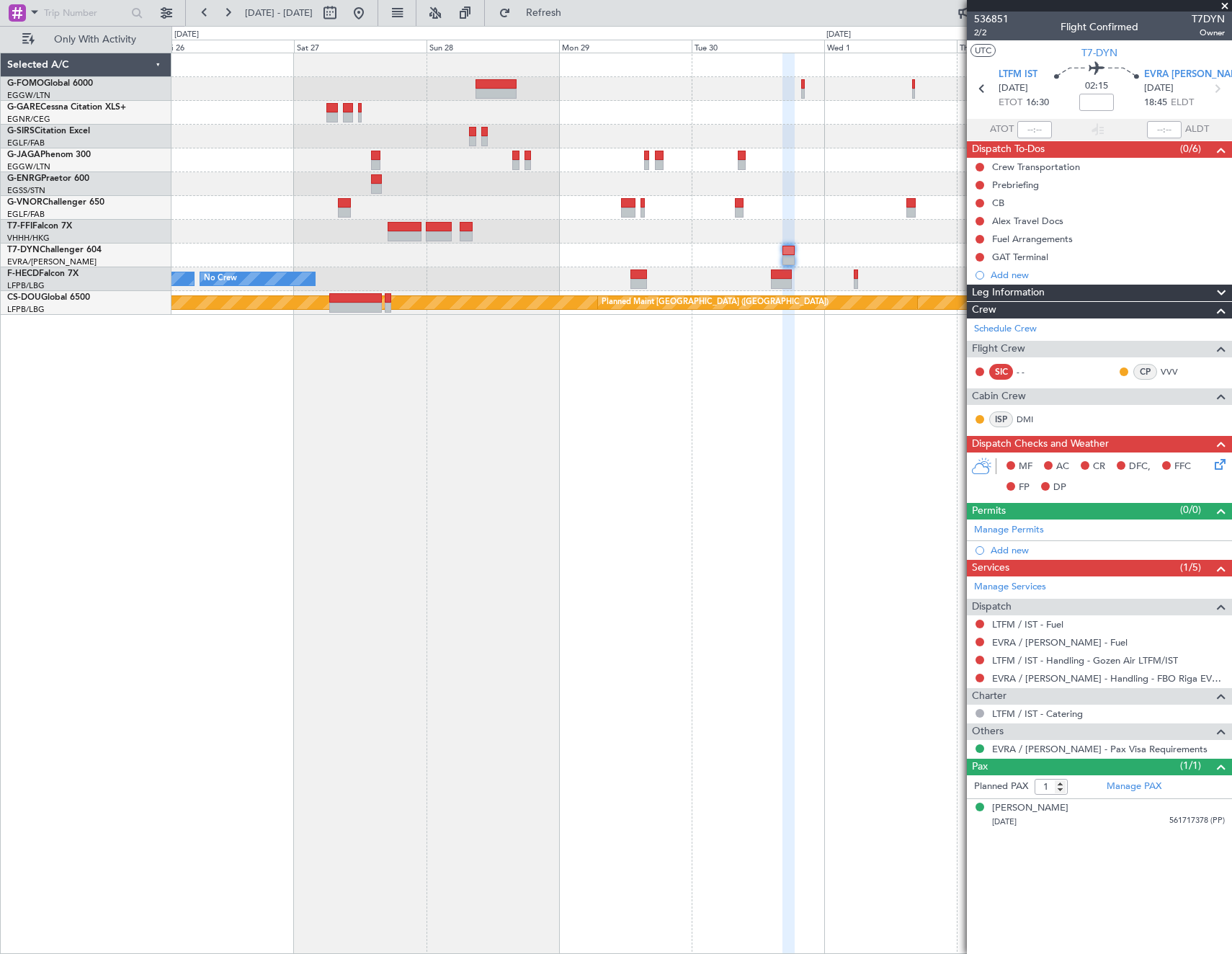
click at [1030, 47] on section "UTC T7-DYN" at bounding box center [1099, 51] width 265 height 22
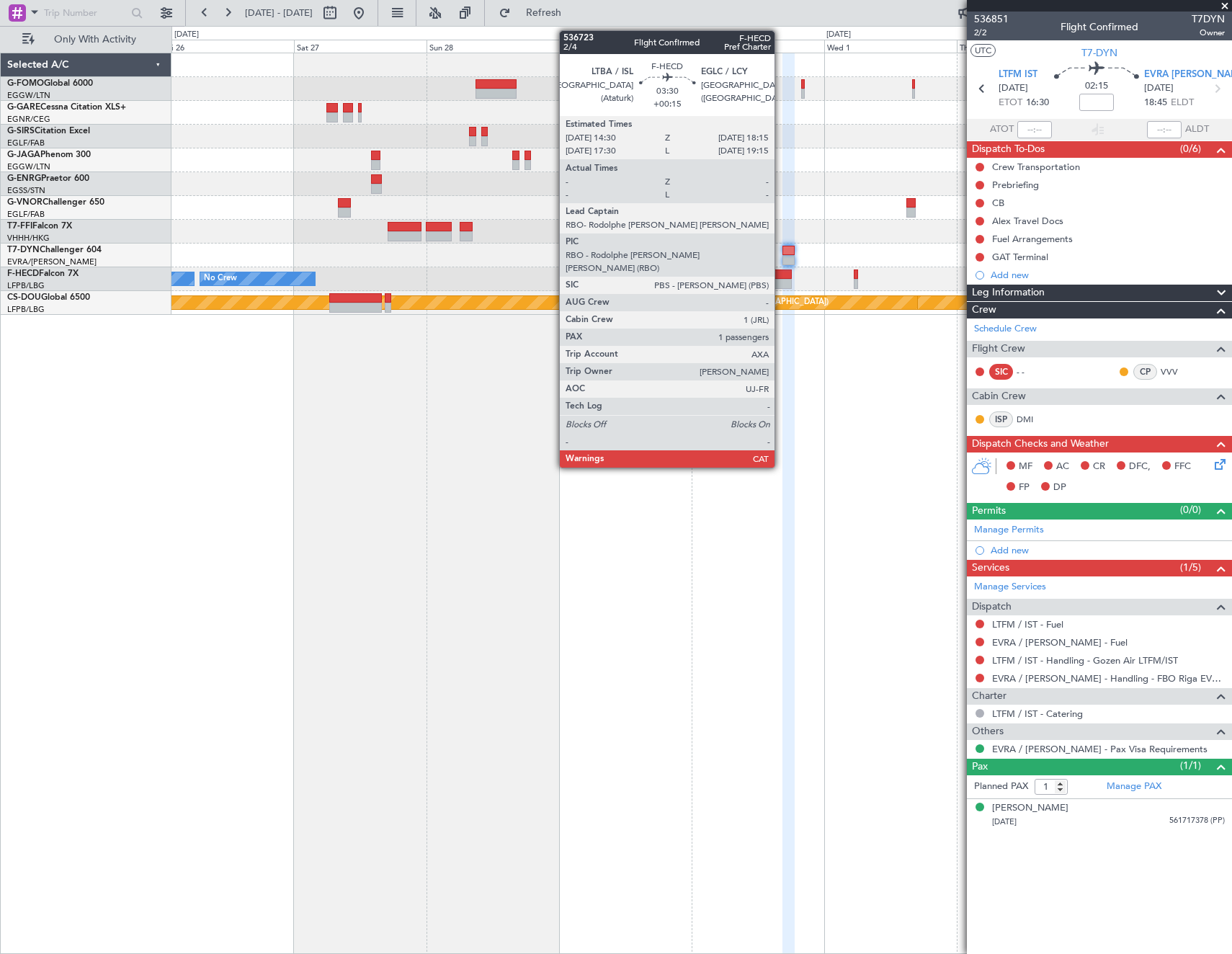
click at [781, 276] on div at bounding box center [781, 275] width 21 height 10
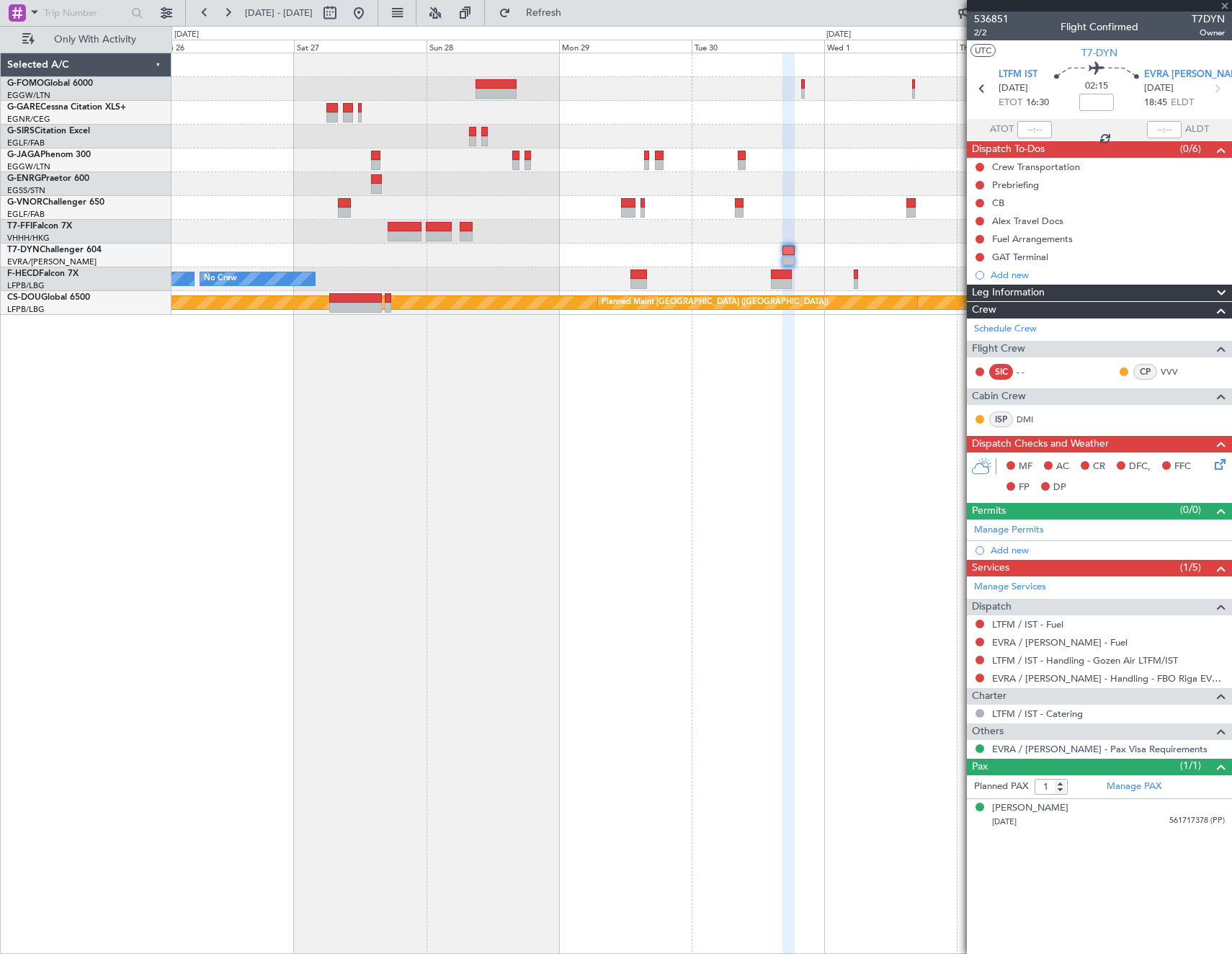
type input "+00:15"
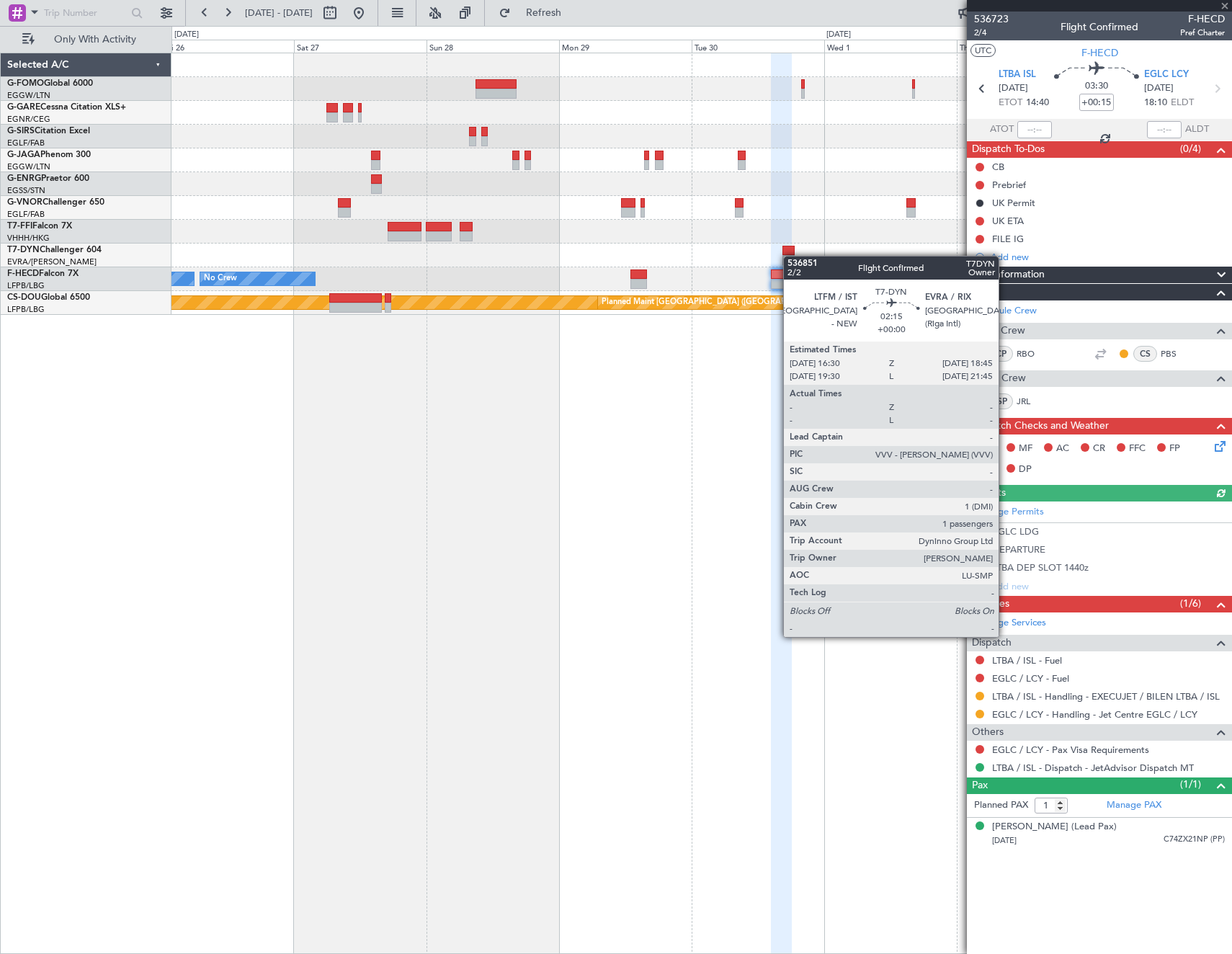
click at [790, 256] on div at bounding box center [788, 260] width 13 height 10
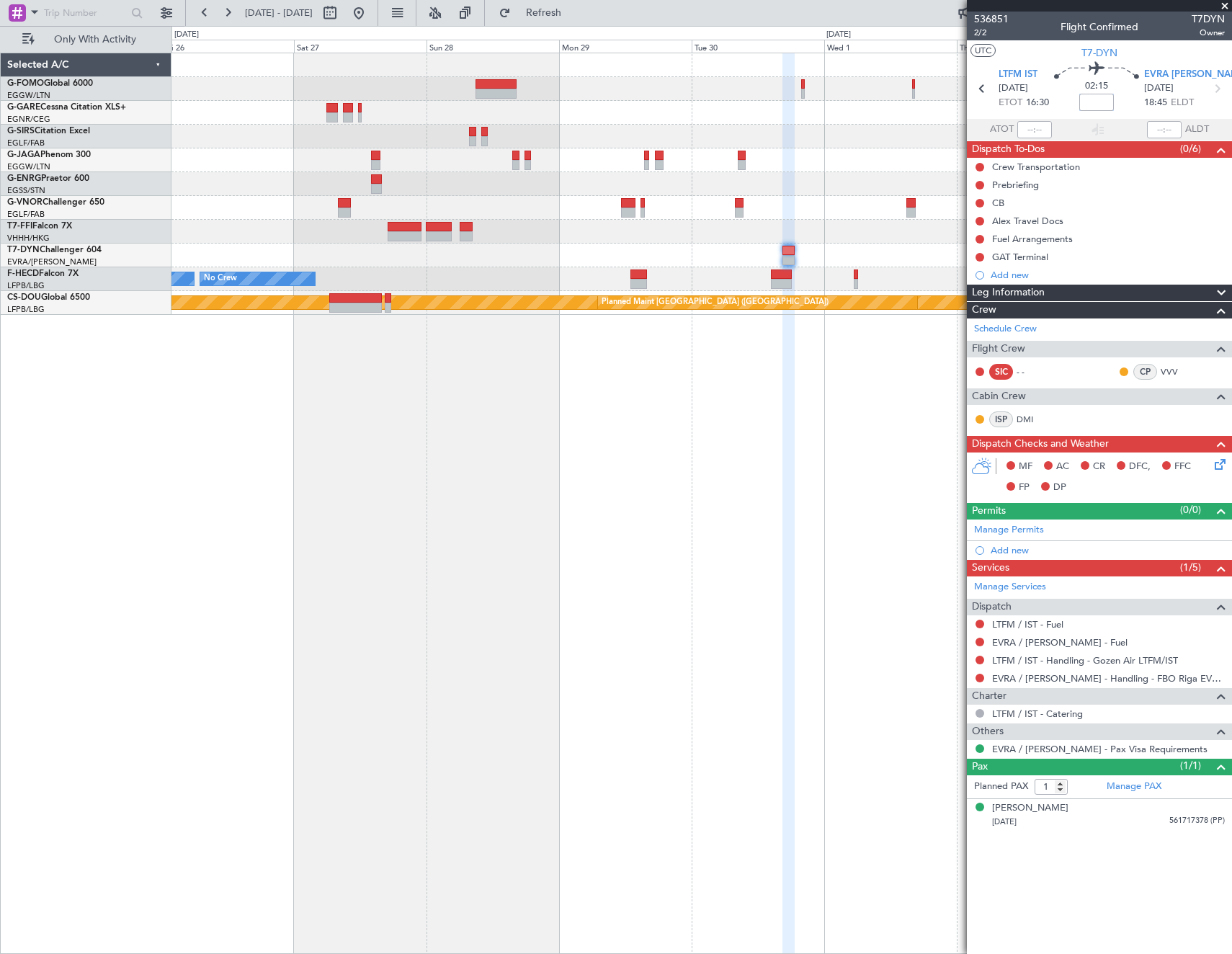
click at [1097, 104] on input at bounding box center [1097, 102] width 35 height 17
click at [1111, 899] on article "536851 2/2 Flight Confirmed T7DYN Owner UTC T7-DYN LTFM IST 30/09/2025 ETOT 16:…" at bounding box center [1099, 483] width 265 height 943
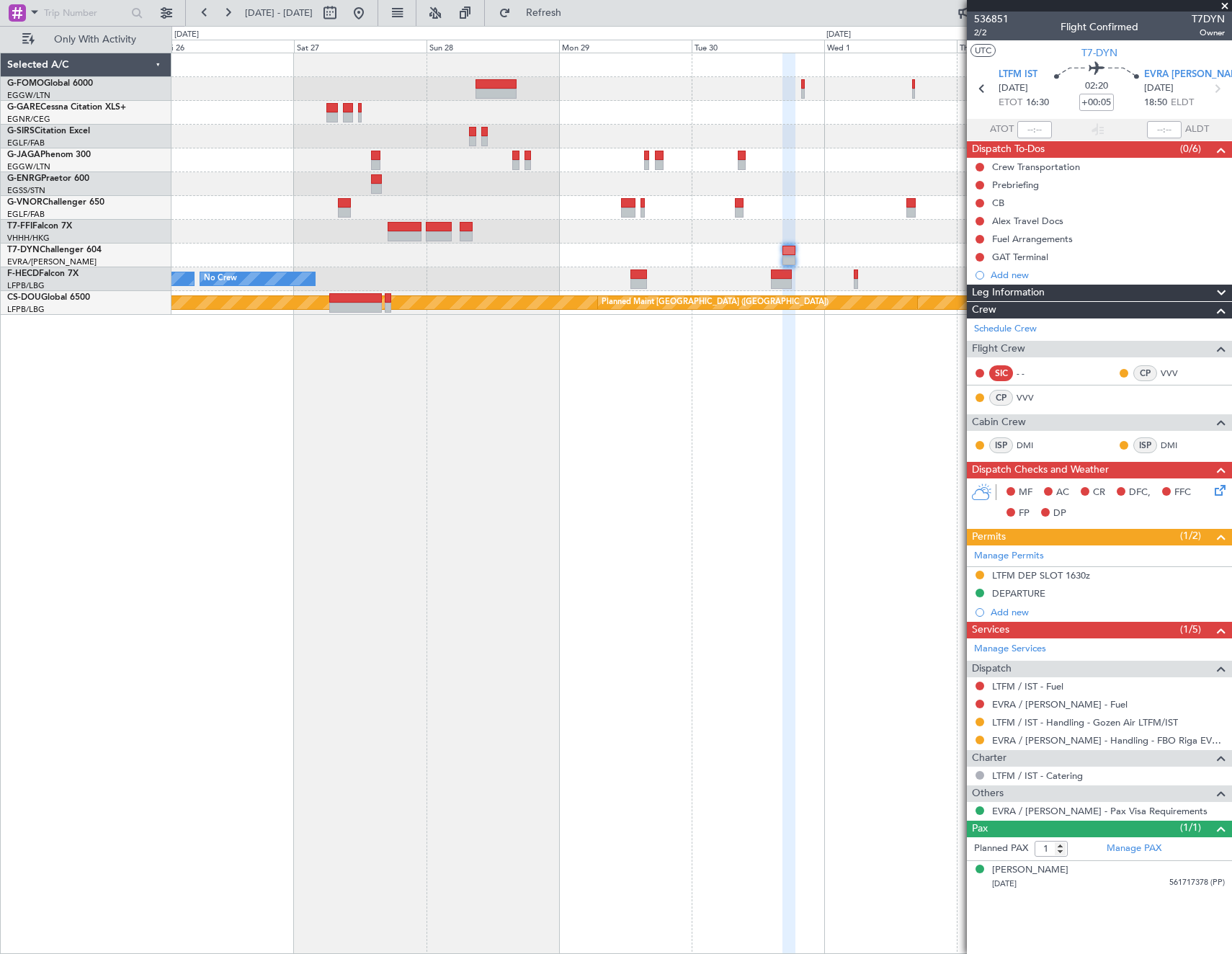
click at [1129, 481] on fb-app "26 Sep 2025 - 04 Oct 2025 Refresh Quick Links Only With Activity No Crew No Cre…" at bounding box center [616, 482] width 1232 height 944
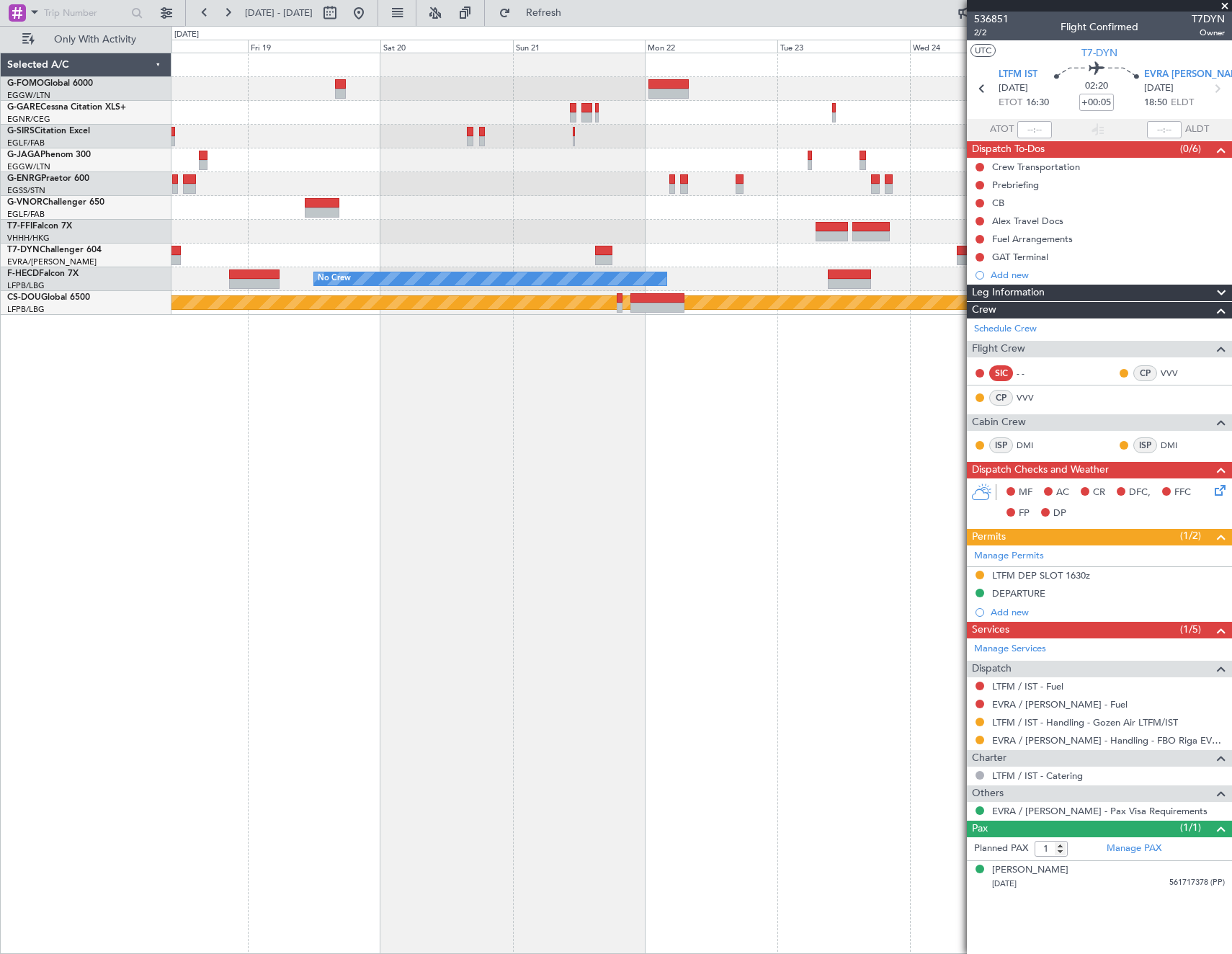
click at [878, 503] on div "No Crew No Crew No Crew Planned Maint London (Biggin Hill)" at bounding box center [702, 503] width 1060 height 901
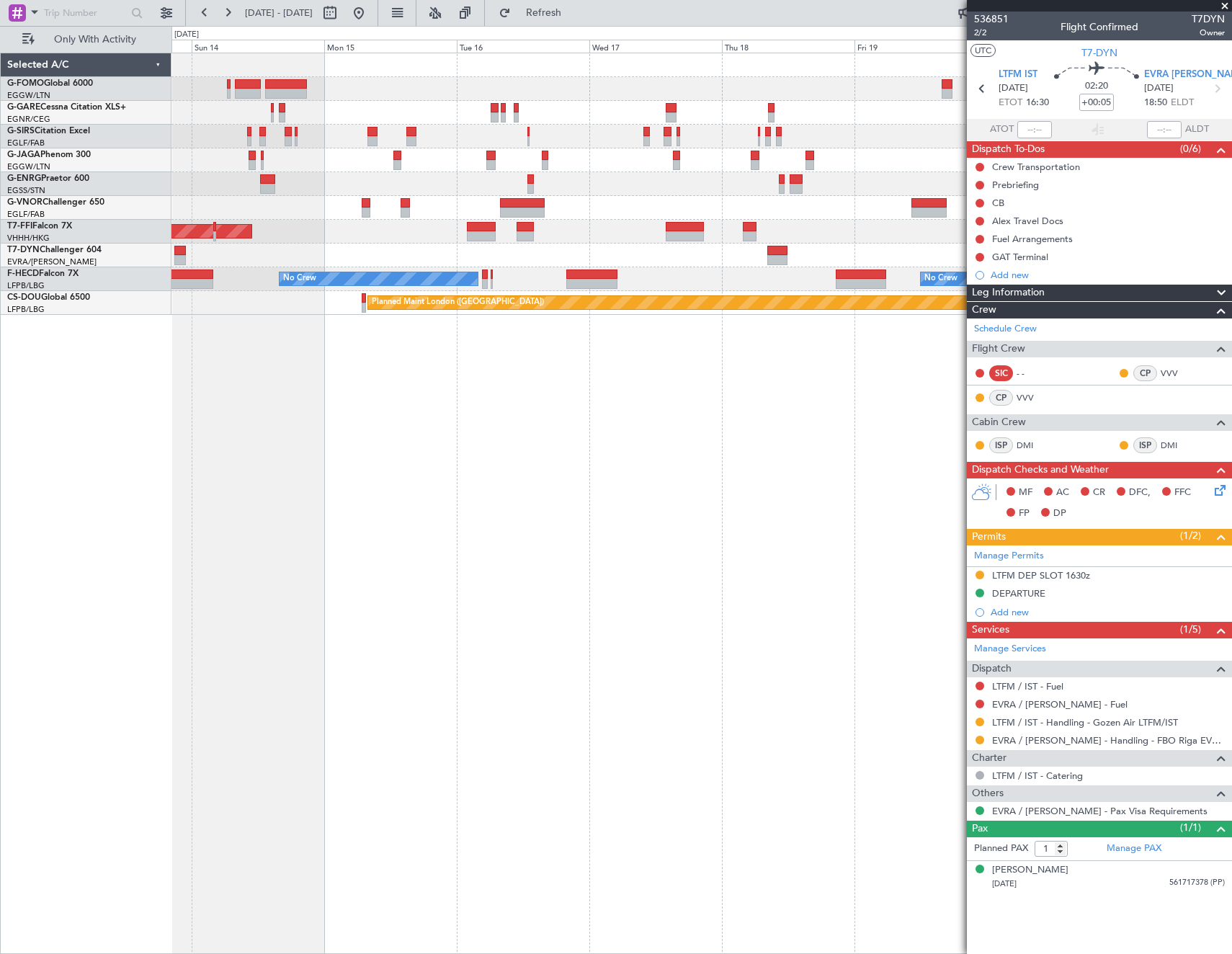
click at [1057, 503] on fb-app "26 Sep 2025 - 04 Oct 2025 Refresh Quick Links Only With Activity Planned Maint …" at bounding box center [616, 482] width 1232 height 944
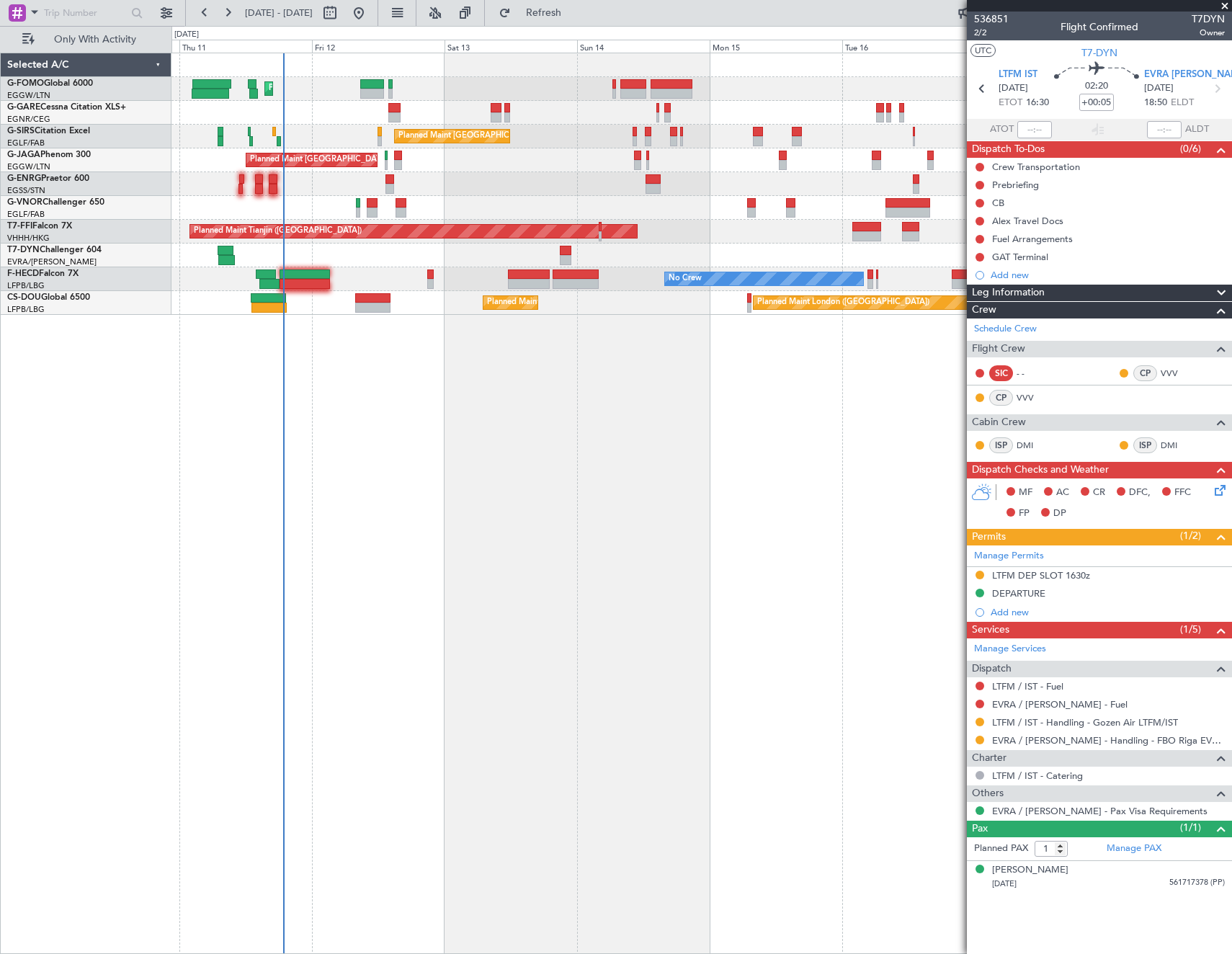
click at [811, 502] on div "Planned Maint London (Luton) Planned Maint London (Farnborough) AOG Maint Kembl…" at bounding box center [702, 503] width 1060 height 901
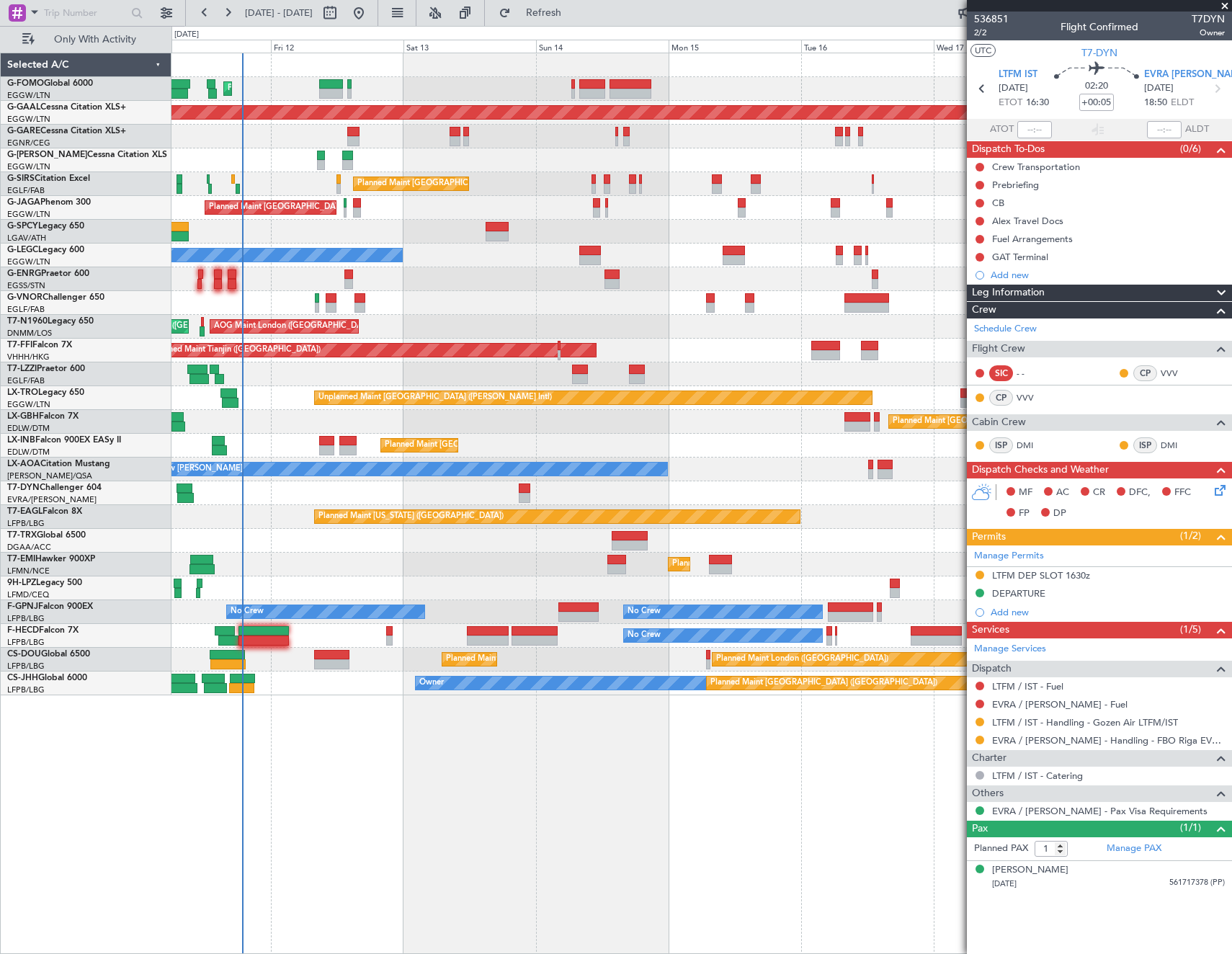
click at [820, 471] on div "No Crew [PERSON_NAME]" at bounding box center [701, 469] width 1060 height 23
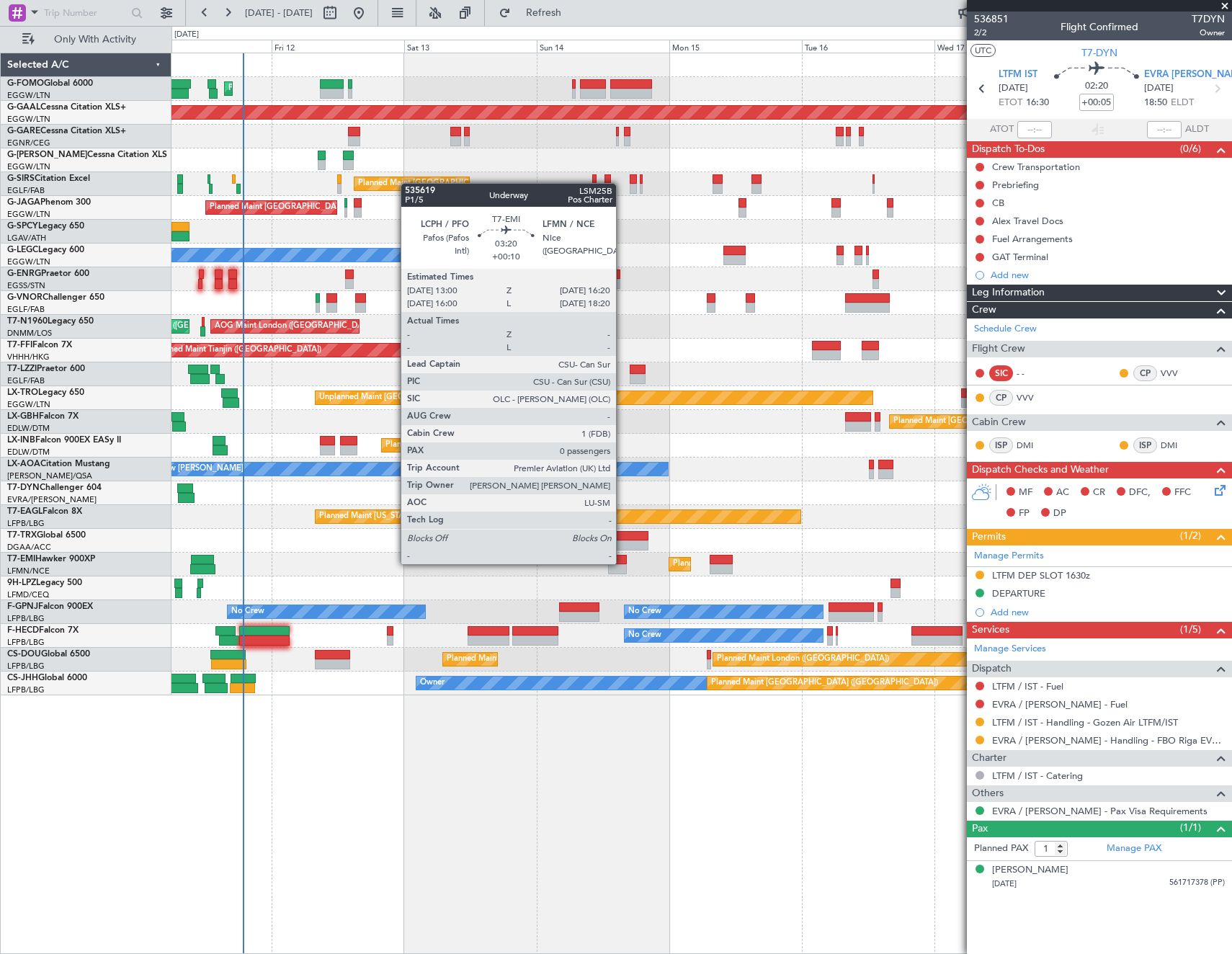
click at [623, 563] on div at bounding box center [618, 560] width 19 height 10
type input "+00:10"
type input "0"
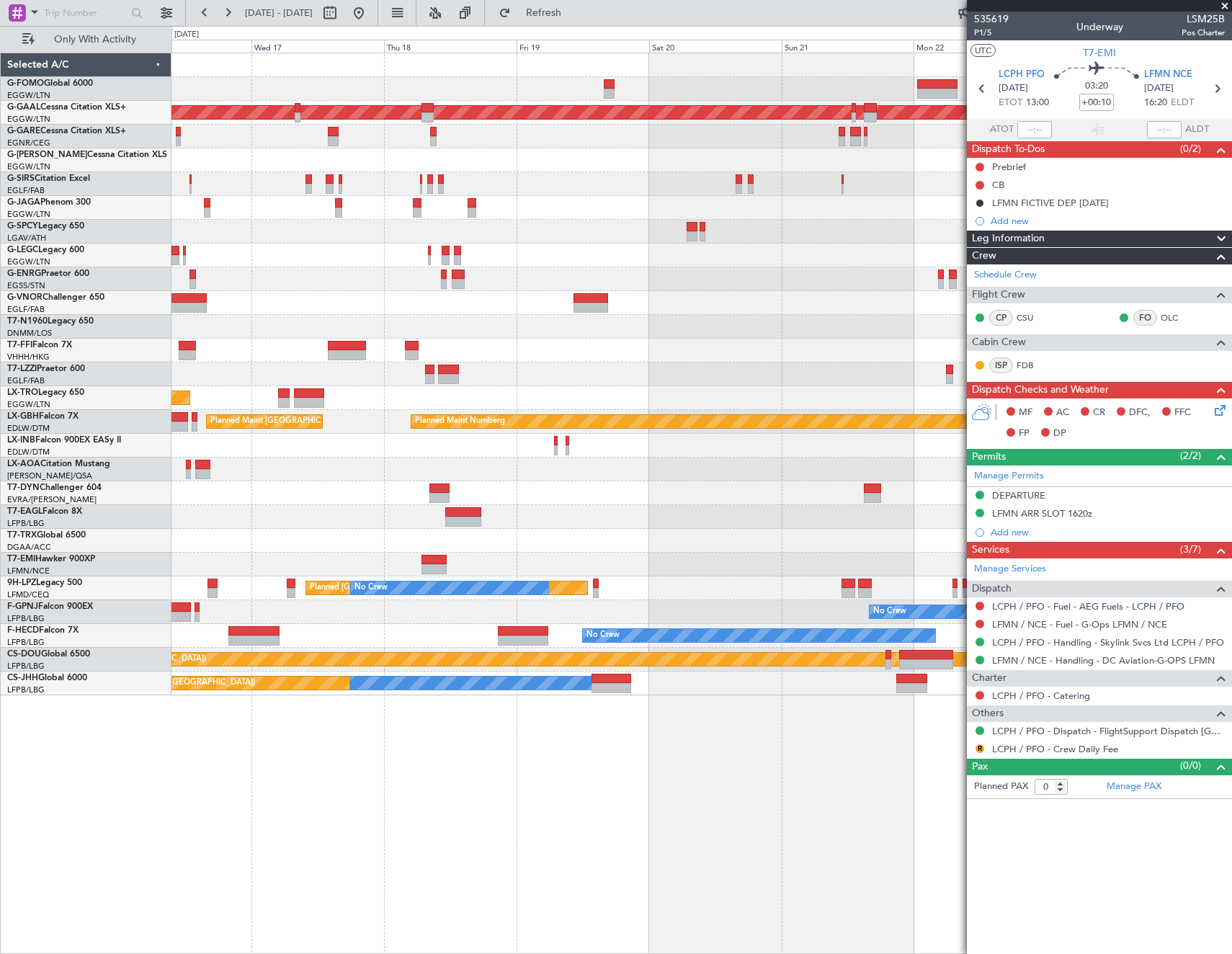
click at [180, 607] on div "Planned Maint Dusseldorf A/C Unavailable London (Luton) Planned Maint Tianjin (…" at bounding box center [701, 374] width 1060 height 642
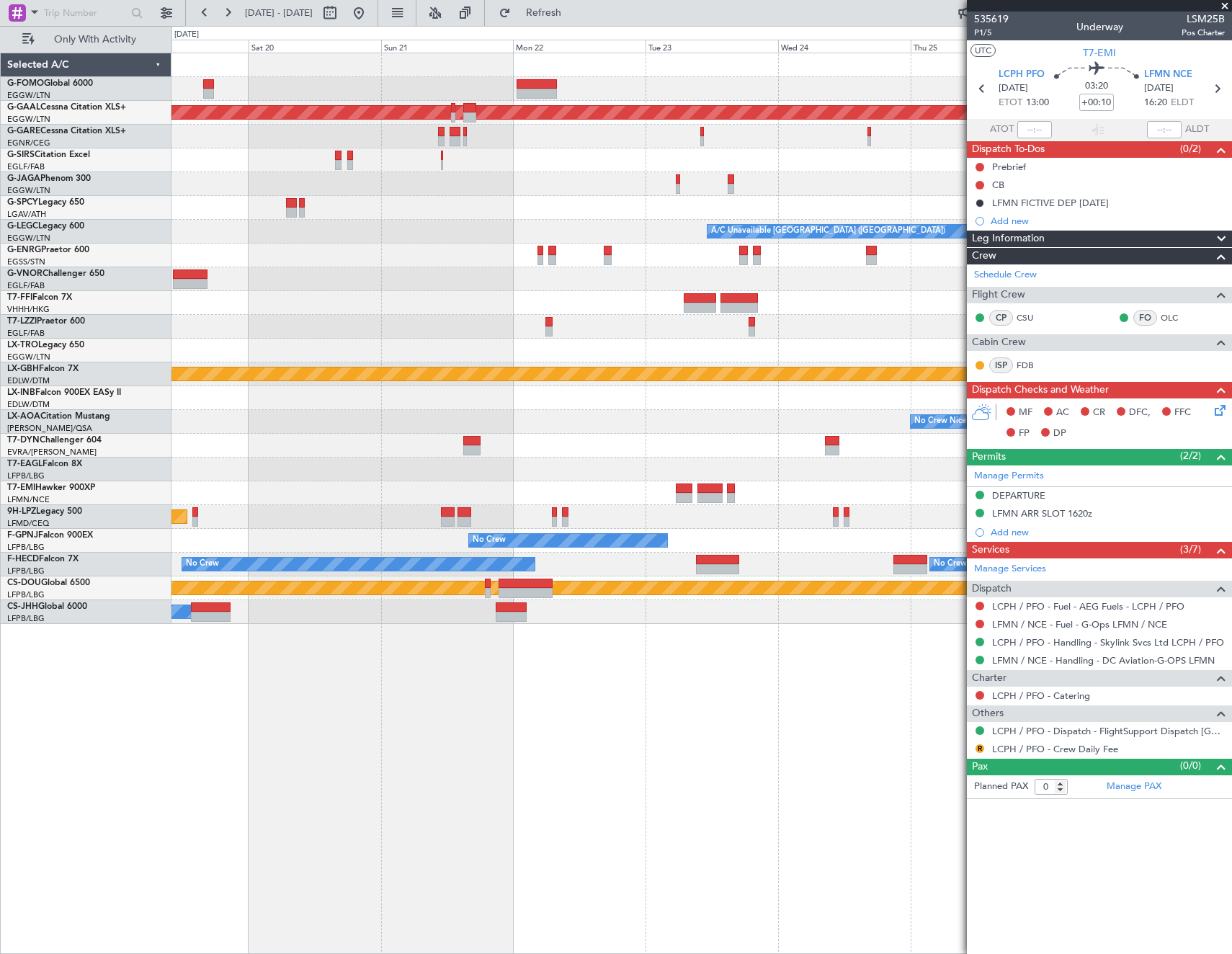
click at [305, 516] on div "Planned Maint Dusseldorf A/C Unavailable London (Luton) Planned Maint Nurnberg …" at bounding box center [701, 339] width 1060 height 571
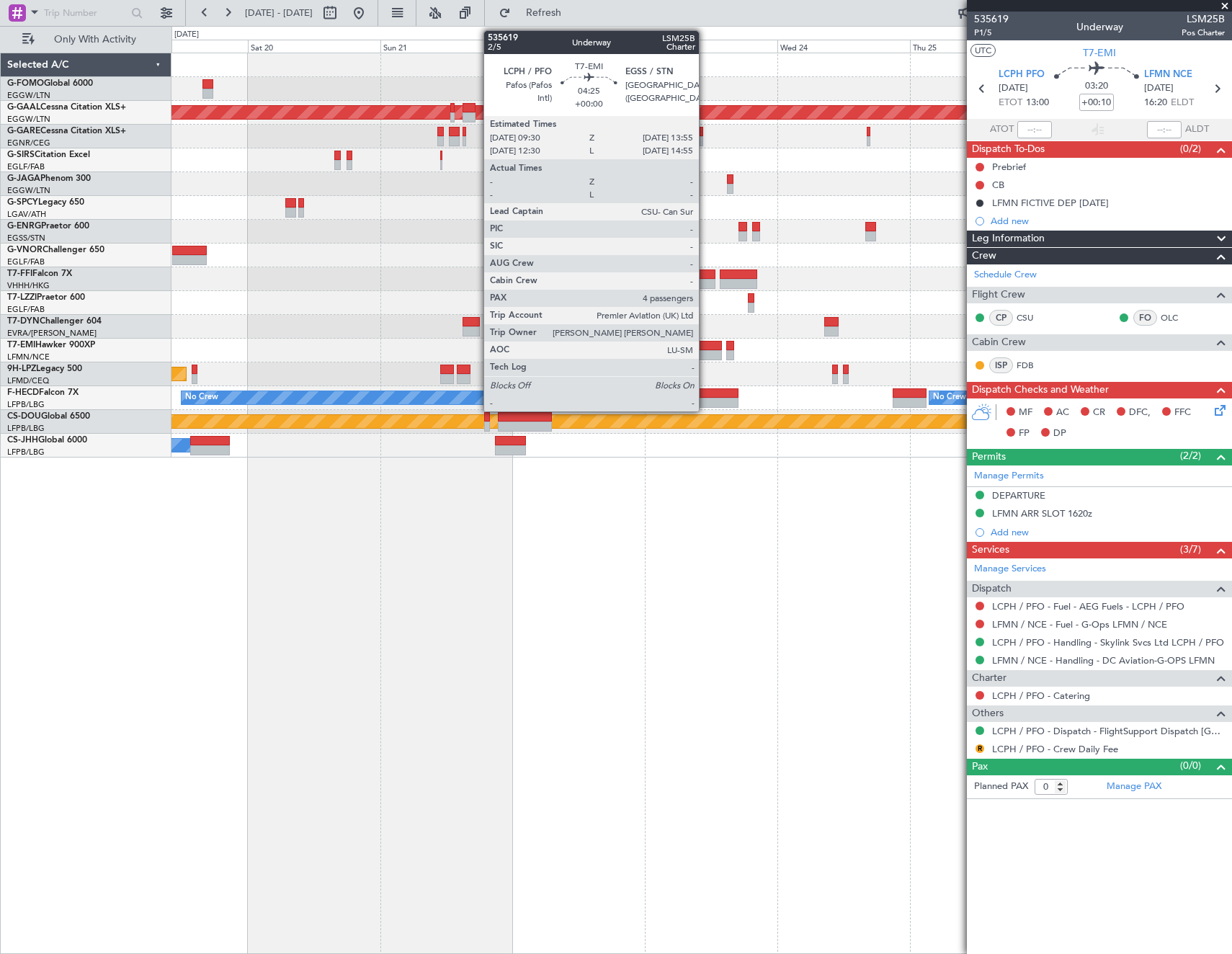
click at [705, 343] on div at bounding box center [709, 346] width 24 height 10
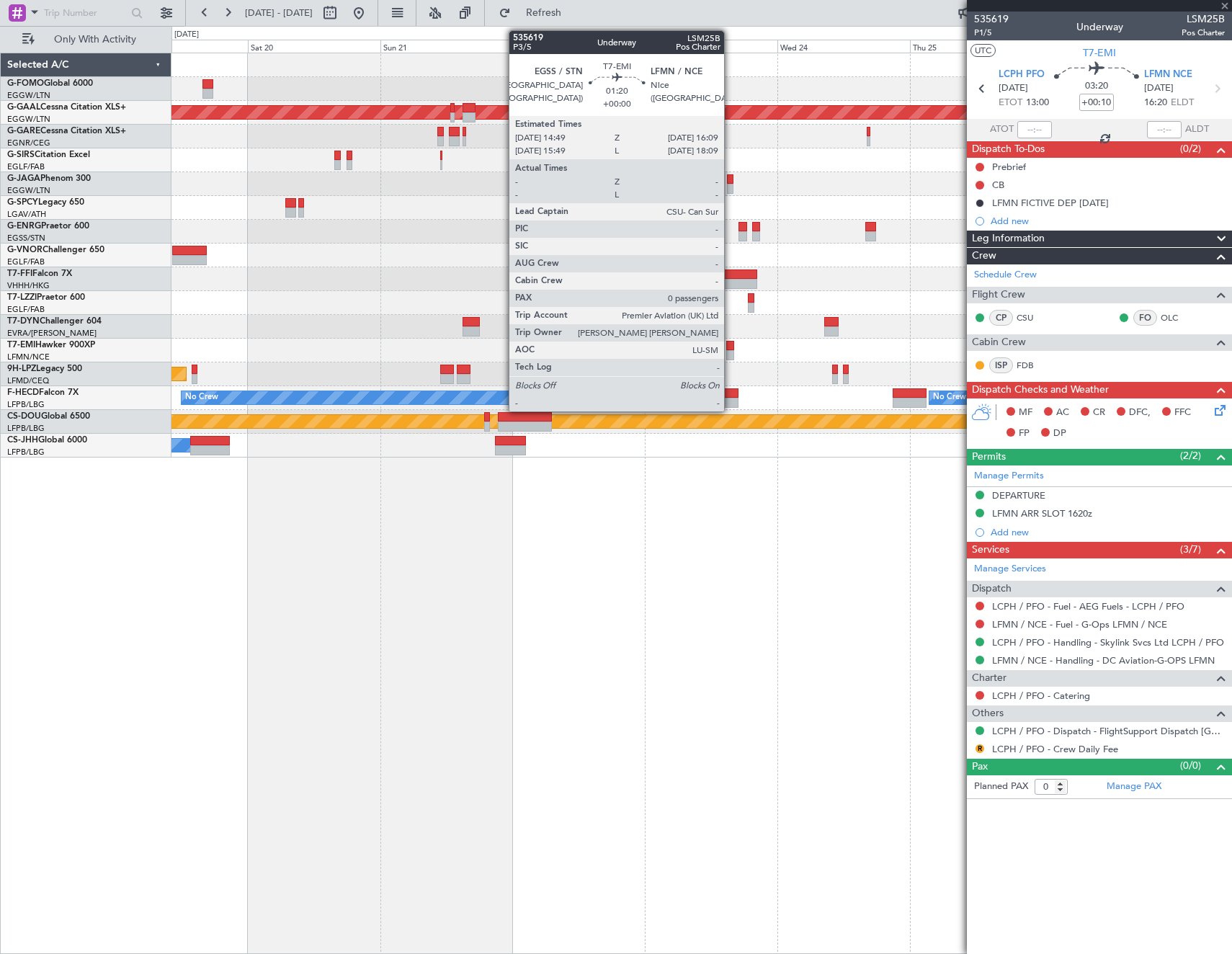
type input "4"
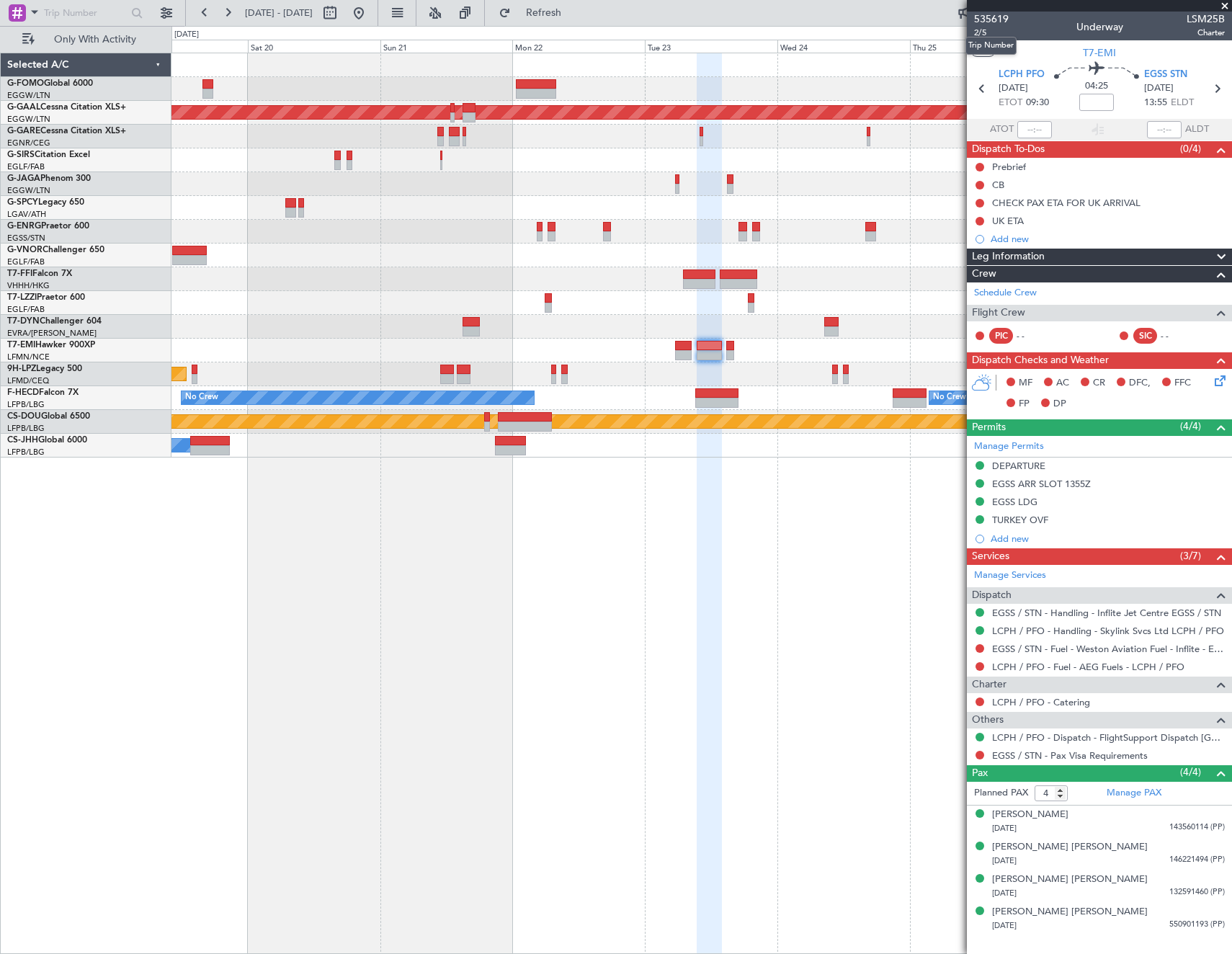
click at [982, 37] on div "Trip Number" at bounding box center [990, 45] width 51 height 18
click at [984, 32] on span "2/5" at bounding box center [991, 33] width 35 height 12
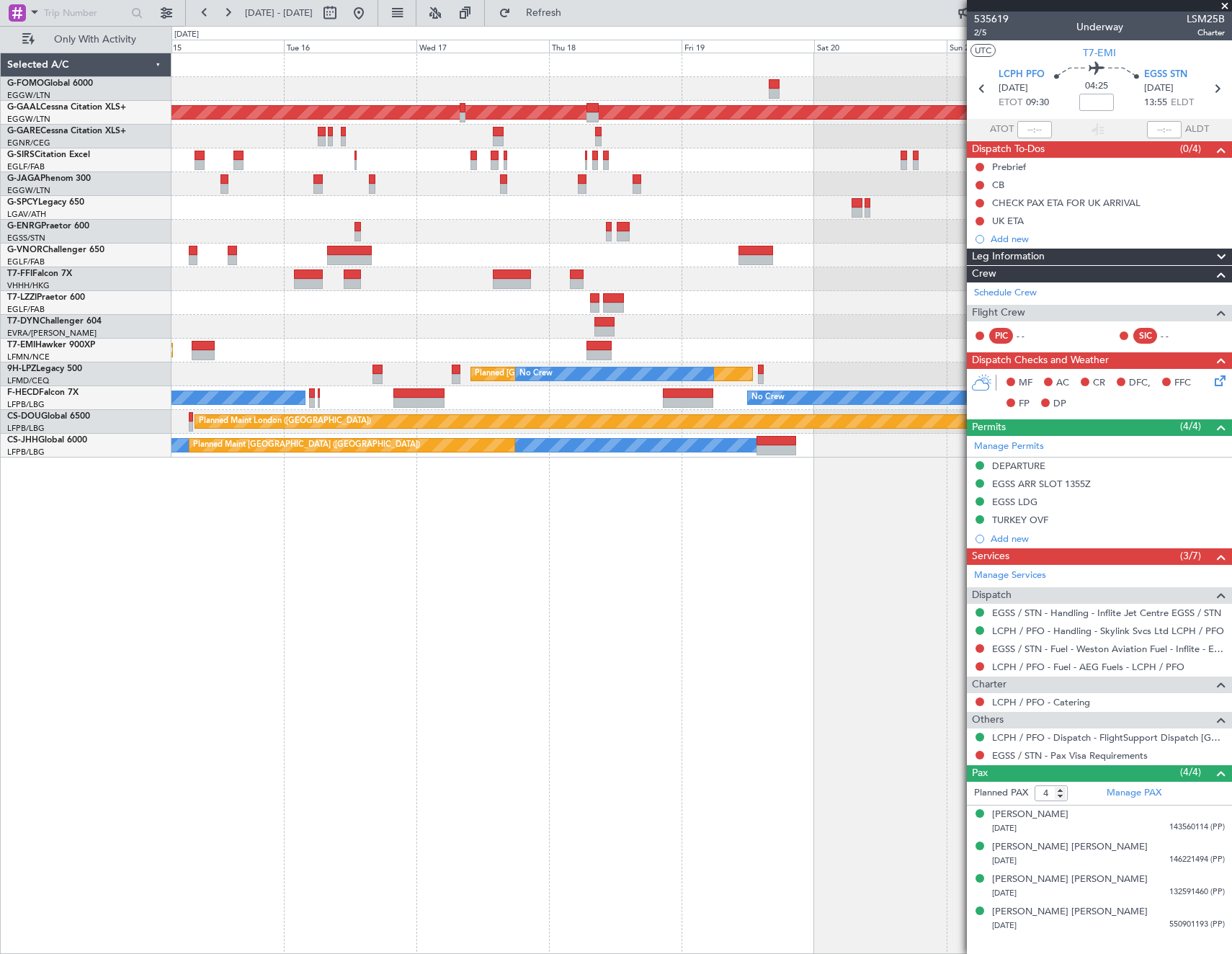
click at [1069, 249] on fb-app "19 Sep 2025 - 27 Sep 2025 Refresh Quick Links Only With Activity Planned Maint …" at bounding box center [616, 482] width 1232 height 944
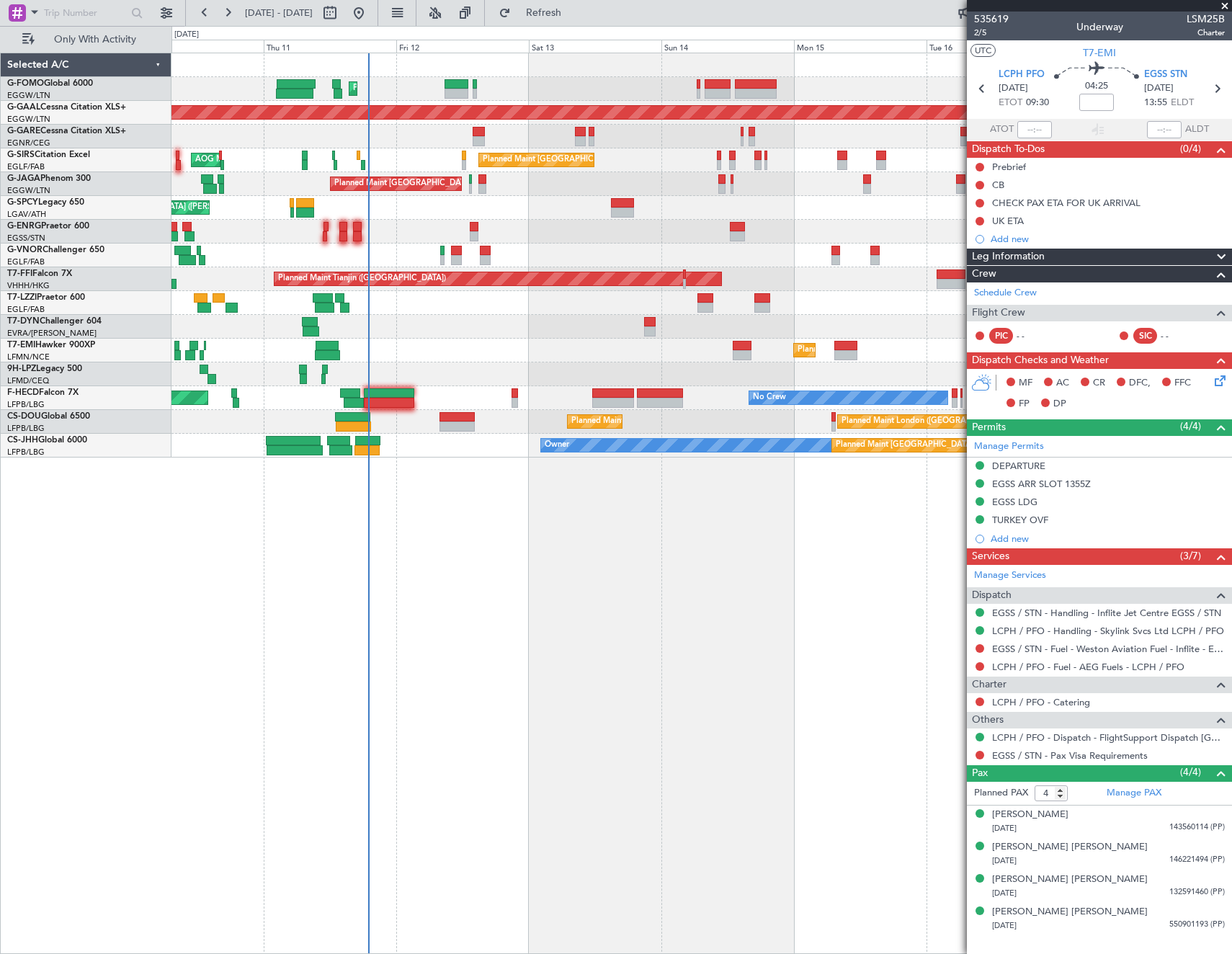
click at [859, 242] on div "Planned Maint London (Luton) Planned Maint Dusseldorf Unplanned Maint Chester P…" at bounding box center [701, 256] width 1060 height 405
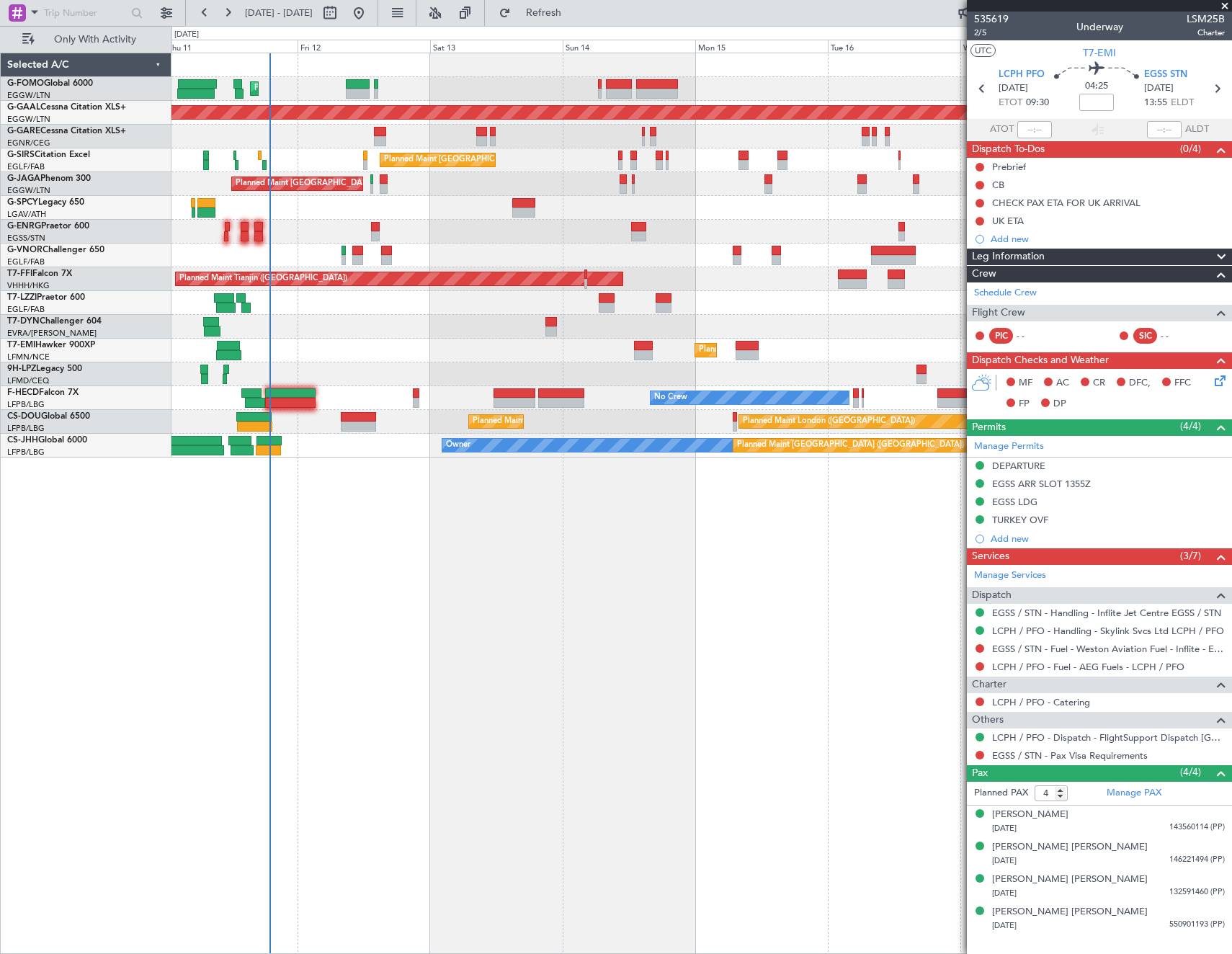
click at [675, 260] on div "Planned Maint [GEOGRAPHIC_DATA] ([GEOGRAPHIC_DATA])" at bounding box center [701, 255] width 1060 height 23
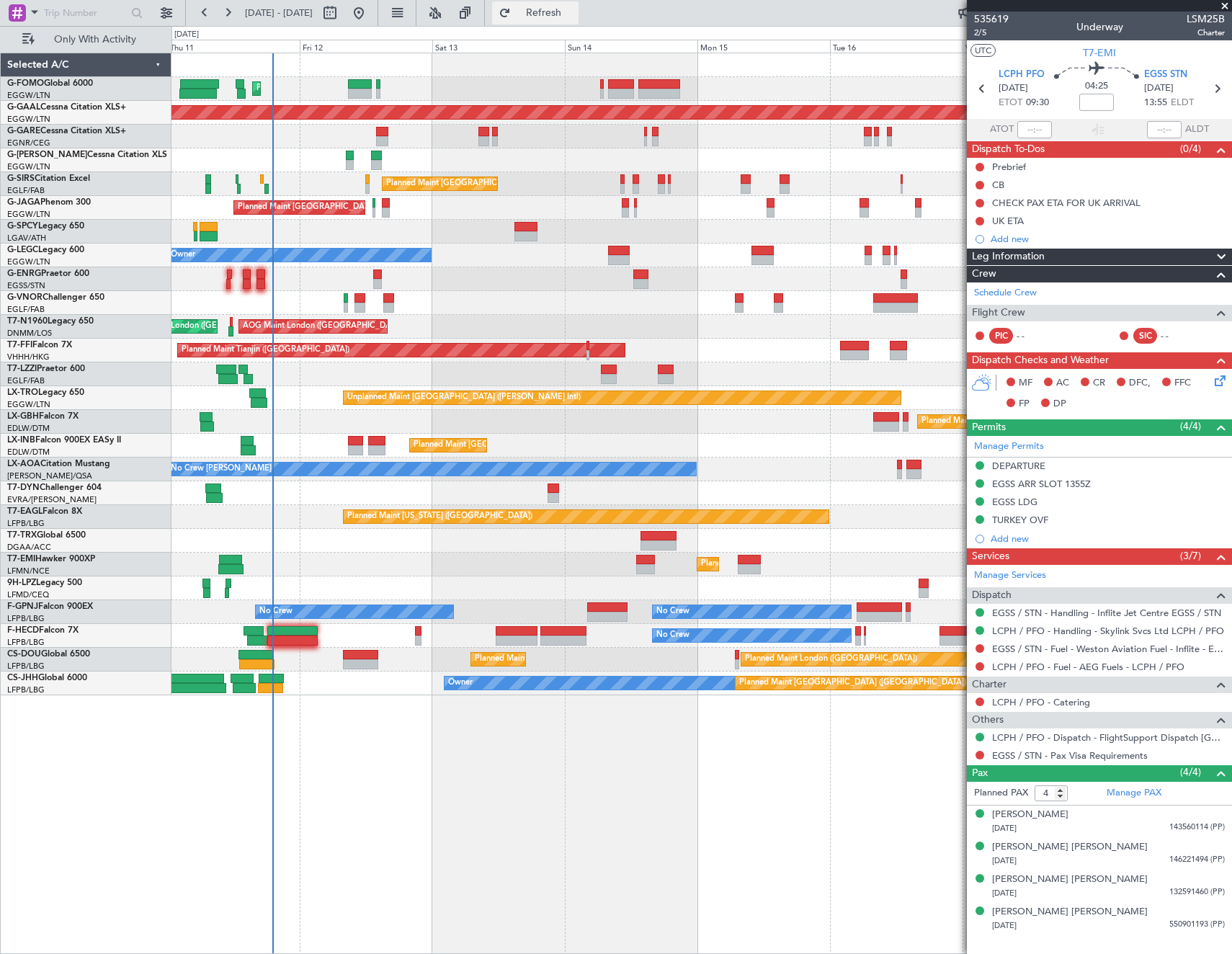
click at [574, 13] on span "Refresh" at bounding box center [544, 13] width 61 height 10
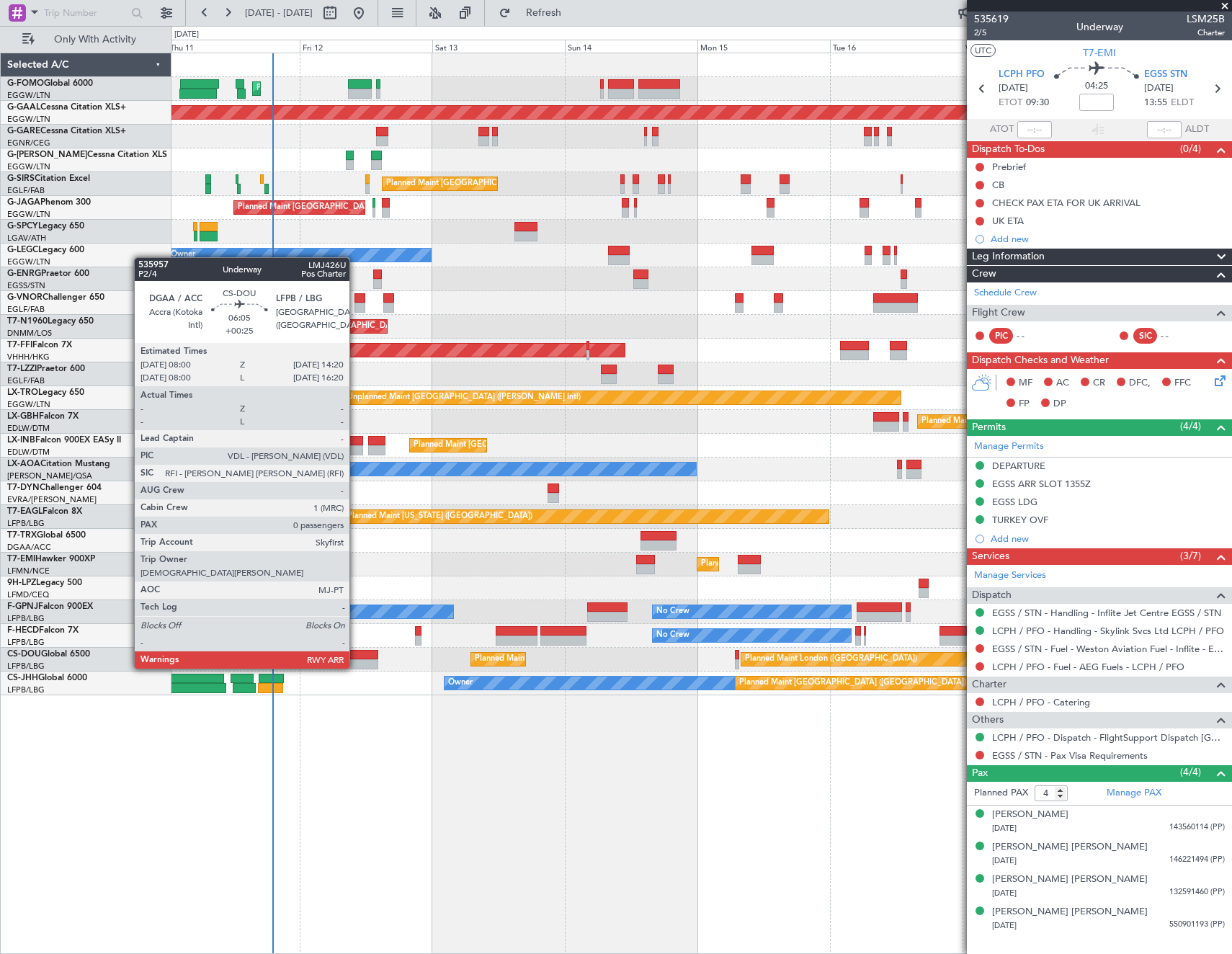
click at [356, 654] on div at bounding box center [360, 655] width 36 height 10
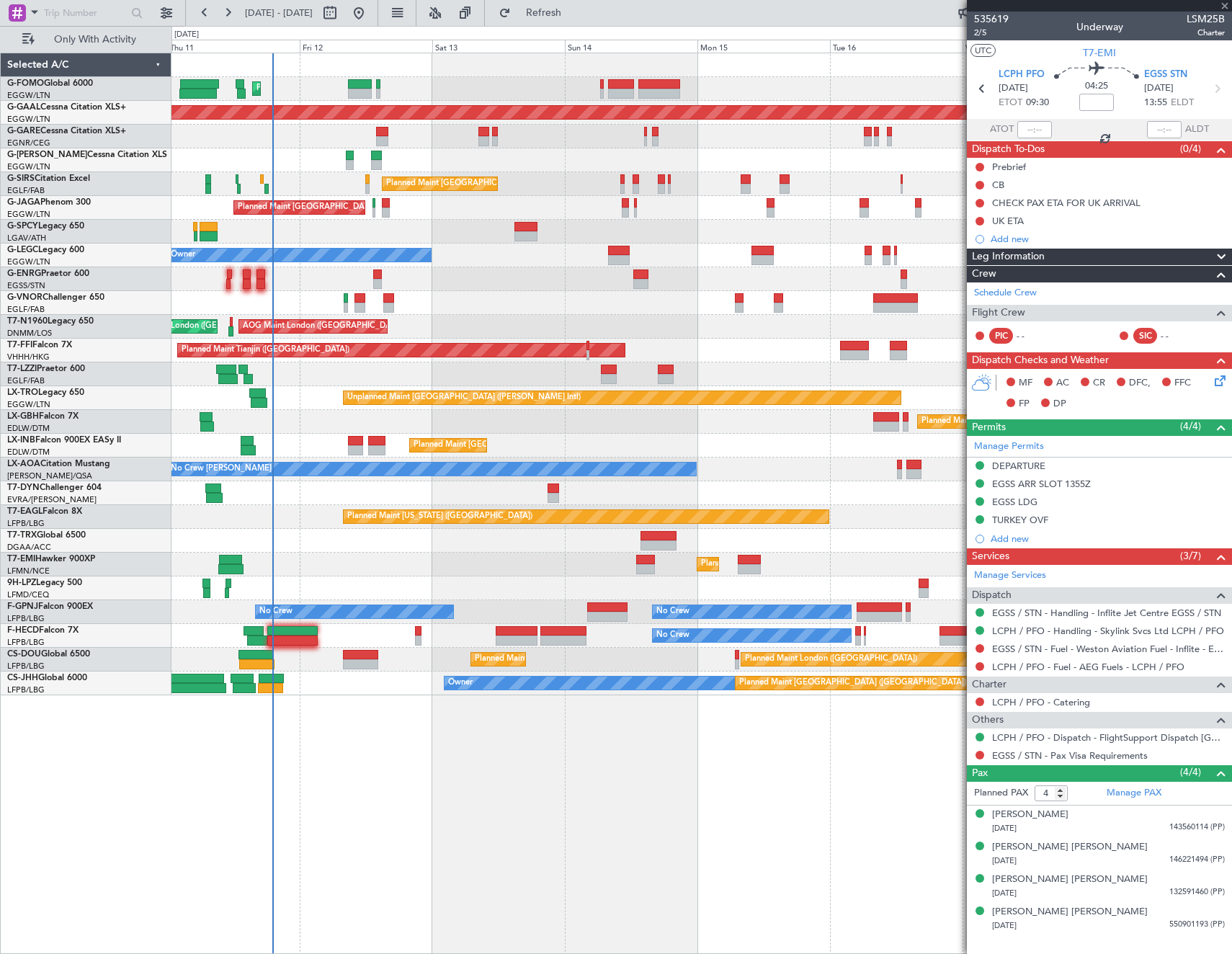
type input "+00:25"
type input "0"
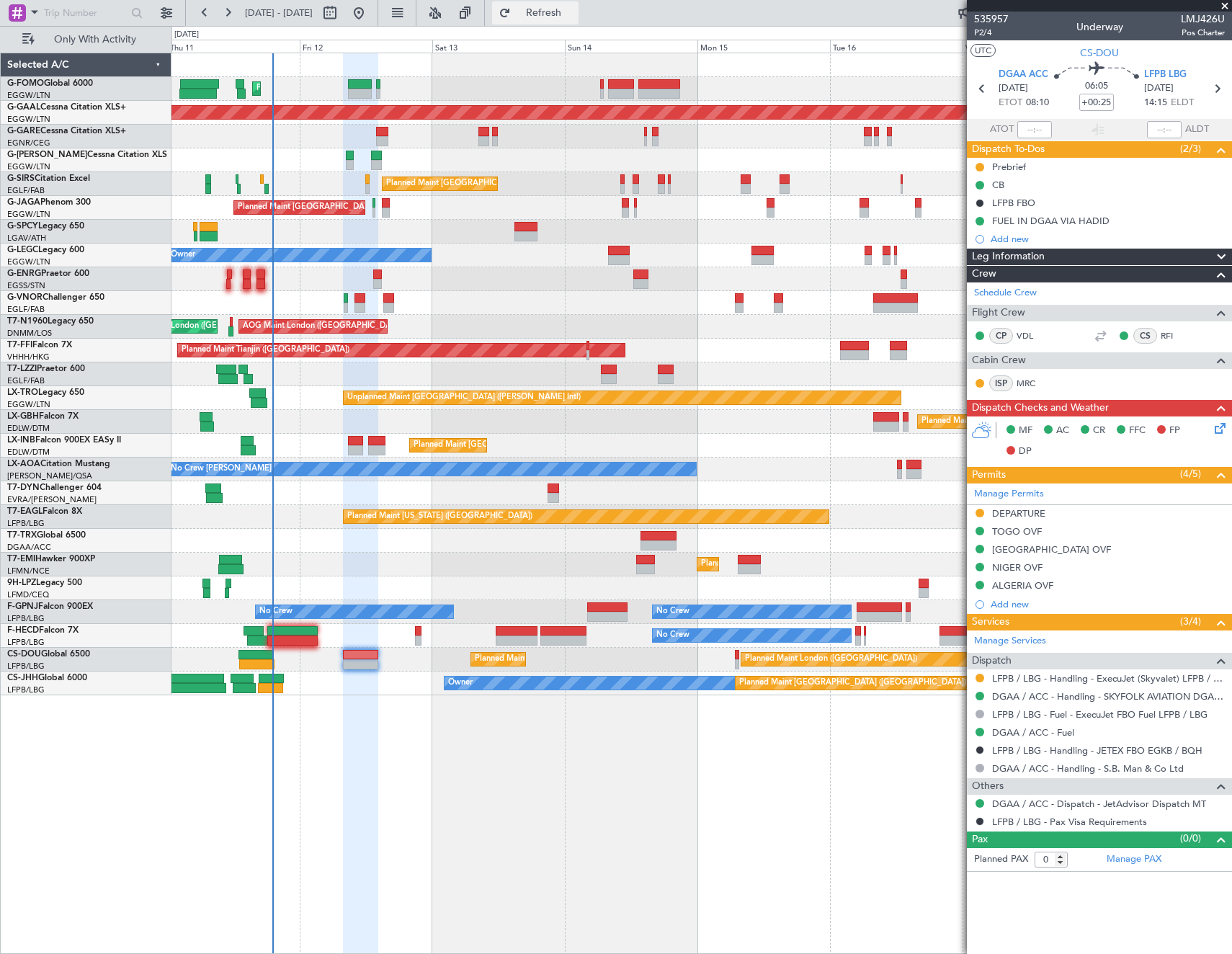
click at [574, 13] on span "Refresh" at bounding box center [544, 13] width 61 height 10
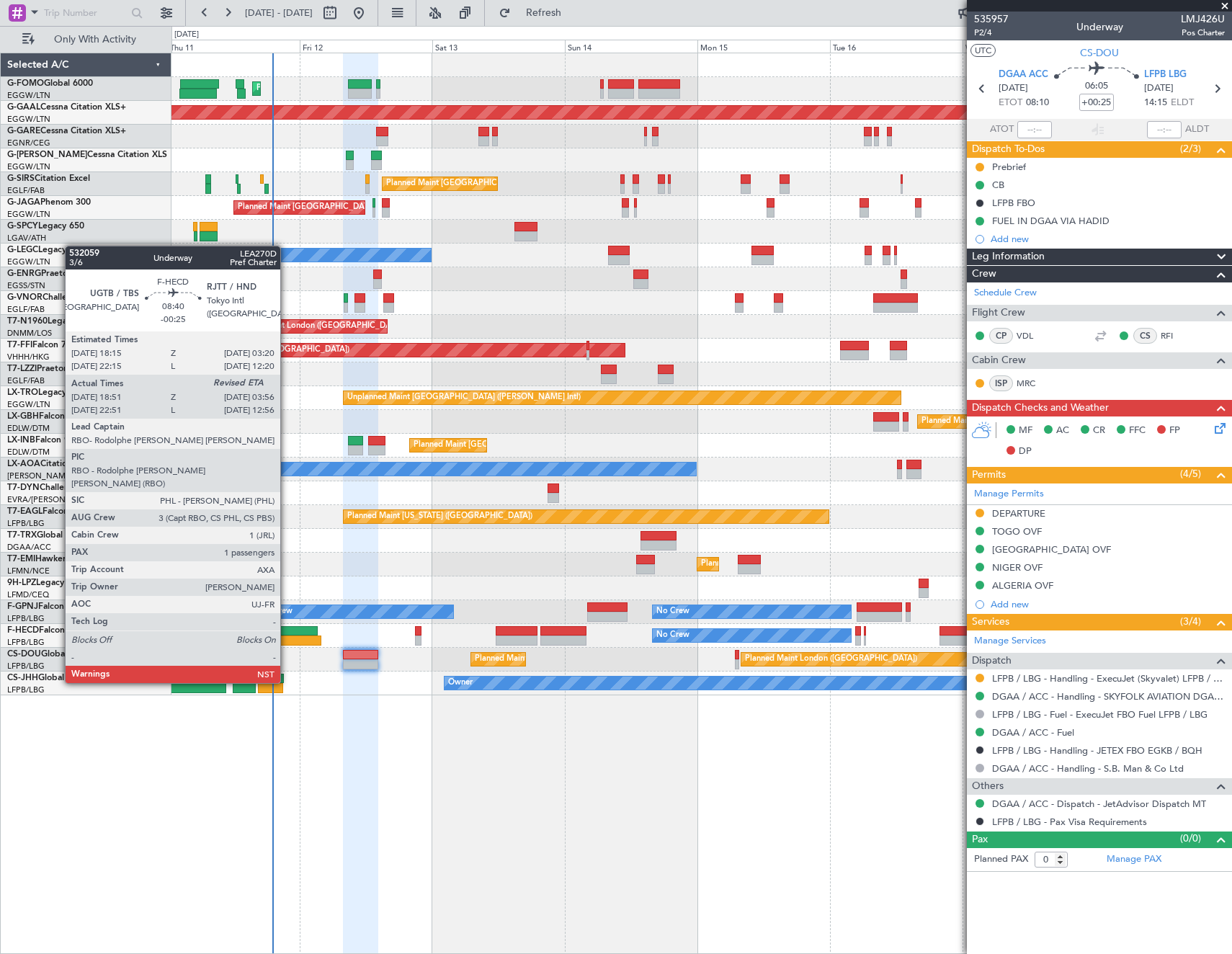
click at [287, 643] on div at bounding box center [295, 640] width 50 height 10
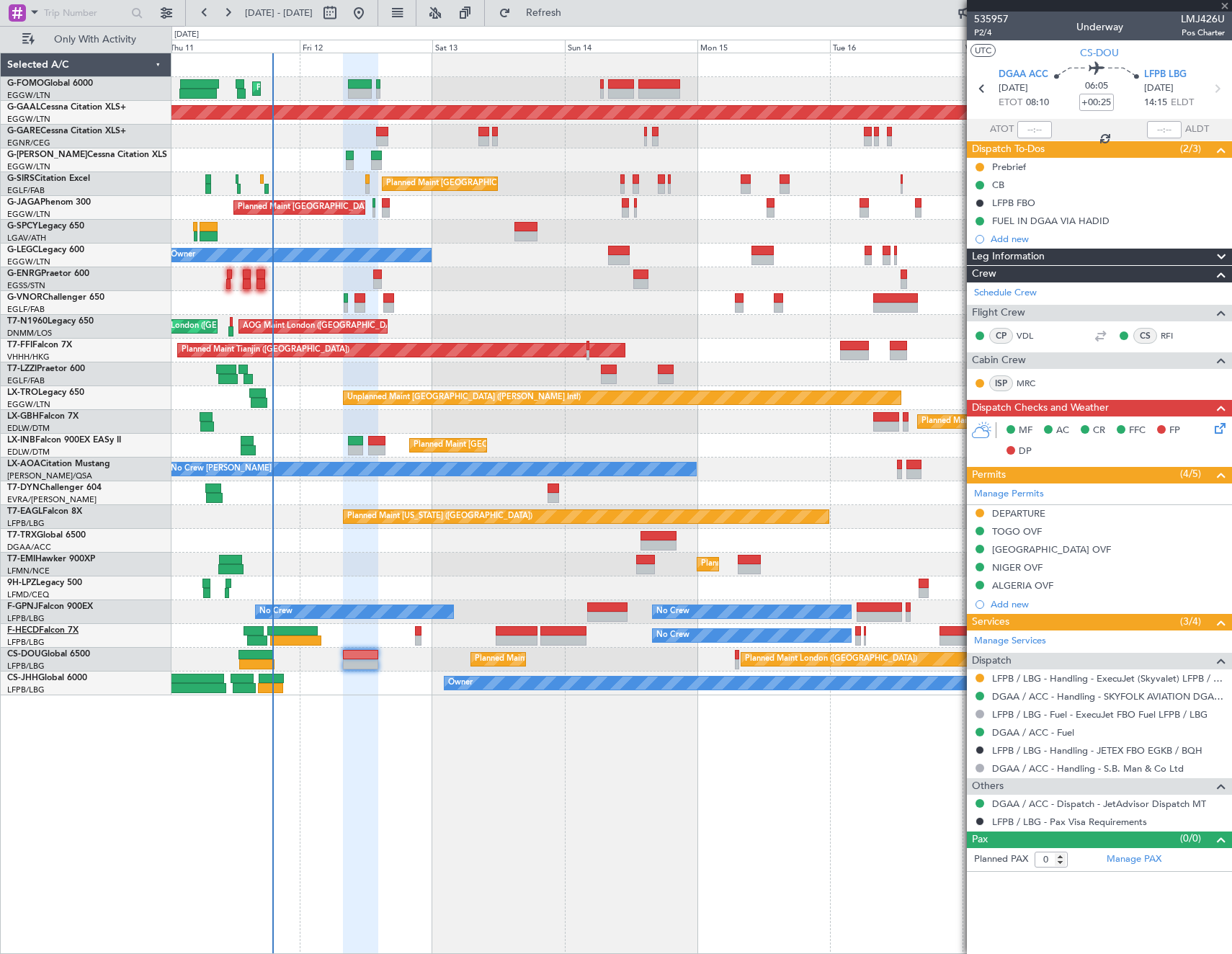
type input "-00:25"
type input "19:01"
type input "1"
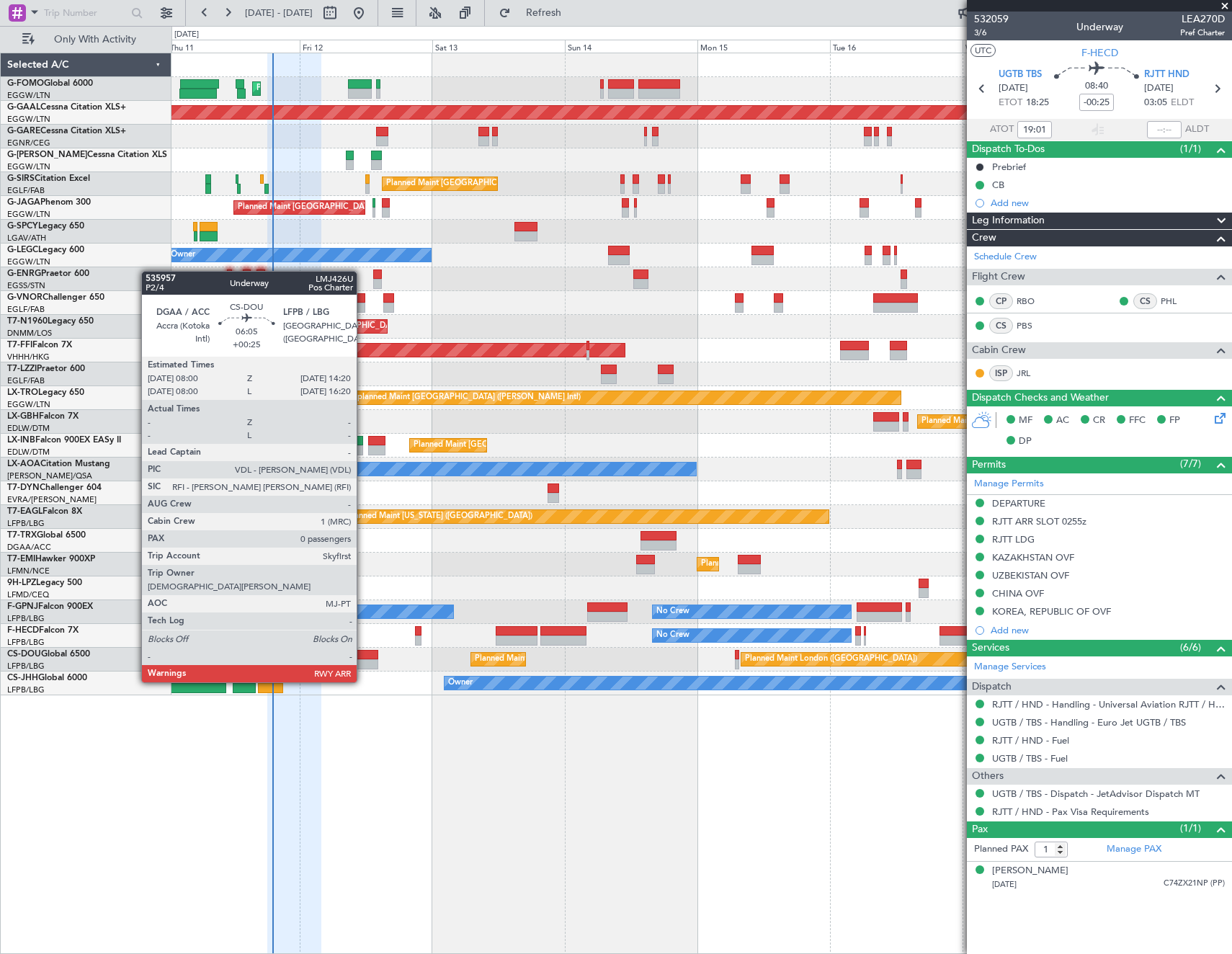
click at [363, 668] on div at bounding box center [360, 665] width 36 height 10
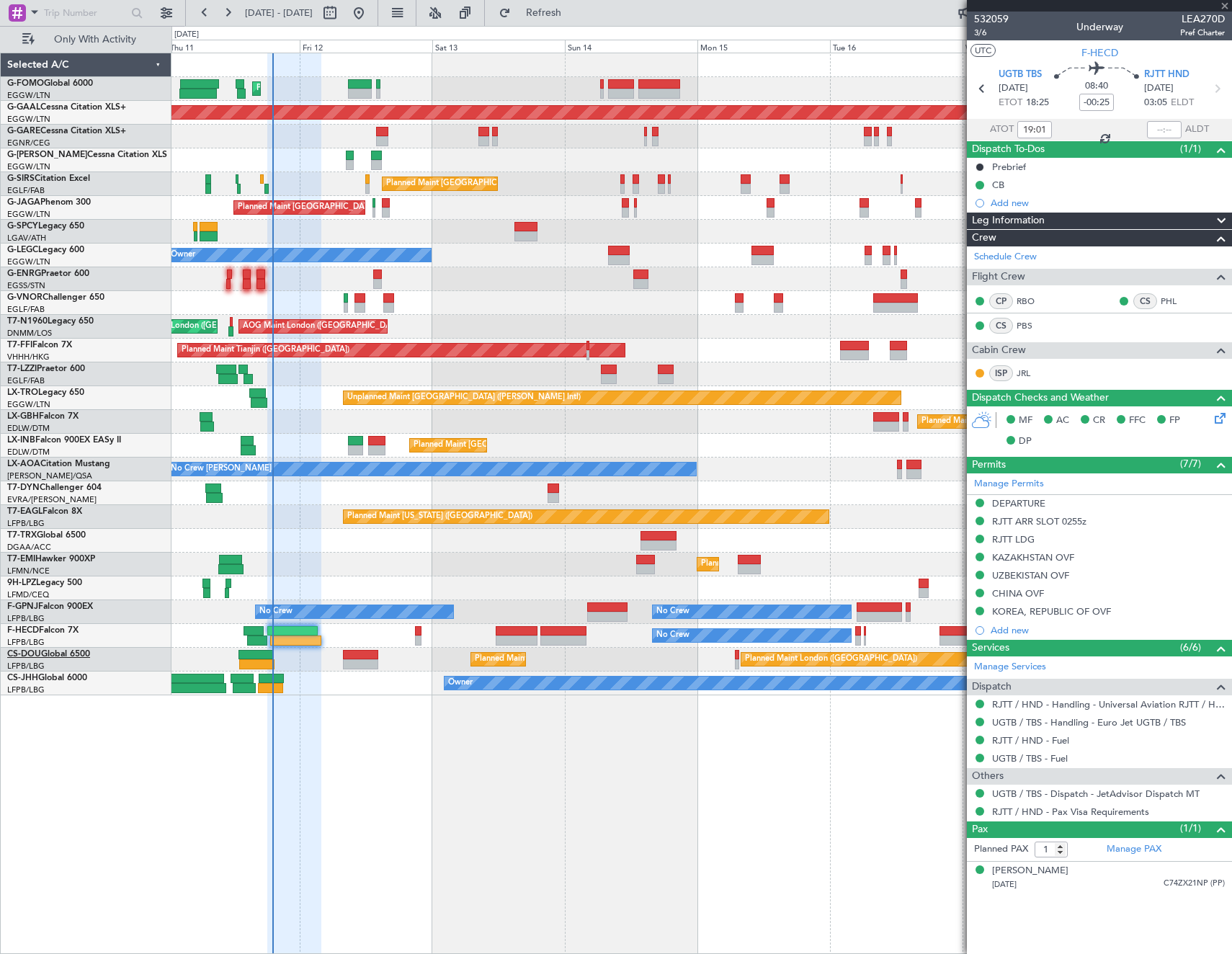
type input "+00:25"
type input "0"
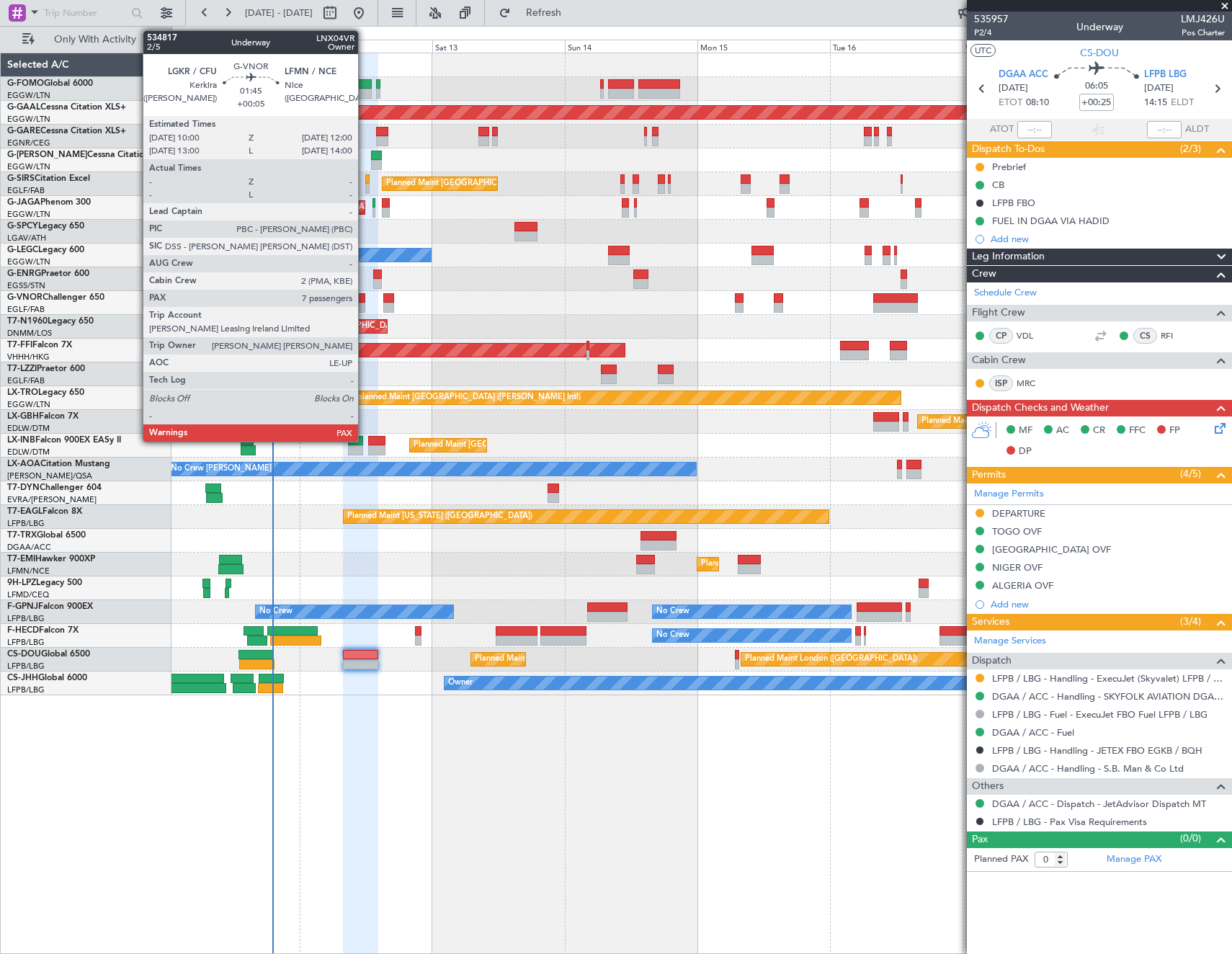
click at [365, 302] on div at bounding box center [360, 308] width 11 height 10
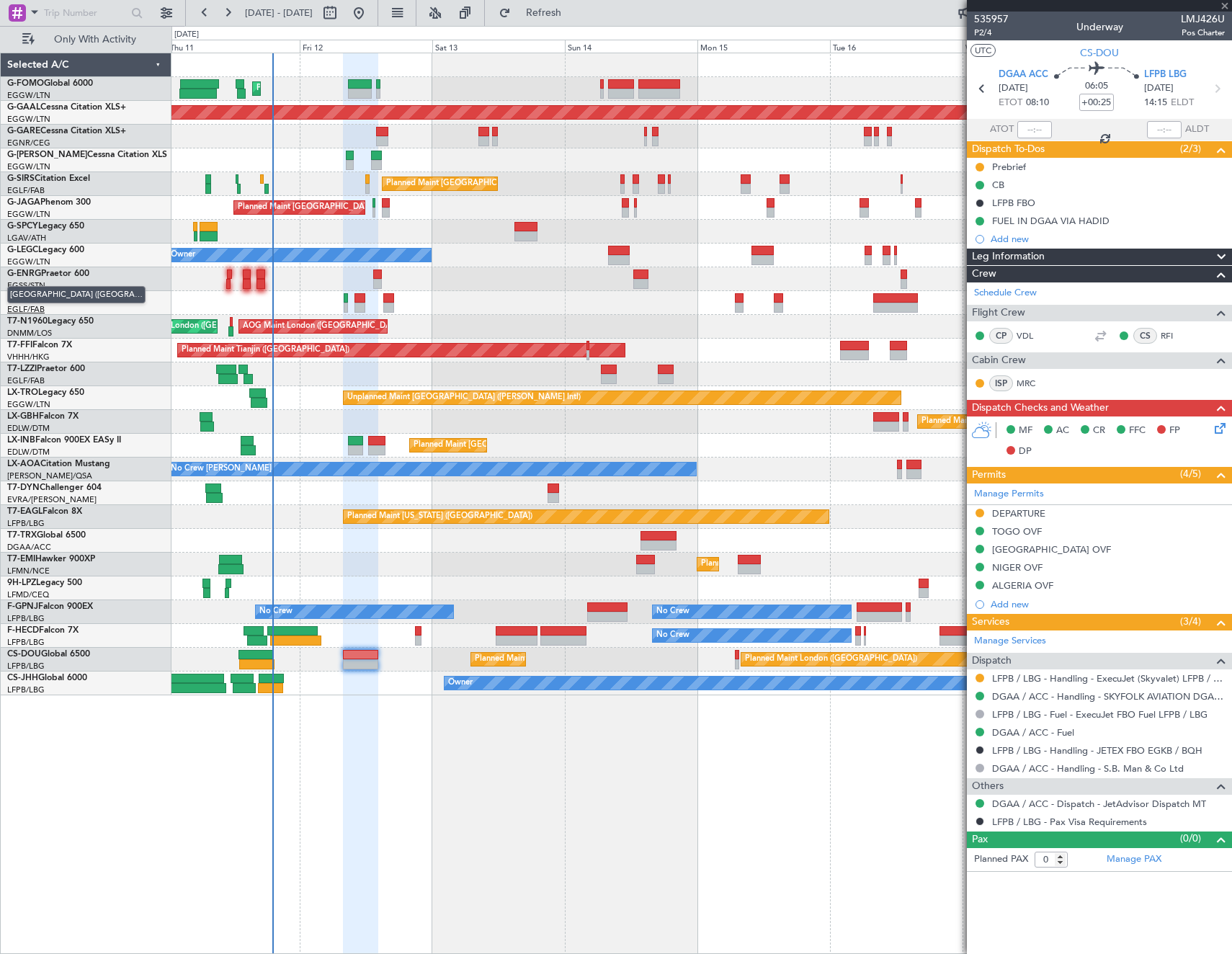
type input "+00:05"
type input "7"
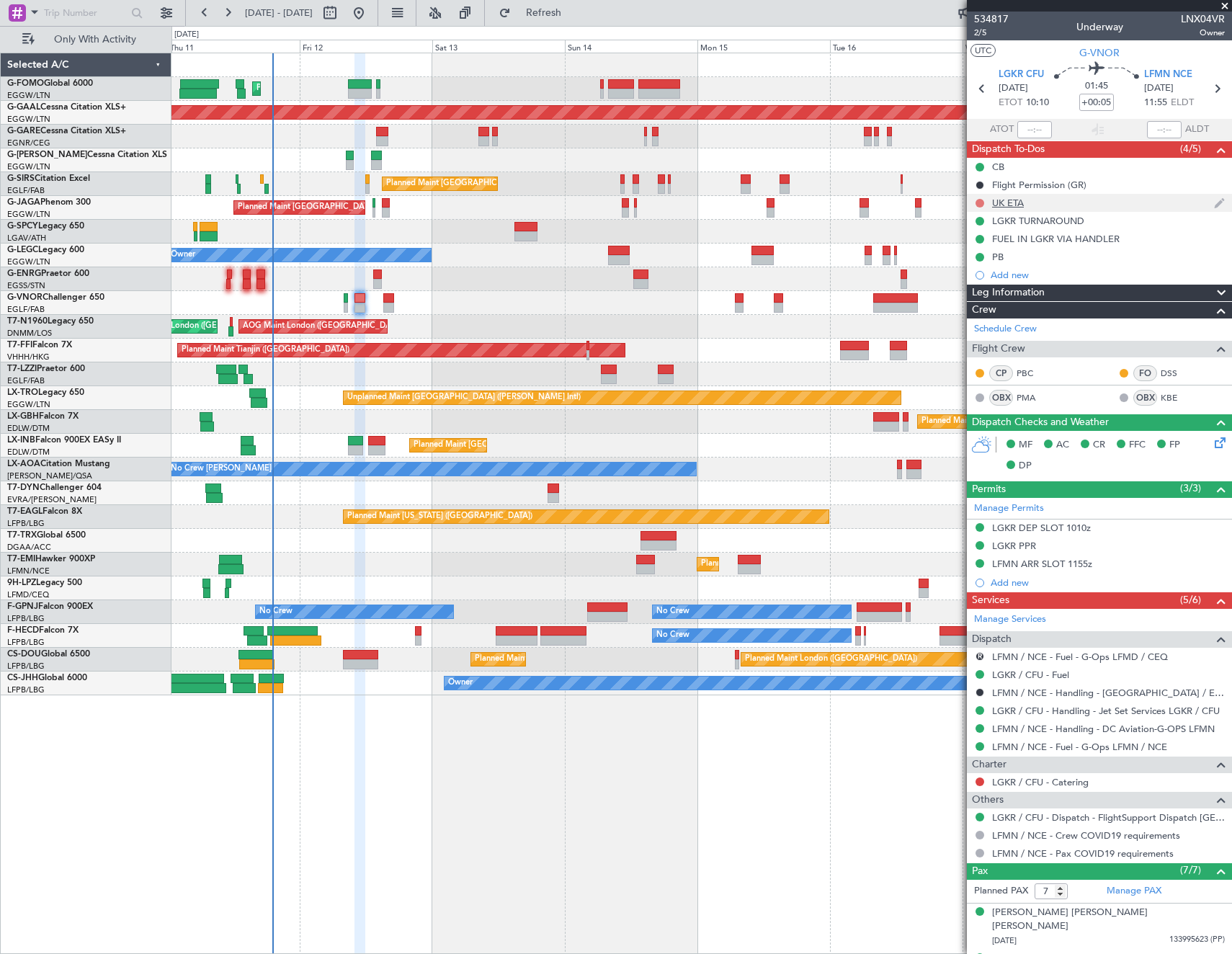
click at [978, 202] on button at bounding box center [980, 204] width 9 height 9
click at [971, 289] on span "Cancelled" at bounding box center [982, 288] width 41 height 15
click at [979, 782] on button at bounding box center [980, 782] width 9 height 9
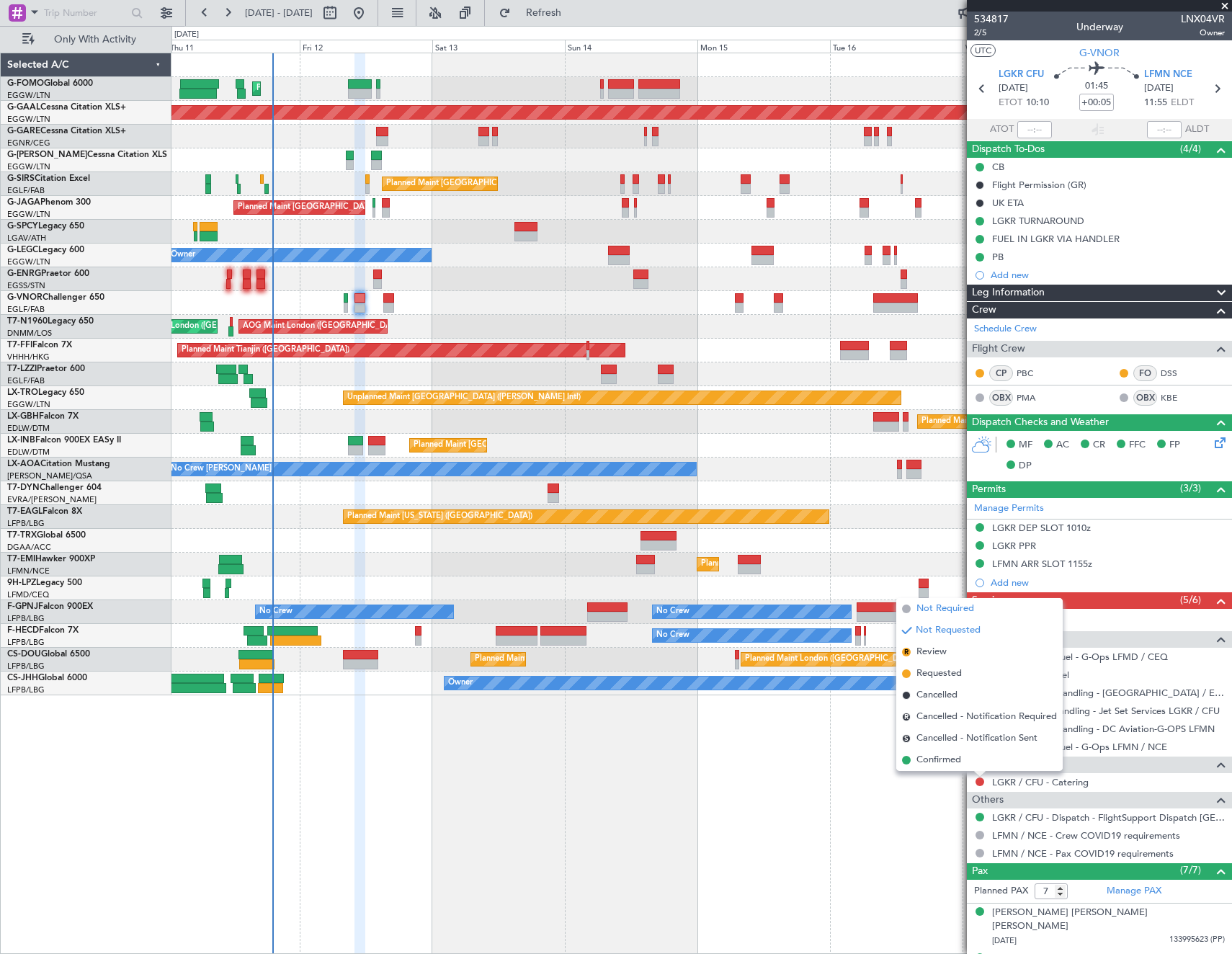
click at [952, 607] on span "Not Required" at bounding box center [945, 608] width 58 height 15
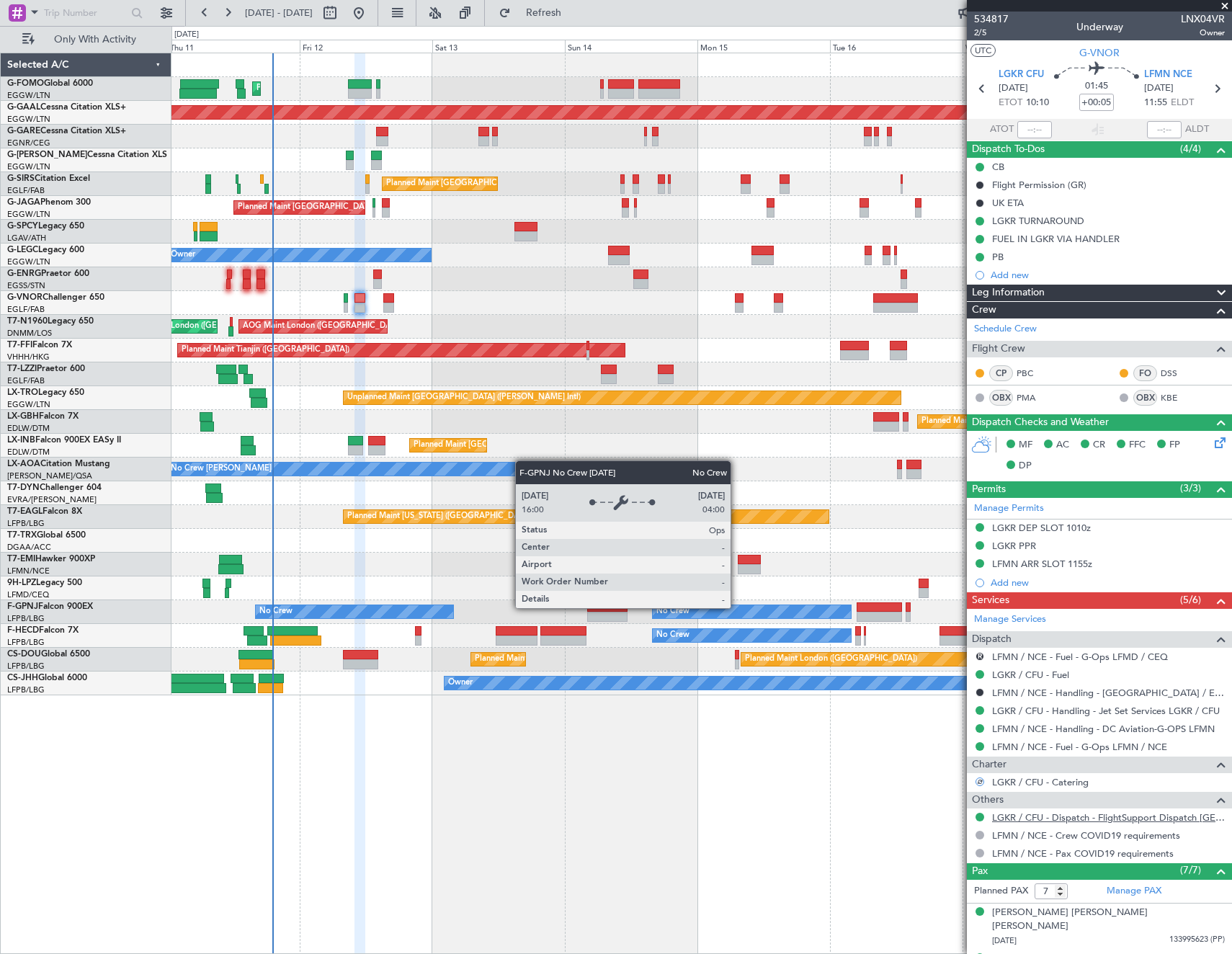
scroll to position [176, 0]
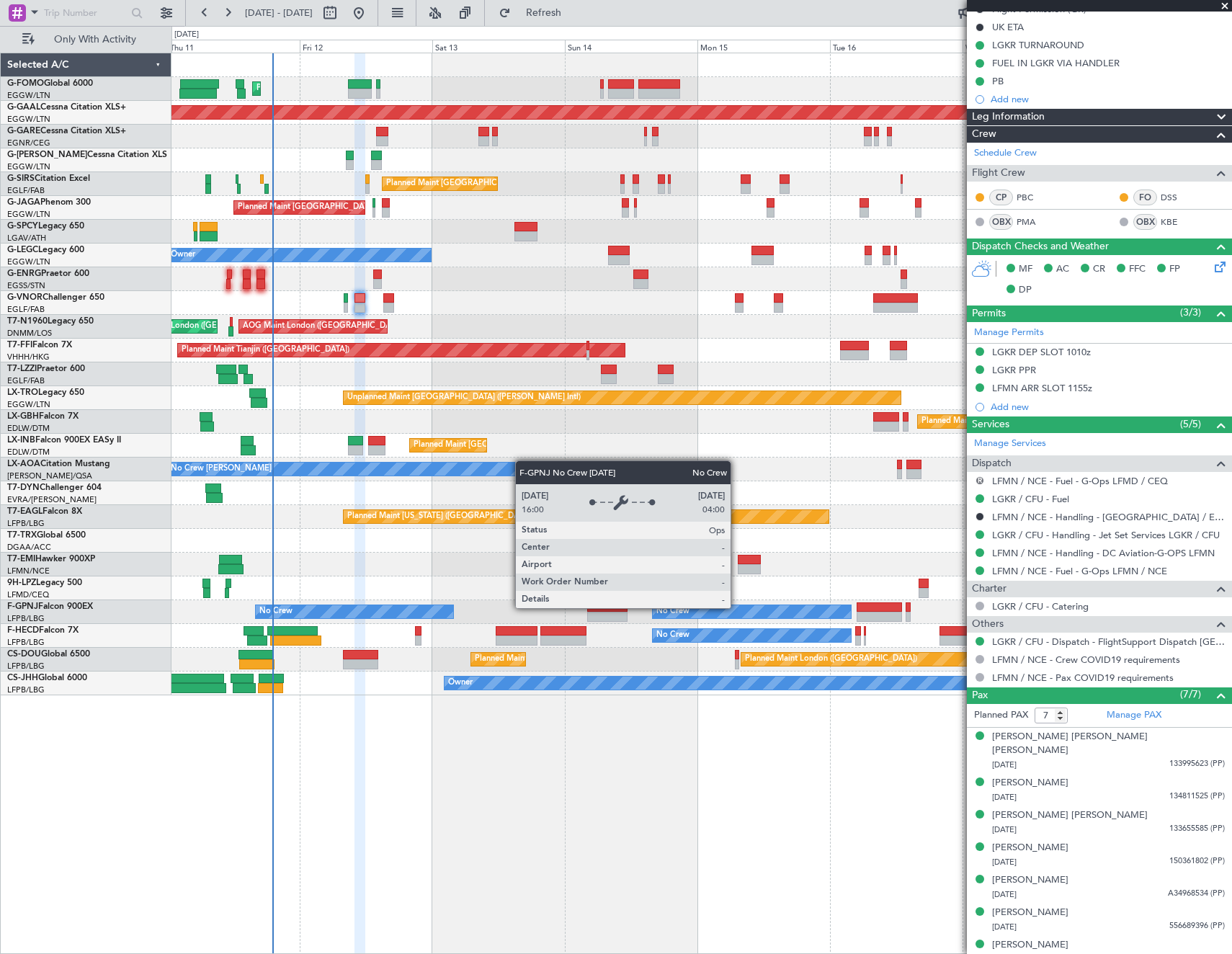
click at [978, 479] on button "R" at bounding box center [980, 481] width 9 height 9
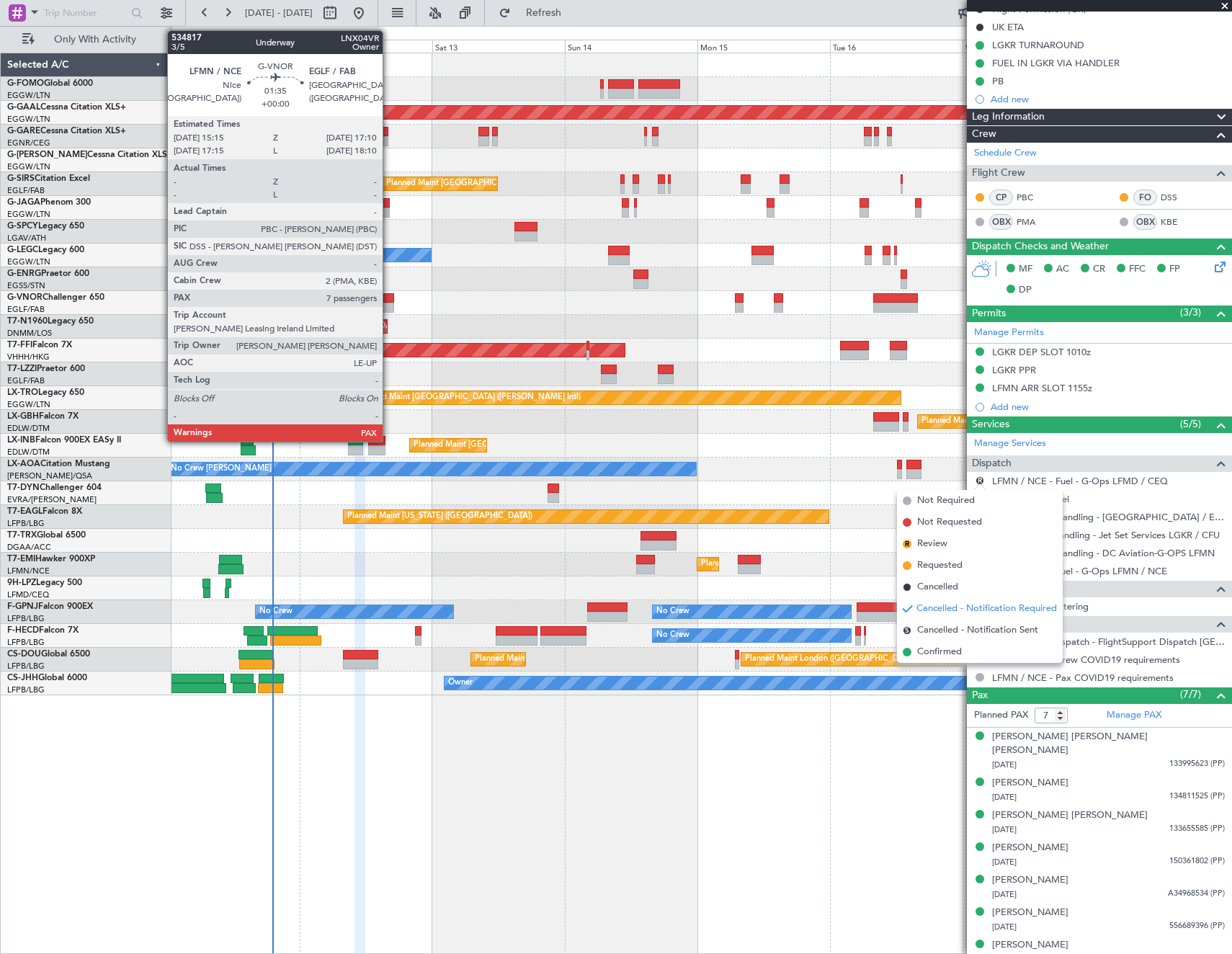
click at [389, 299] on div at bounding box center [388, 298] width 10 height 10
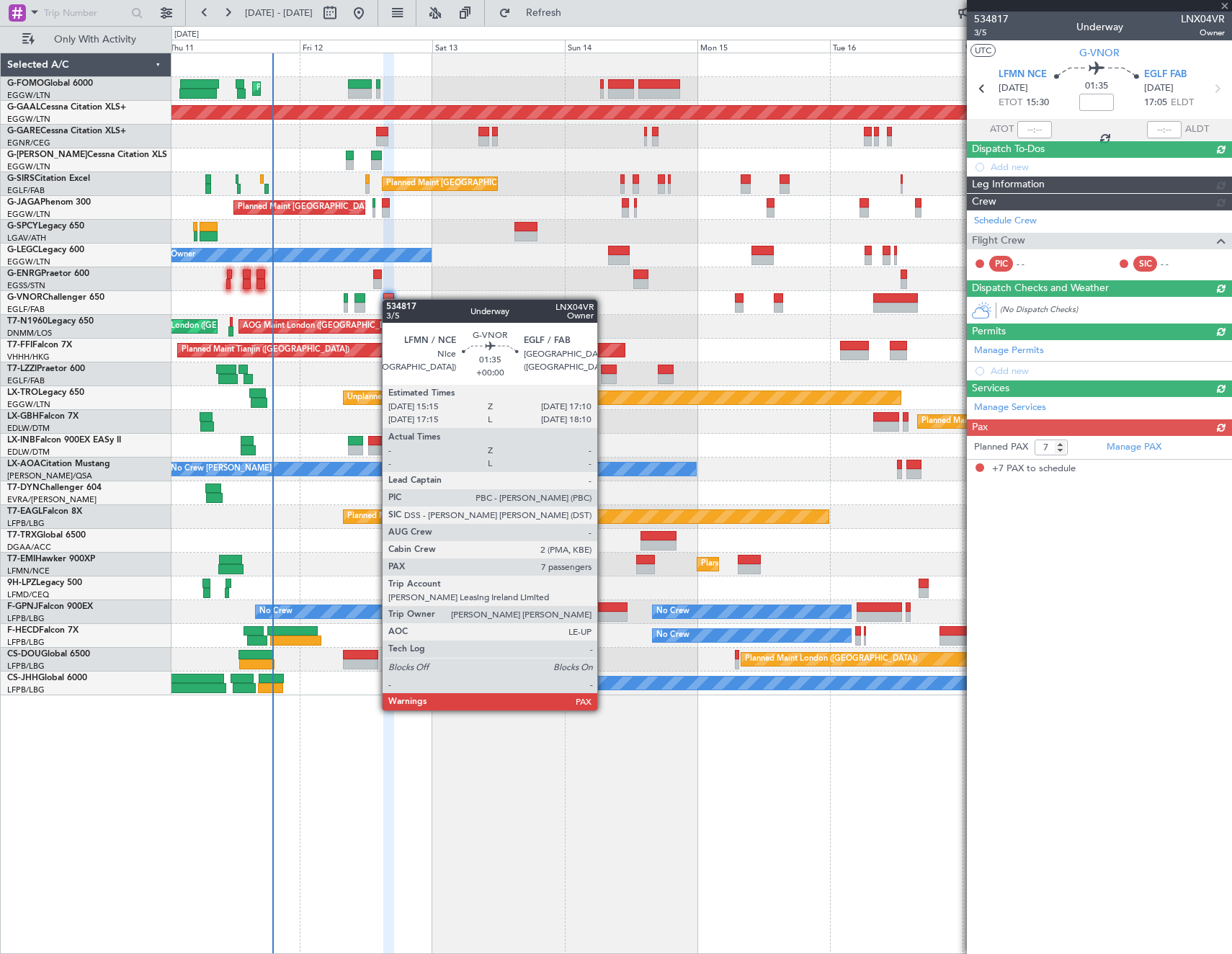
scroll to position [0, 0]
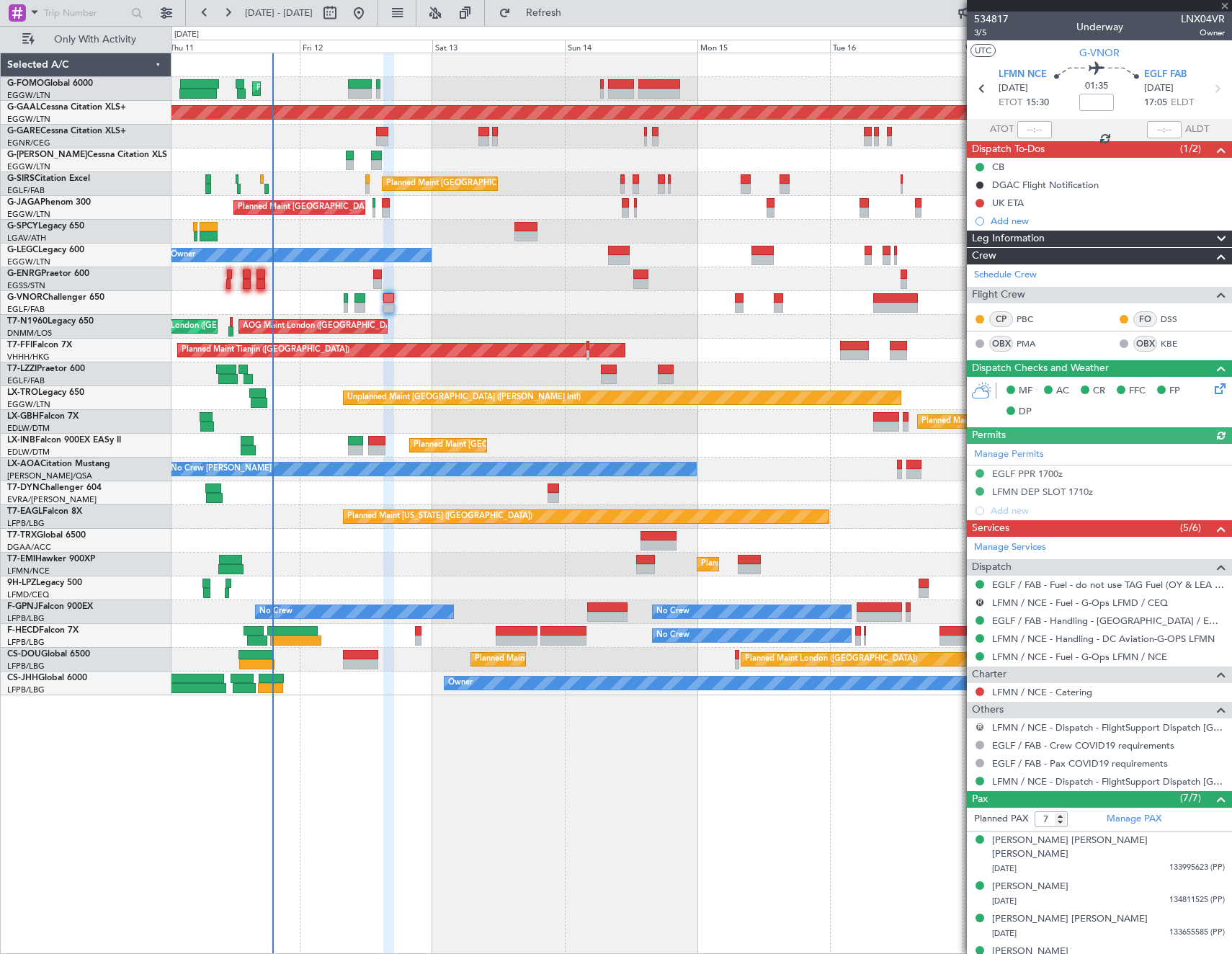
click at [980, 725] on button "R" at bounding box center [980, 727] width 9 height 9
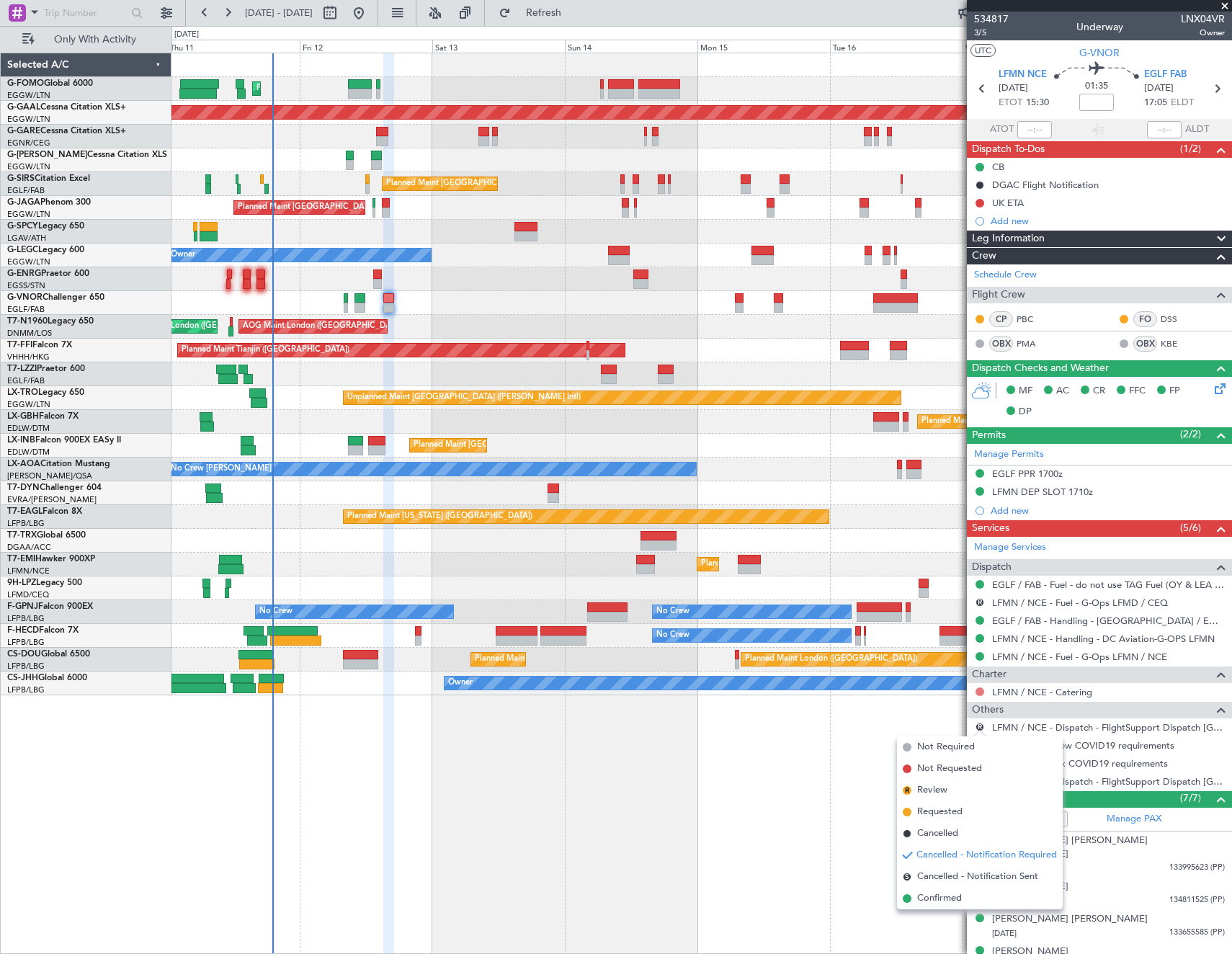
click at [981, 690] on button at bounding box center [980, 691] width 9 height 9
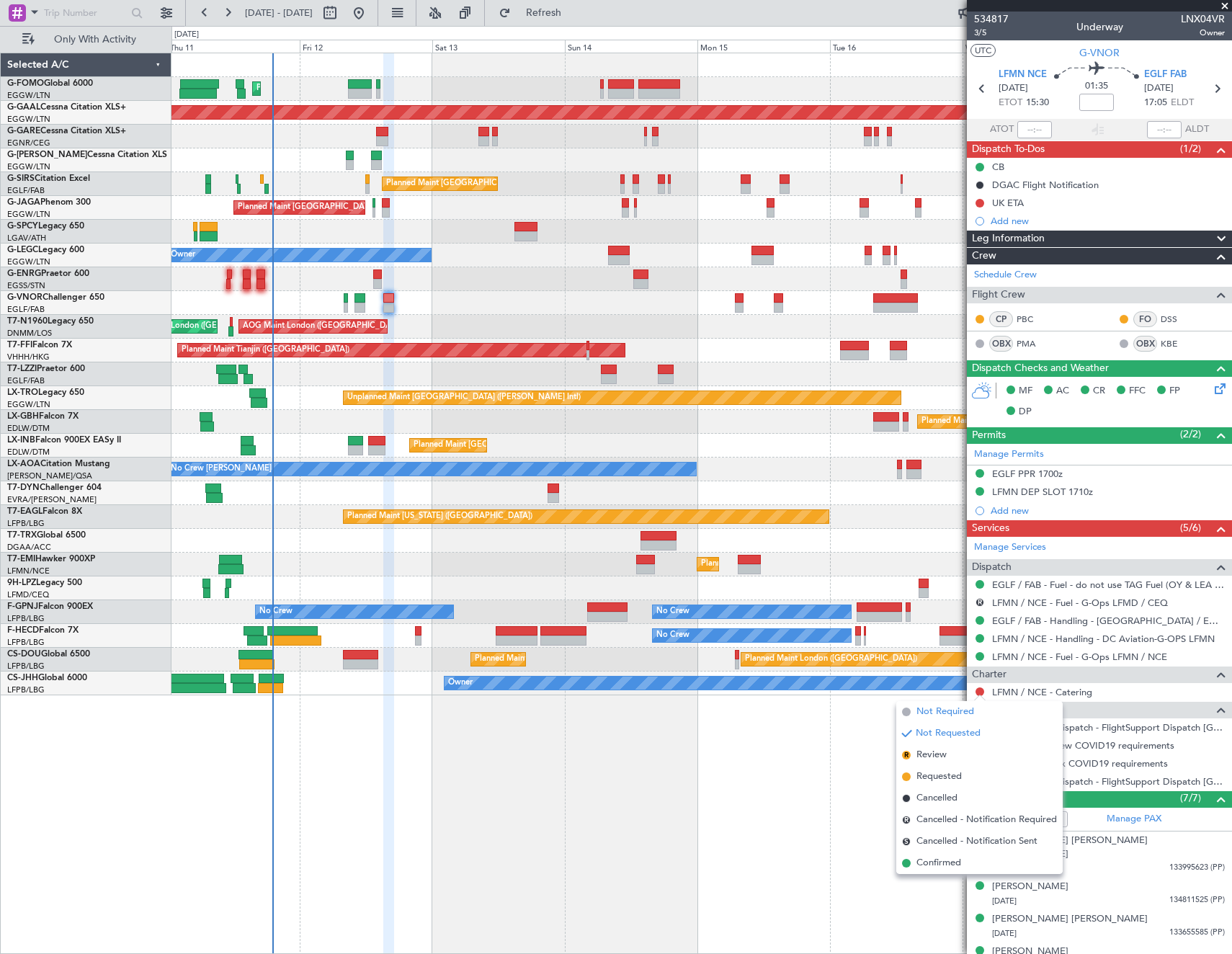
click at [938, 714] on span "Not Required" at bounding box center [945, 711] width 58 height 15
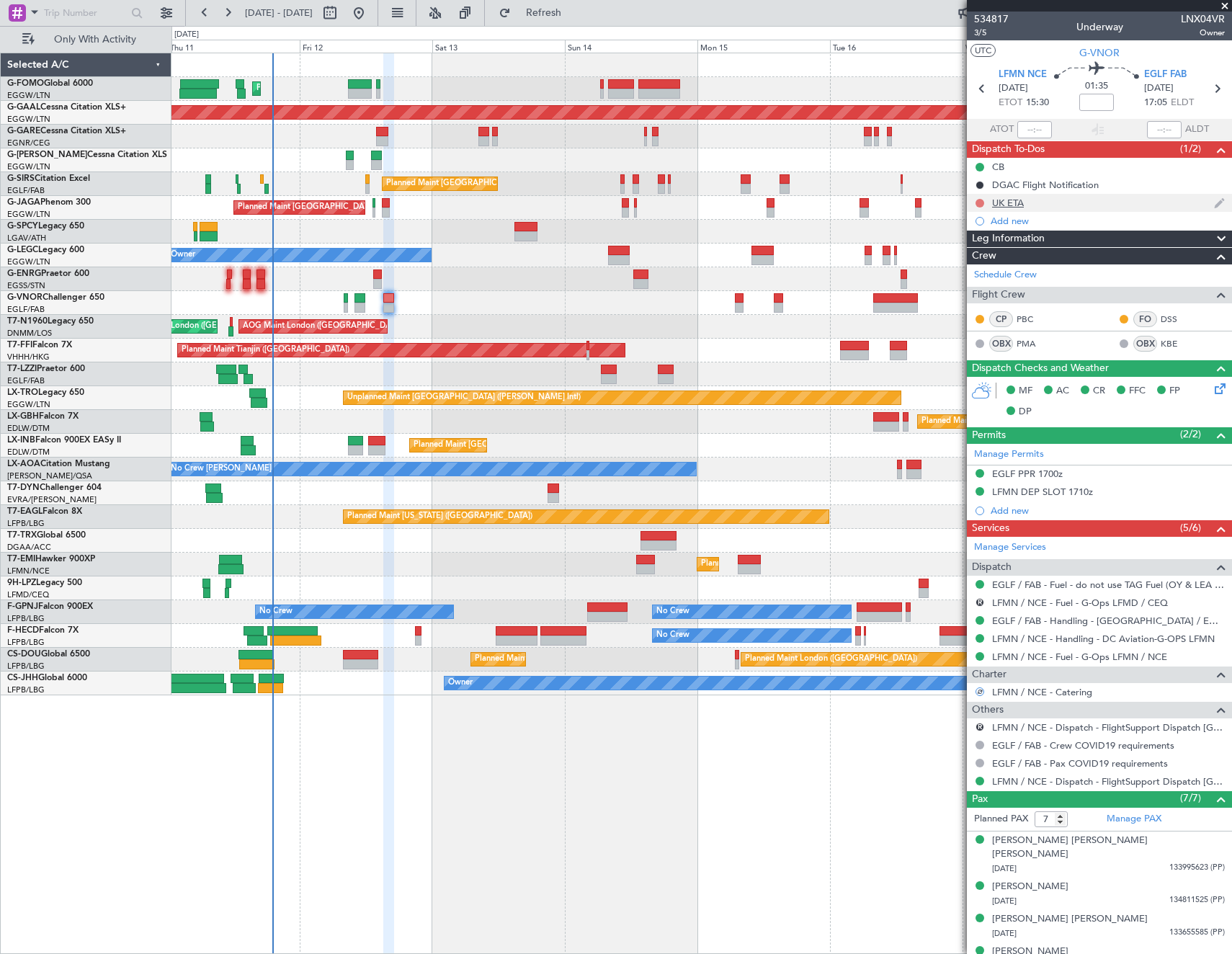
click at [981, 201] on button at bounding box center [980, 204] width 9 height 9
click at [964, 285] on span "Cancelled" at bounding box center [982, 288] width 41 height 15
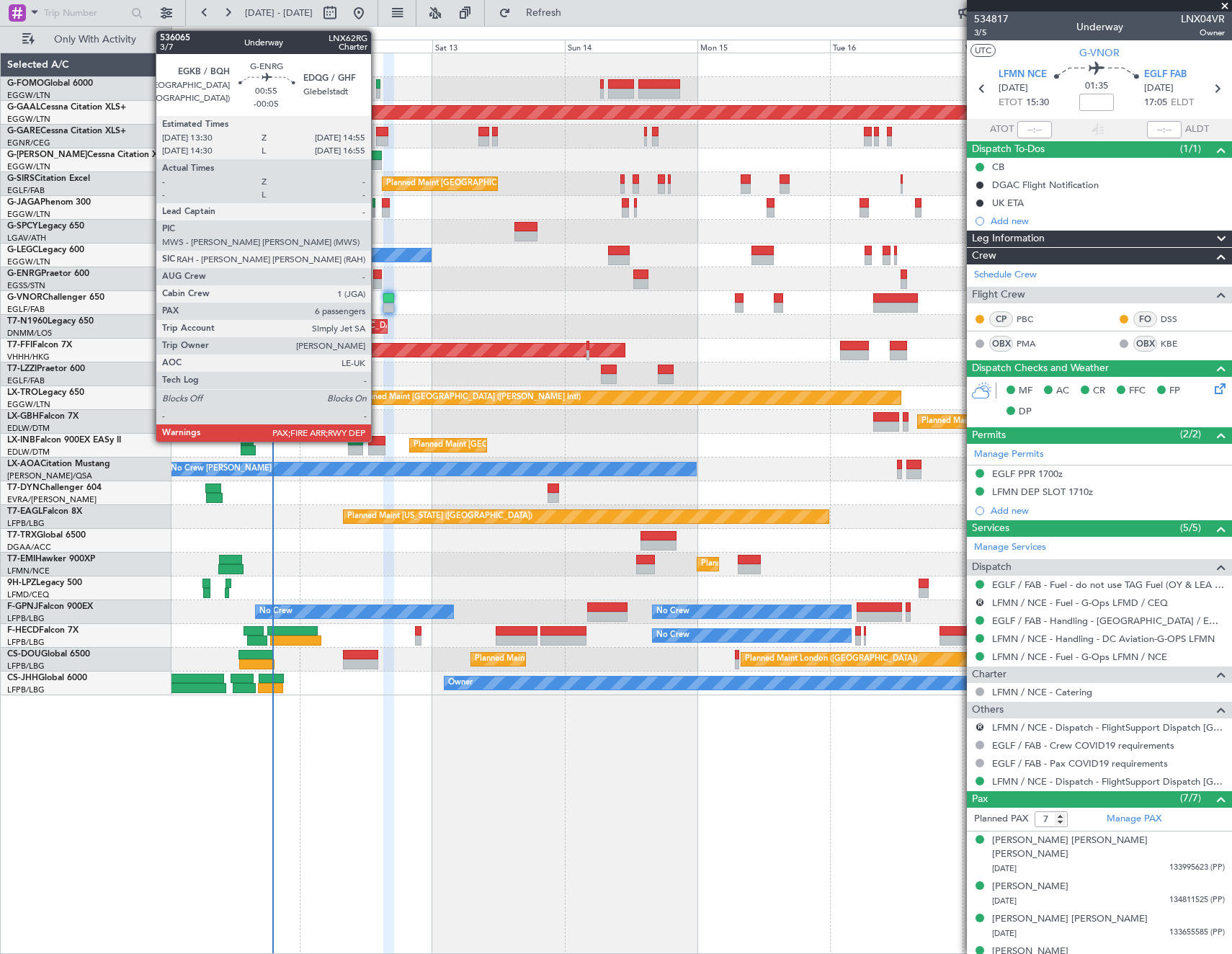
click at [375, 276] on div at bounding box center [377, 275] width 8 height 10
type input "-00:05"
type input "6"
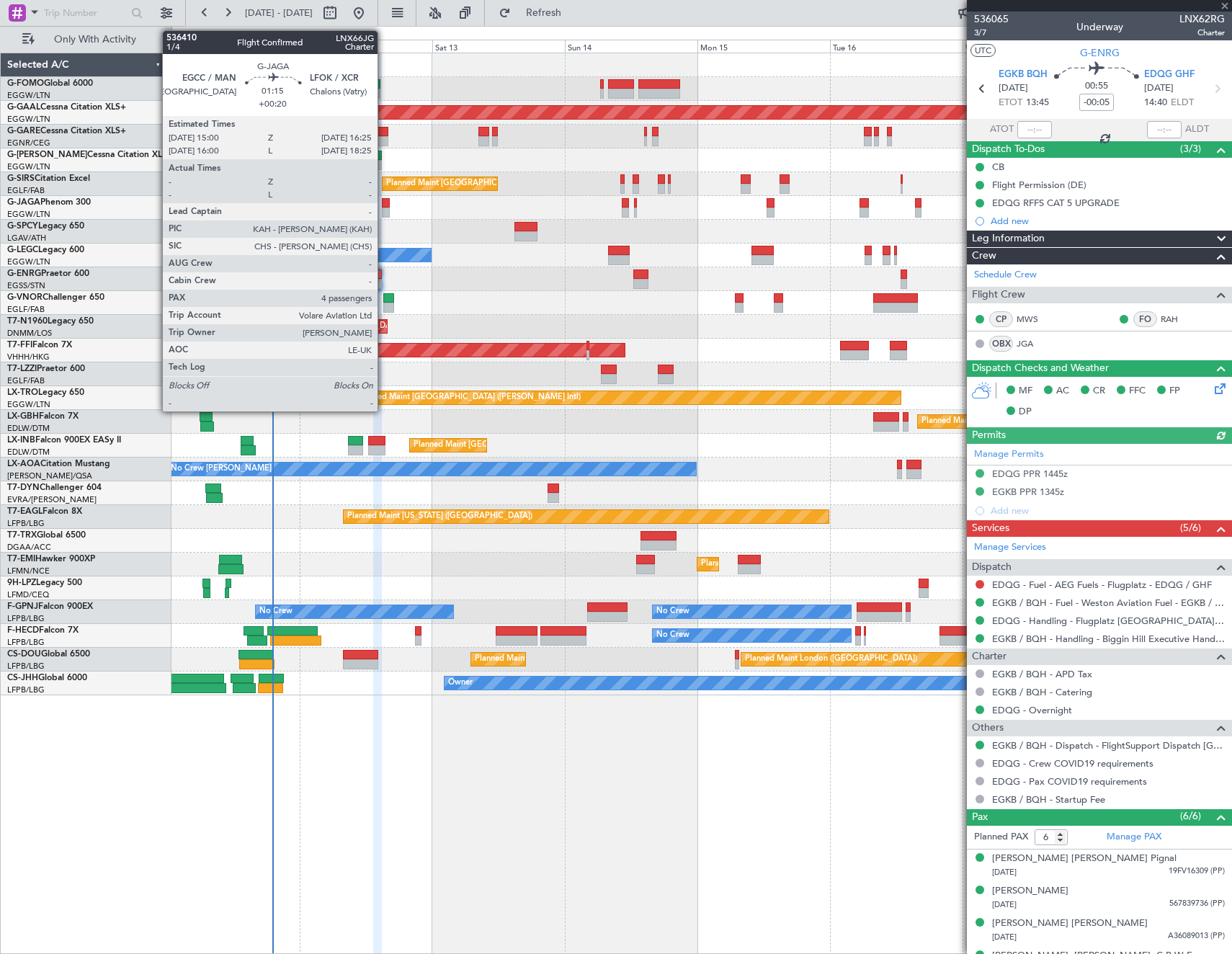
click at [384, 200] on div at bounding box center [386, 204] width 8 height 10
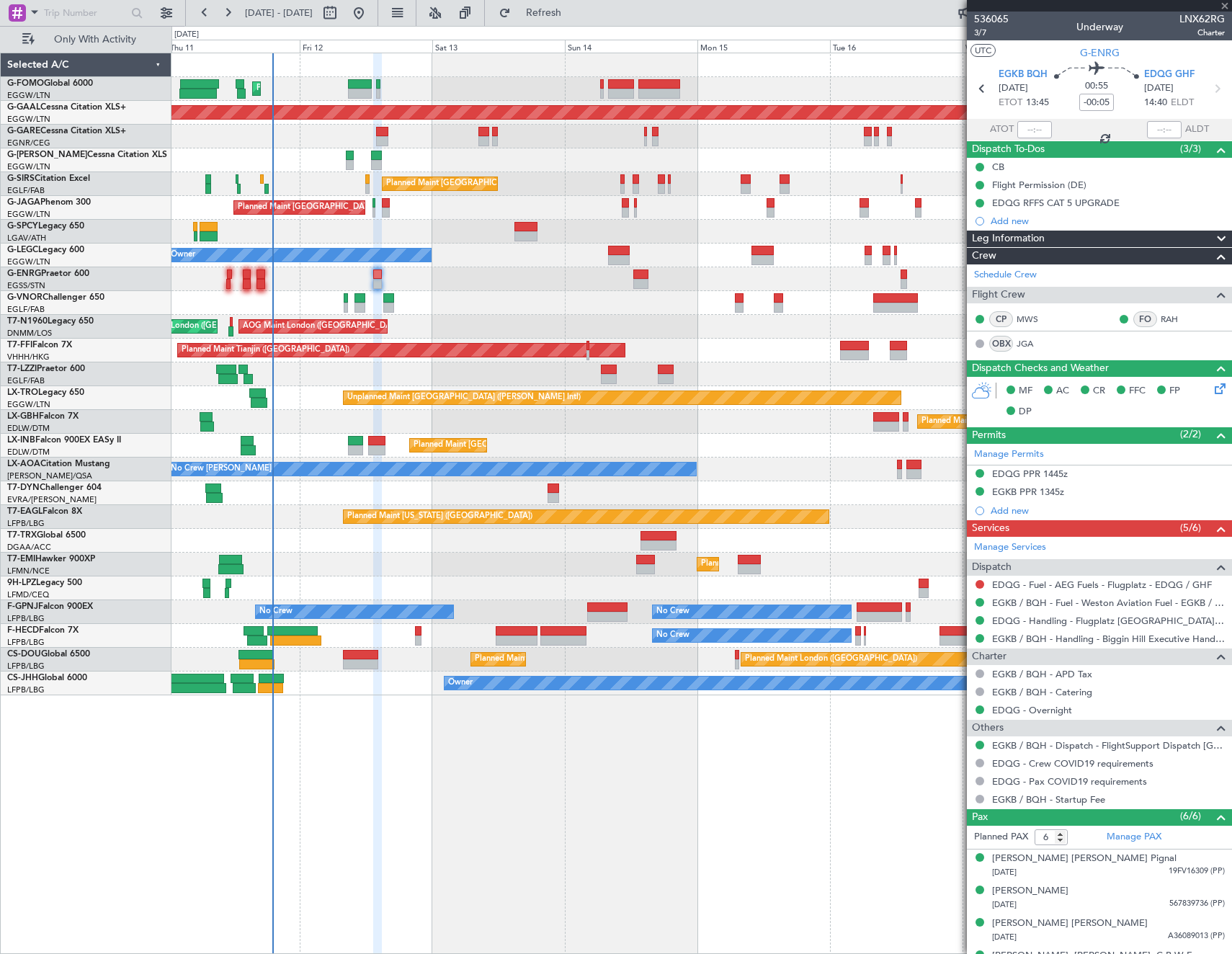
type input "+00:20"
type input "4"
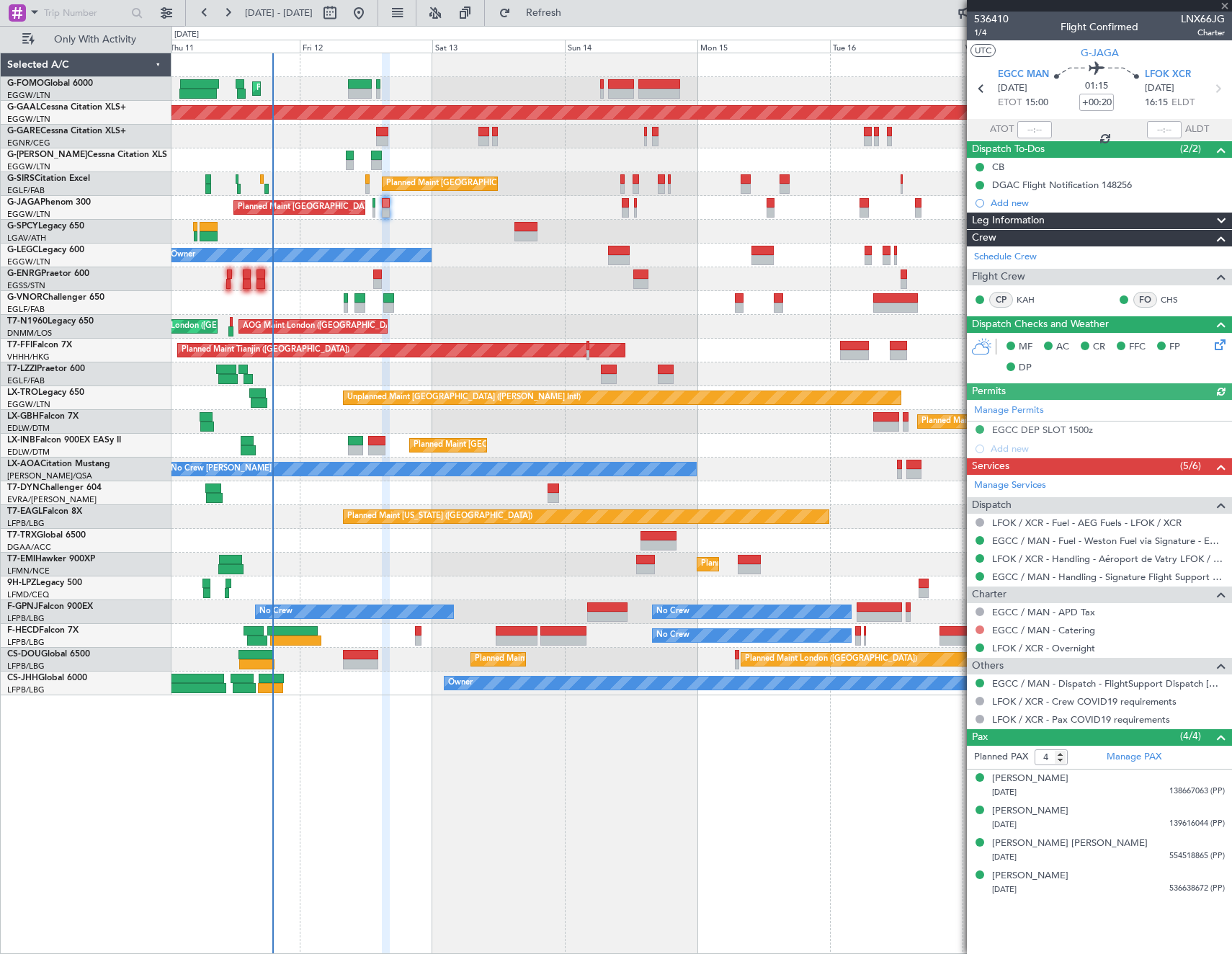
click at [981, 627] on button at bounding box center [980, 630] width 9 height 9
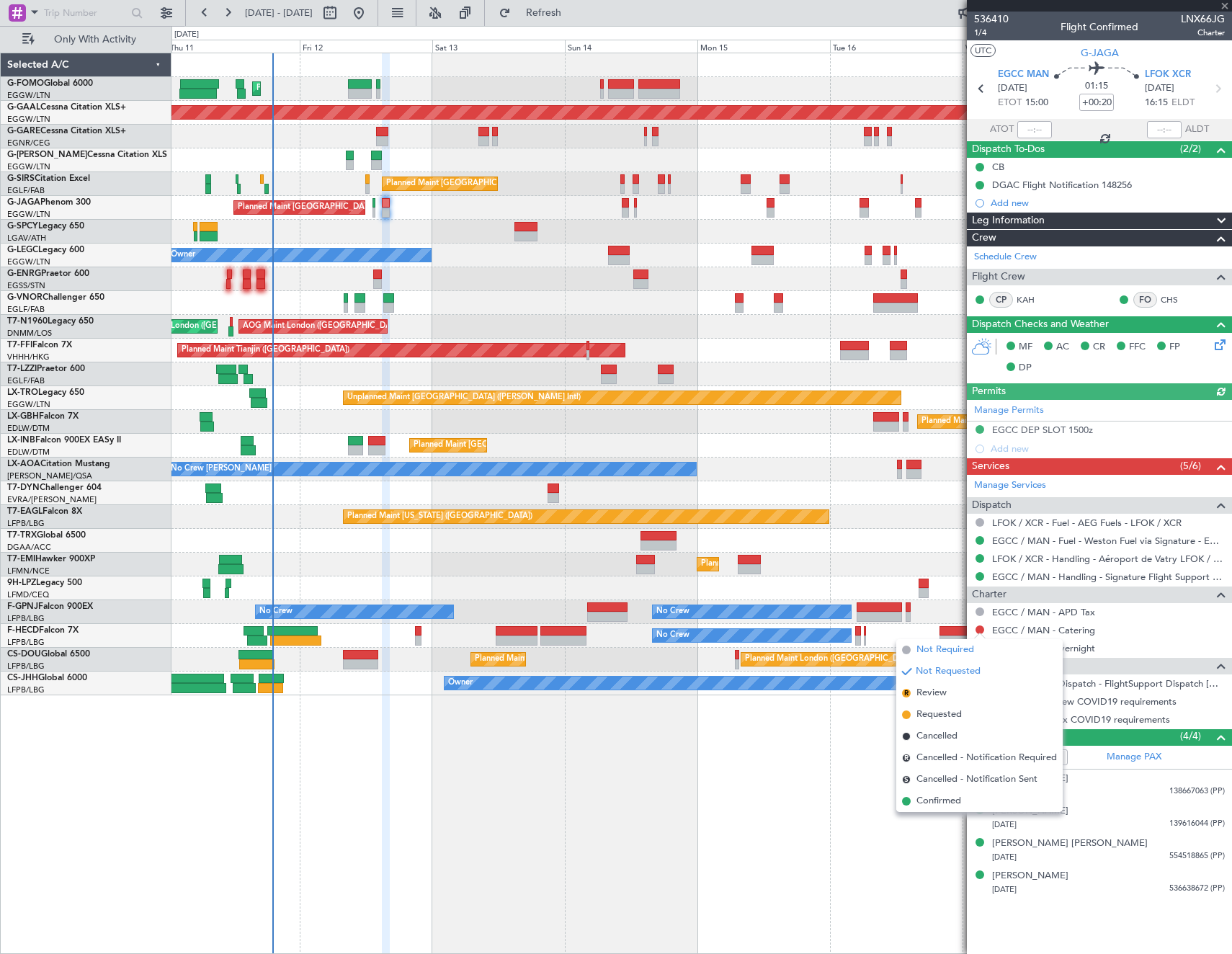
click at [930, 644] on span "Not Required" at bounding box center [945, 650] width 58 height 15
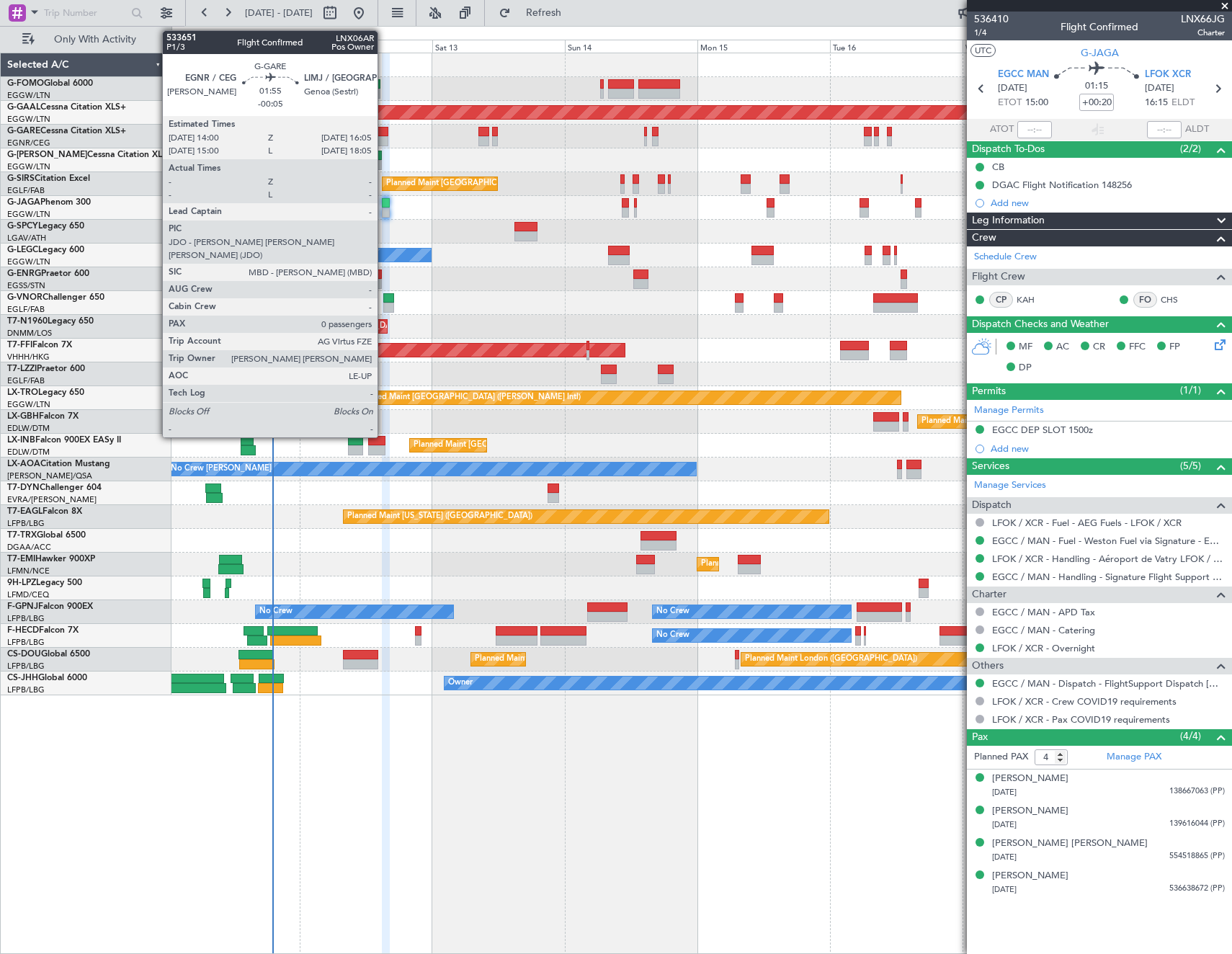
click at [384, 135] on div at bounding box center [381, 132] width 11 height 10
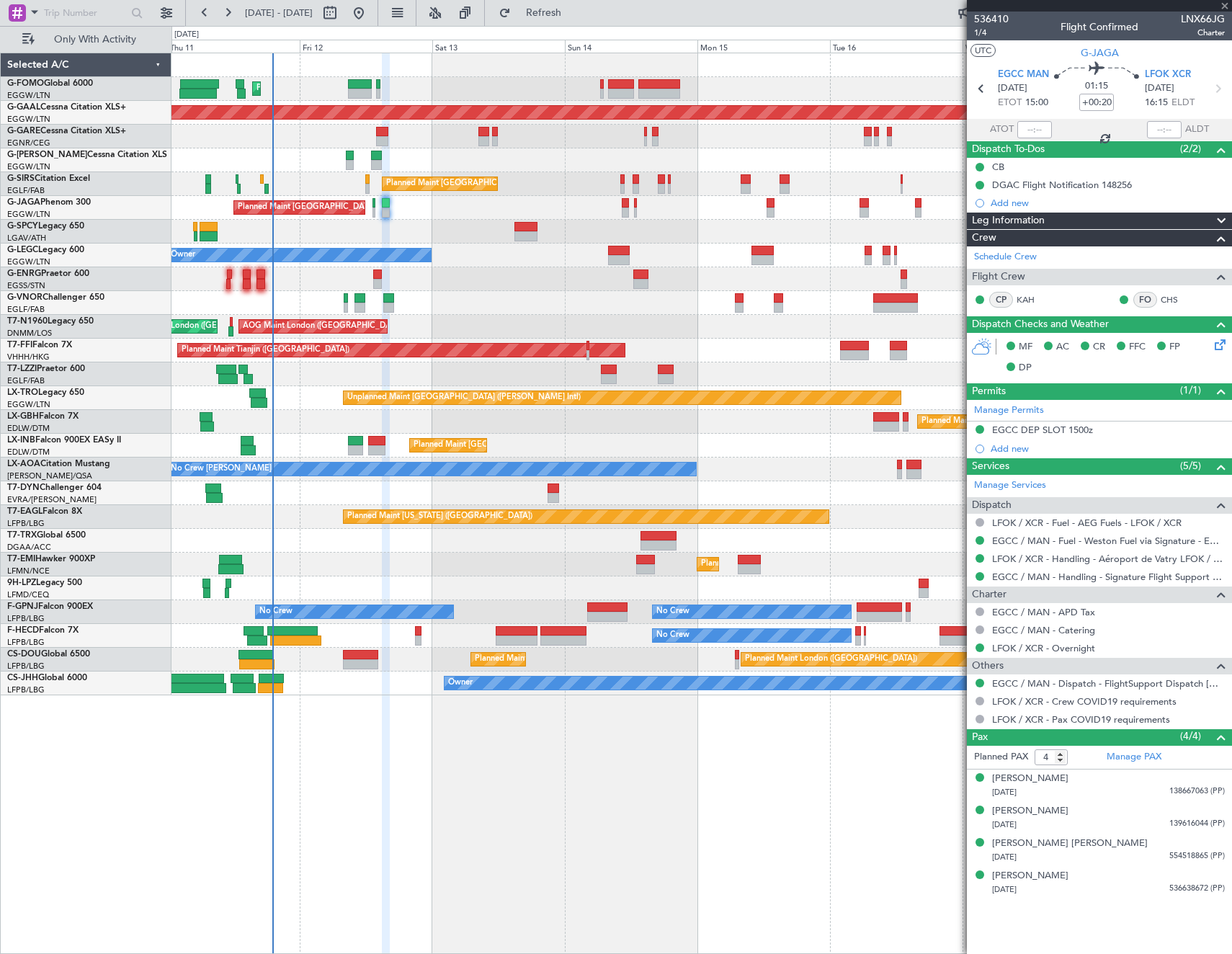
type input "-00:05"
type input "0"
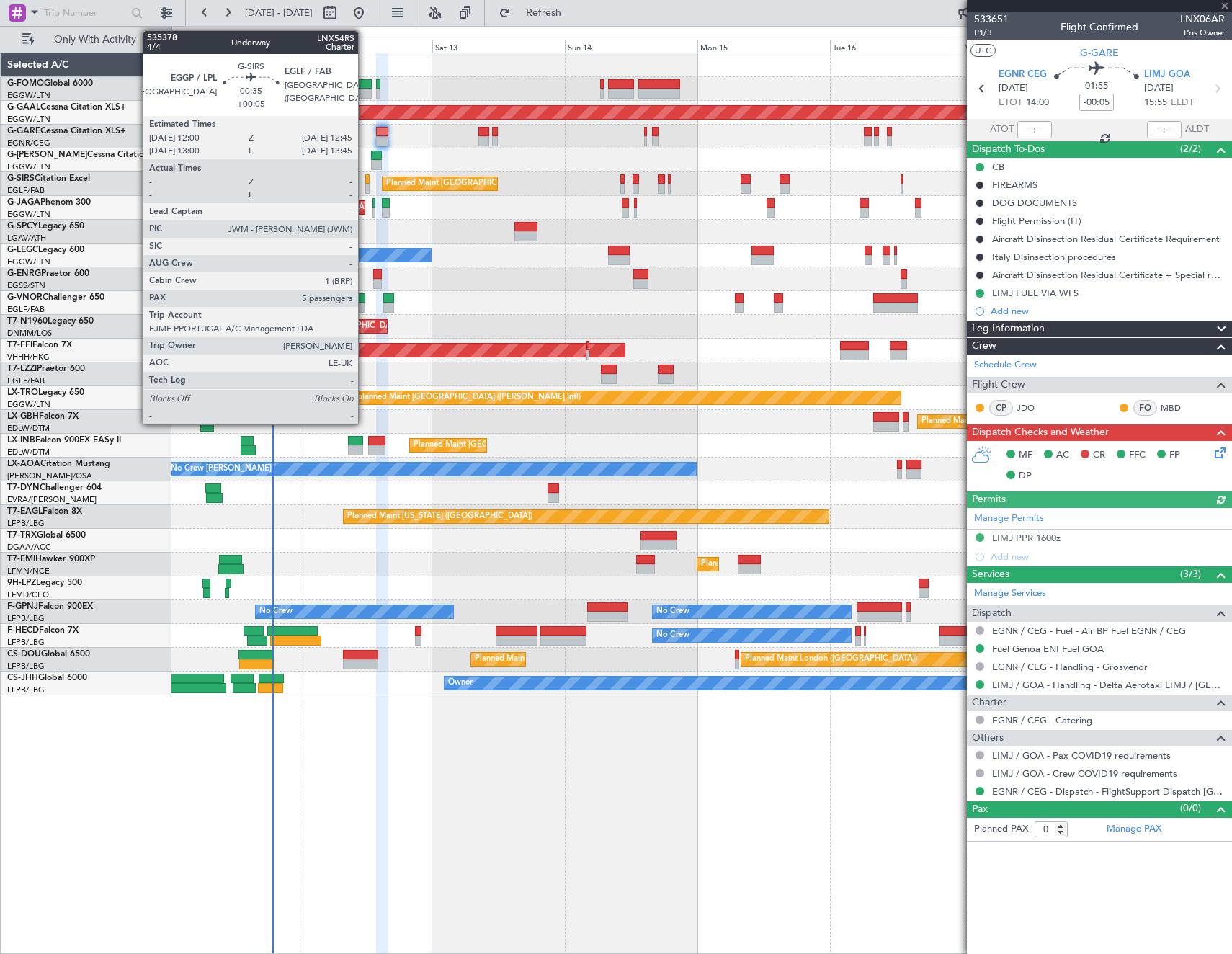
click at [366, 185] on div at bounding box center [367, 189] width 4 height 10
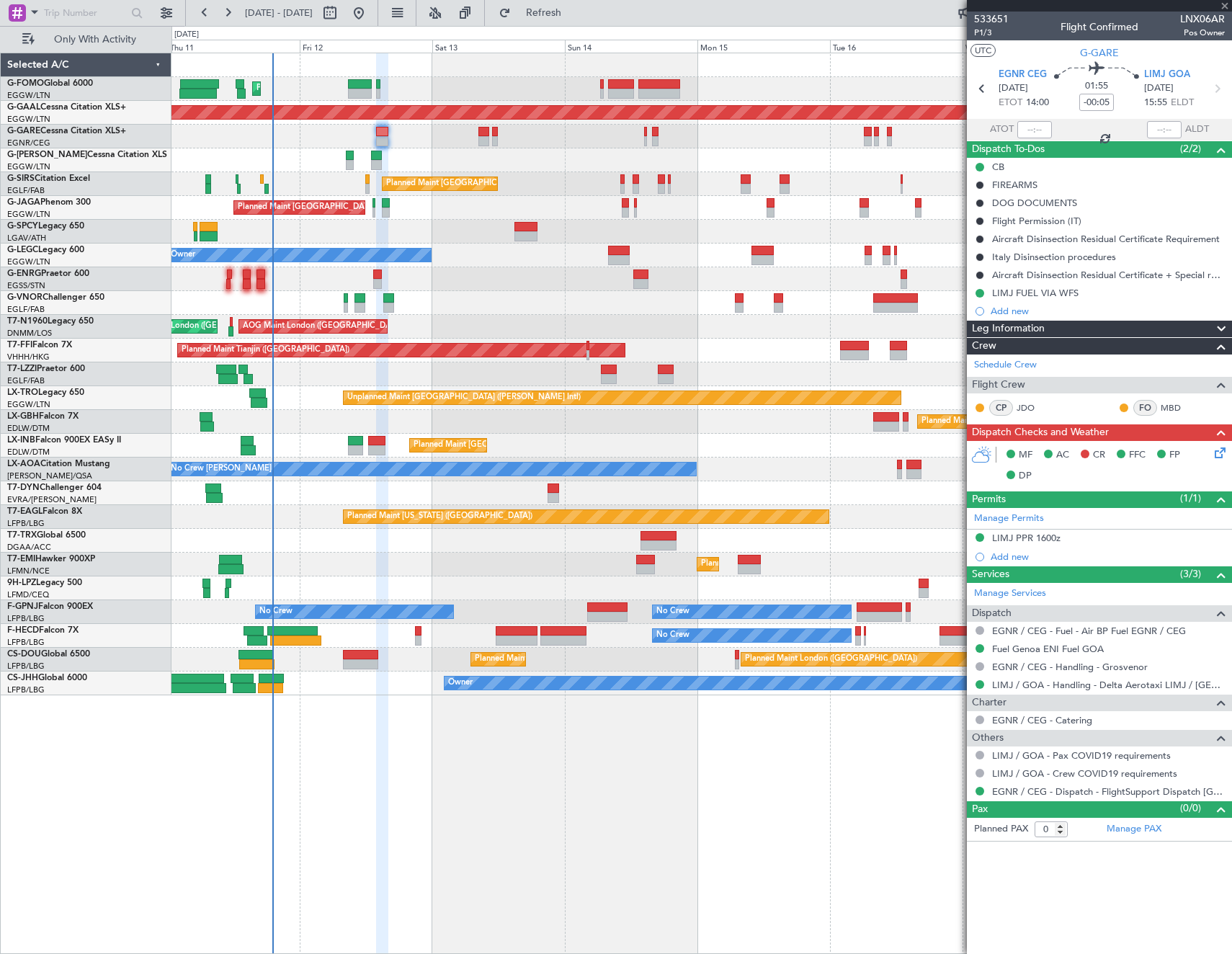
type input "+00:05"
type input "5"
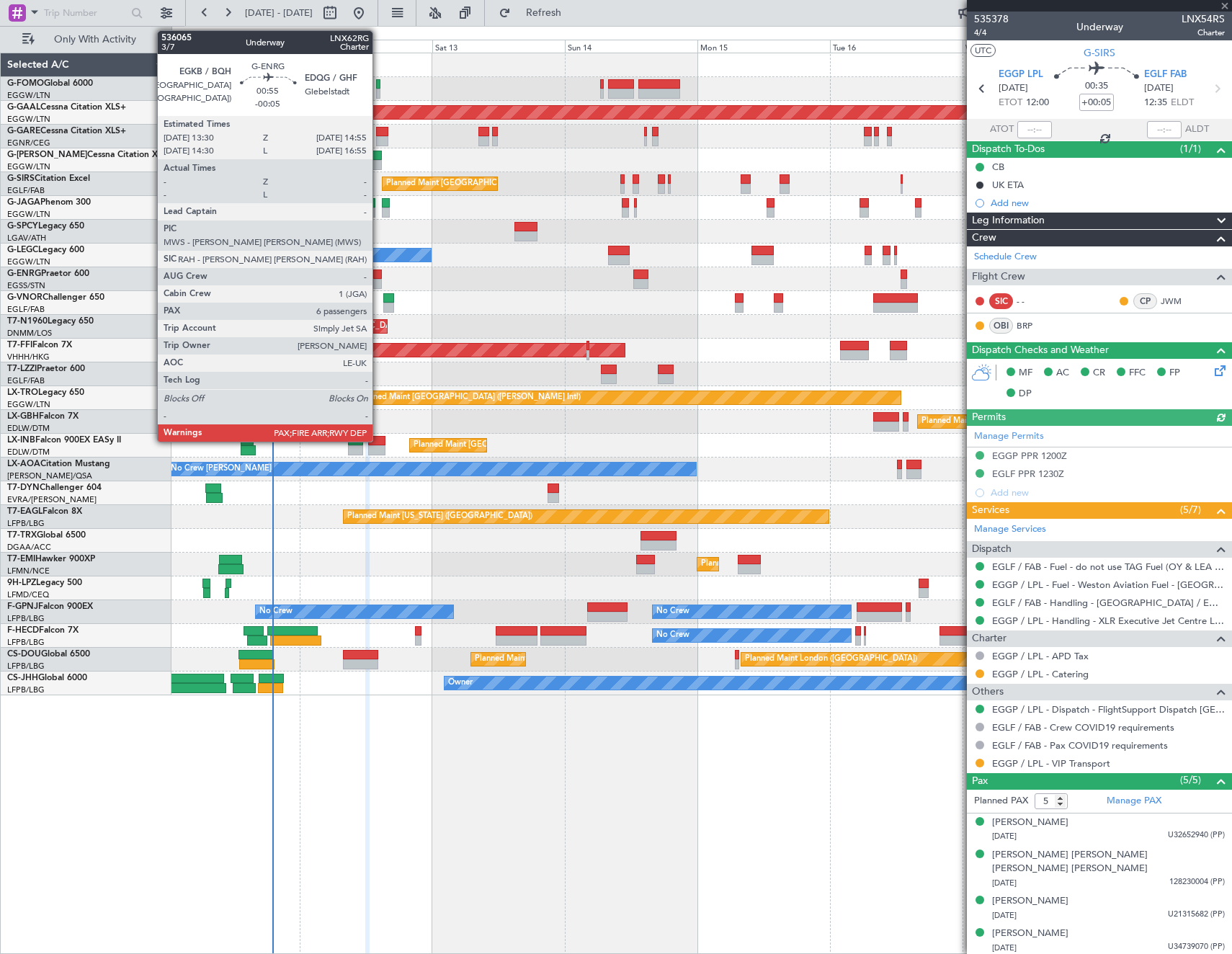
click at [379, 276] on div at bounding box center [377, 275] width 8 height 10
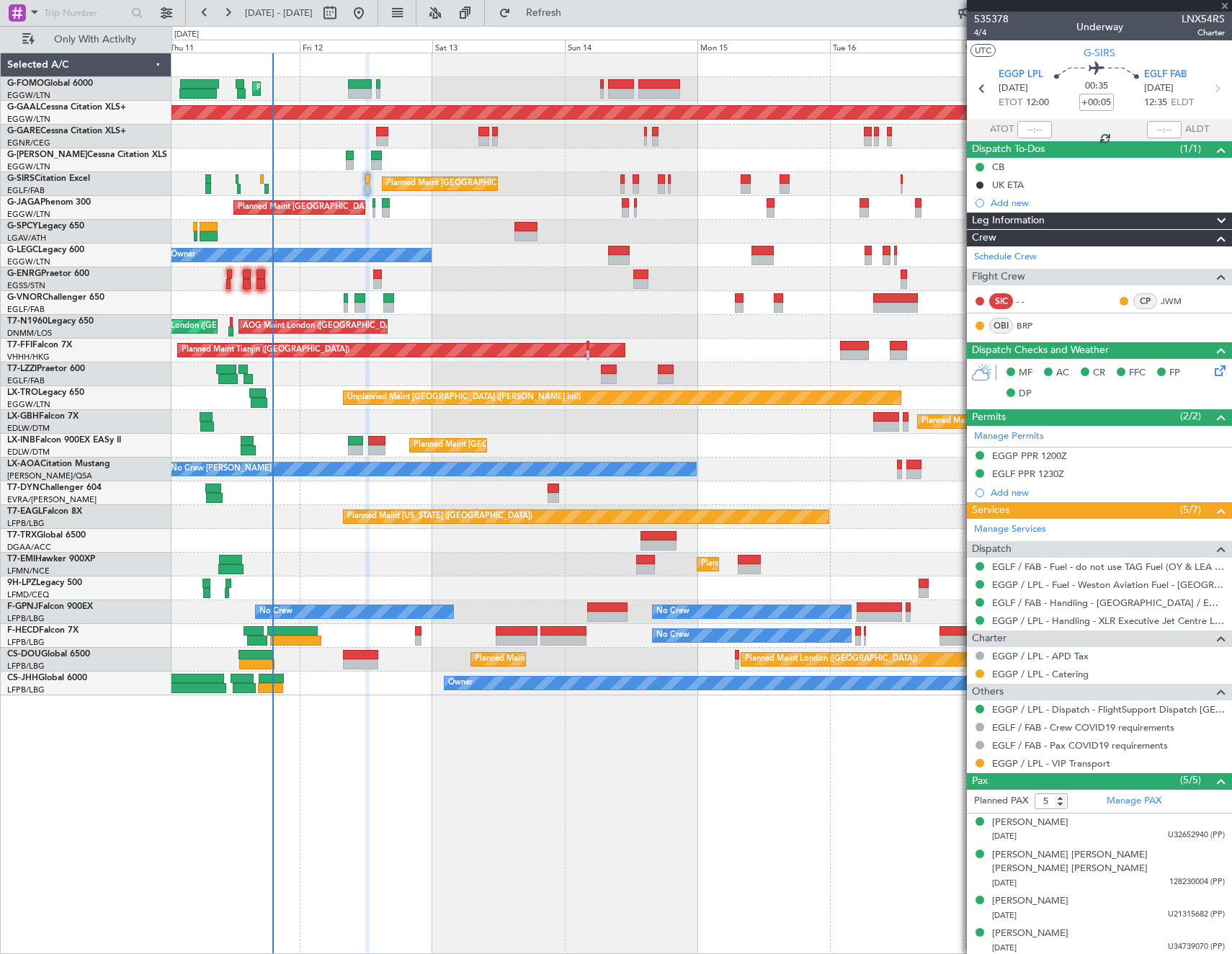
type input "-00:05"
type input "6"
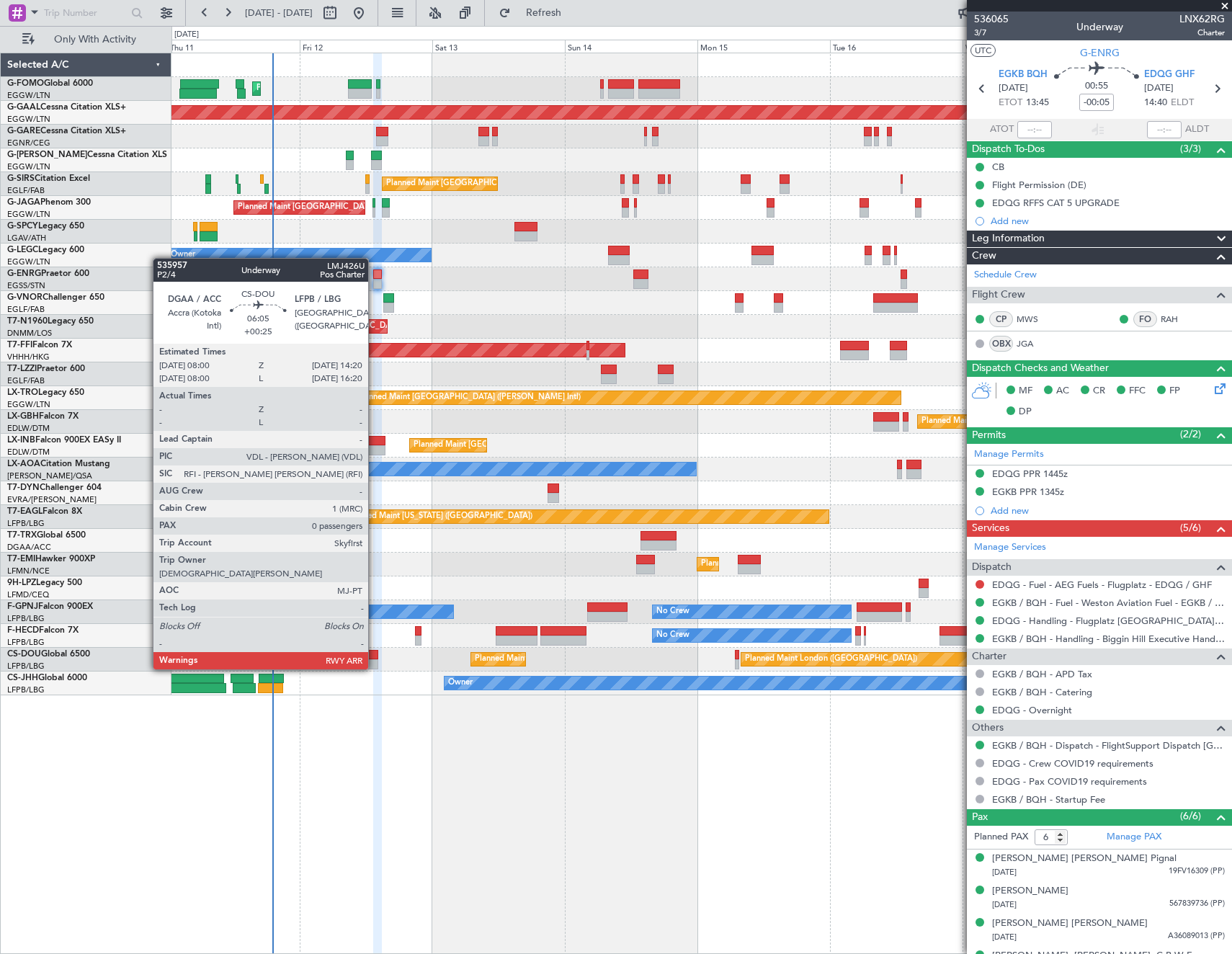
click at [374, 655] on div at bounding box center [360, 655] width 36 height 10
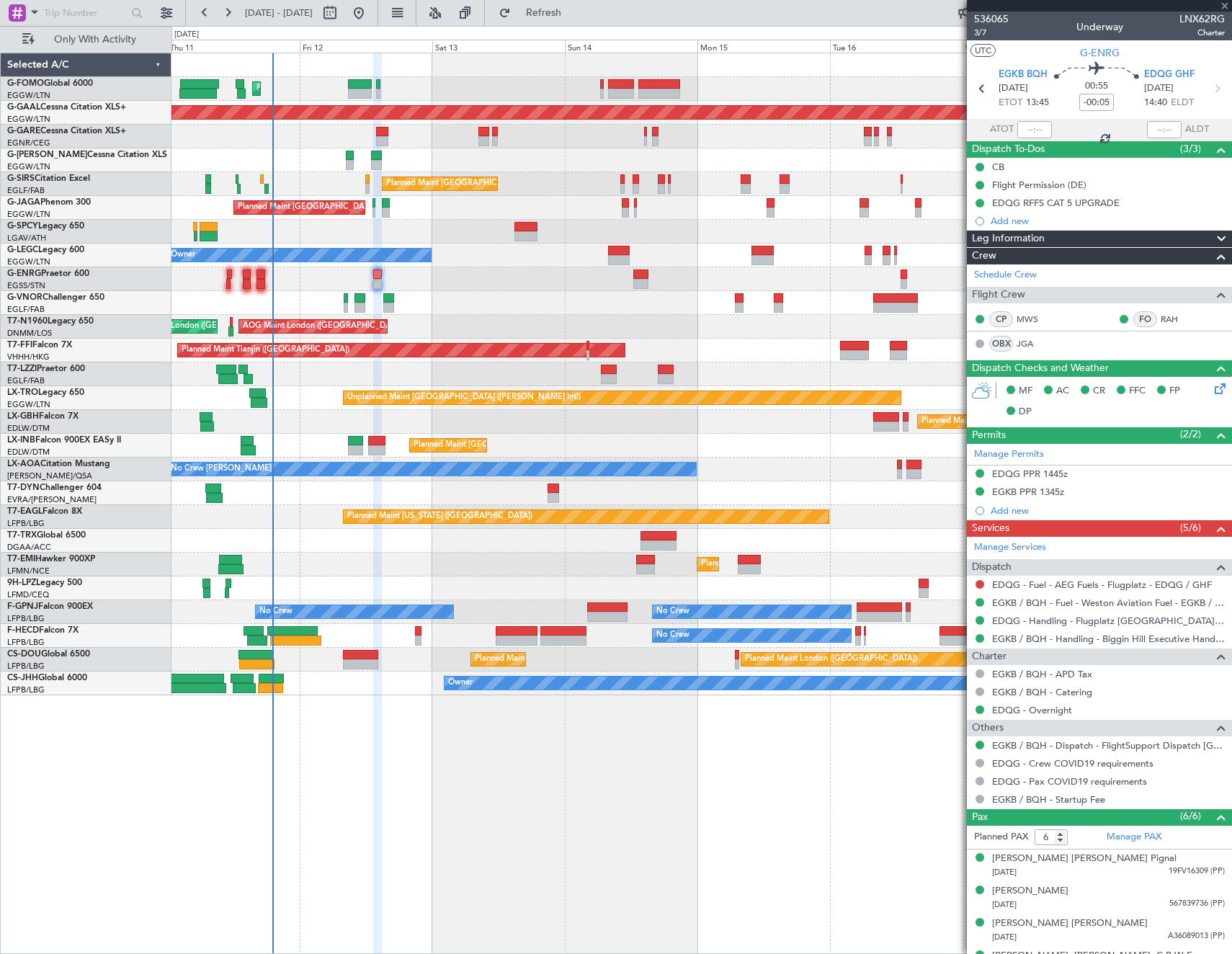
type input "+00:25"
type input "0"
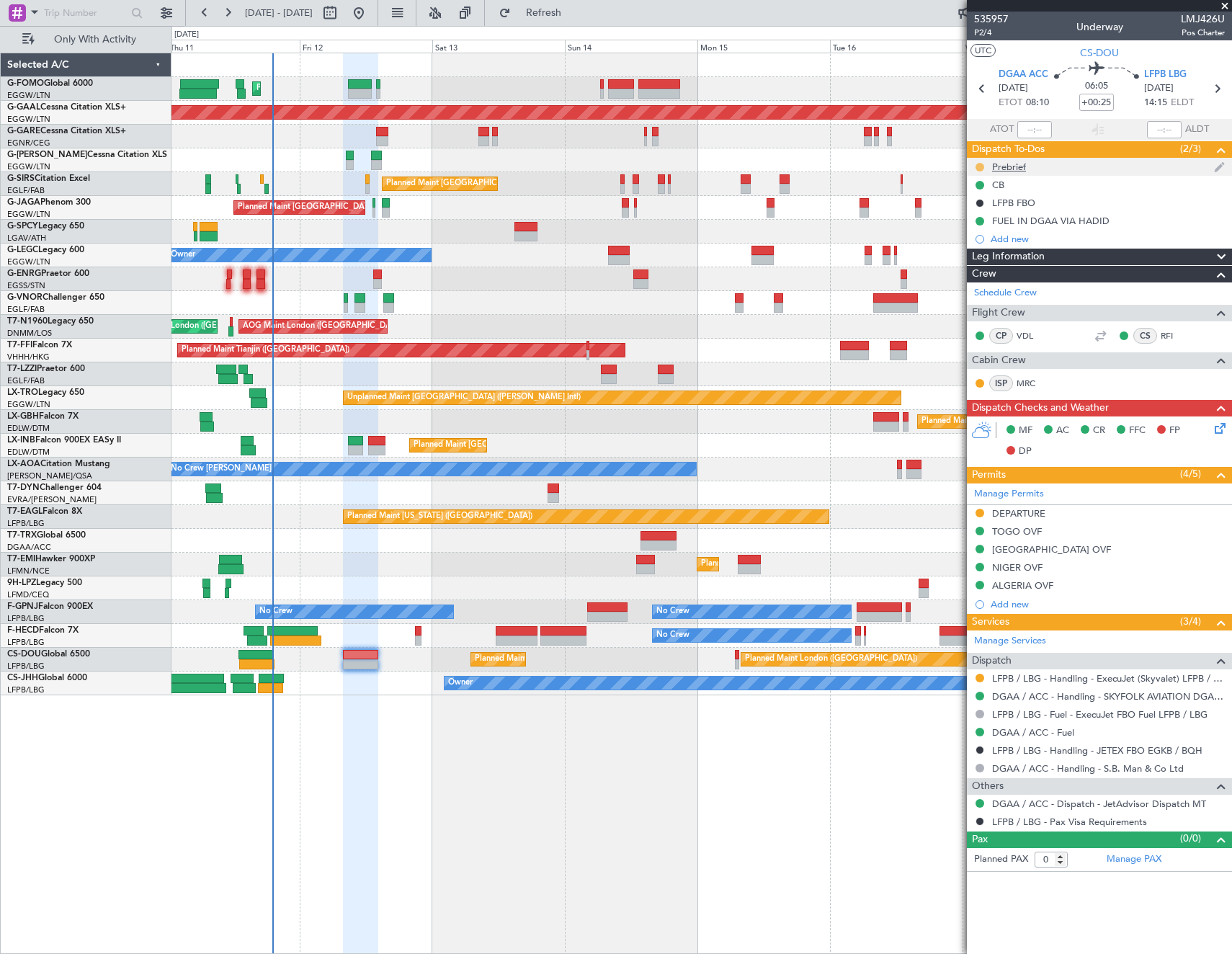
click at [980, 165] on button at bounding box center [980, 167] width 9 height 9
click at [974, 256] on span "Cancelled" at bounding box center [982, 252] width 41 height 15
click at [986, 674] on div "LFPB / LBG - Handling - ExecuJet (Skyvalet) LFPB / LBG" at bounding box center [1099, 678] width 265 height 18
click at [981, 674] on button at bounding box center [980, 678] width 9 height 9
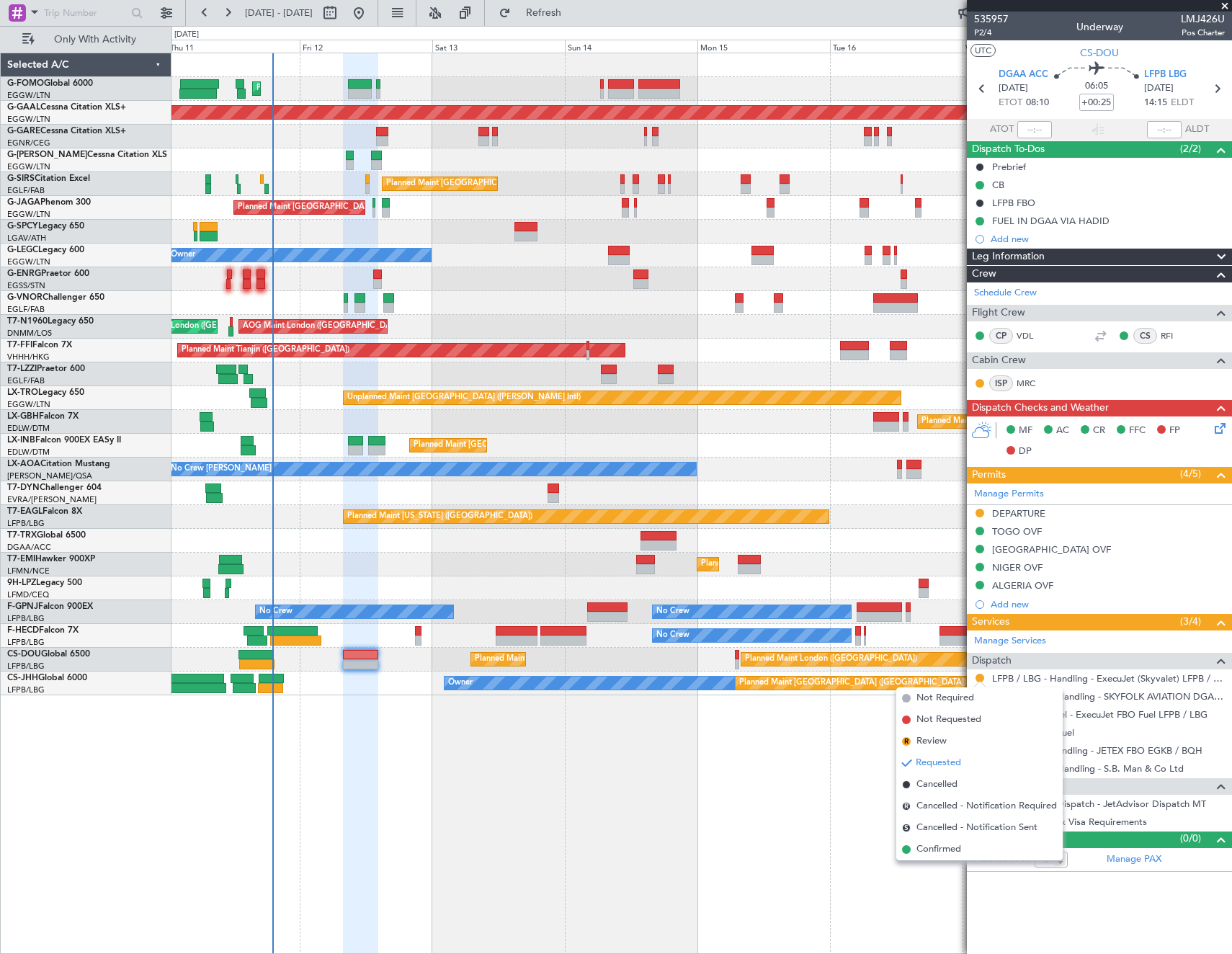
click at [533, 562] on div "Planned Maint Zurich Planned Maint Zurich" at bounding box center [701, 564] width 1060 height 23
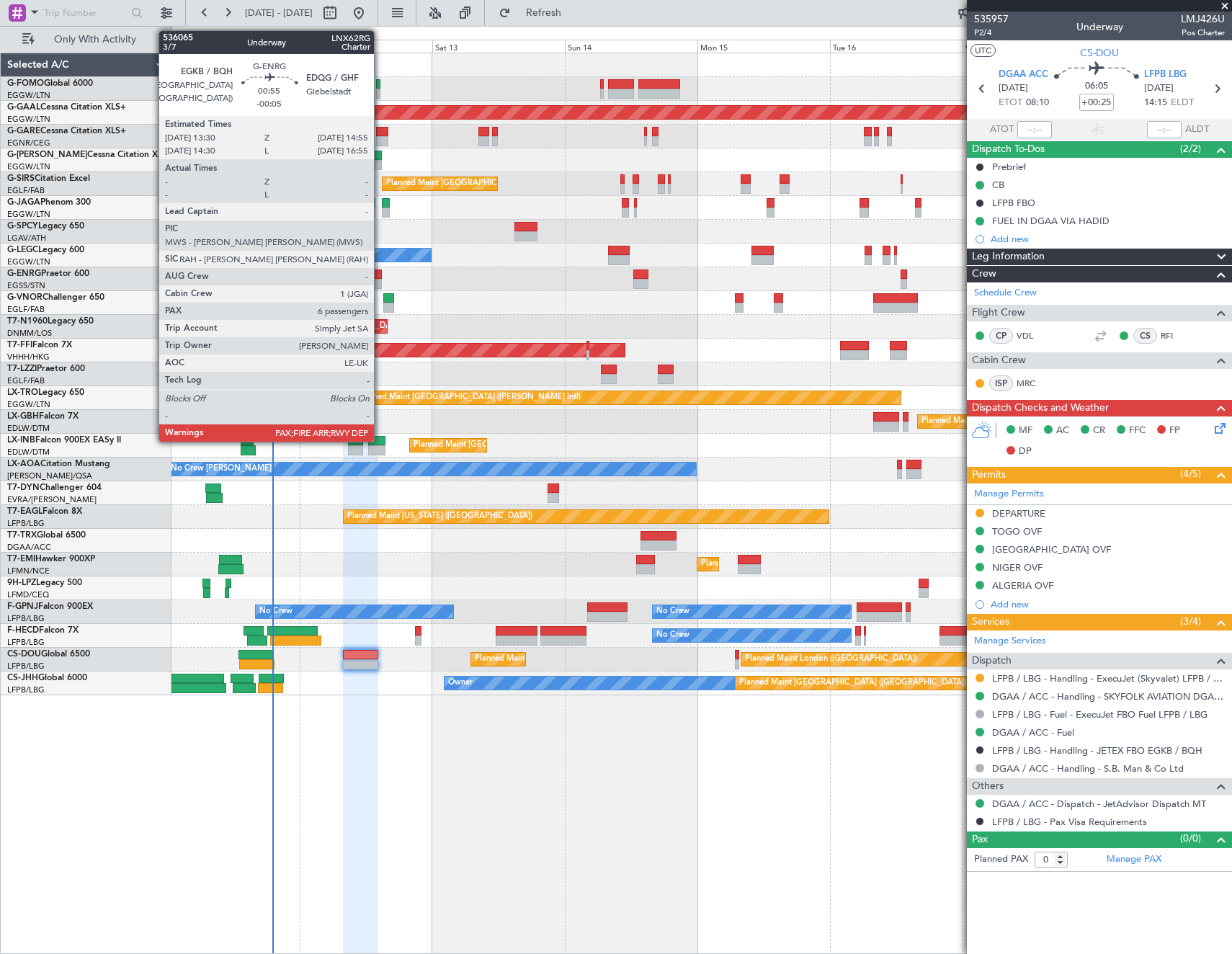
click at [380, 277] on div at bounding box center [377, 275] width 8 height 10
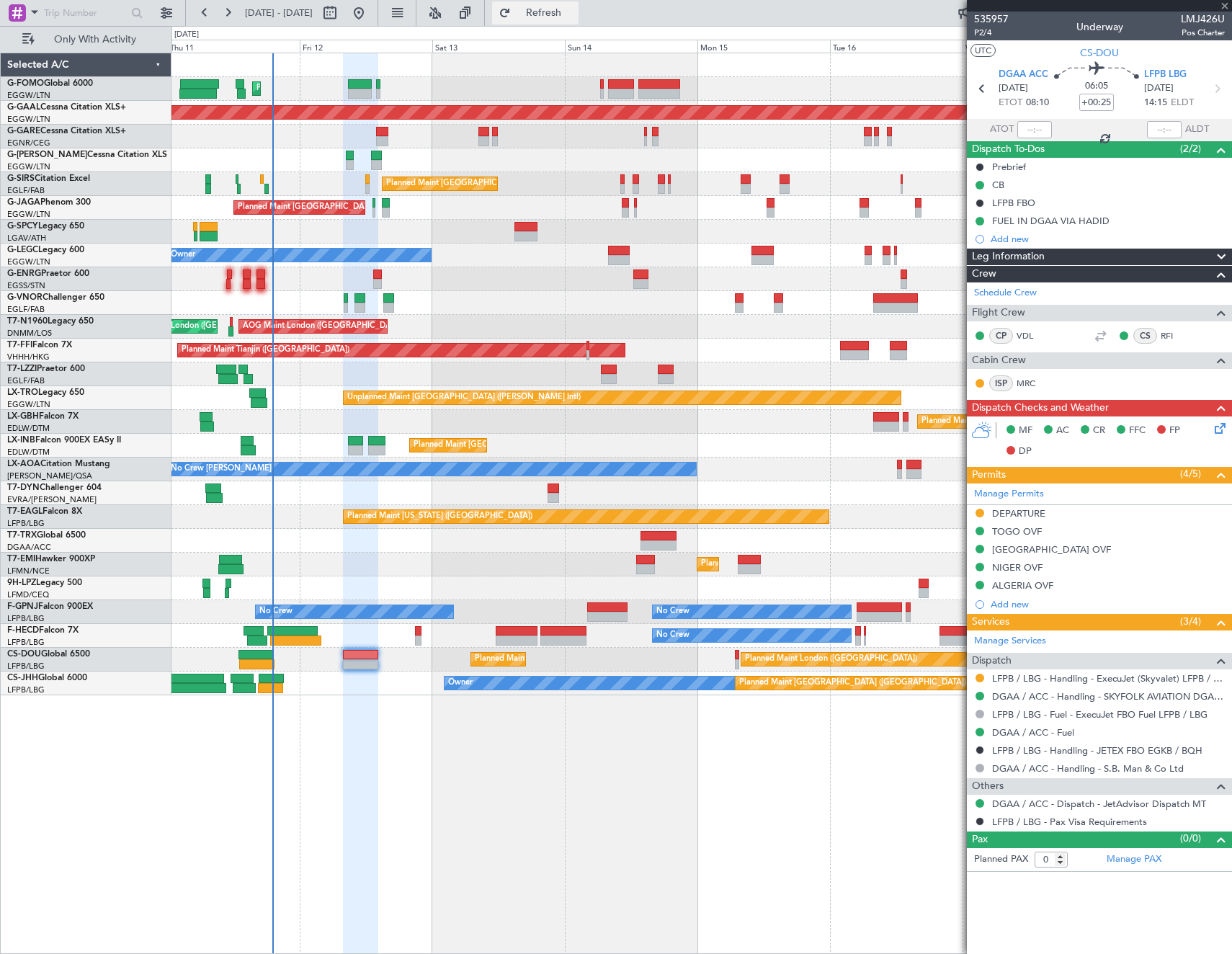
type input "-00:05"
type input "6"
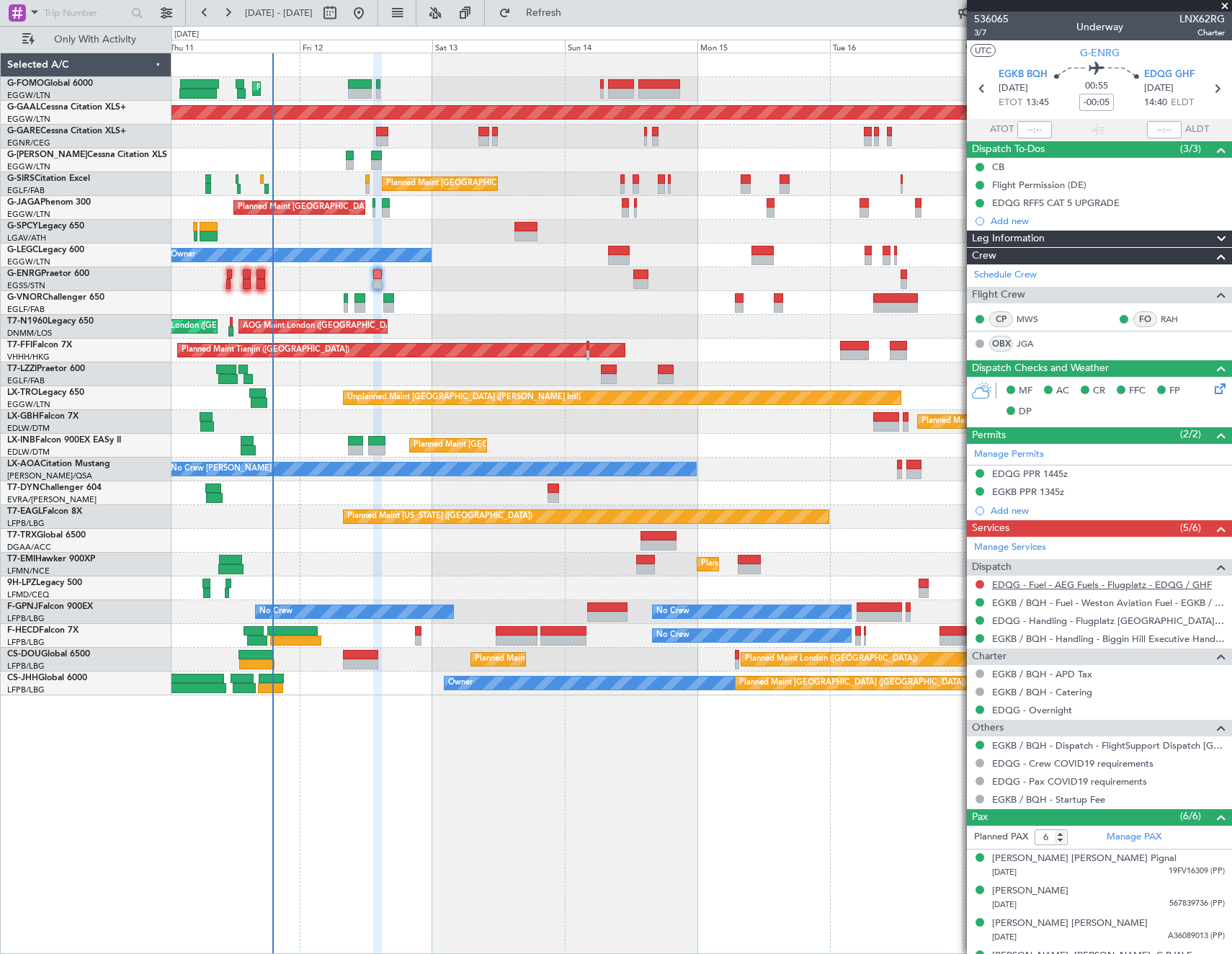
click at [1089, 584] on link "EDQG - Fuel - AEG Fuels - Flugplatz - EDQG / GHF" at bounding box center [1102, 585] width 220 height 12
click at [1098, 587] on link "EDQG - Fuel - AEG Fuels - Flugplatz - EDQG / GHF" at bounding box center [1102, 585] width 220 height 12
drag, startPoint x: 580, startPoint y: 10, endPoint x: 491, endPoint y: 3, distance: 89.3
click at [574, 10] on span "Refresh" at bounding box center [544, 13] width 61 height 10
click at [1019, 220] on div "Add new" at bounding box center [1100, 221] width 221 height 12
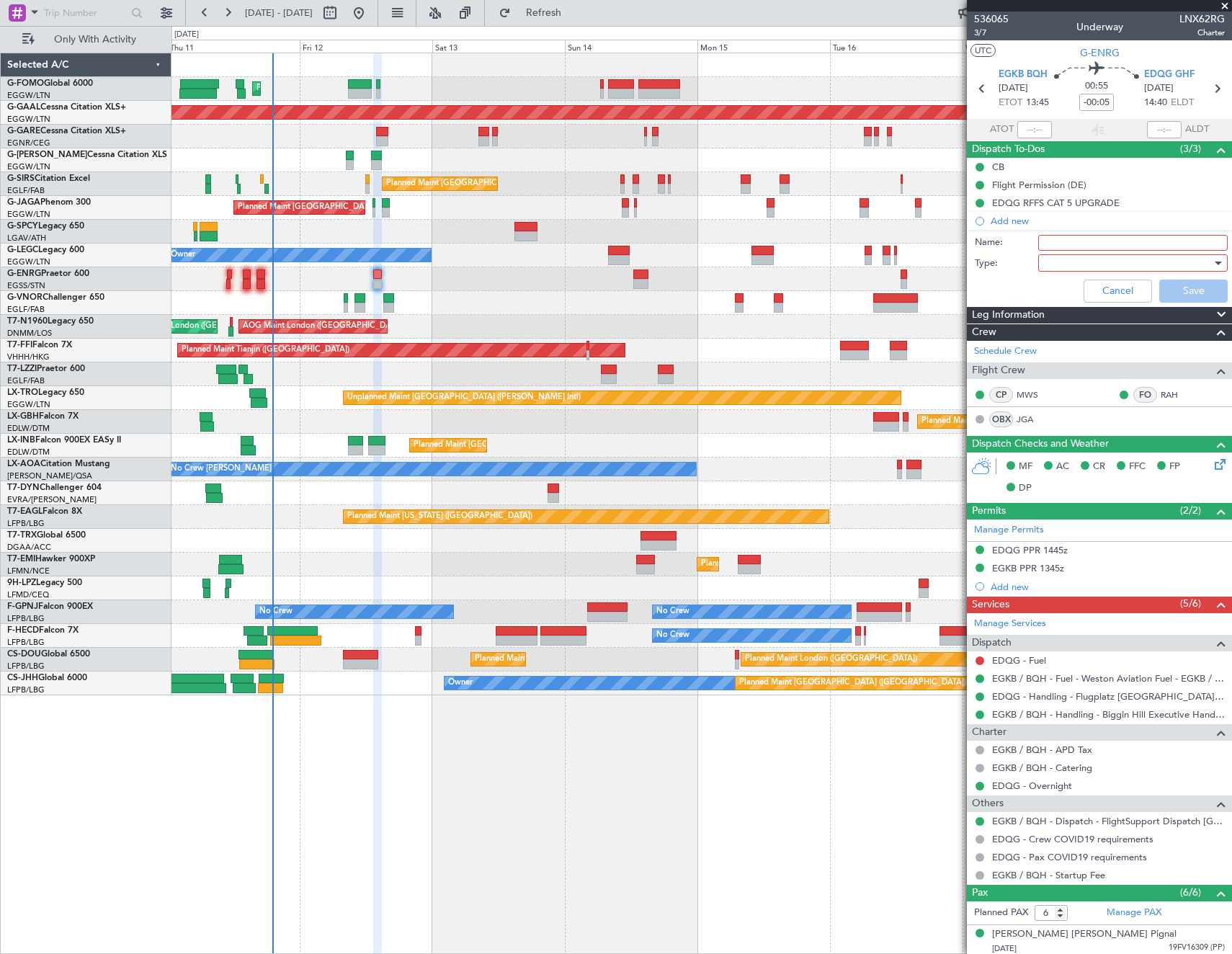
click at [1074, 239] on input "Name:" at bounding box center [1132, 243] width 190 height 16
type input "EDQG FUEL VIA HANDLER"
click at [1095, 266] on div at bounding box center [1128, 263] width 168 height 22
click at [1088, 289] on span "Generic" at bounding box center [1126, 292] width 169 height 22
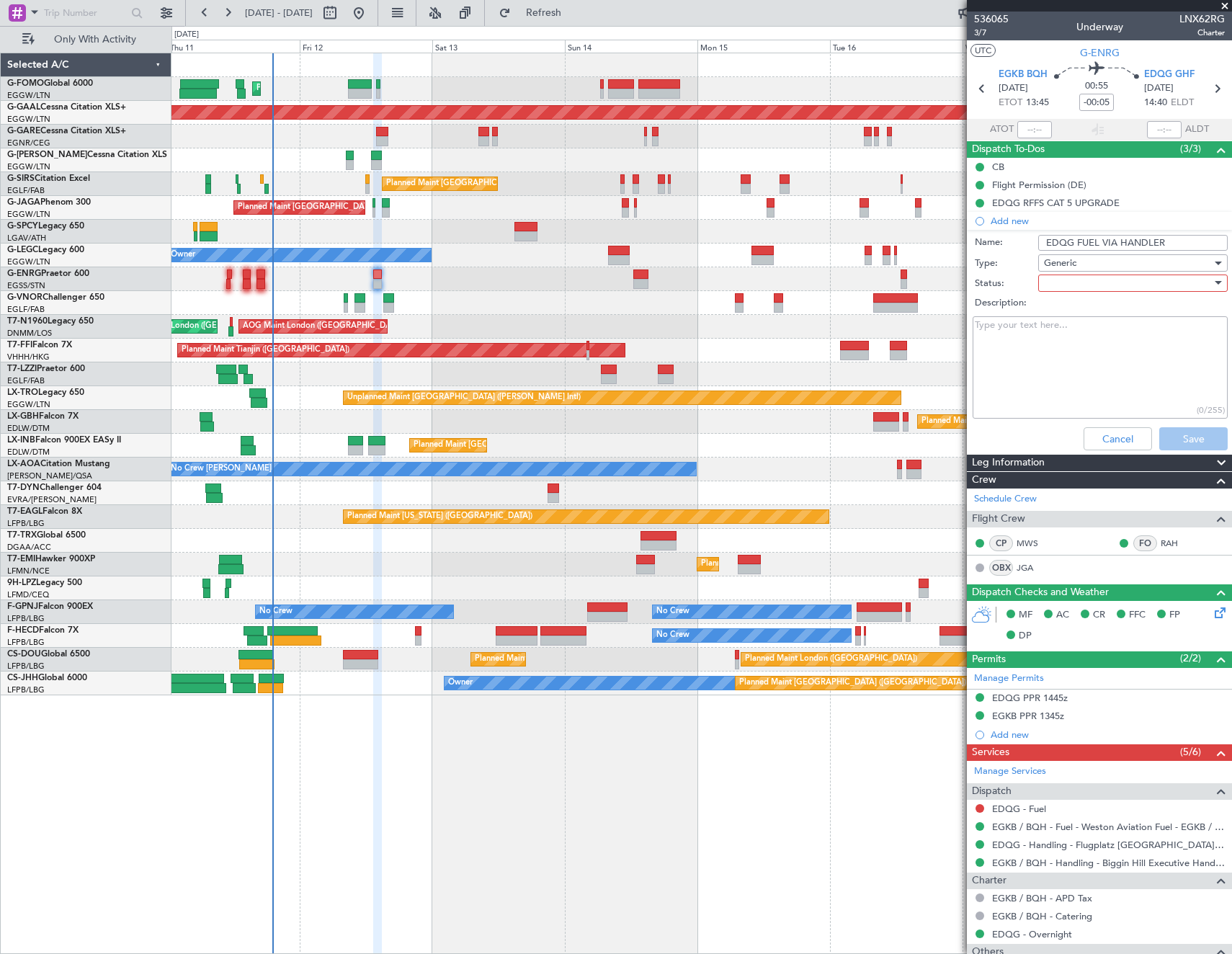
click at [1085, 281] on div at bounding box center [1128, 282] width 168 height 22
click at [1093, 338] on span "In Progress" at bounding box center [1126, 334] width 169 height 22
click at [1190, 437] on button "Save" at bounding box center [1193, 438] width 68 height 23
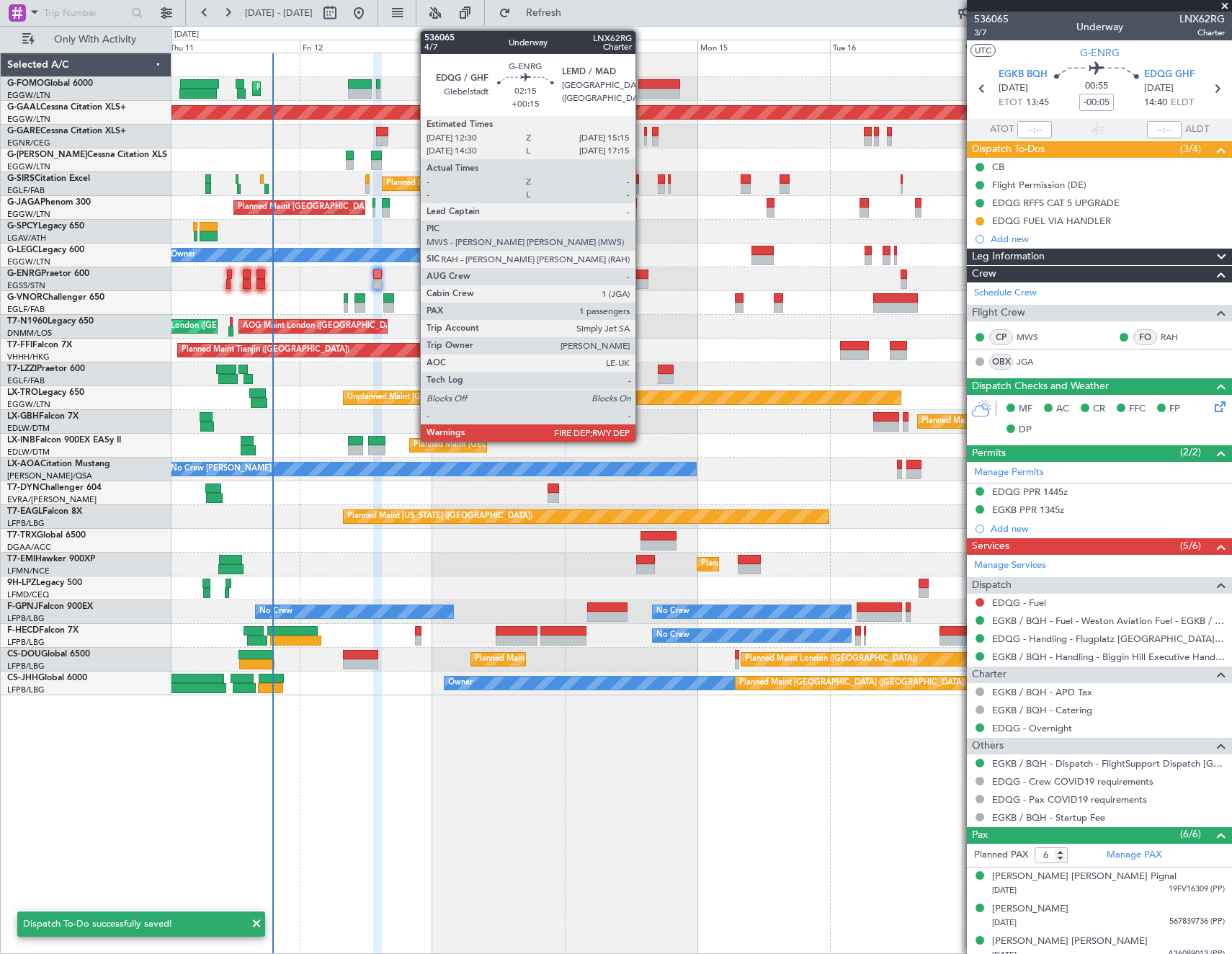
click at [642, 277] on div at bounding box center [641, 275] width 16 height 10
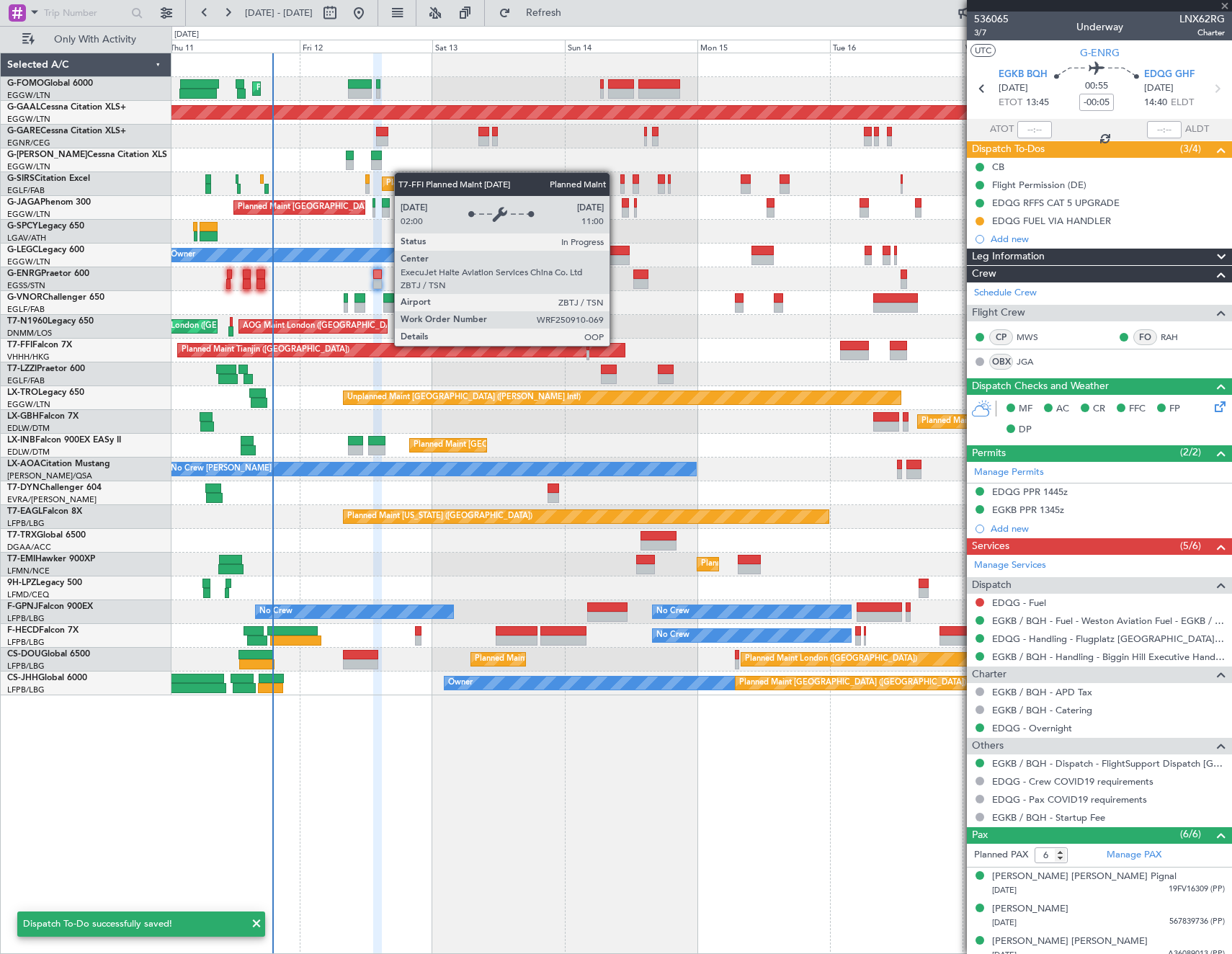
type input "+00:15"
type input "1"
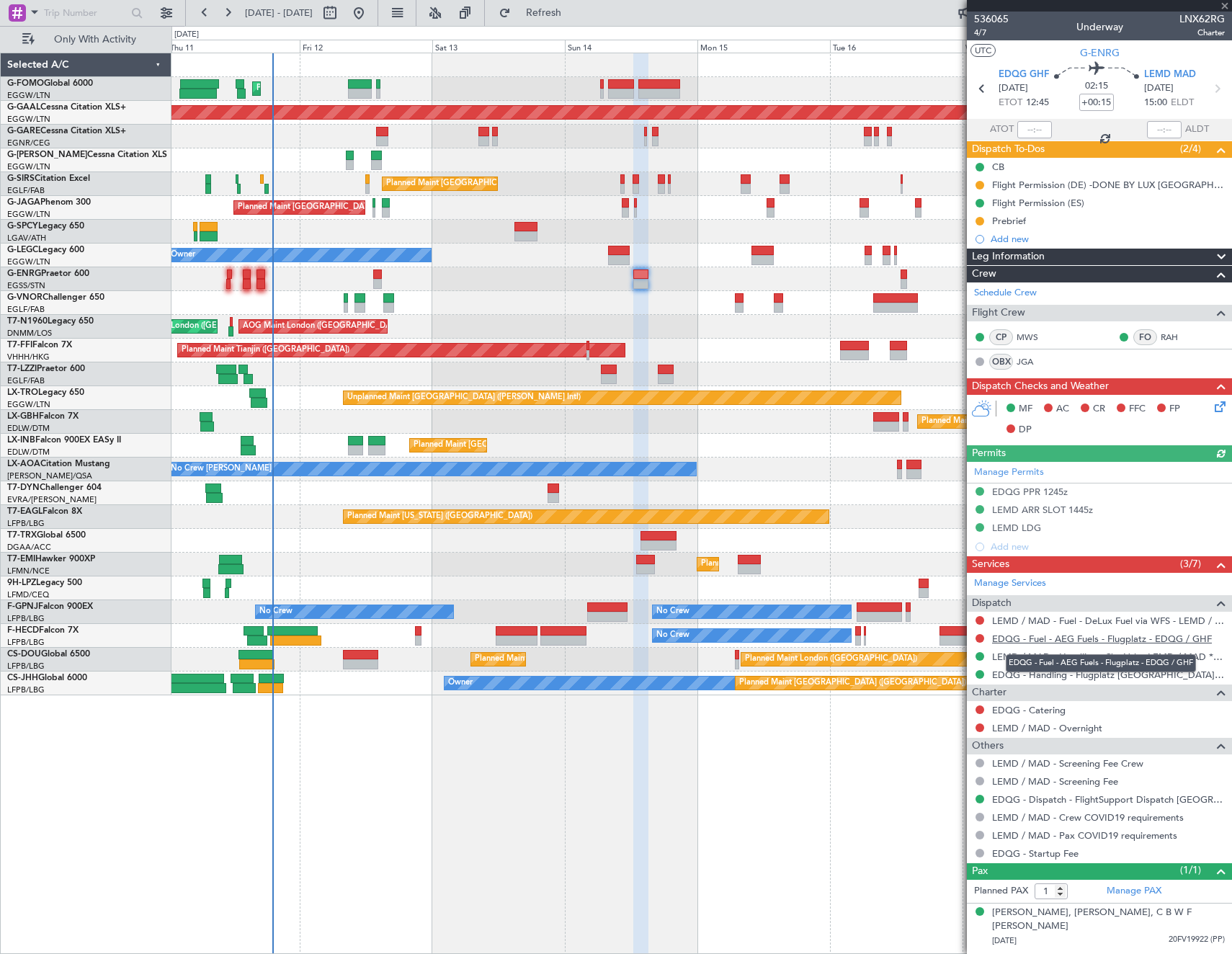
click at [1051, 639] on link "EDQG - Fuel - AEG Fuels - Flugplatz - EDQG / GHF" at bounding box center [1102, 639] width 220 height 12
click at [574, 9] on span "Refresh" at bounding box center [544, 13] width 61 height 10
click at [979, 620] on button at bounding box center [980, 620] width 9 height 9
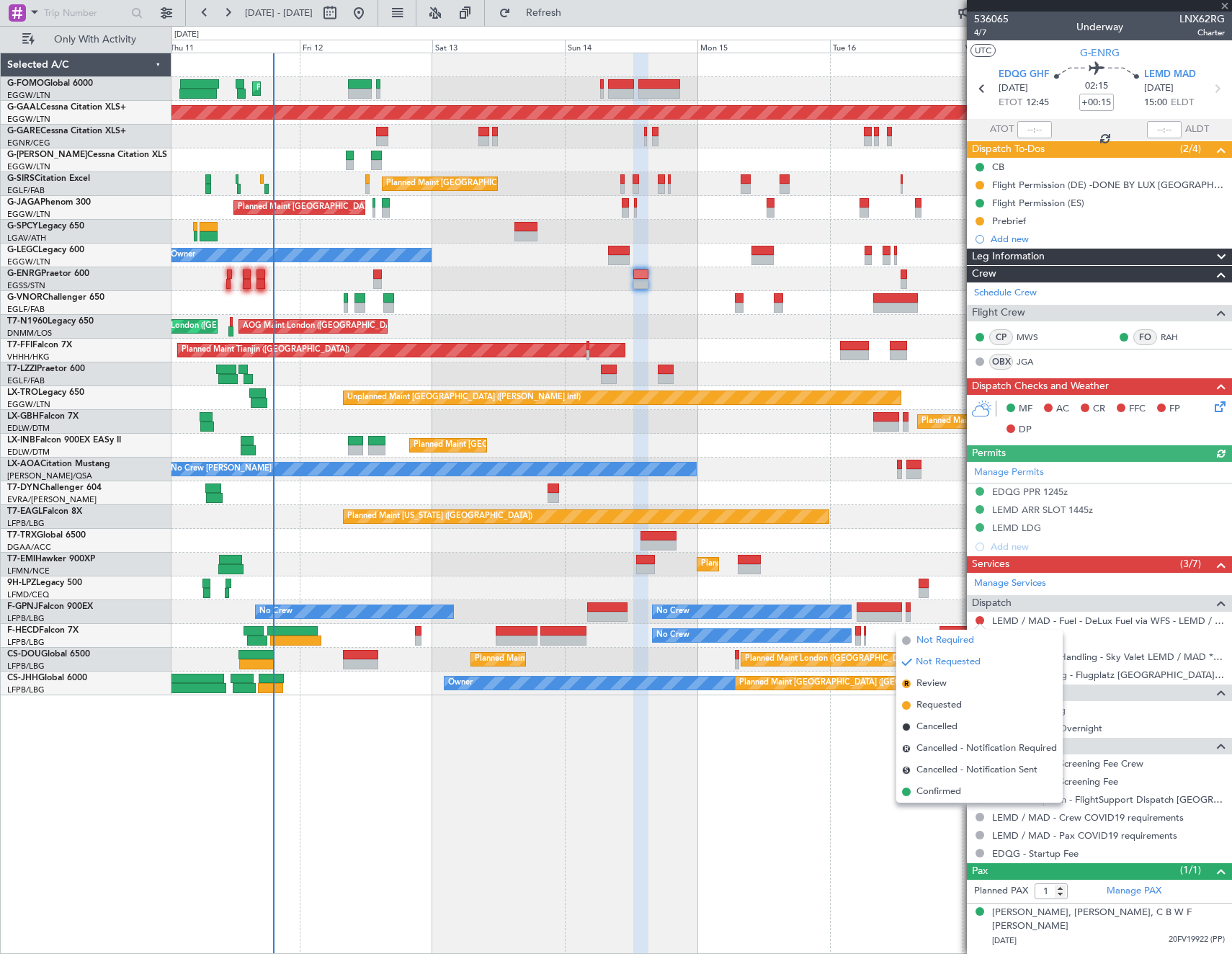
click at [917, 637] on span "Not Required" at bounding box center [945, 640] width 58 height 15
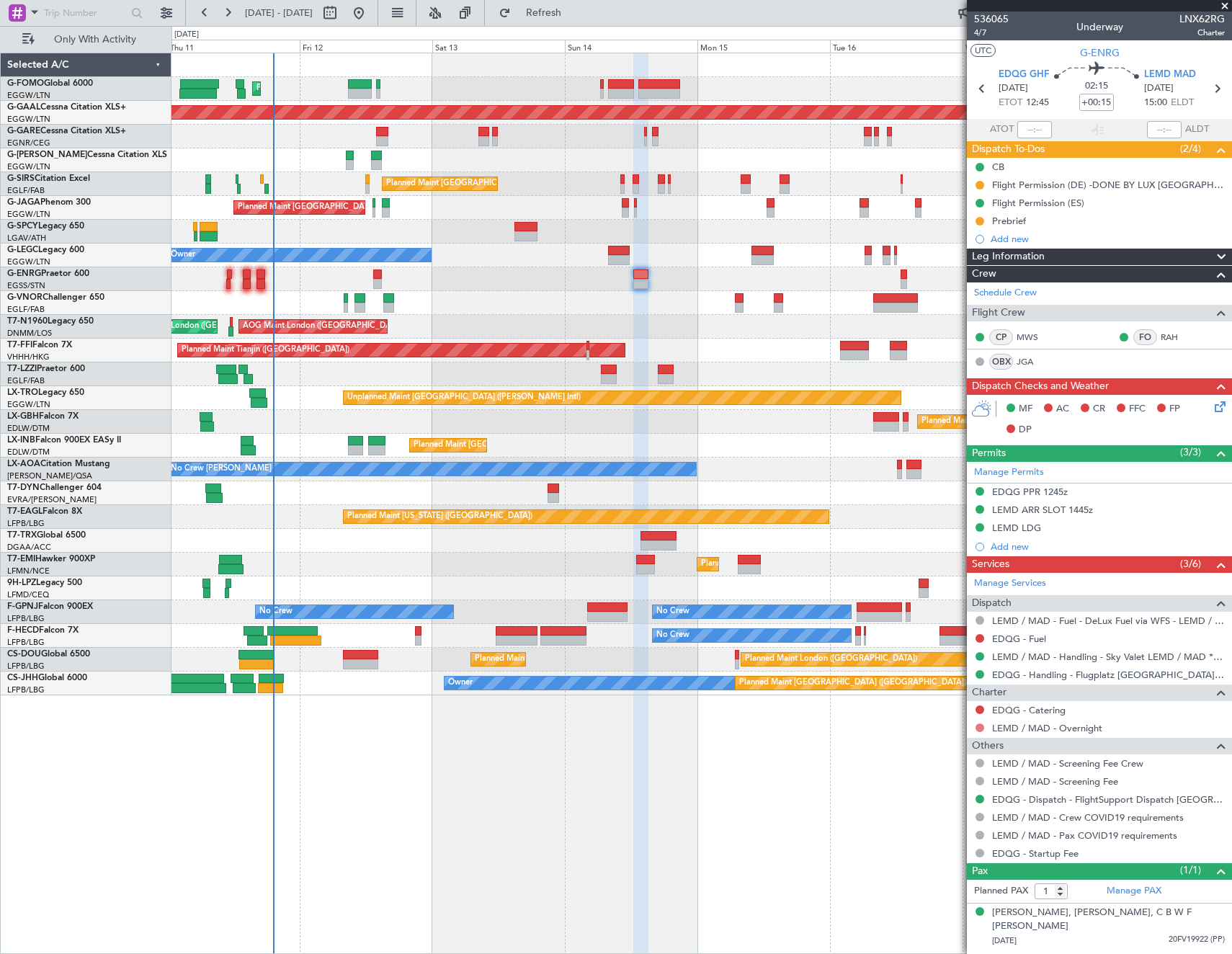
click at [980, 727] on button at bounding box center [980, 728] width 9 height 9
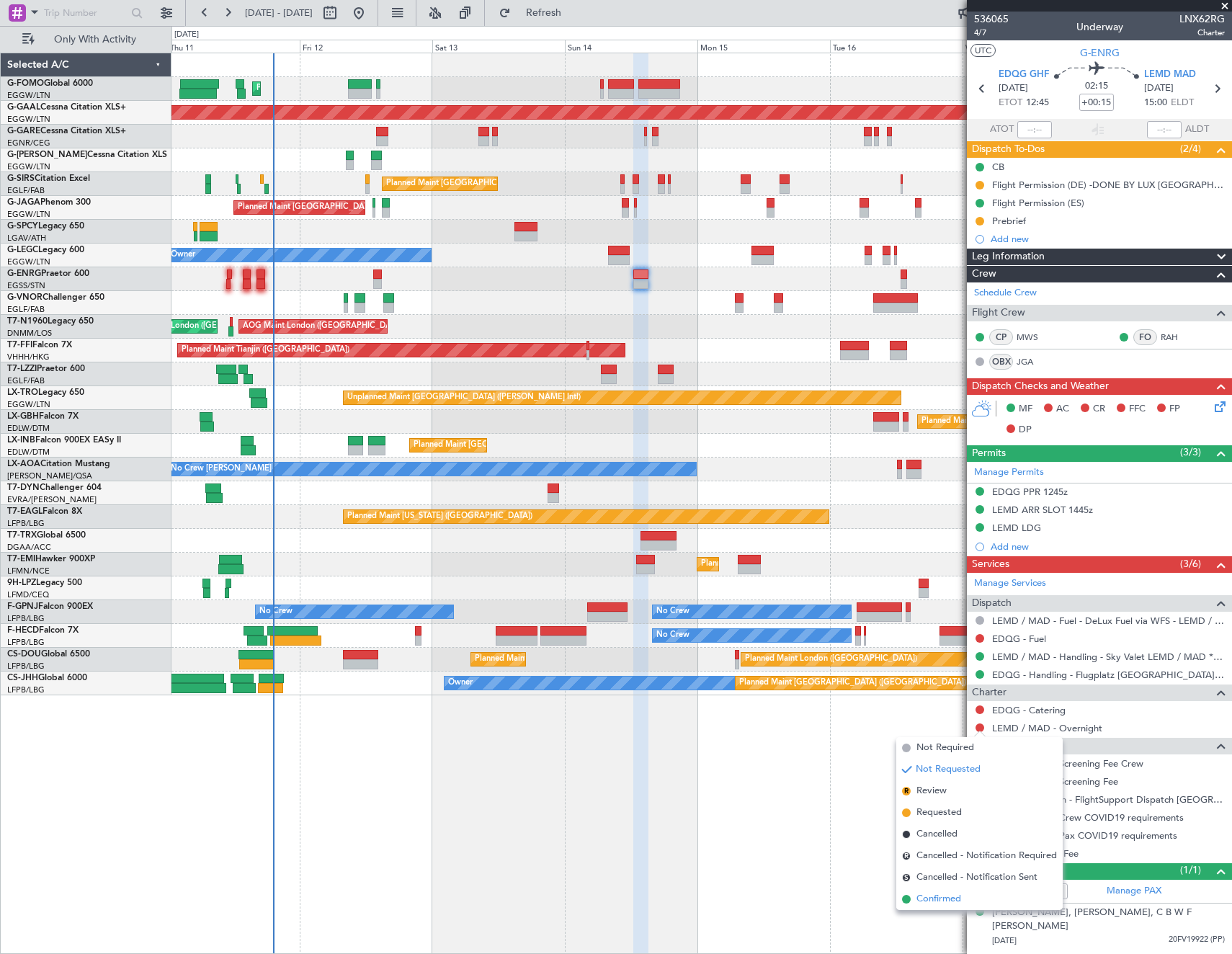
click at [933, 902] on span "Confirmed" at bounding box center [939, 899] width 45 height 15
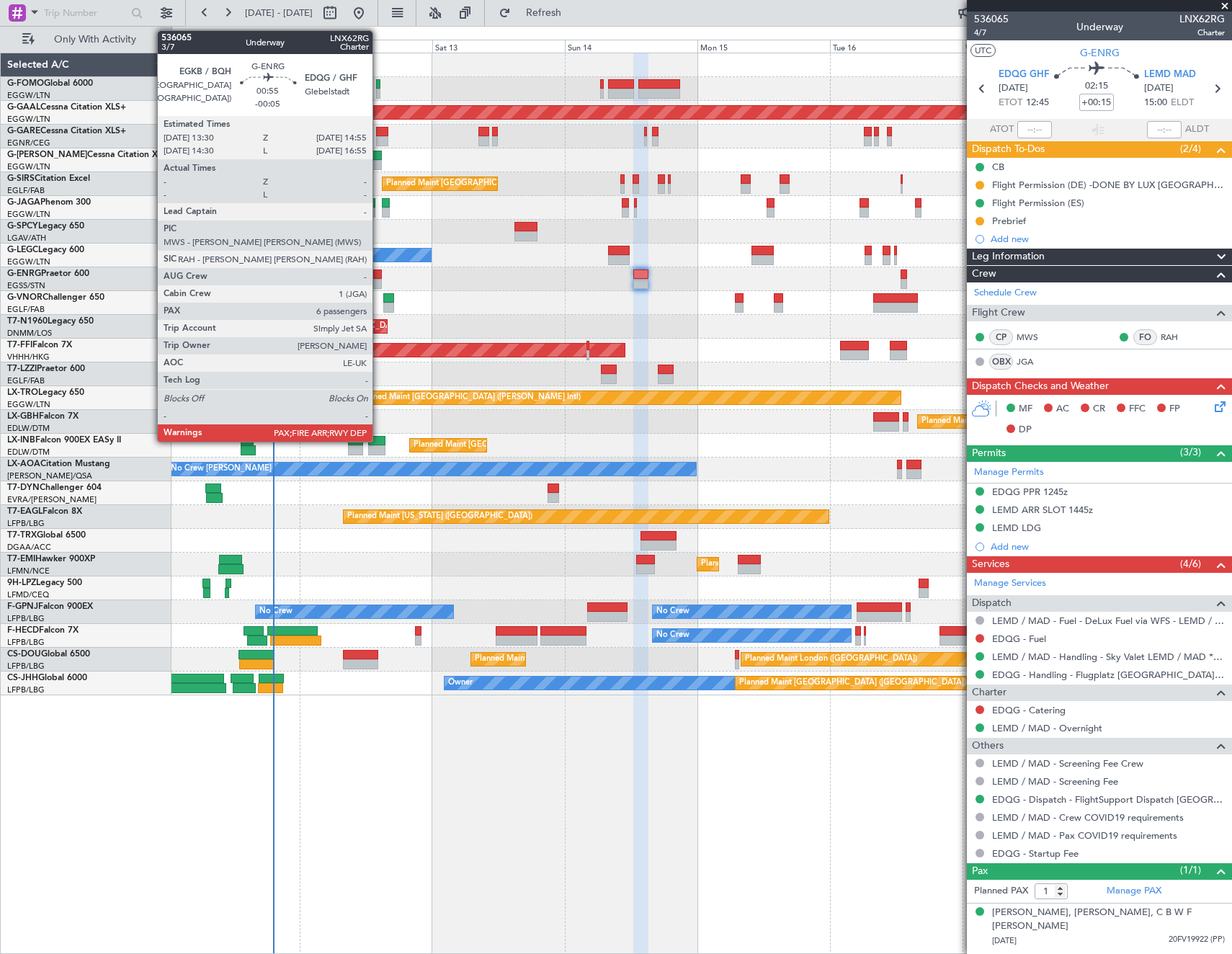
click at [379, 283] on div at bounding box center [377, 284] width 8 height 10
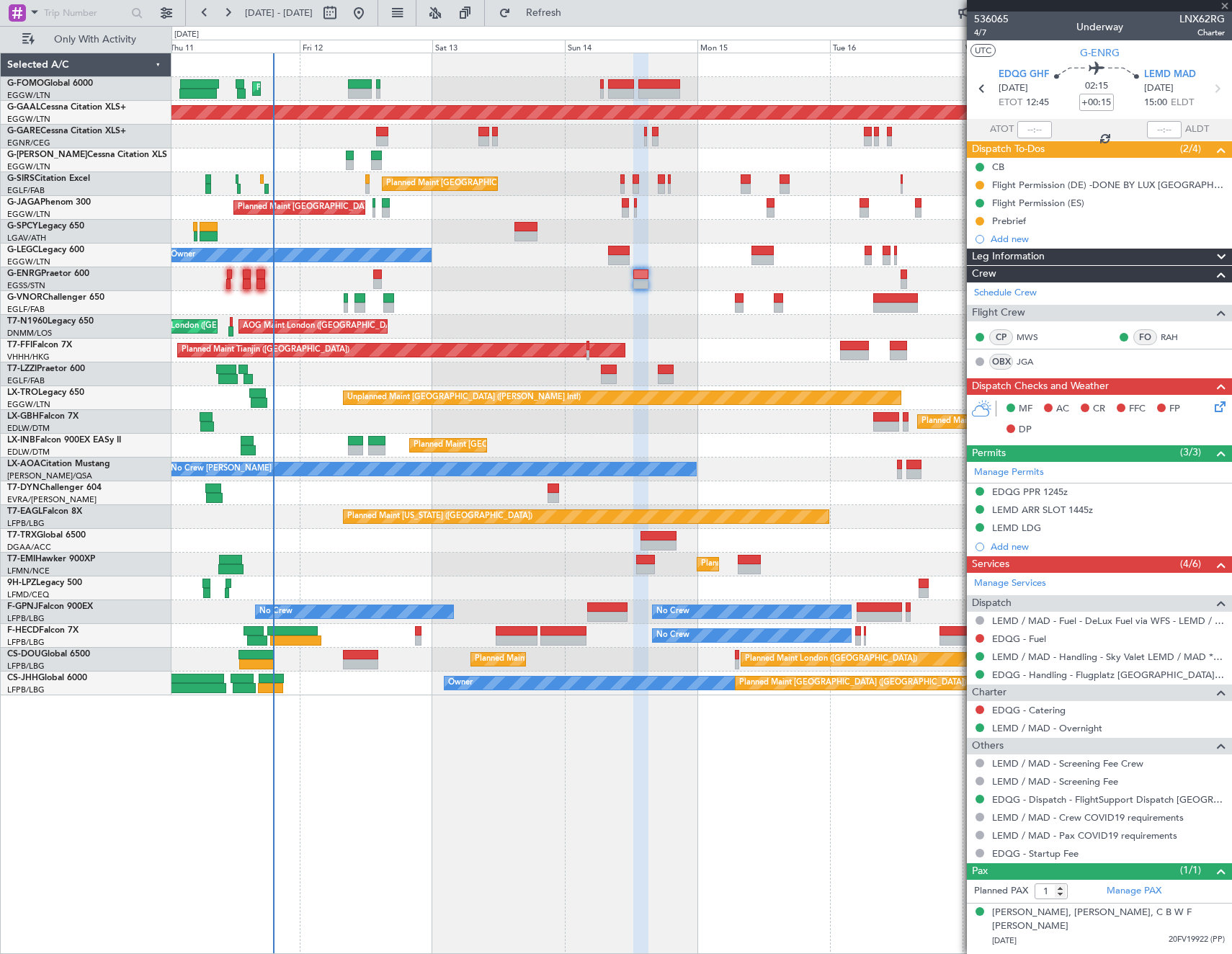
type input "-00:05"
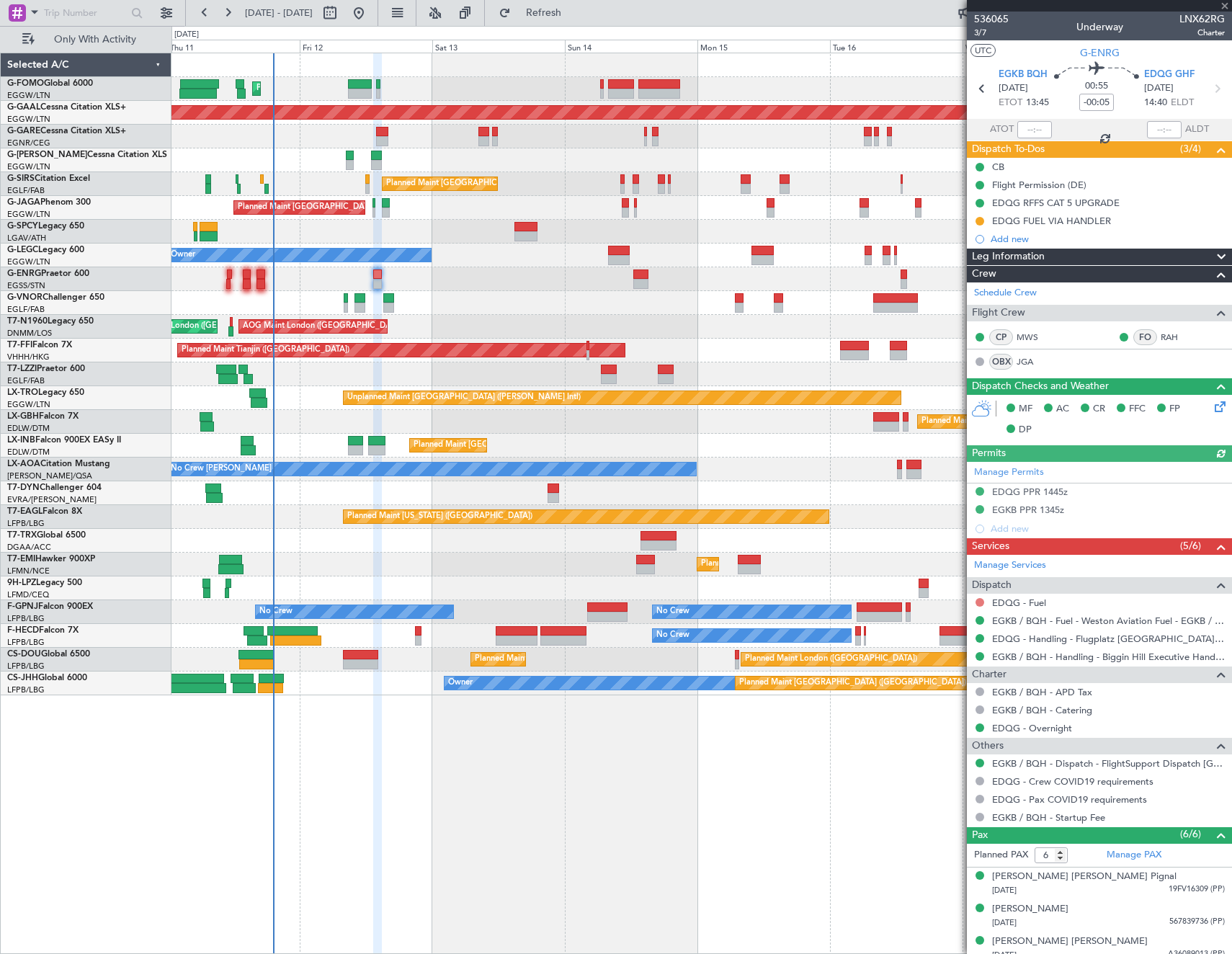
click at [979, 602] on button at bounding box center [980, 602] width 9 height 9
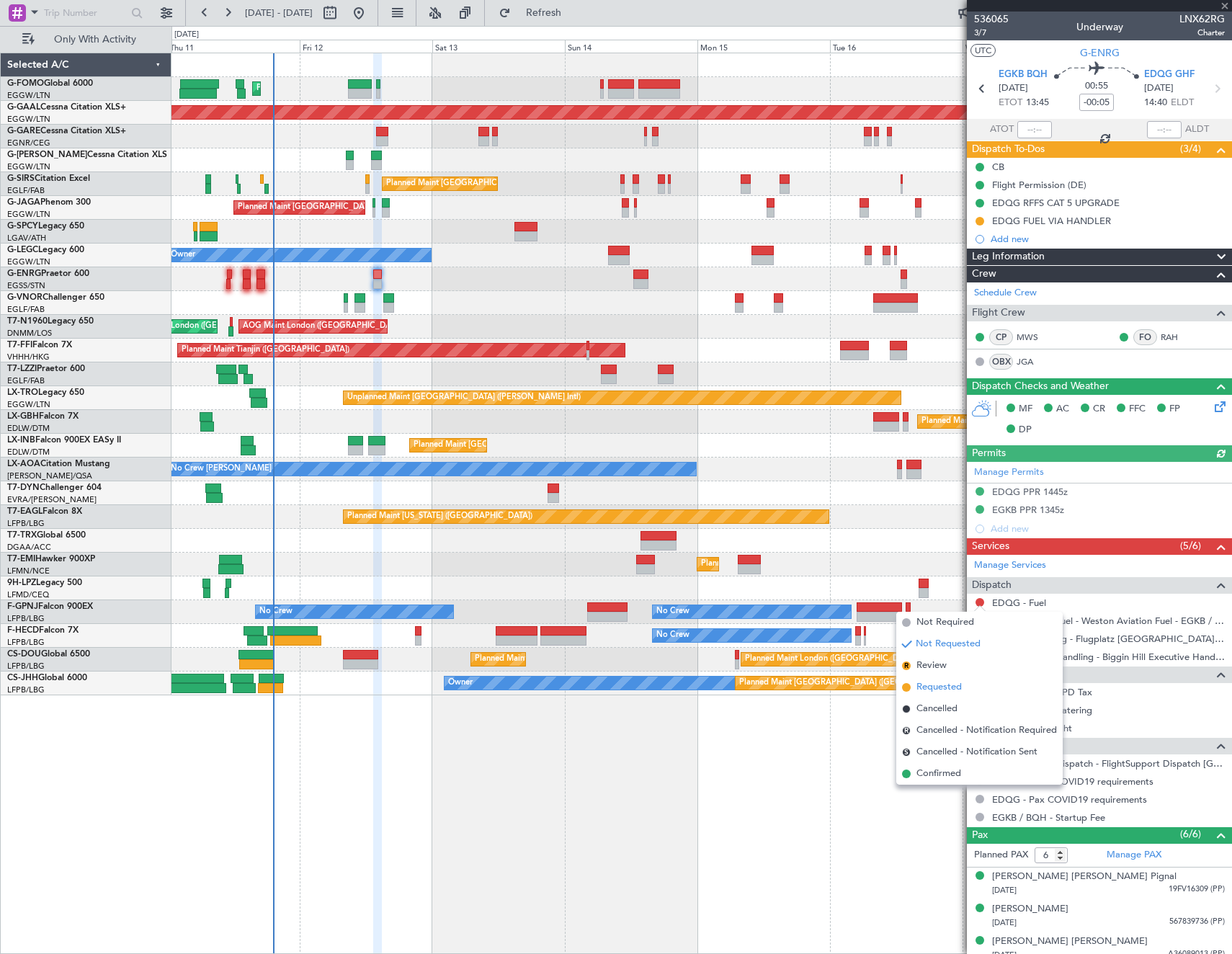
click at [955, 691] on span "Requested" at bounding box center [939, 687] width 45 height 15
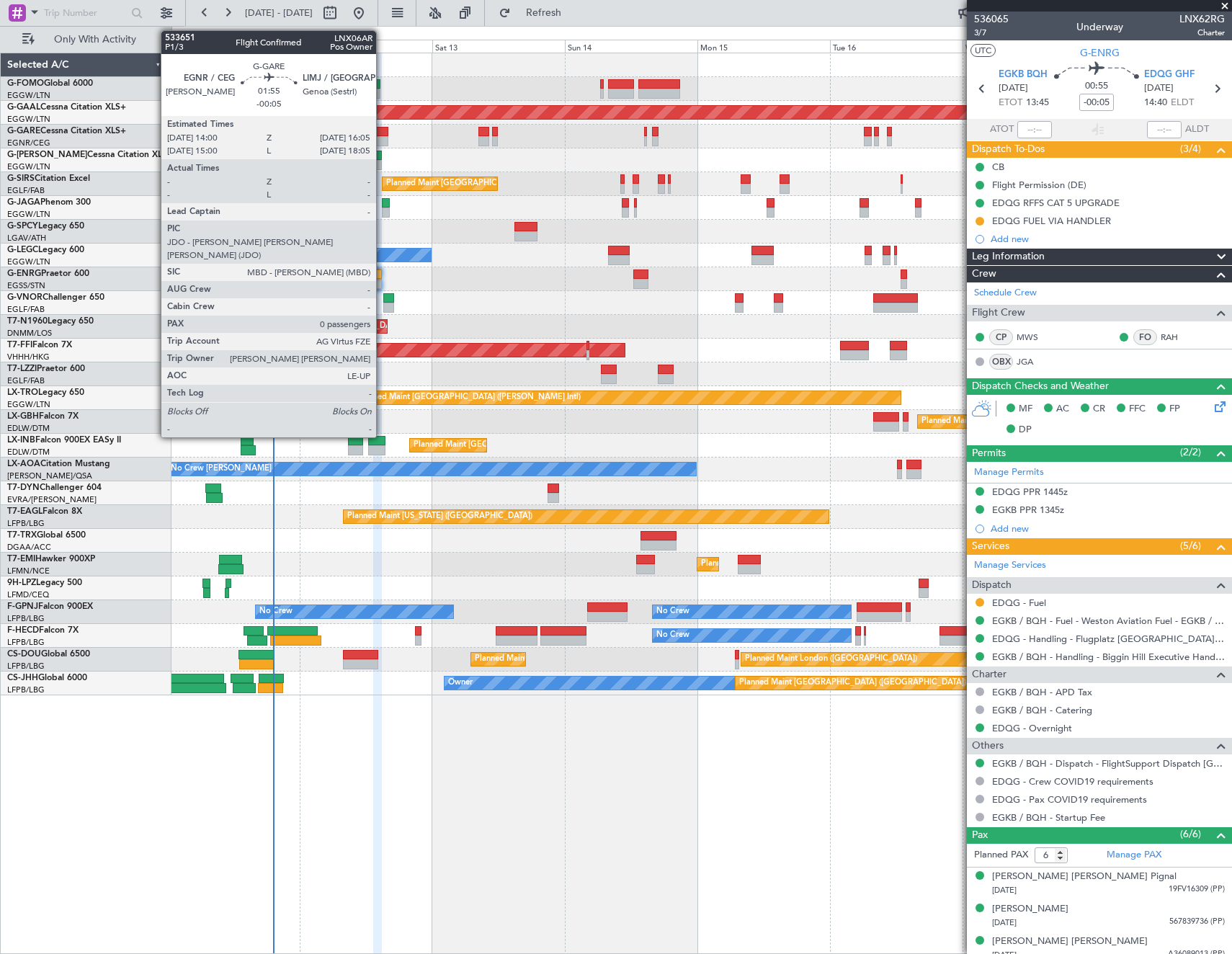
click at [383, 140] on div at bounding box center [381, 141] width 11 height 10
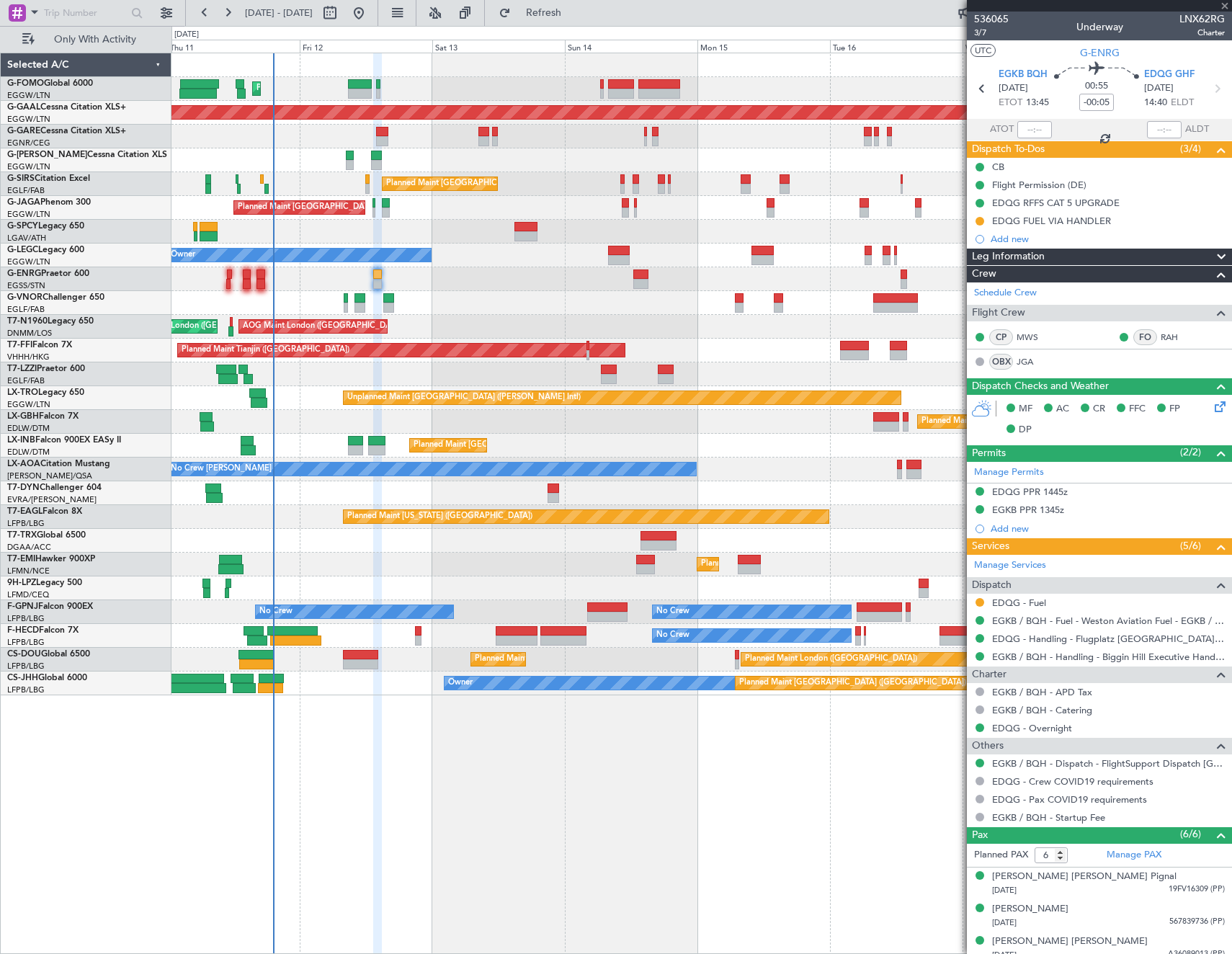
type input "0"
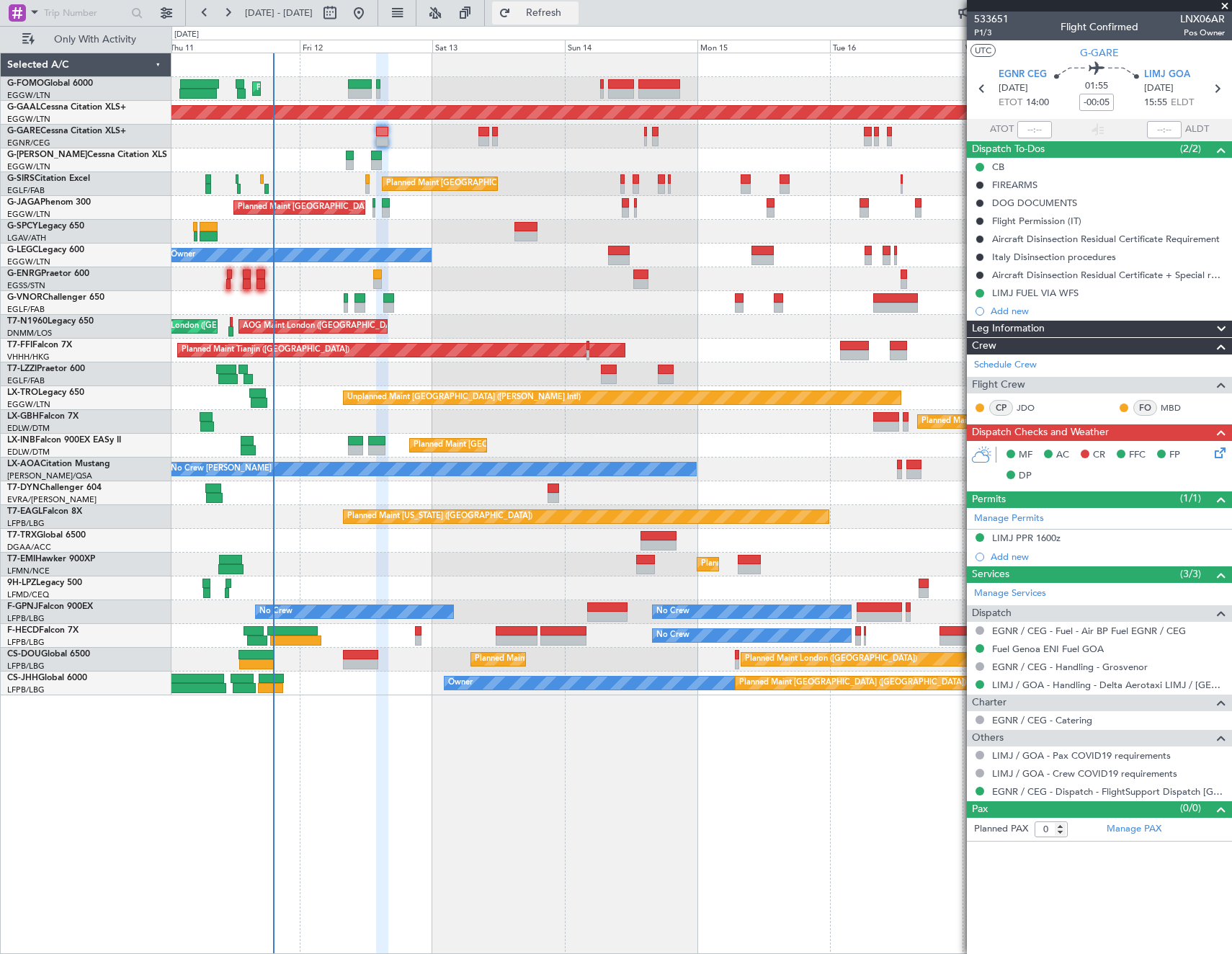
click at [579, 21] on button "Refresh" at bounding box center [535, 13] width 87 height 23
click at [341, 14] on button at bounding box center [330, 13] width 23 height 23
select select "9"
select select "2025"
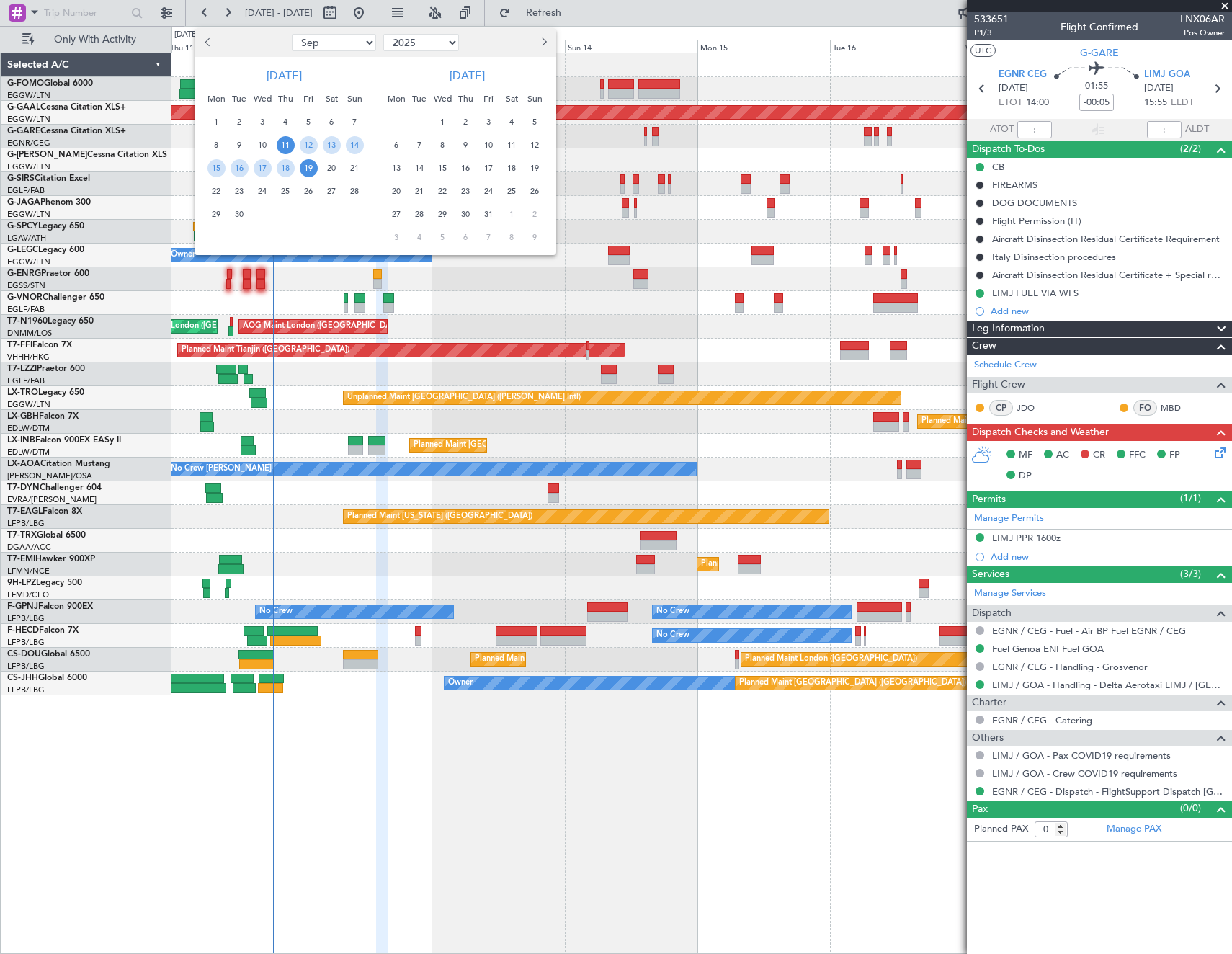
click at [292, 147] on span "11" at bounding box center [285, 145] width 18 height 18
click at [285, 169] on span "18" at bounding box center [285, 168] width 18 height 18
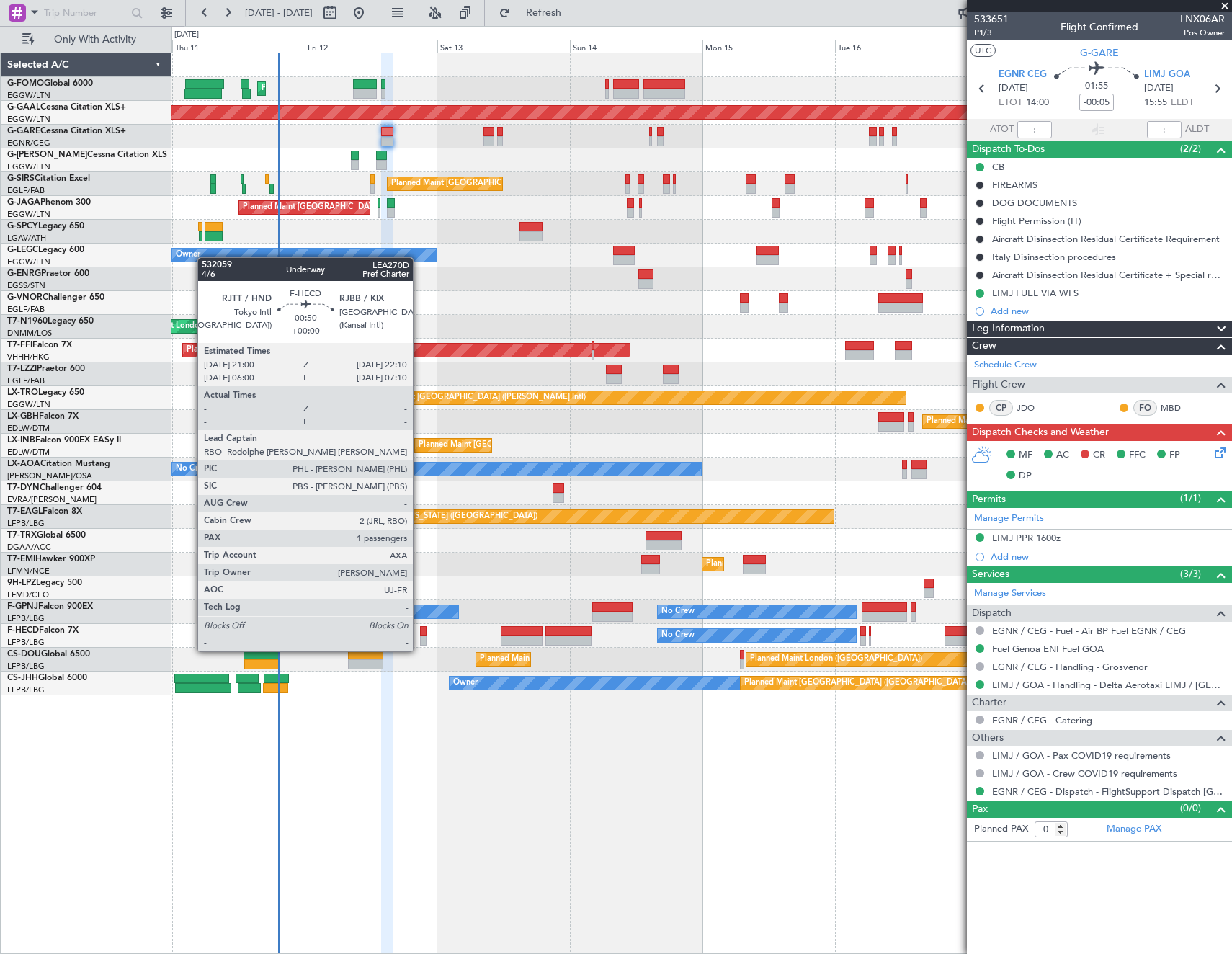
click at [420, 637] on div at bounding box center [423, 640] width 6 height 10
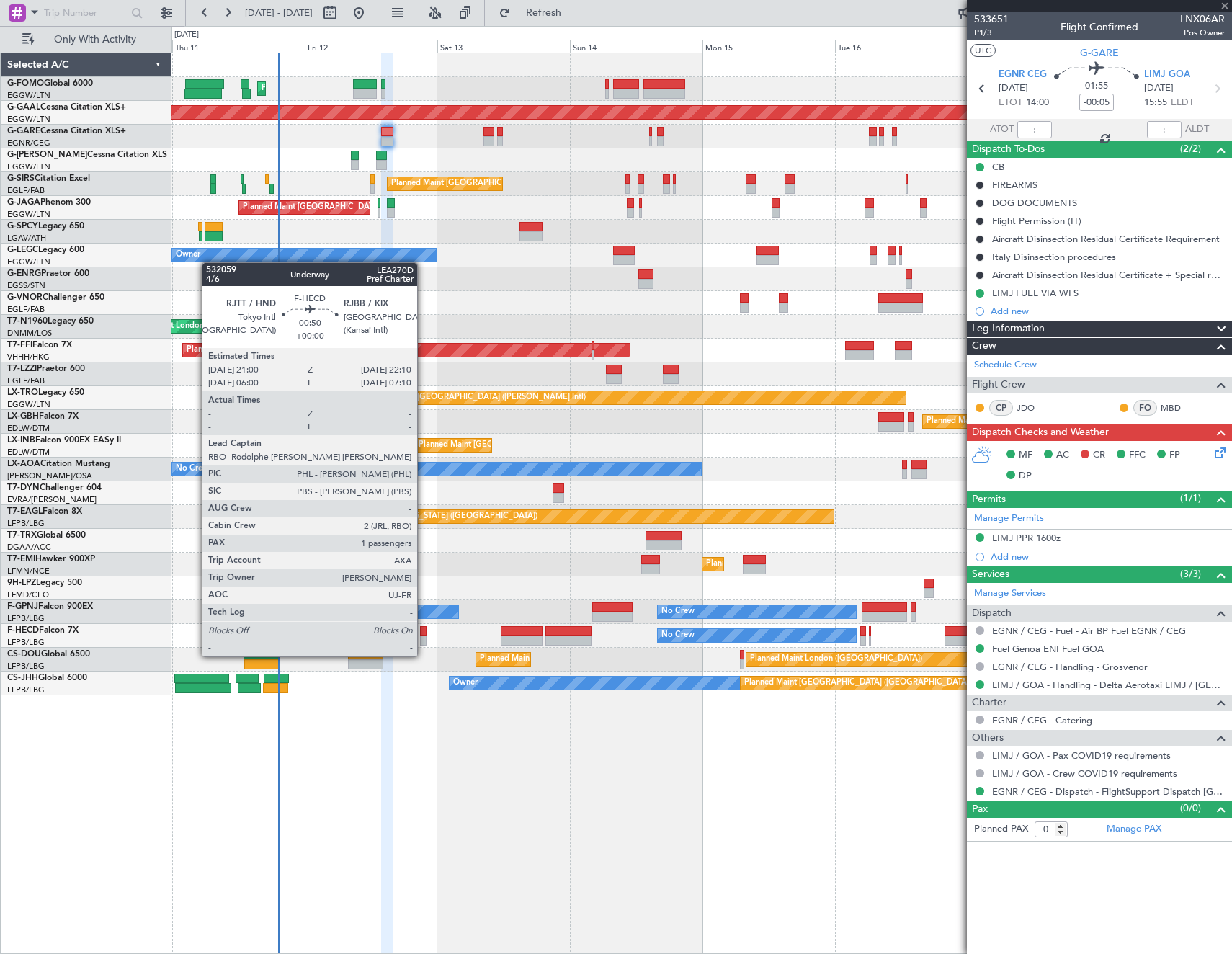
type input "1"
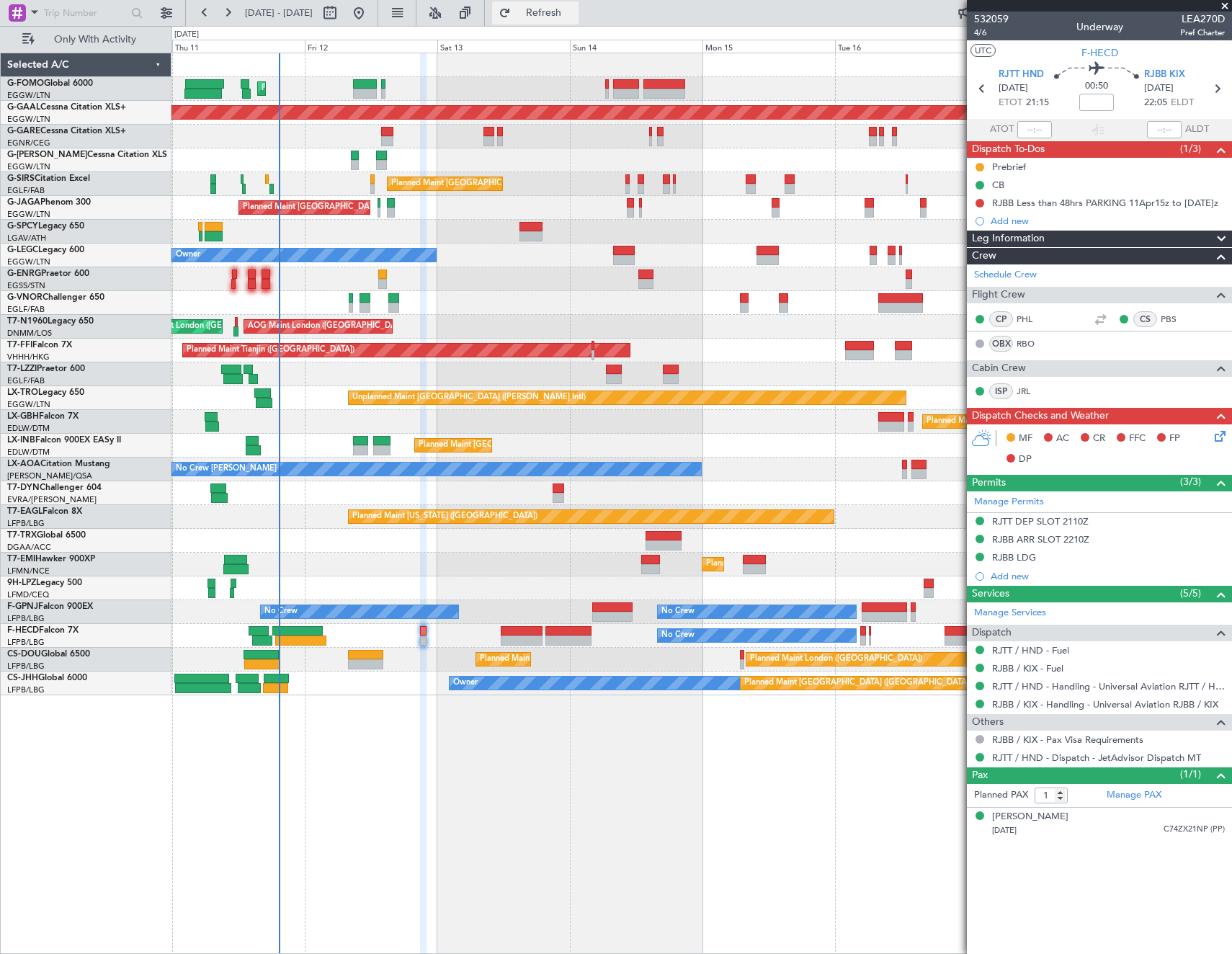
click at [574, 14] on span "Refresh" at bounding box center [544, 13] width 61 height 10
click at [976, 203] on button at bounding box center [980, 204] width 9 height 9
click at [965, 286] on span "Cancelled" at bounding box center [982, 288] width 41 height 15
click at [1222, 435] on icon at bounding box center [1217, 433] width 11 height 11
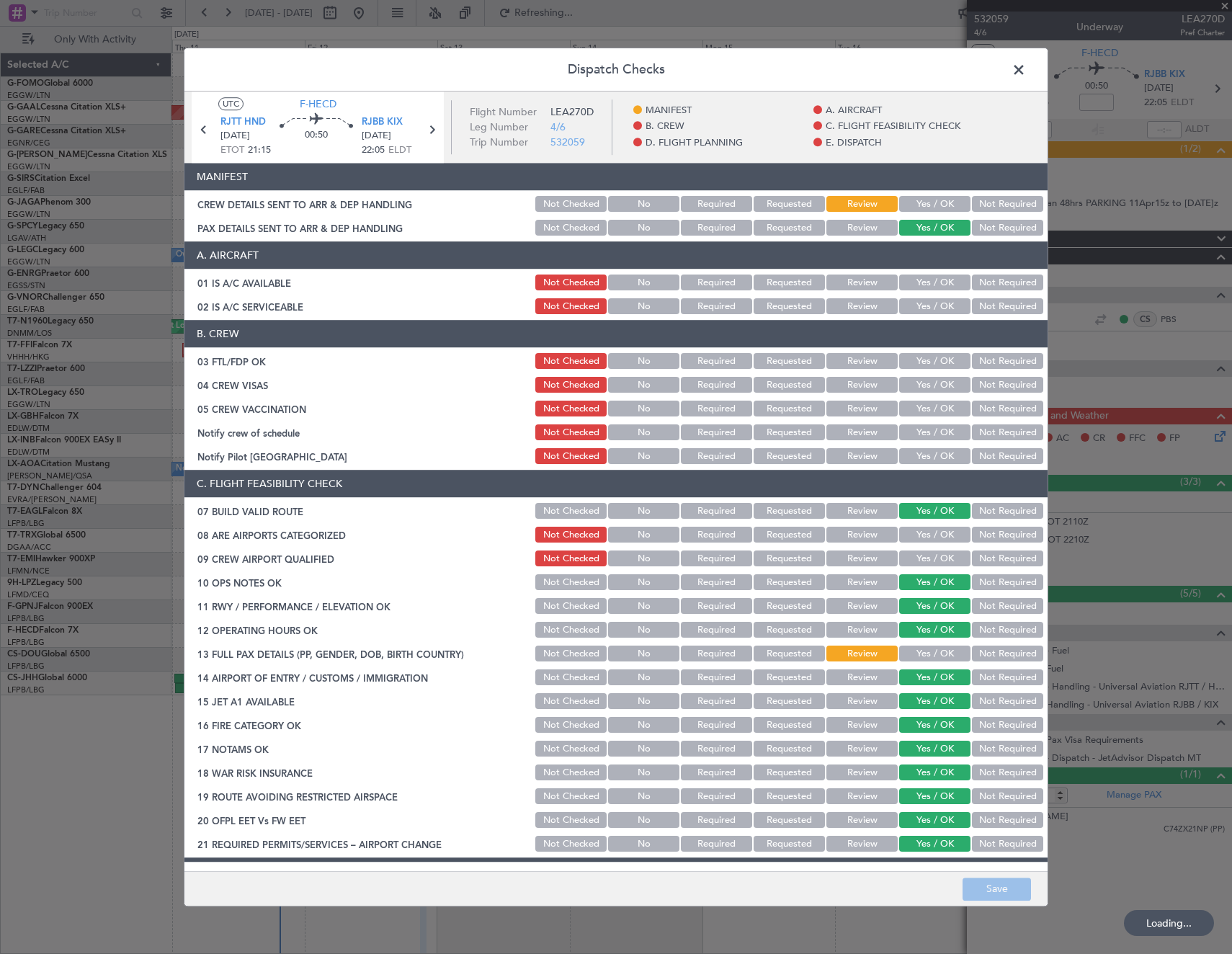
click at [932, 282] on button "Yes / OK" at bounding box center [935, 283] width 71 height 16
click at [930, 536] on button "Yes / OK" at bounding box center [935, 535] width 71 height 16
click at [926, 559] on button "Yes / OK" at bounding box center [935, 559] width 71 height 16
click at [926, 655] on button "Yes / OK" at bounding box center [935, 654] width 71 height 16
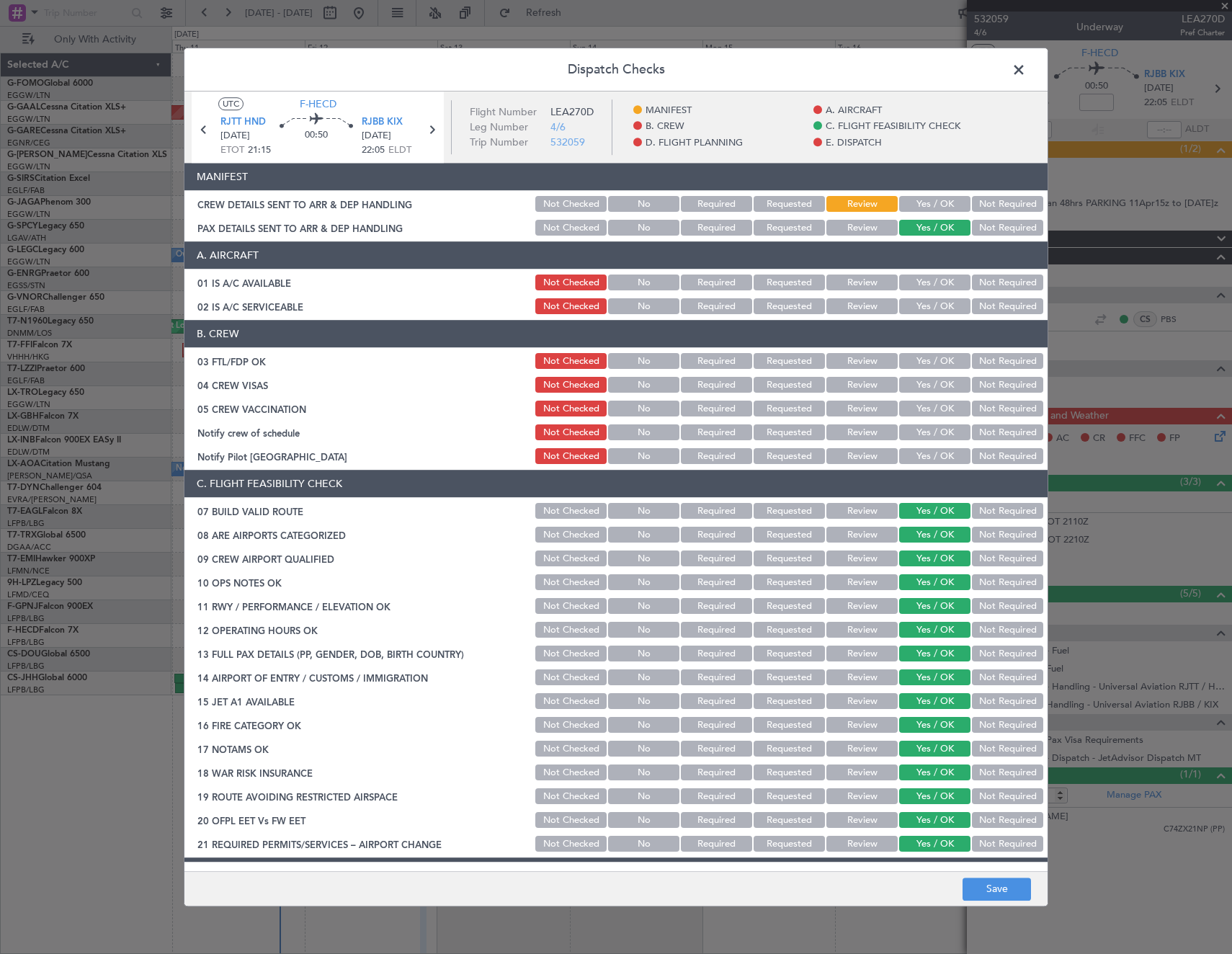
drag, startPoint x: 948, startPoint y: 281, endPoint x: 928, endPoint y: 309, distance: 34.4
click at [943, 291] on div "Yes / OK" at bounding box center [933, 282] width 73 height 20
click at [926, 302] on button "Yes / OK" at bounding box center [935, 307] width 71 height 16
click at [924, 359] on button "Yes / OK" at bounding box center [935, 361] width 71 height 16
click at [924, 287] on button "Yes / OK" at bounding box center [935, 283] width 71 height 16
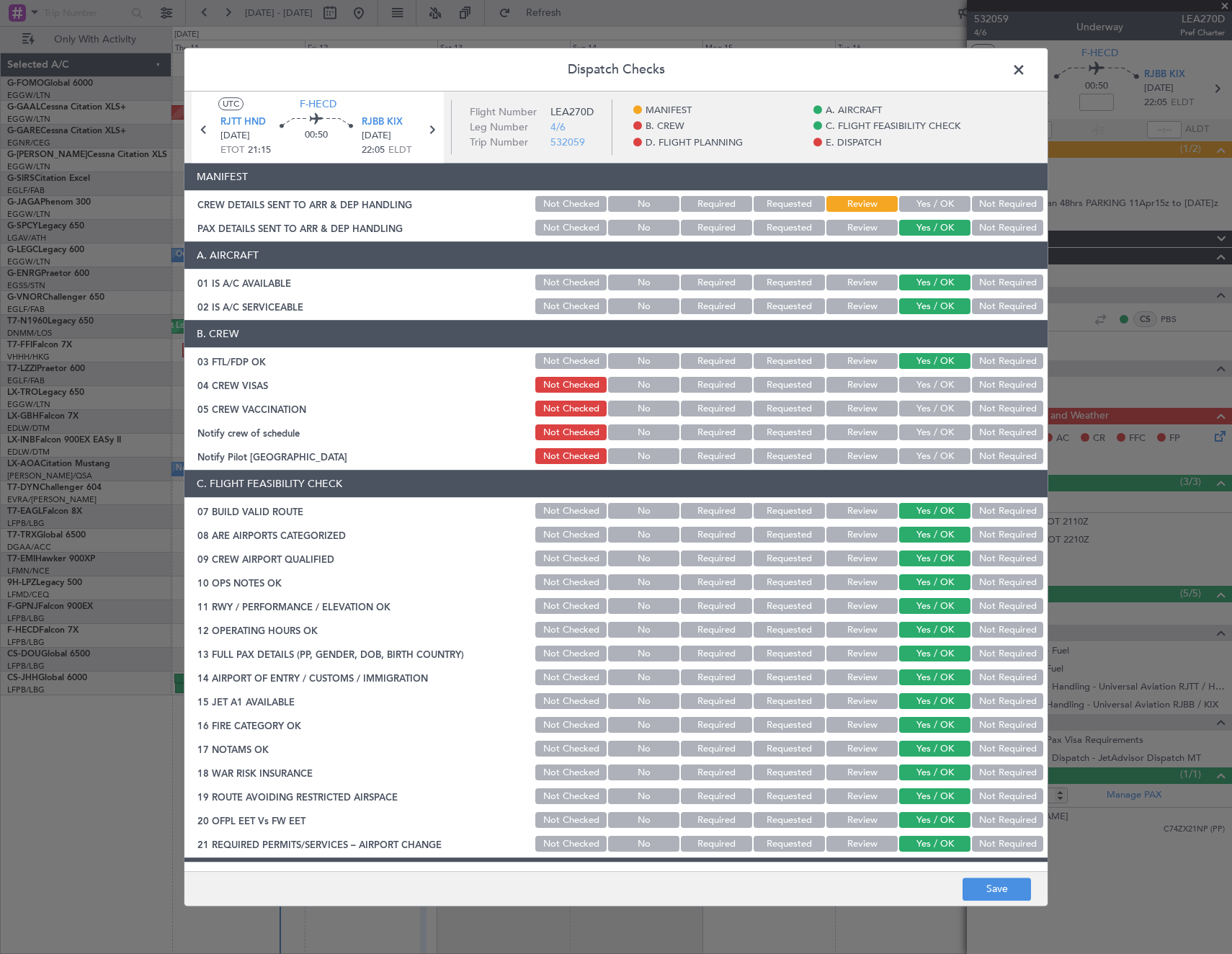
click at [984, 409] on button "Not Required" at bounding box center [1008, 409] width 71 height 16
click at [938, 432] on button "Yes / OK" at bounding box center [935, 433] width 71 height 16
click at [993, 459] on button "Not Required" at bounding box center [1008, 457] width 71 height 16
click at [982, 385] on button "Not Required" at bounding box center [1008, 386] width 71 height 16
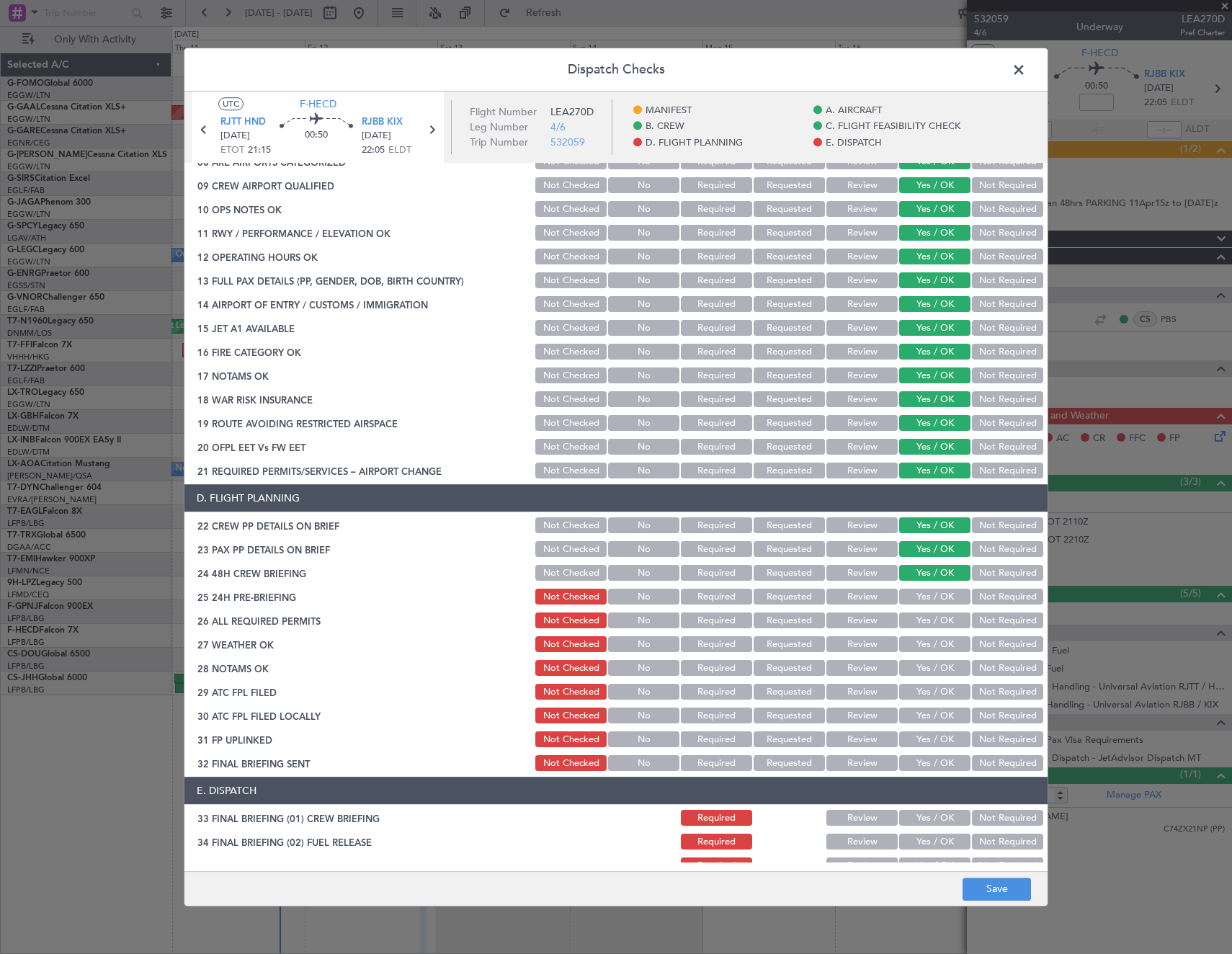
scroll to position [504, 0]
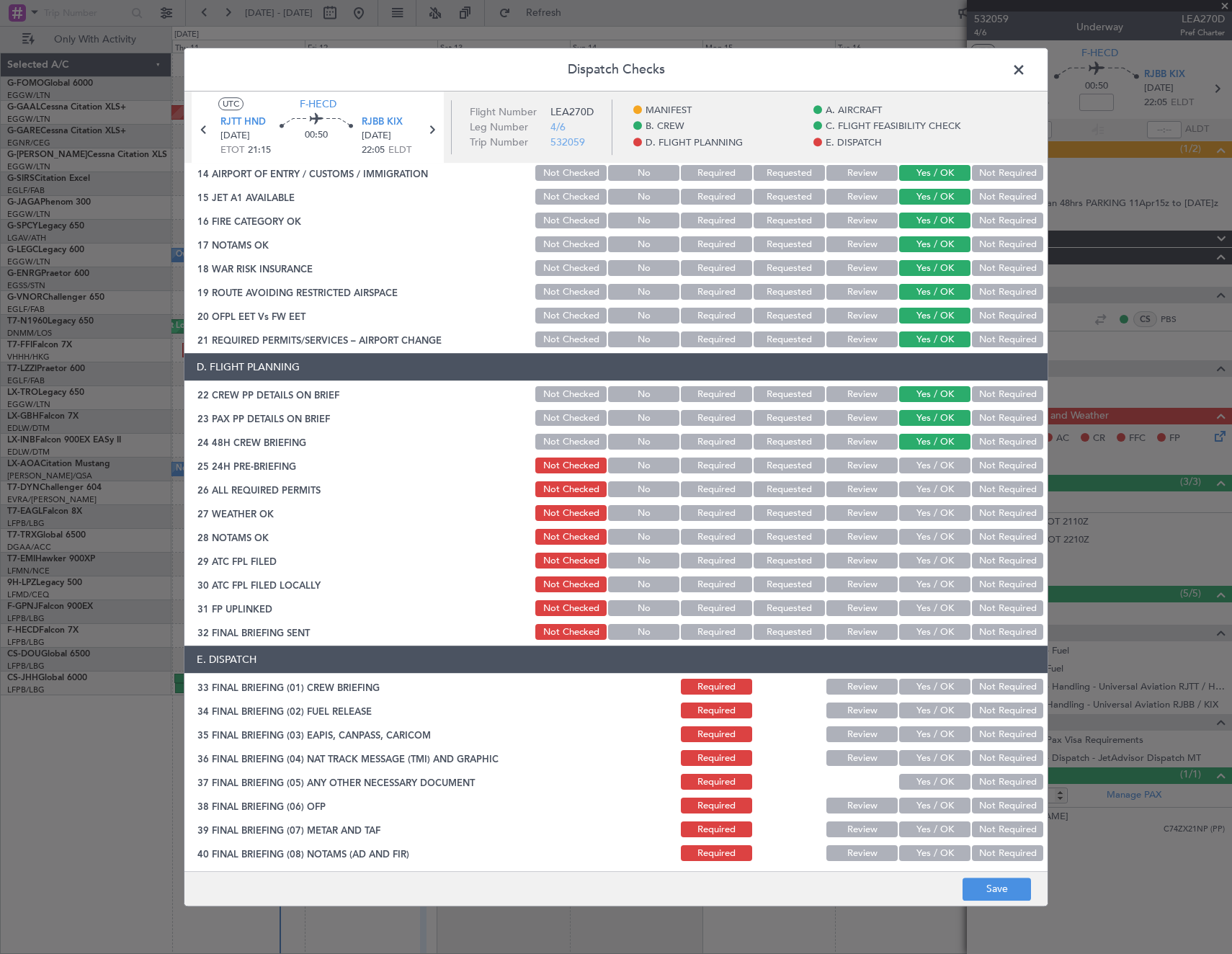
click at [930, 469] on button "Yes / OK" at bounding box center [935, 466] width 71 height 16
click at [930, 486] on button "Yes / OK" at bounding box center [935, 490] width 71 height 16
click at [1008, 891] on button "Save" at bounding box center [996, 889] width 68 height 23
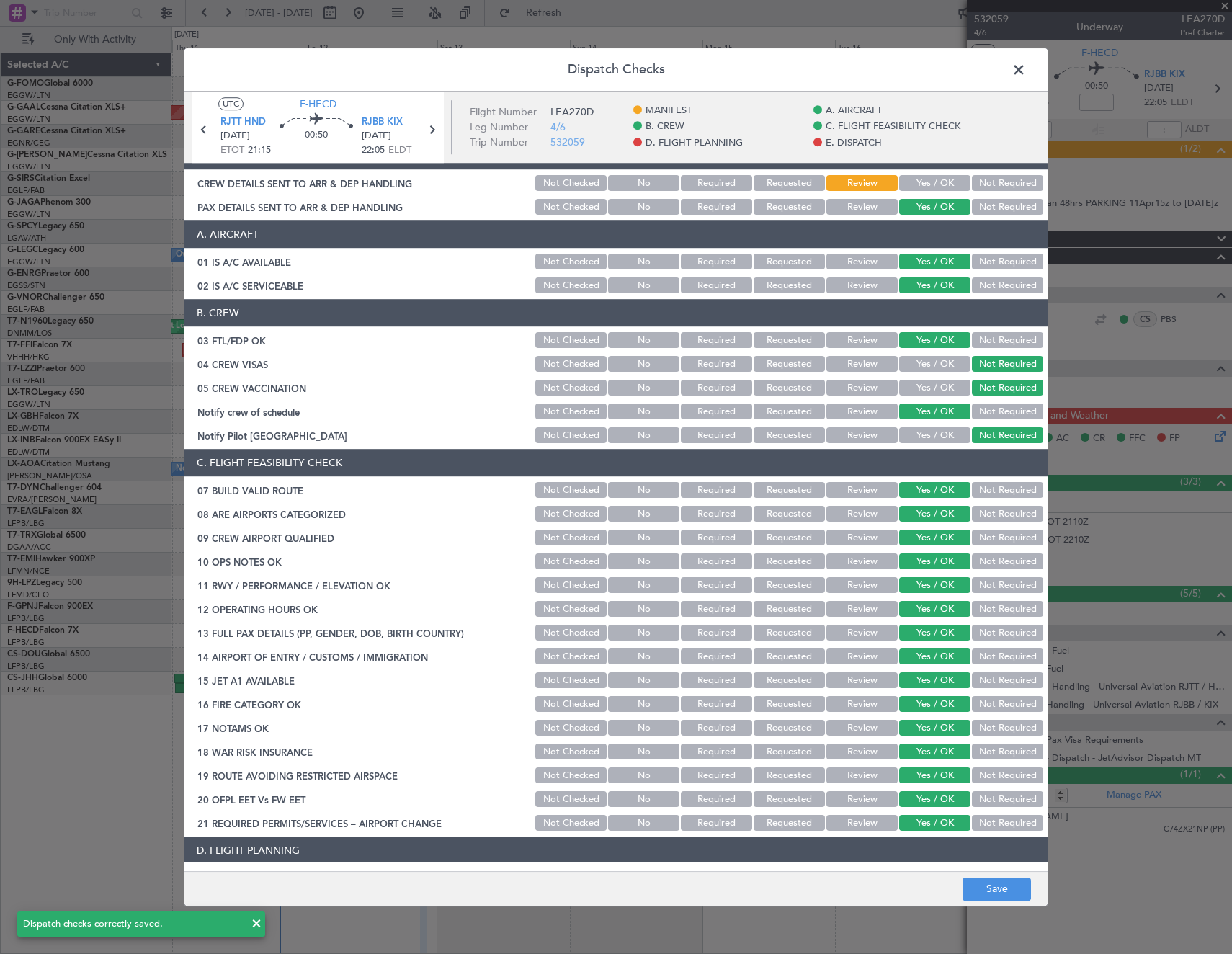
scroll to position [0, 0]
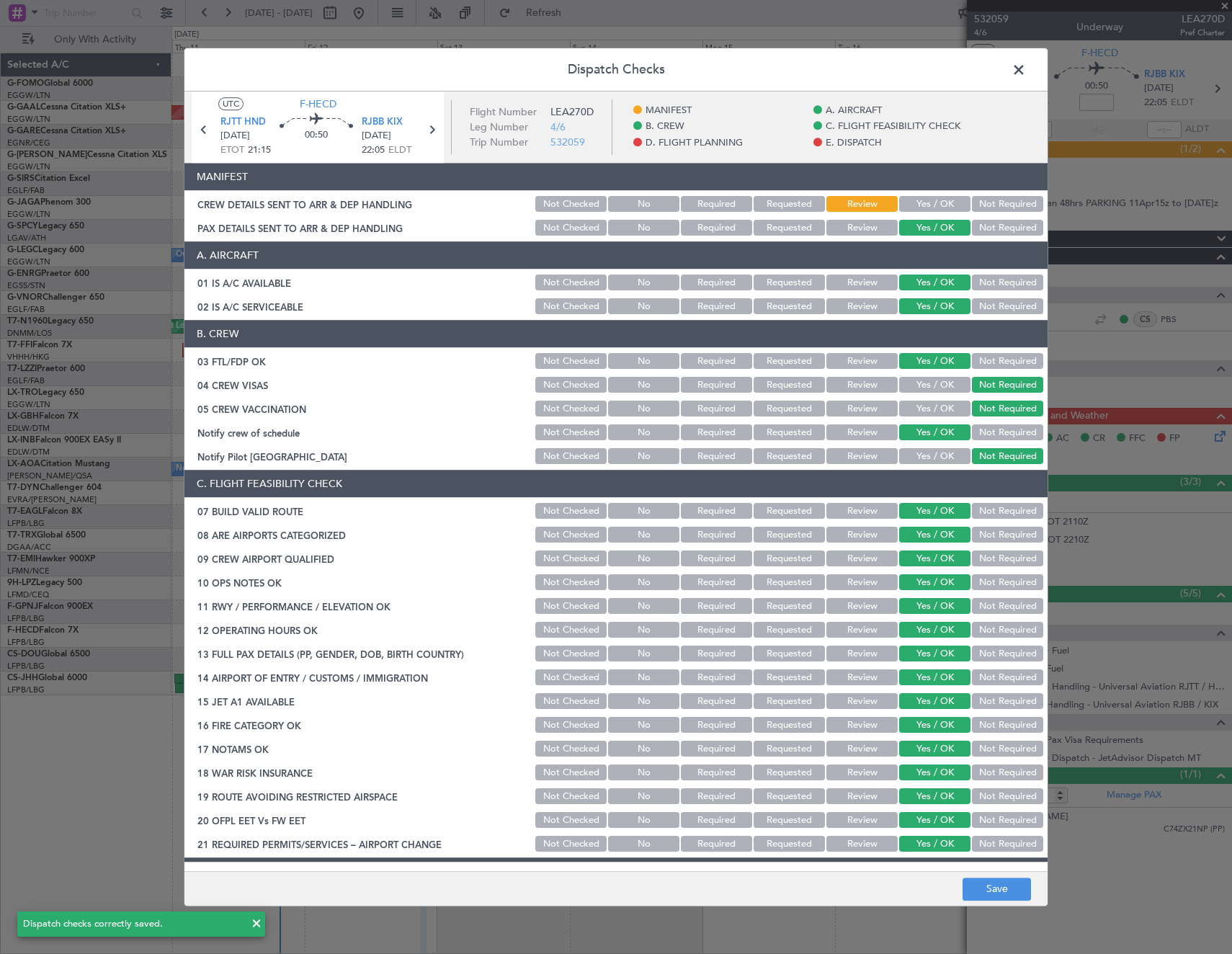
click at [1026, 71] on span at bounding box center [1026, 73] width 0 height 29
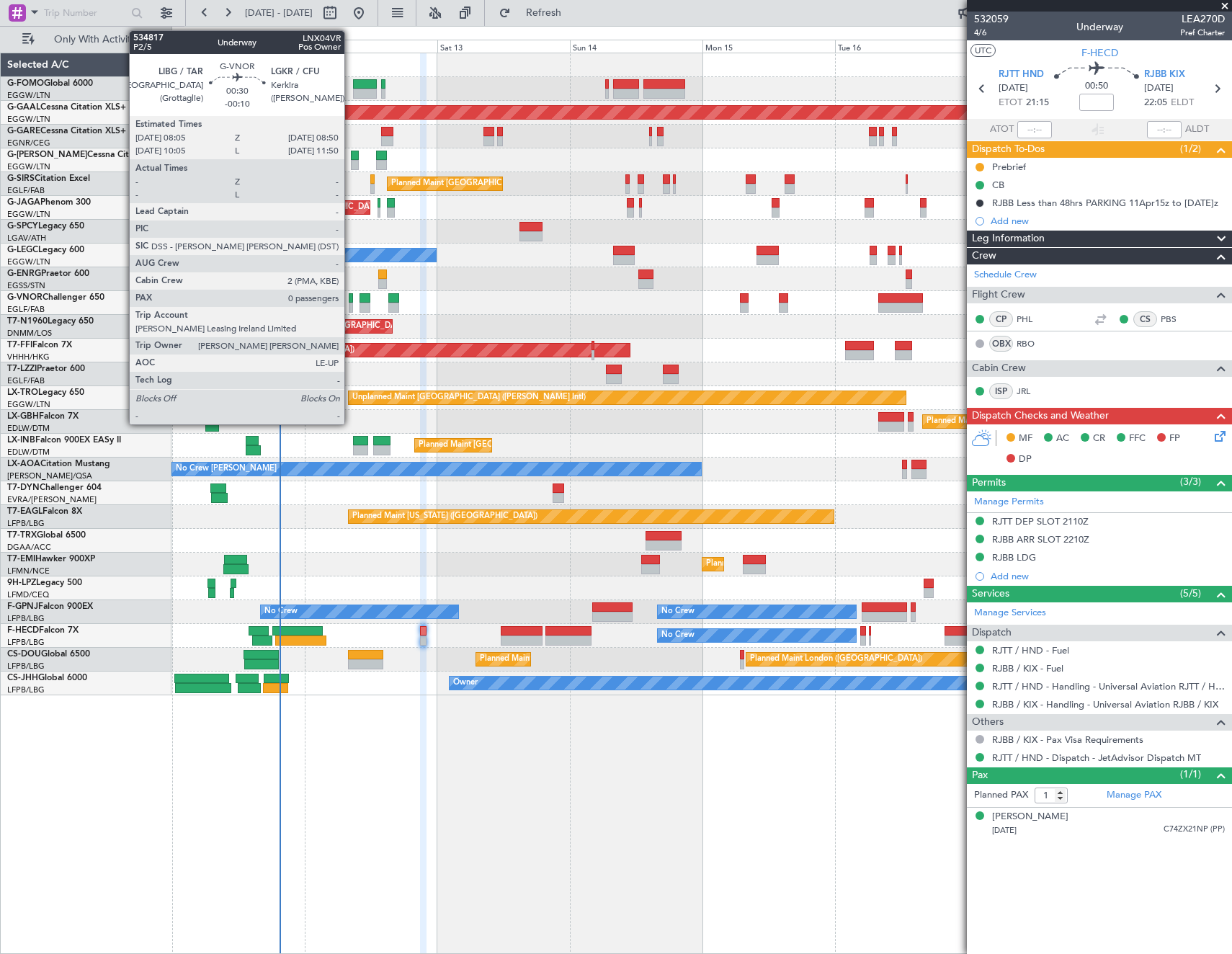
click at [351, 300] on div at bounding box center [351, 298] width 4 height 10
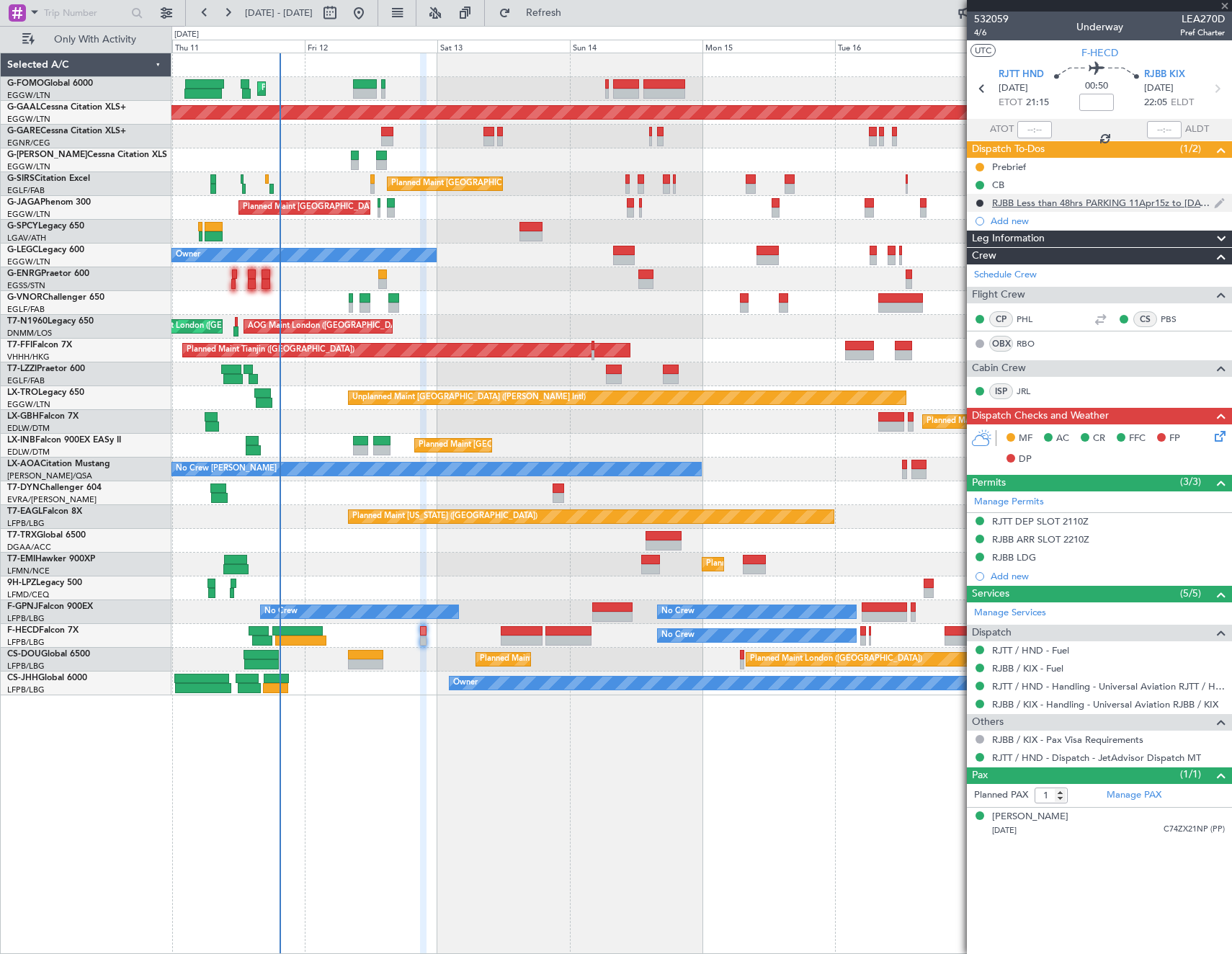
type input "-00:10"
type input "0"
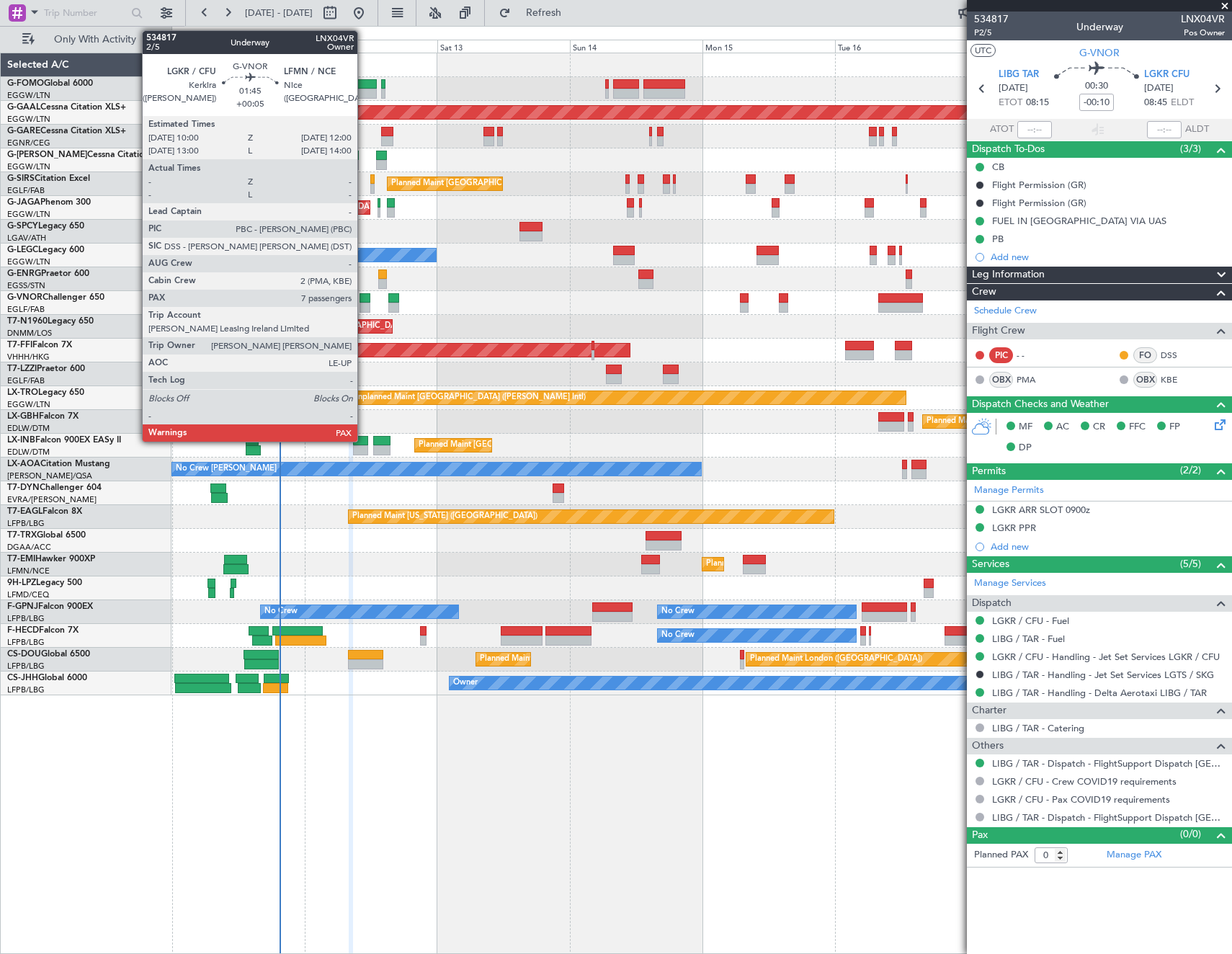
click at [364, 302] on div at bounding box center [365, 298] width 11 height 10
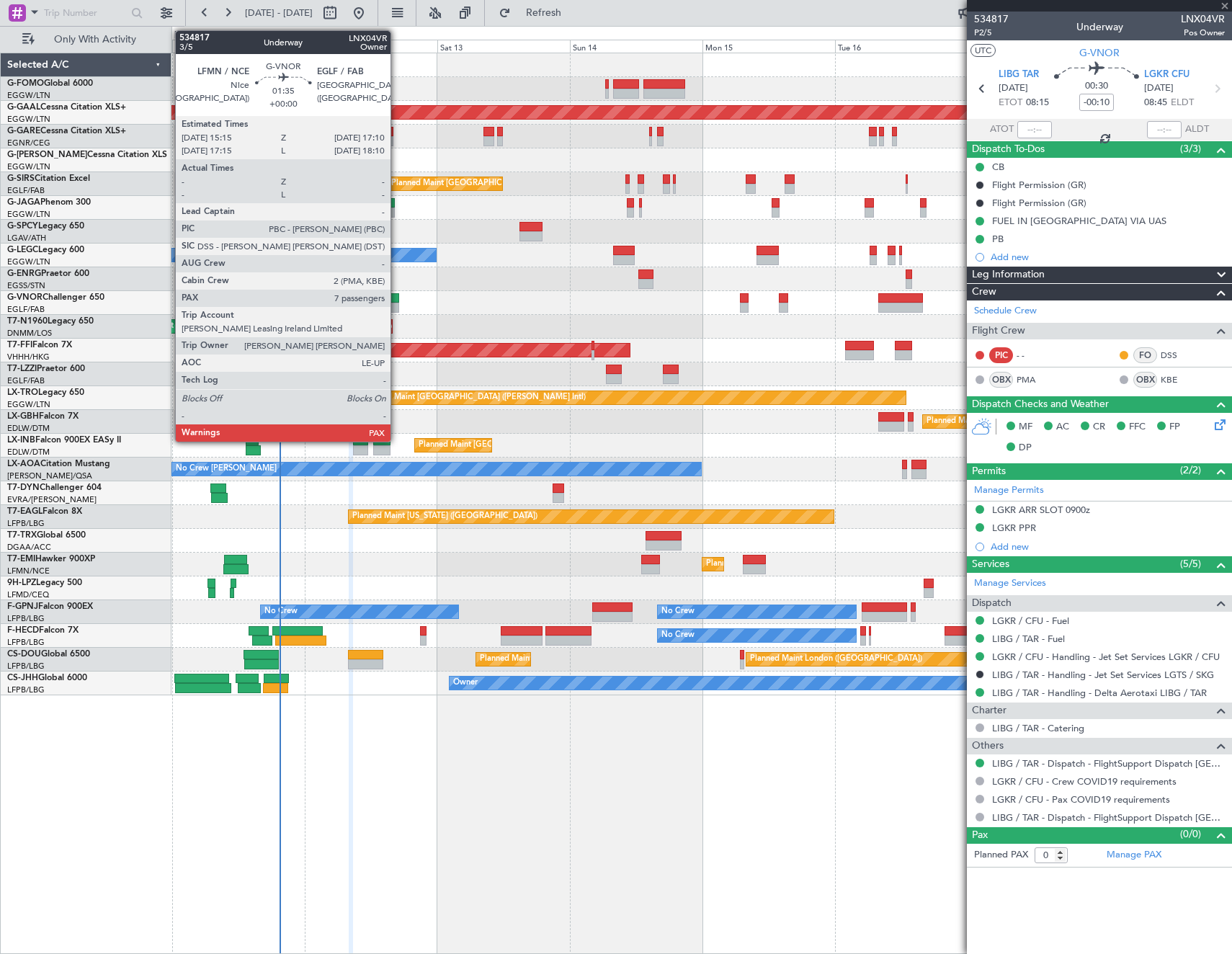
type input "+00:05"
type input "7"
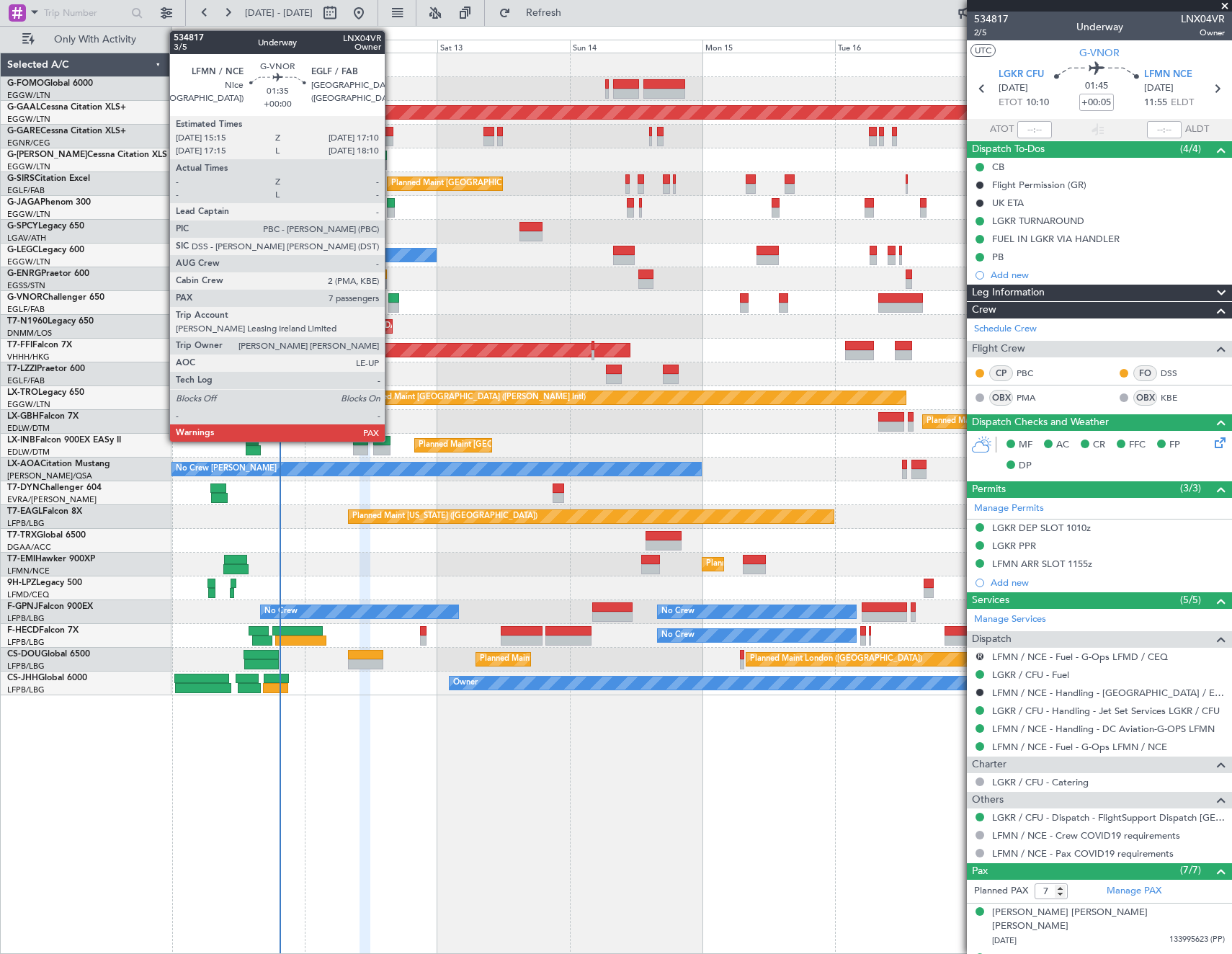
click at [392, 306] on div at bounding box center [393, 308] width 10 height 10
